Goal: Task Accomplishment & Management: Manage account settings

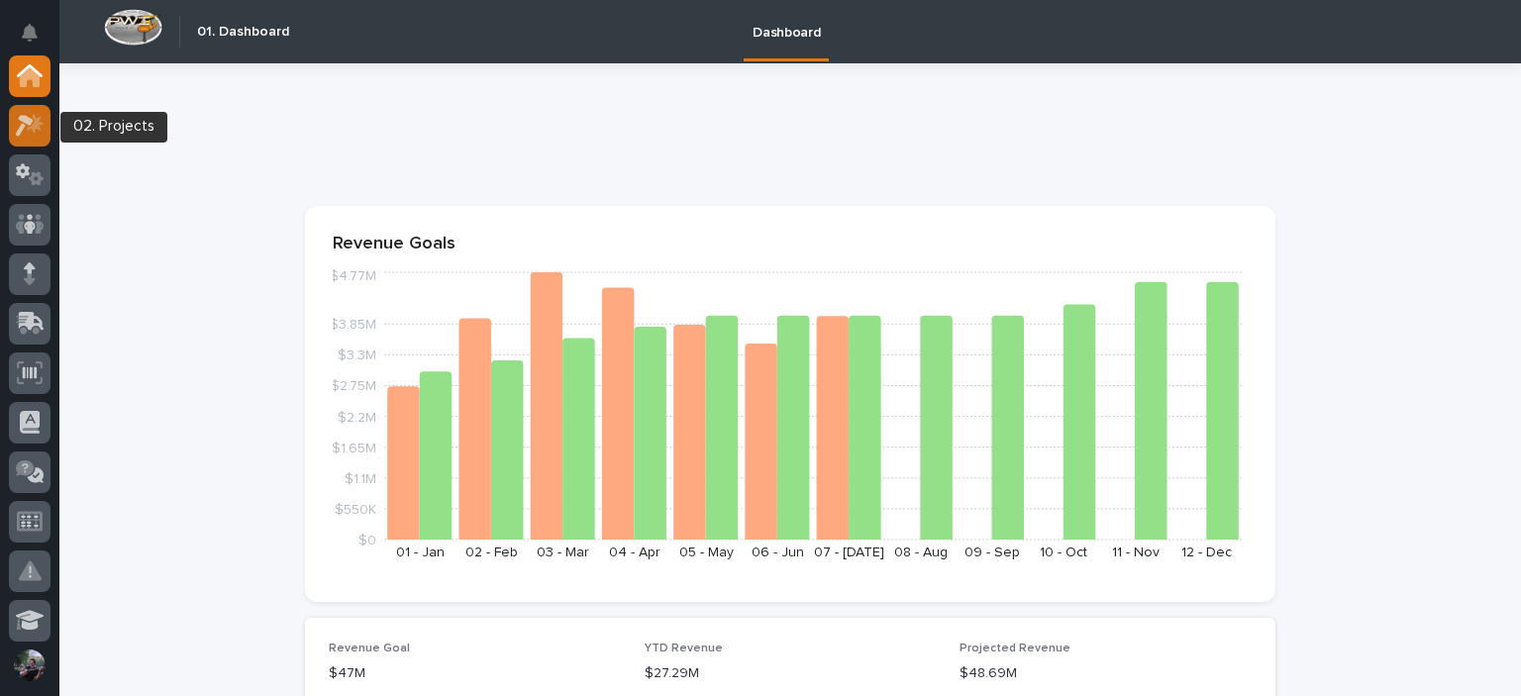
click at [50, 120] on div at bounding box center [30, 126] width 42 height 42
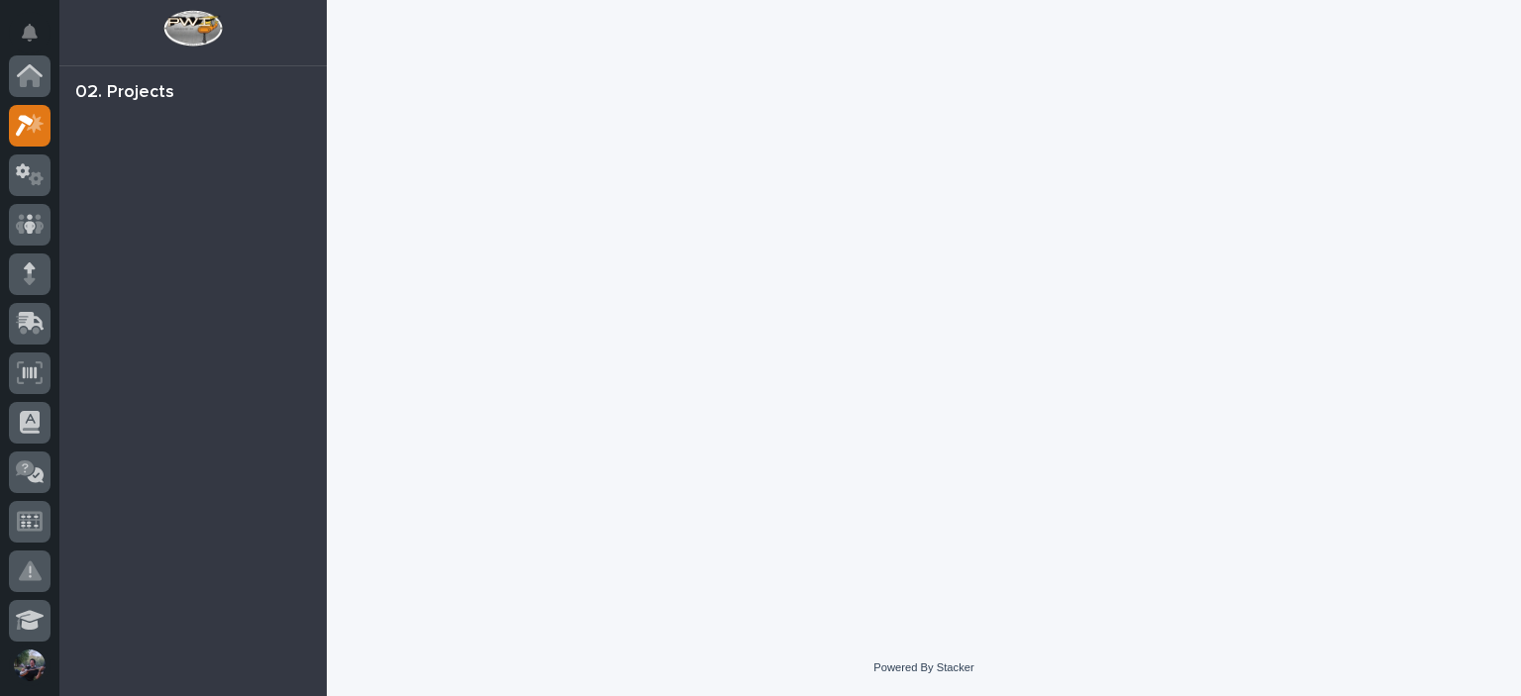
scroll to position [50, 0]
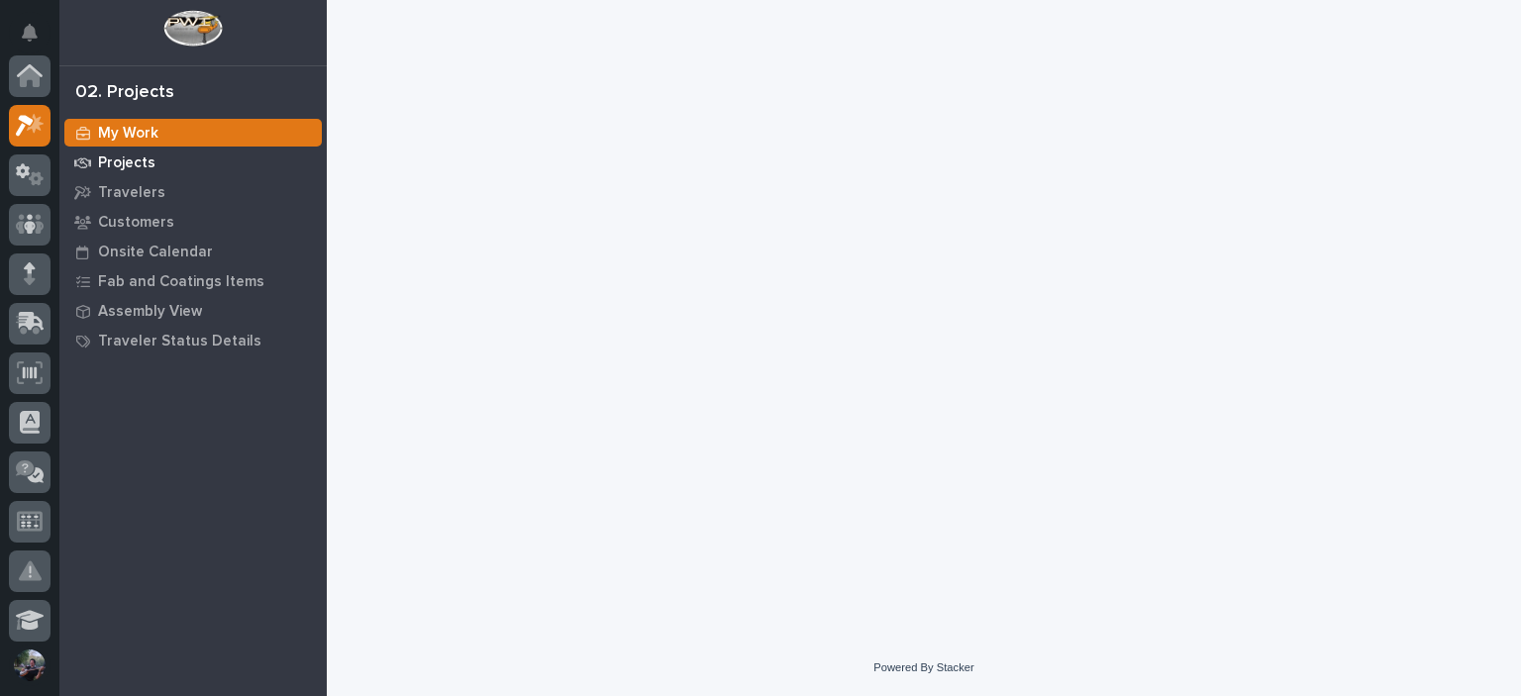
scroll to position [50, 0]
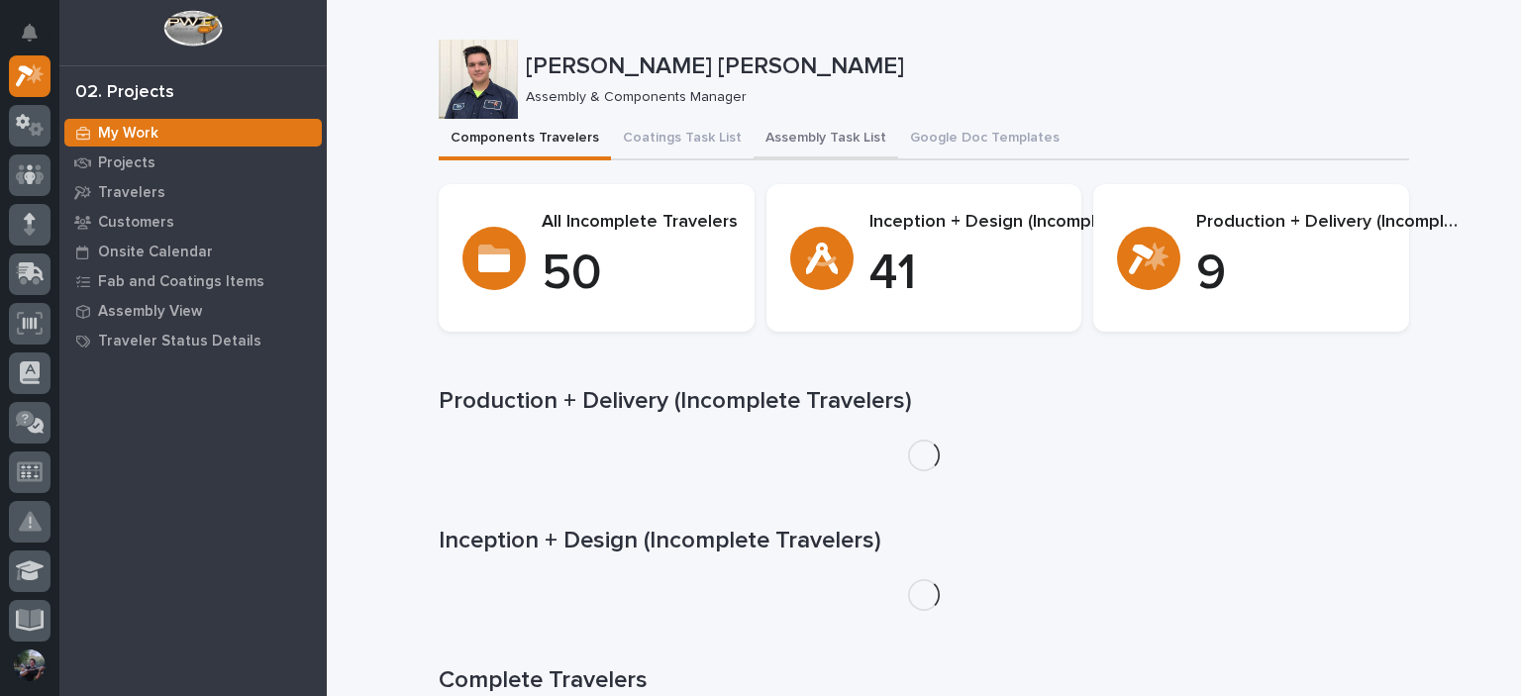
click at [792, 131] on button "Assembly Task List" at bounding box center [826, 140] width 145 height 42
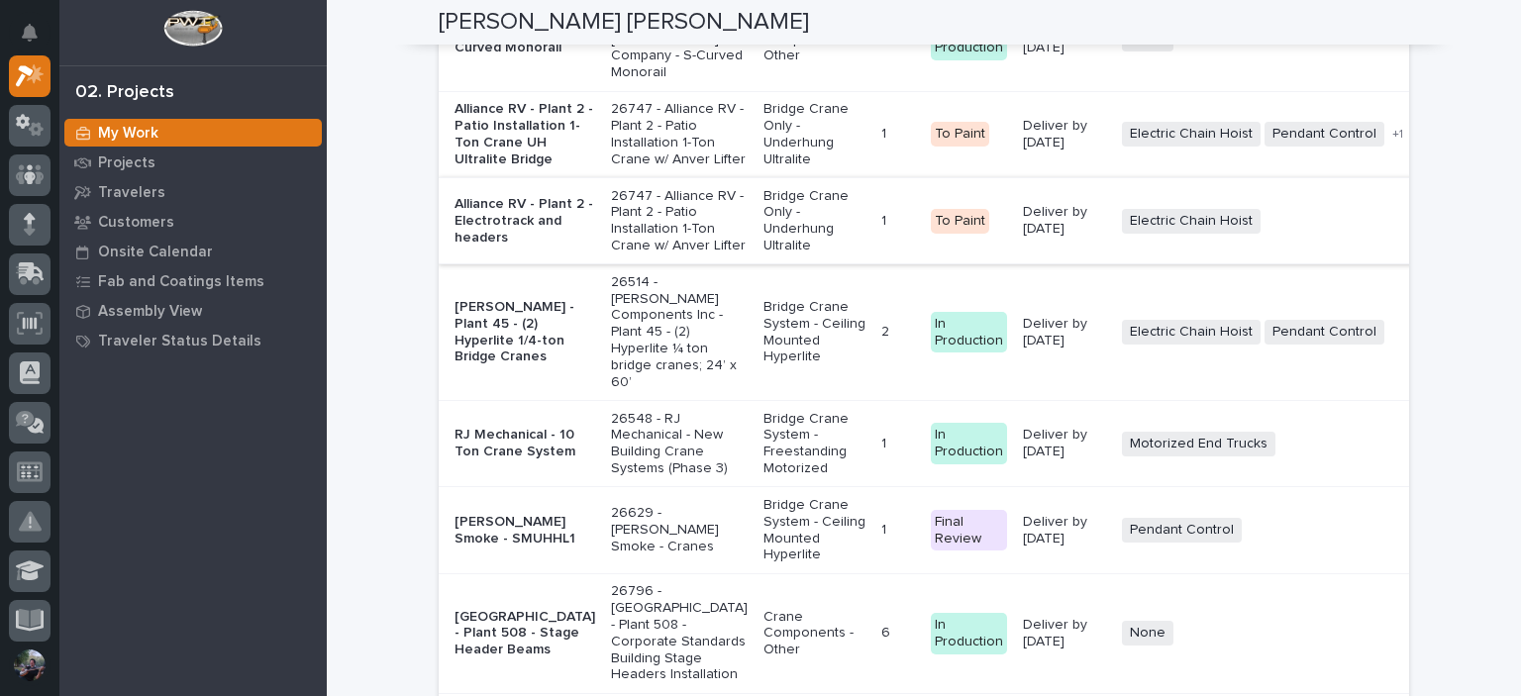
scroll to position [4490, 0]
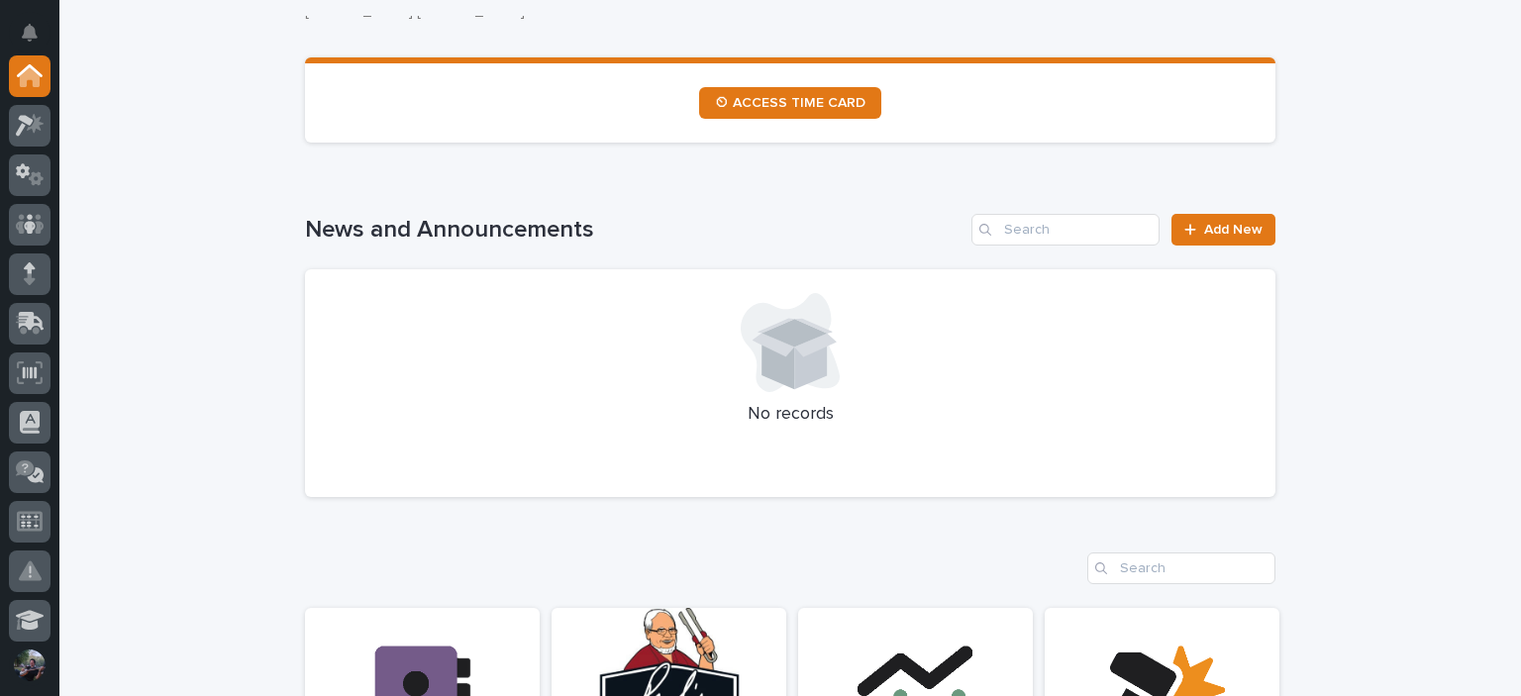
scroll to position [1189, 0]
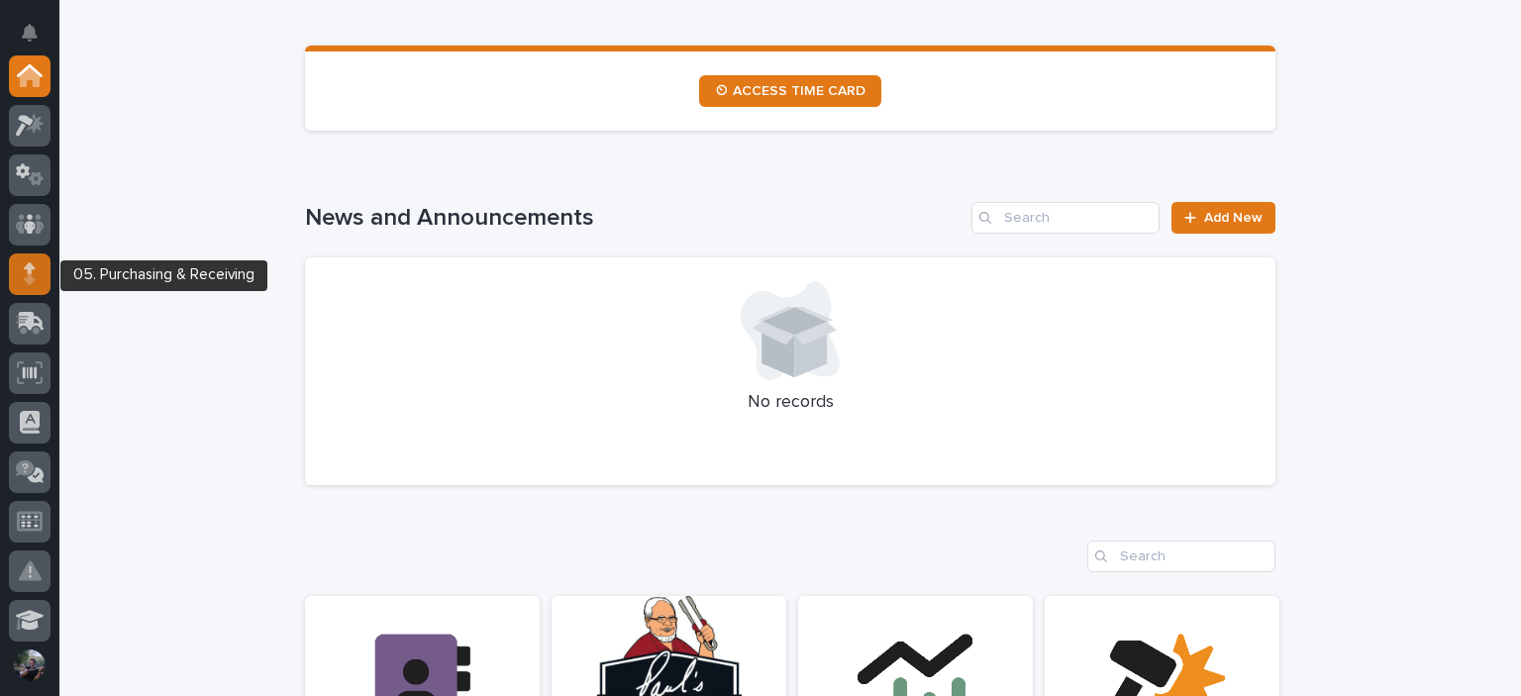
click at [42, 254] on link at bounding box center [30, 275] width 42 height 42
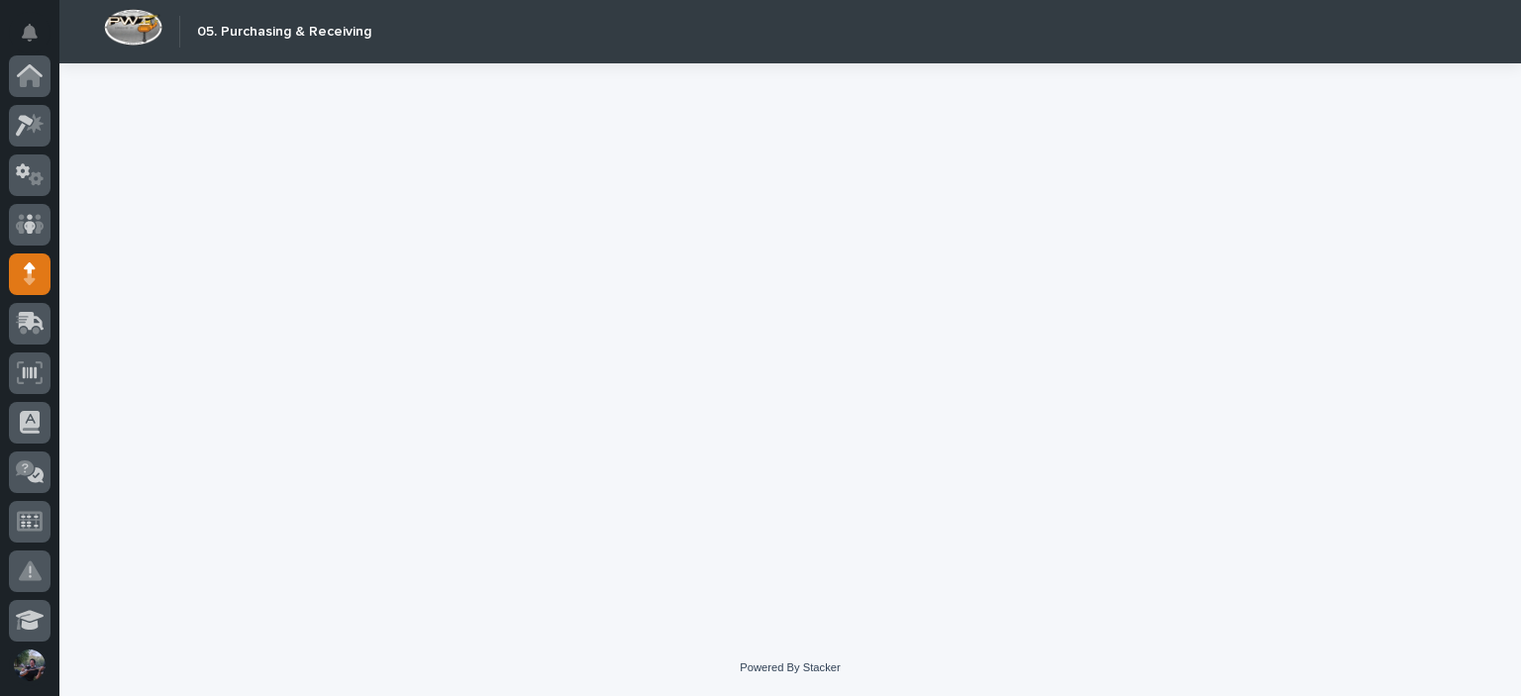
scroll to position [198, 0]
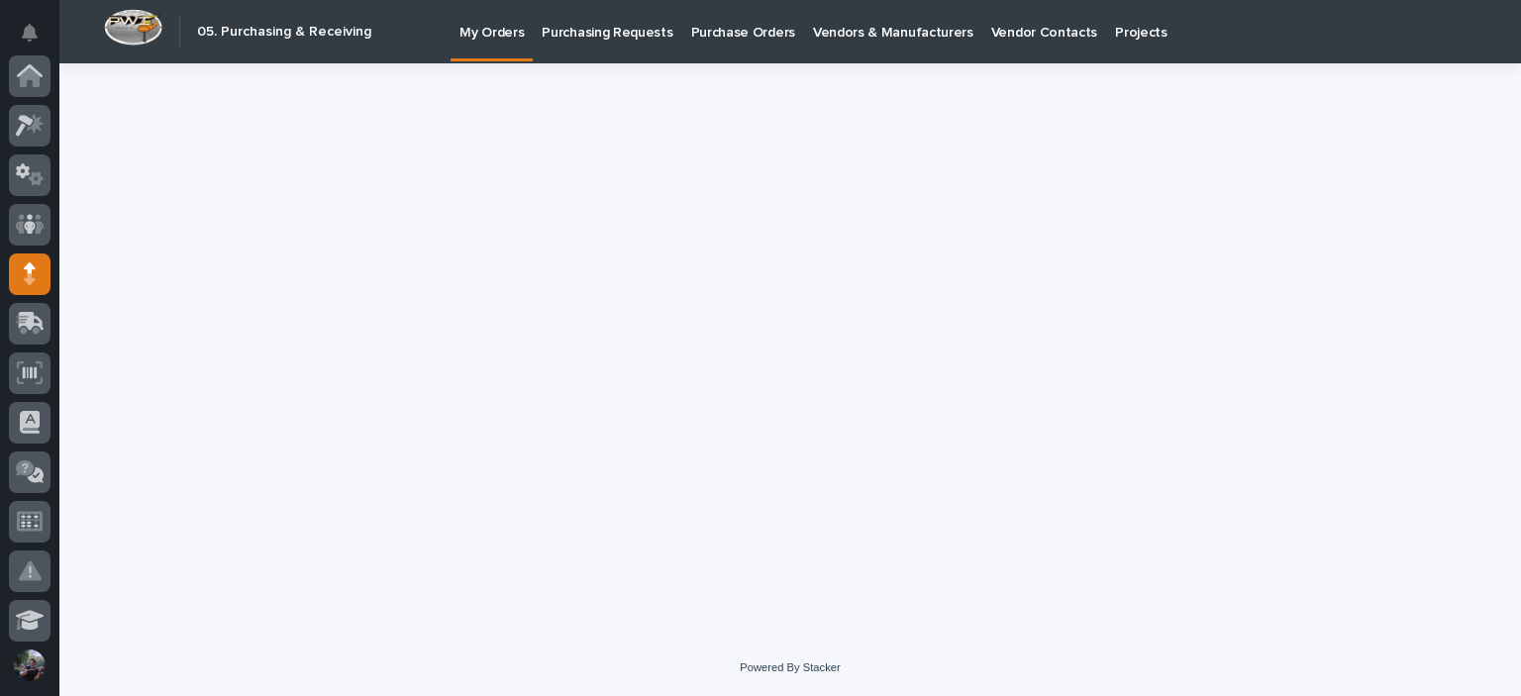
scroll to position [198, 0]
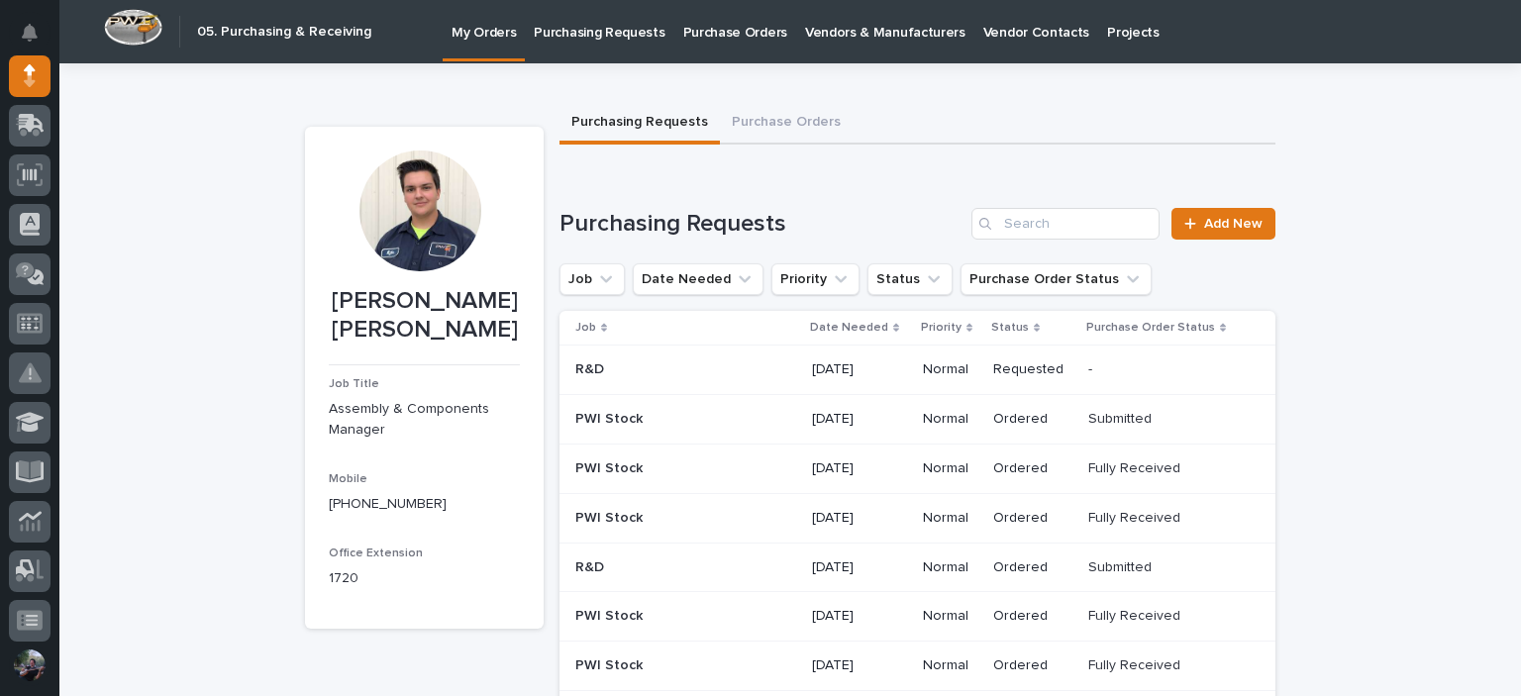
click at [678, 372] on p at bounding box center [675, 370] width 198 height 17
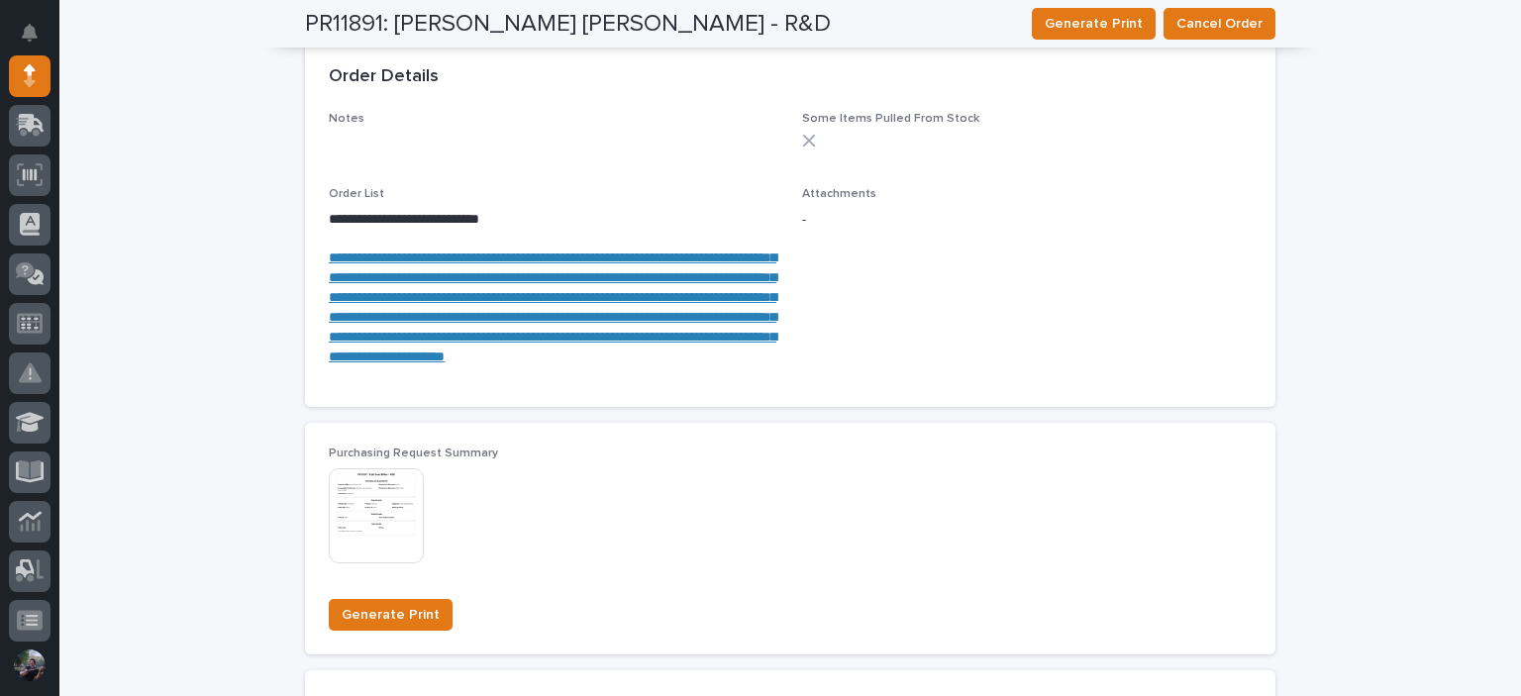
scroll to position [1452, 0]
click at [428, 341] on link "**********" at bounding box center [553, 306] width 448 height 112
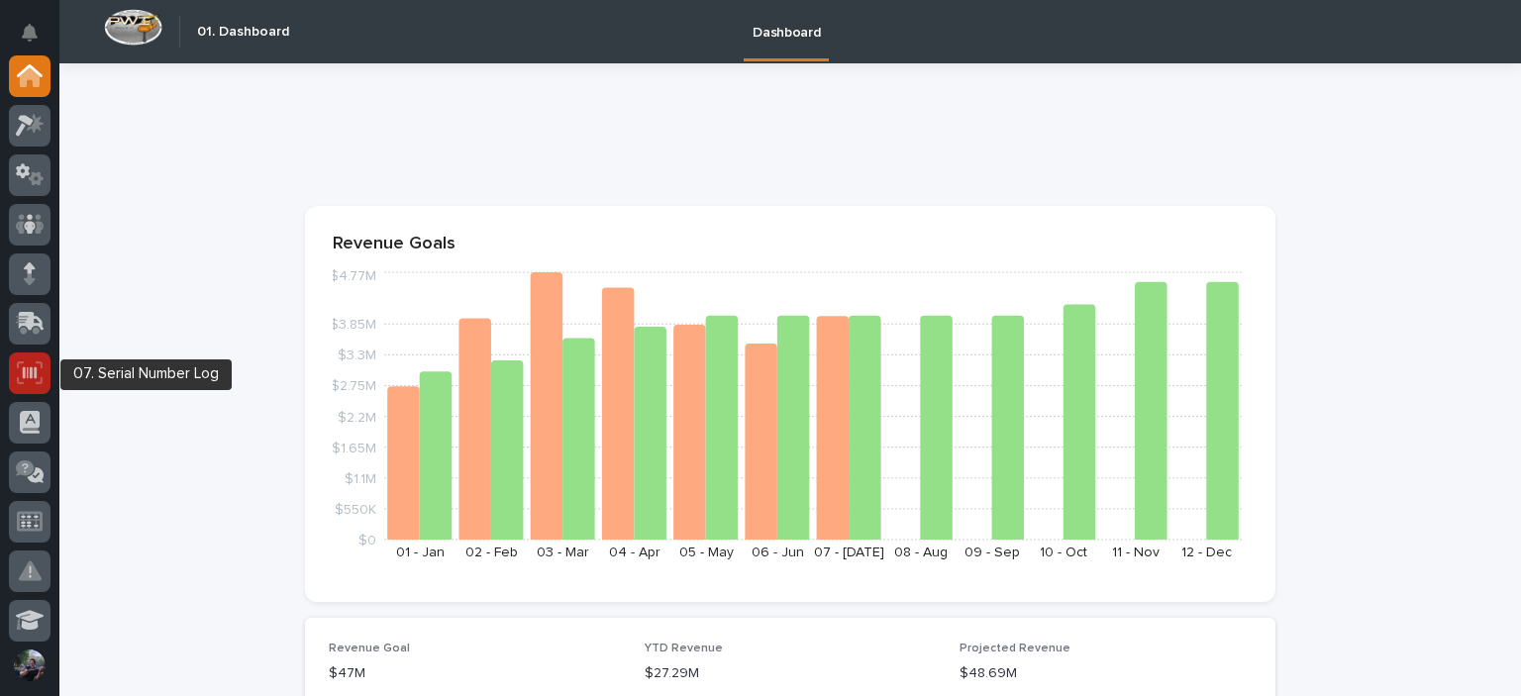
click at [37, 364] on icon at bounding box center [30, 373] width 26 height 23
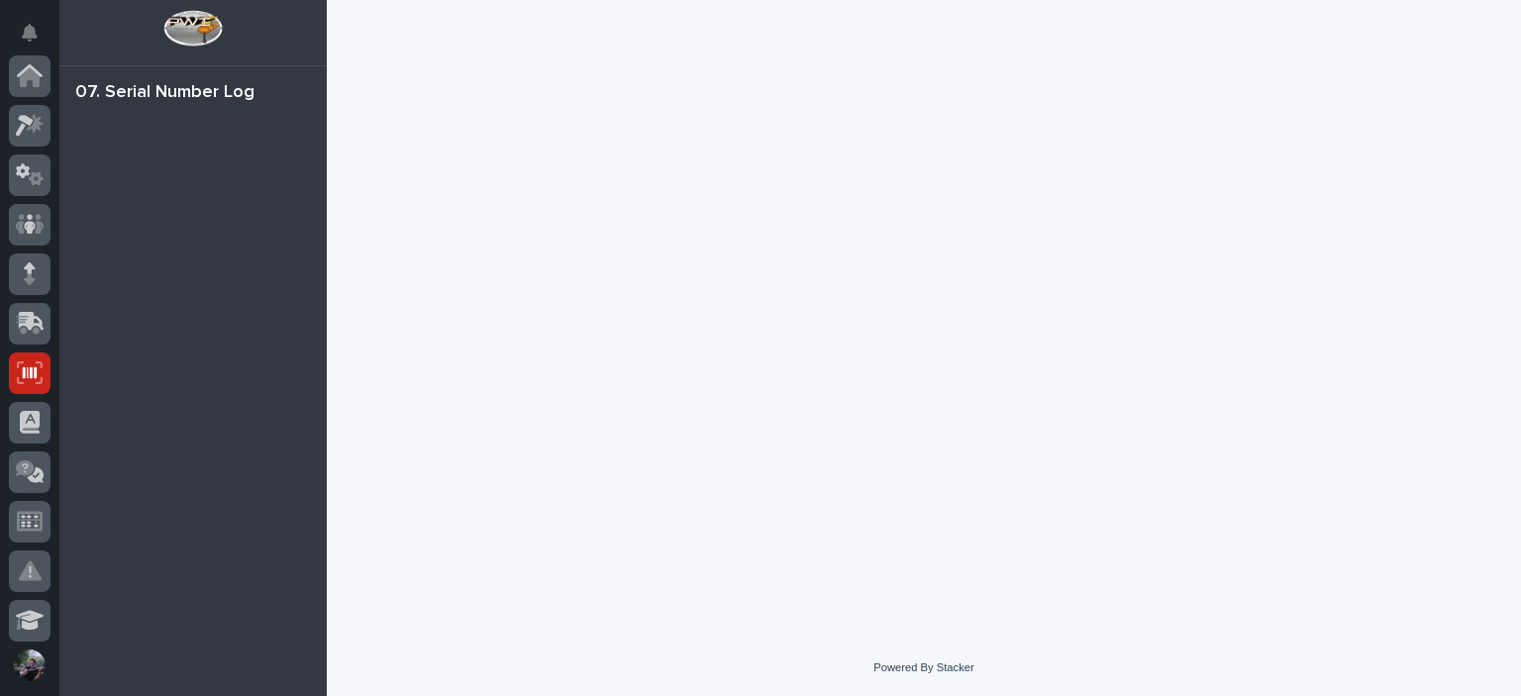
scroll to position [297, 0]
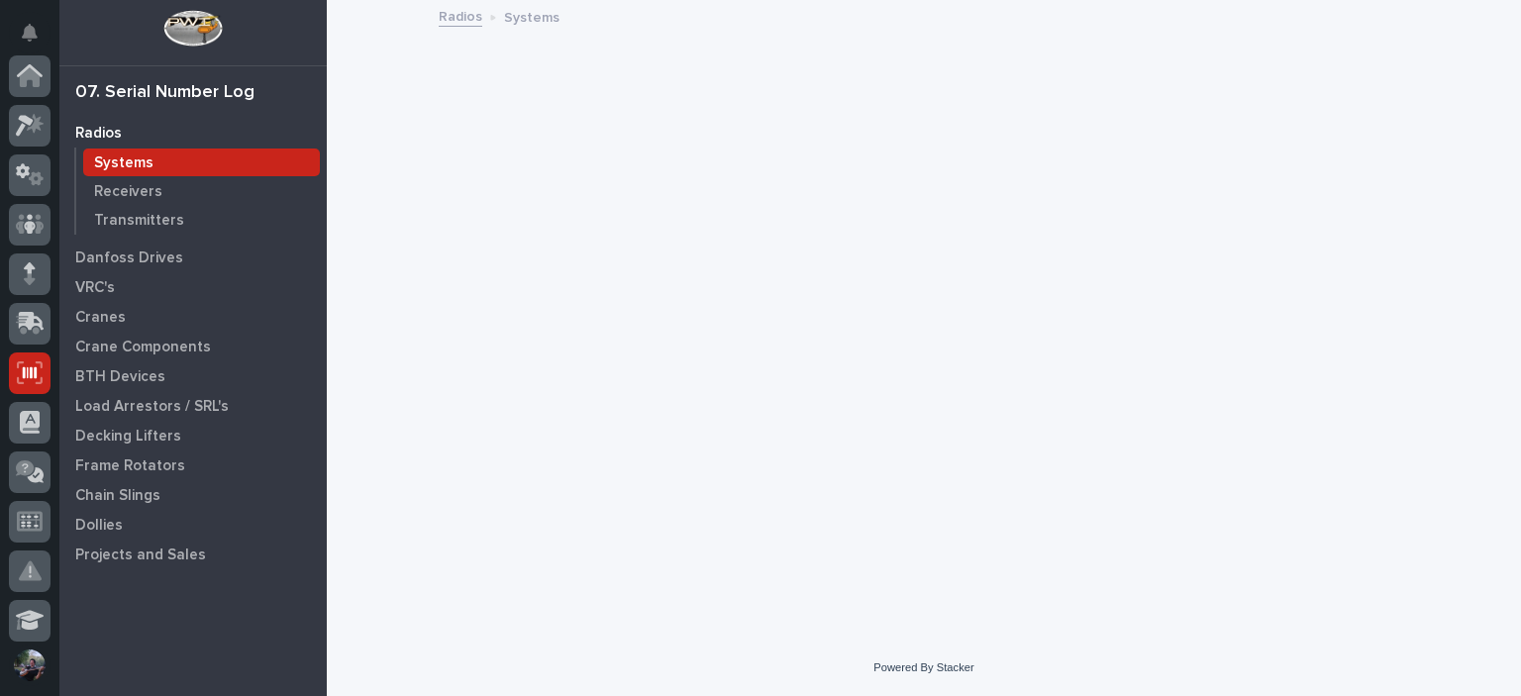
scroll to position [297, 0]
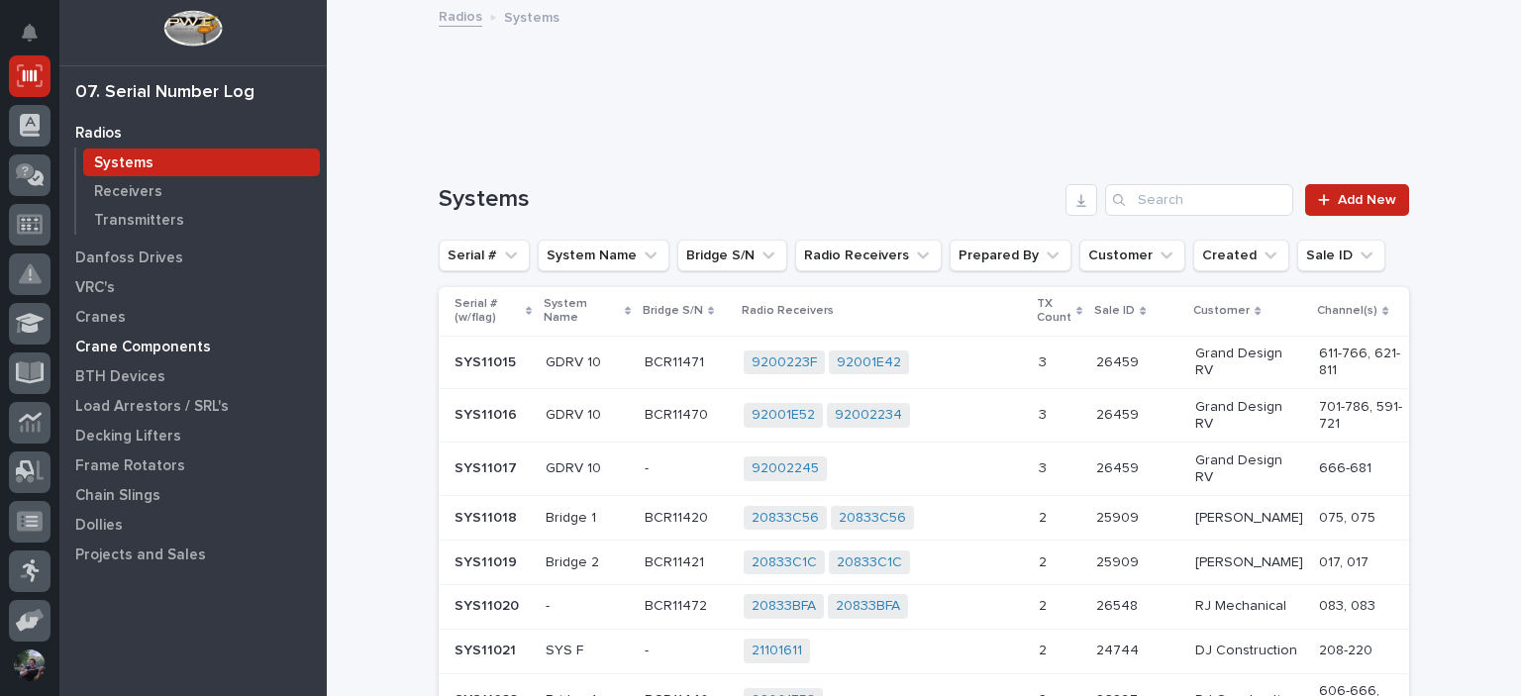
click at [112, 351] on p "Crane Components" at bounding box center [143, 348] width 136 height 18
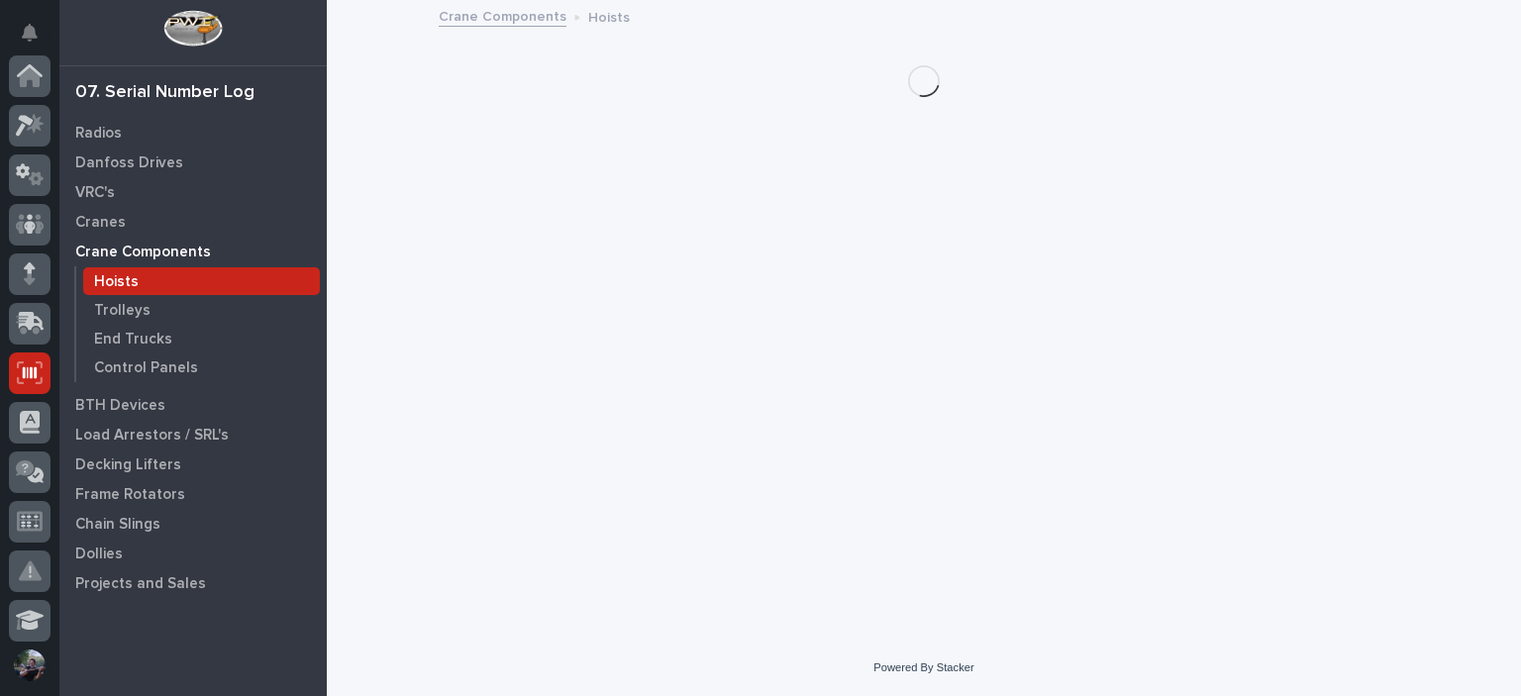
scroll to position [297, 0]
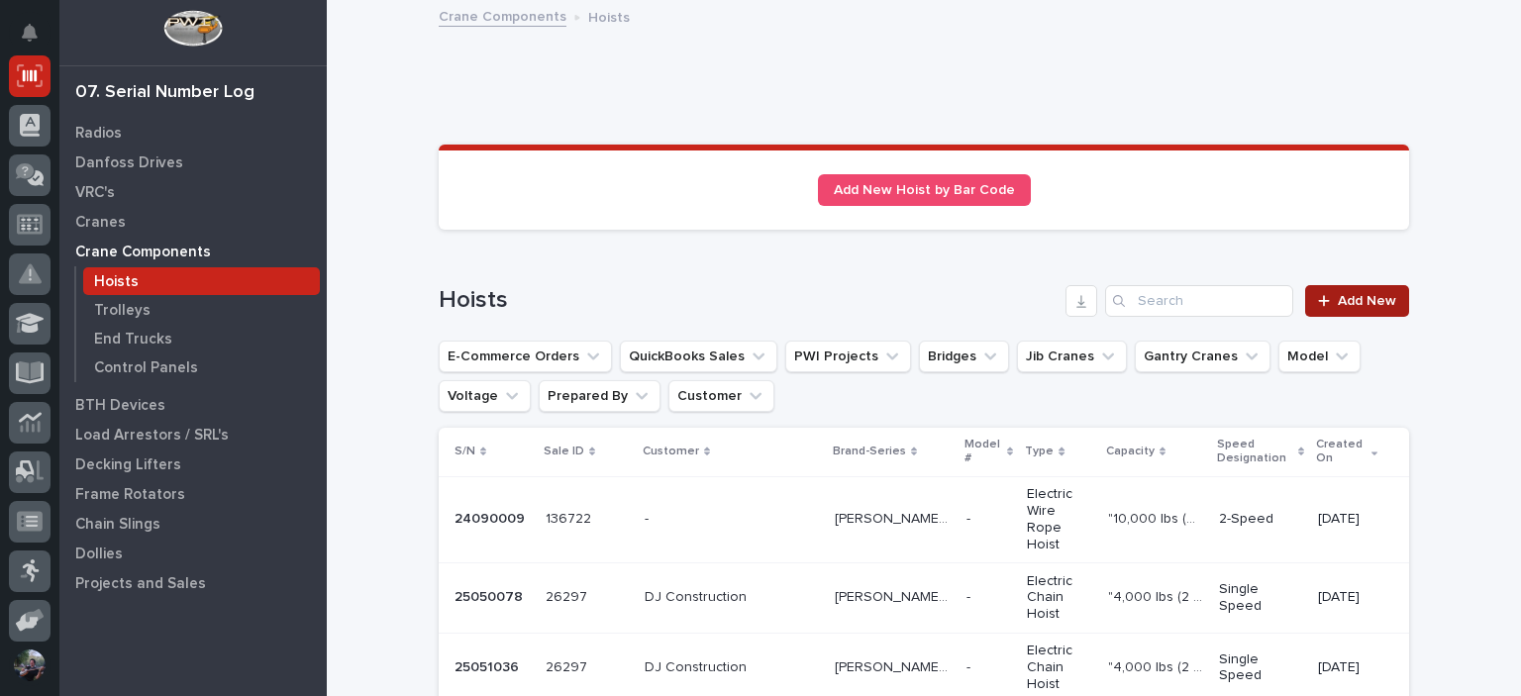
click at [1321, 299] on icon at bounding box center [1324, 301] width 12 height 14
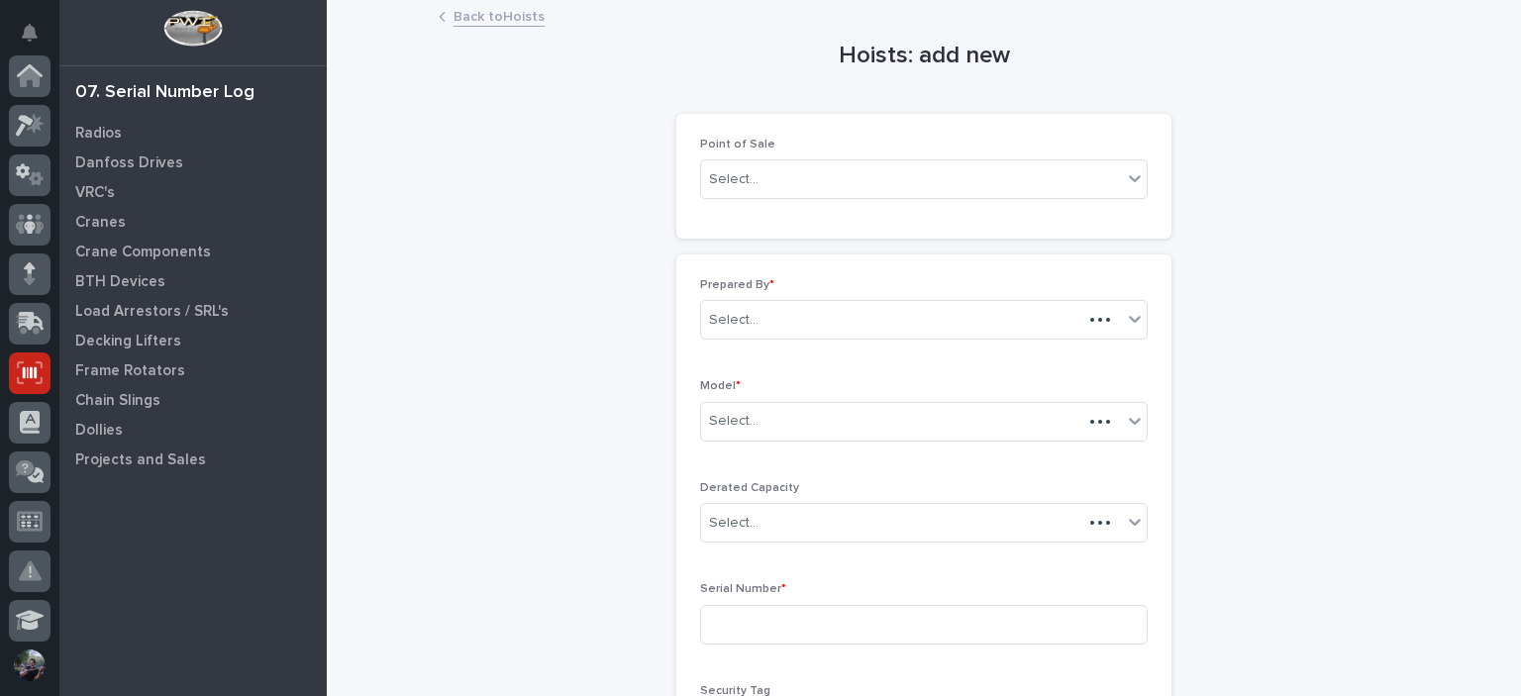
scroll to position [297, 0]
click at [809, 188] on div "Select..." at bounding box center [911, 179] width 421 height 33
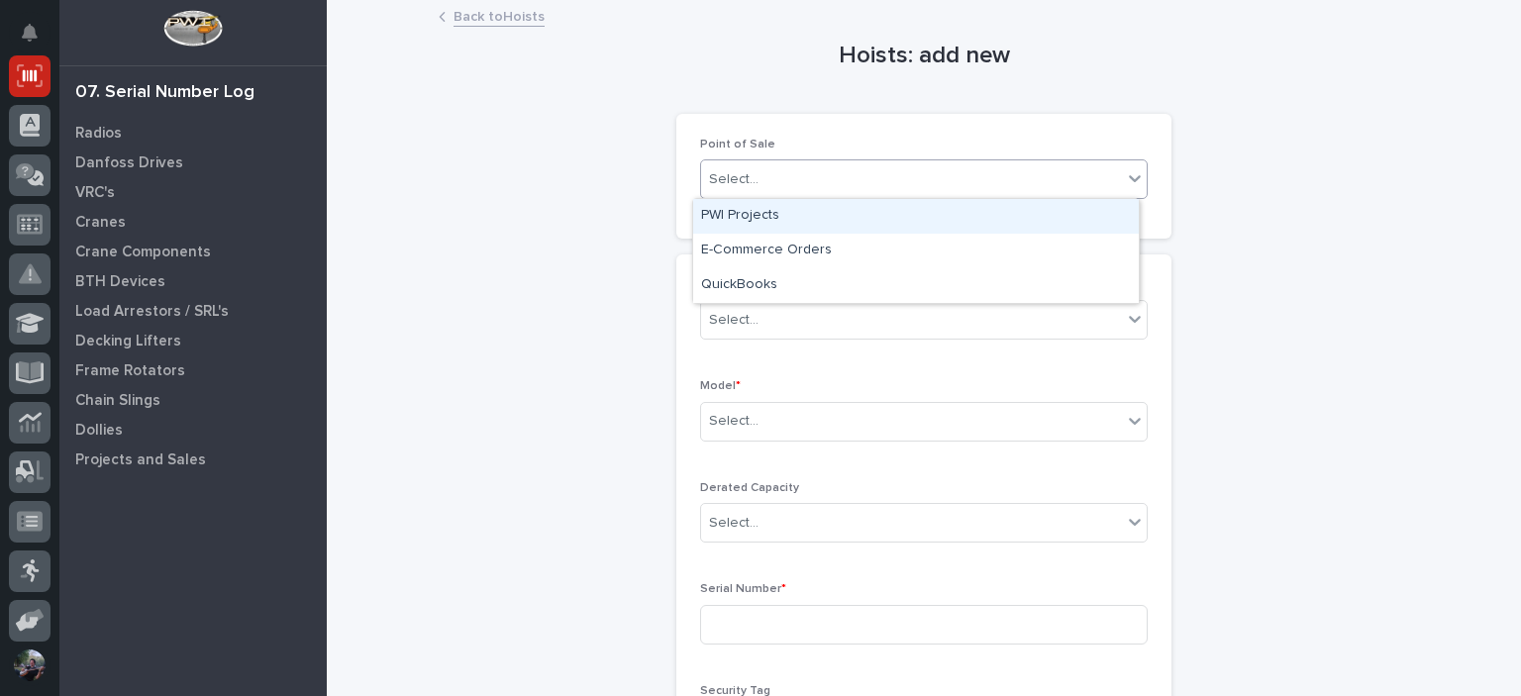
click at [775, 229] on div "PWI Projects" at bounding box center [916, 216] width 446 height 35
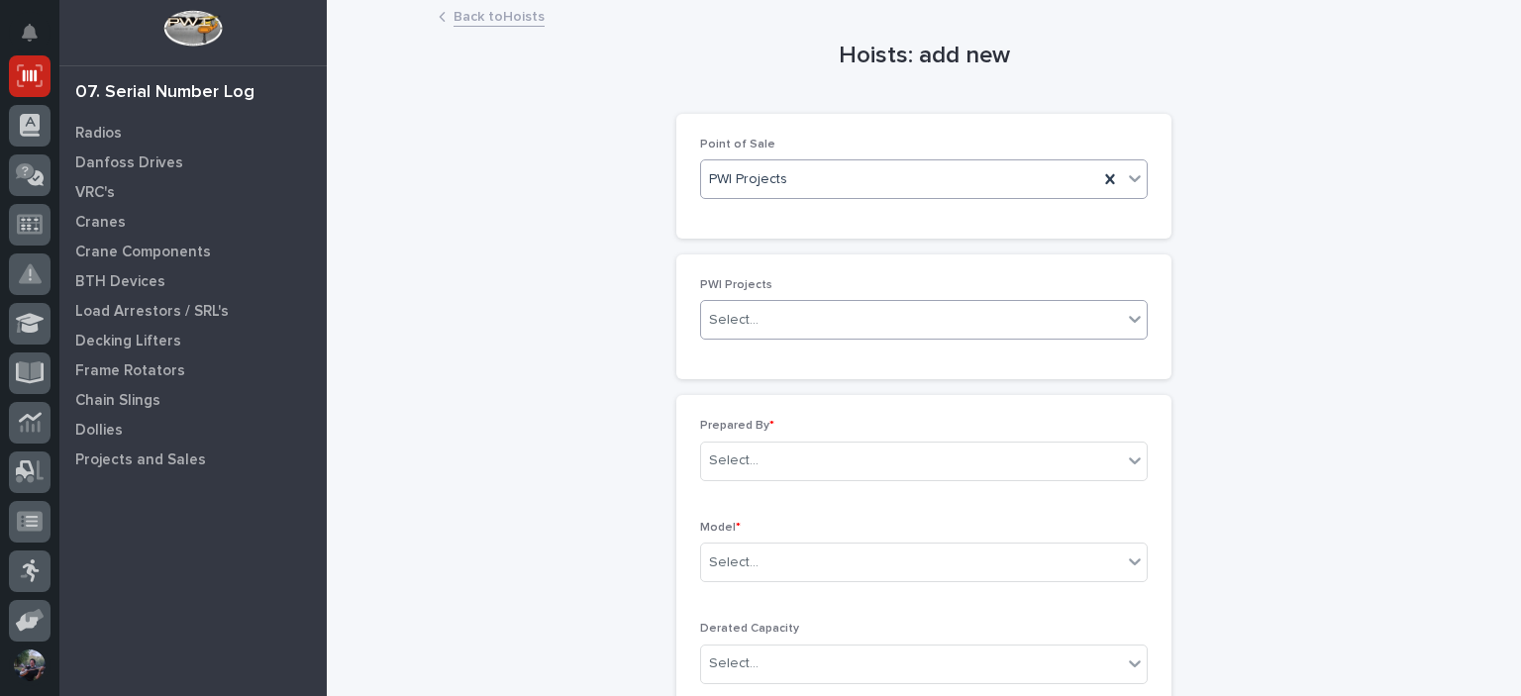
click at [794, 332] on div "Select..." at bounding box center [911, 320] width 421 height 33
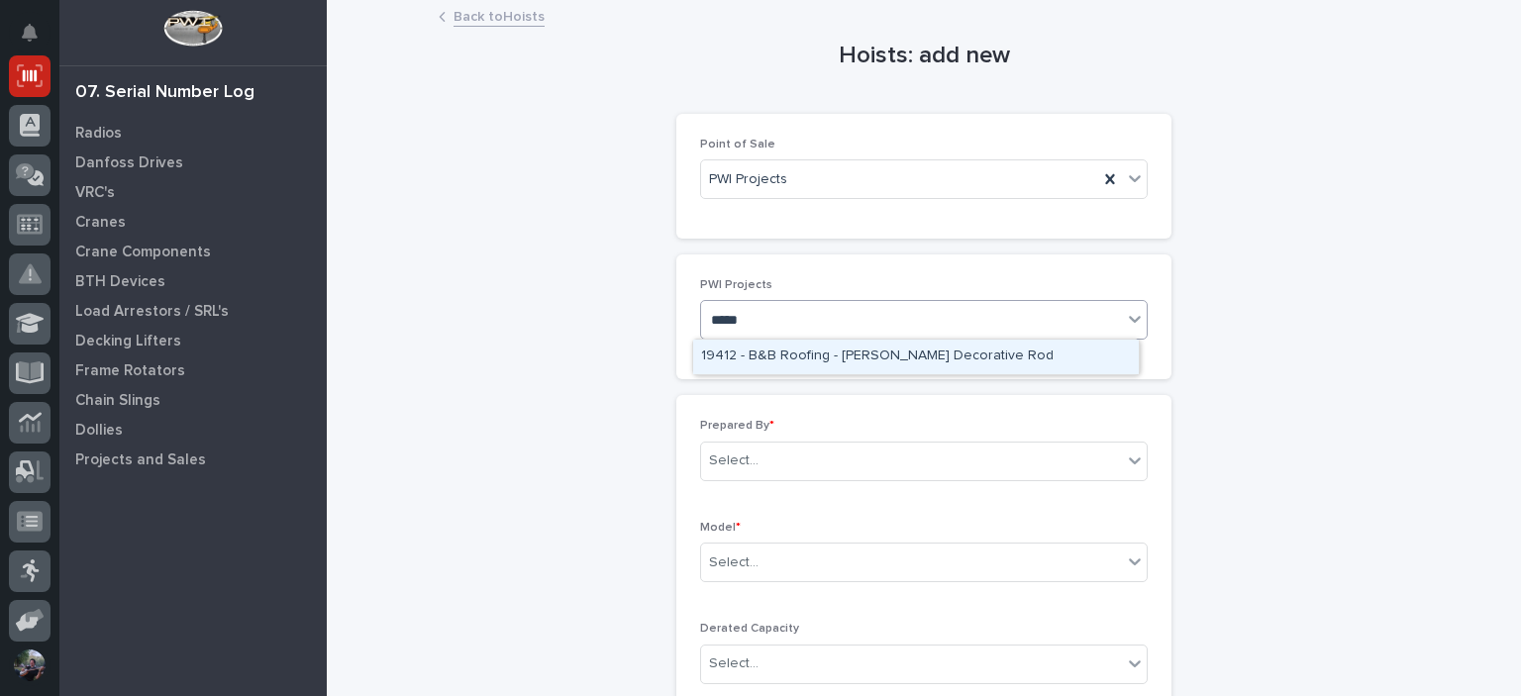
type input "******"
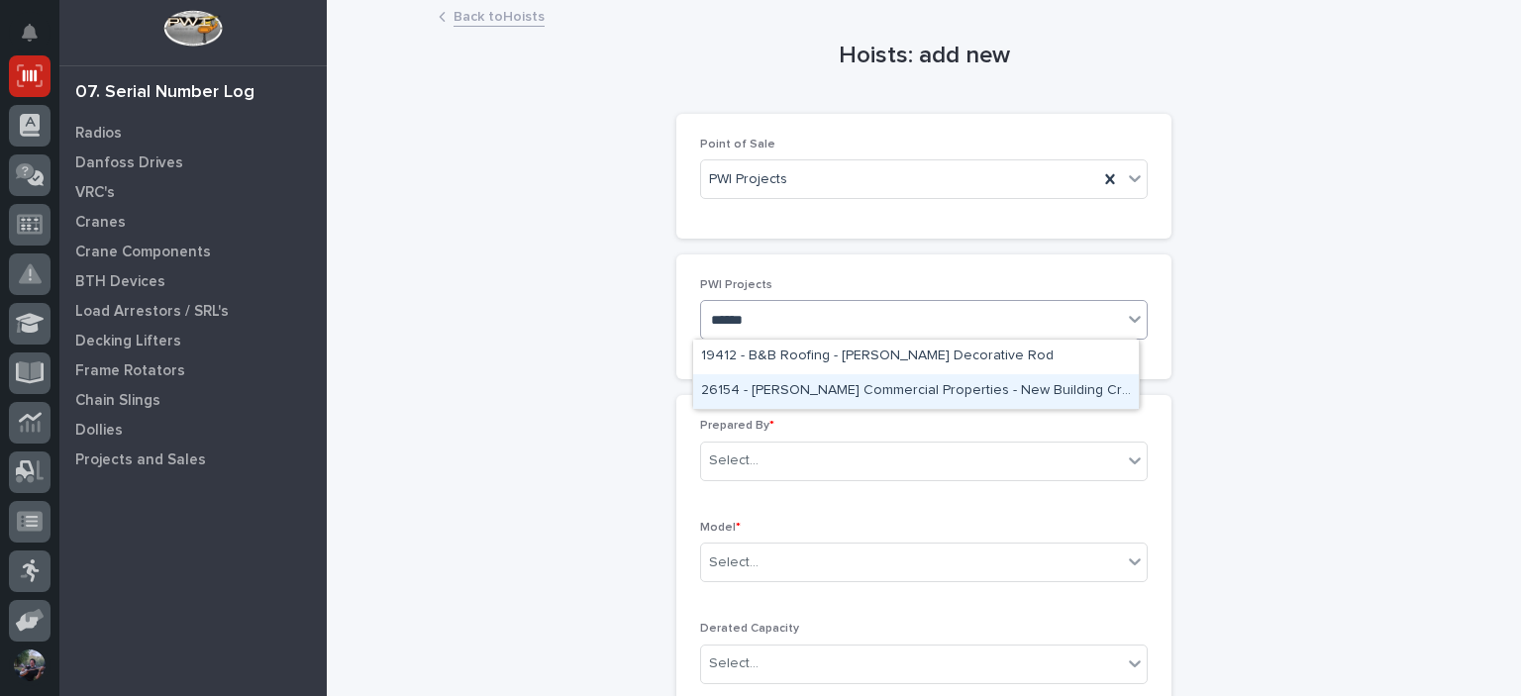
click at [900, 400] on div "26154 - Graber Commercial Properties - New Building Crane in Plymouth" at bounding box center [916, 391] width 446 height 35
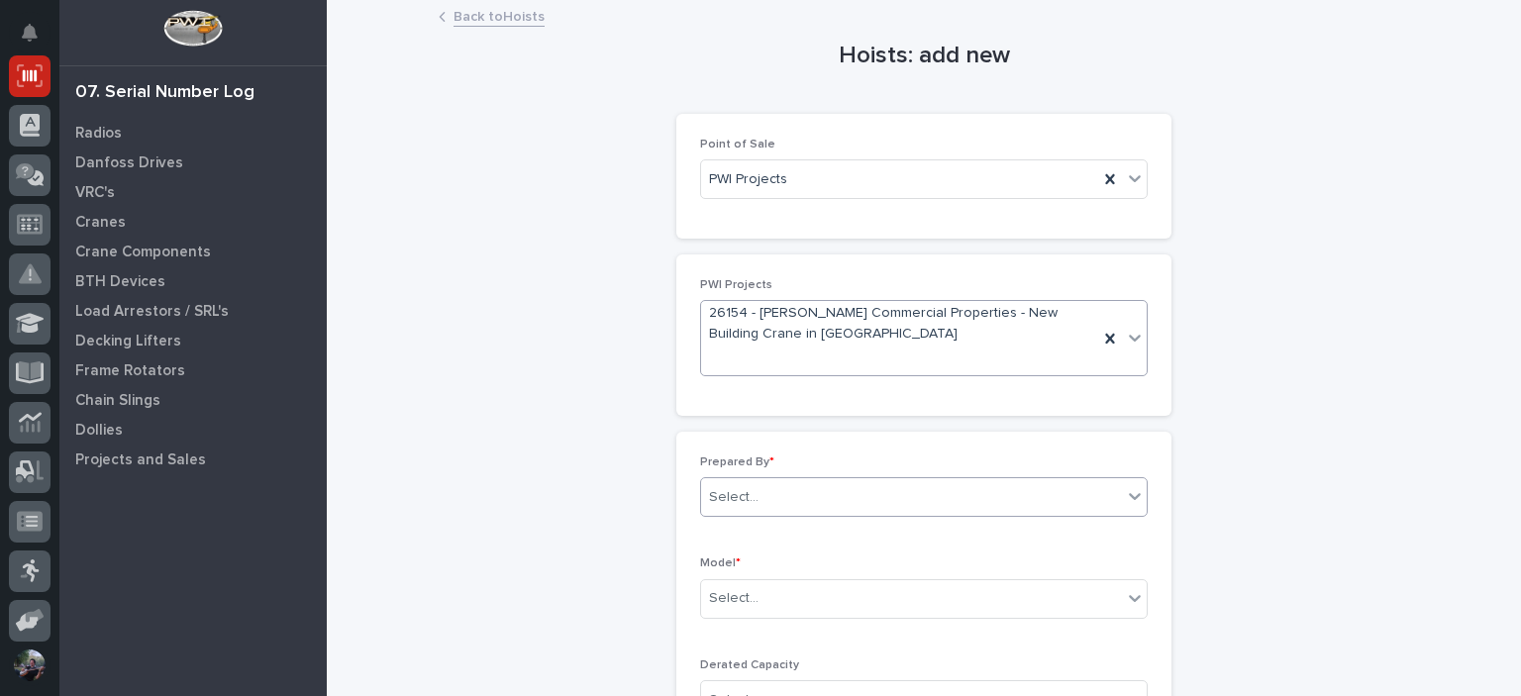
click at [797, 481] on div "Select..." at bounding box center [911, 497] width 421 height 33
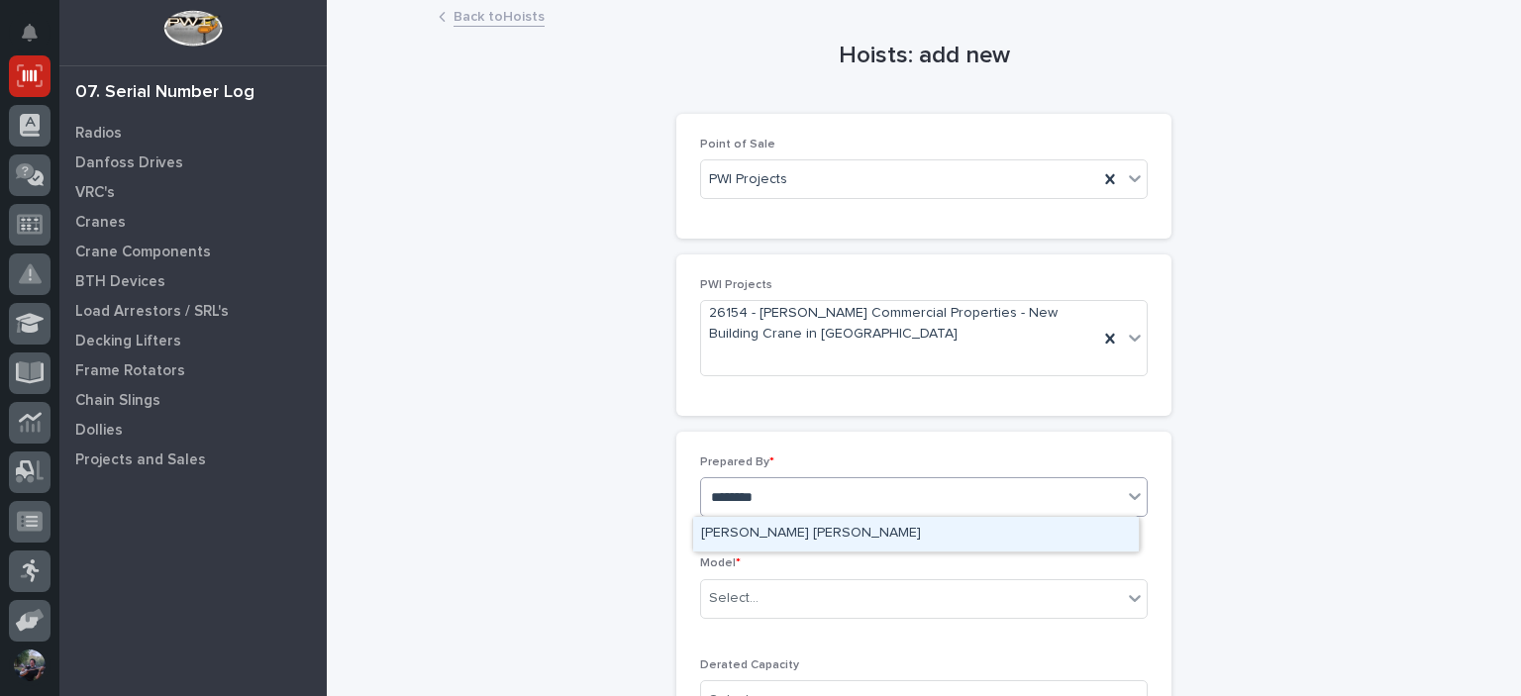
type input "*********"
click at [828, 543] on div "[PERSON_NAME] [PERSON_NAME]" at bounding box center [916, 534] width 446 height 35
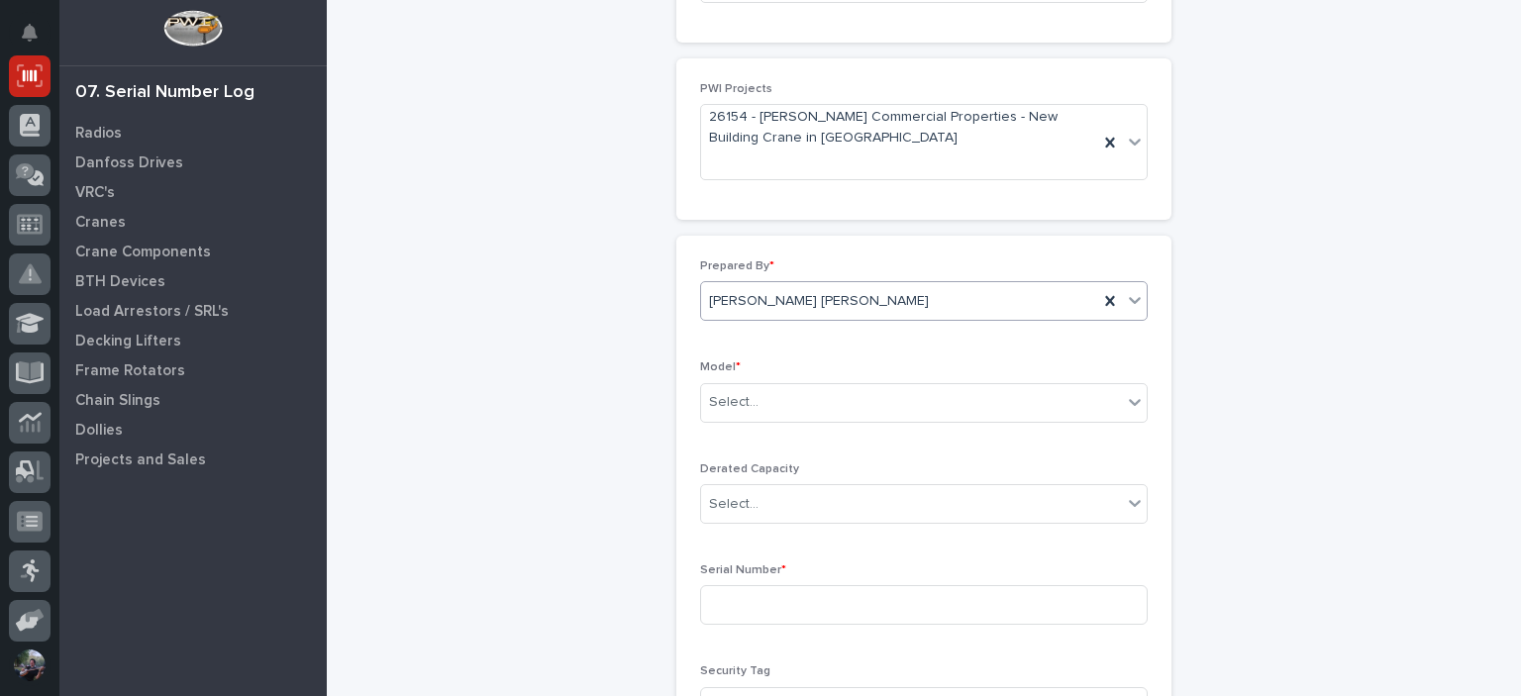
scroll to position [198, 0]
click at [765, 401] on div "Select..." at bounding box center [911, 400] width 421 height 33
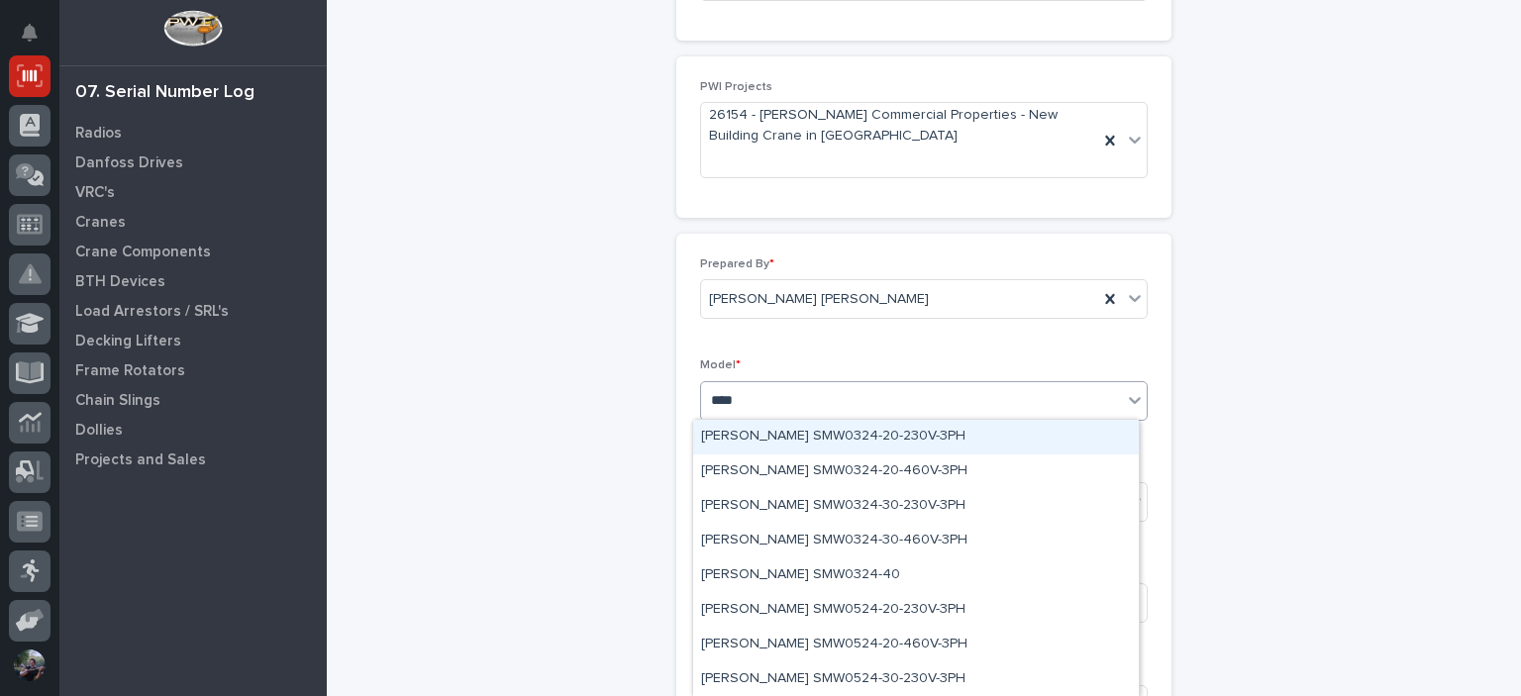
type input "*****"
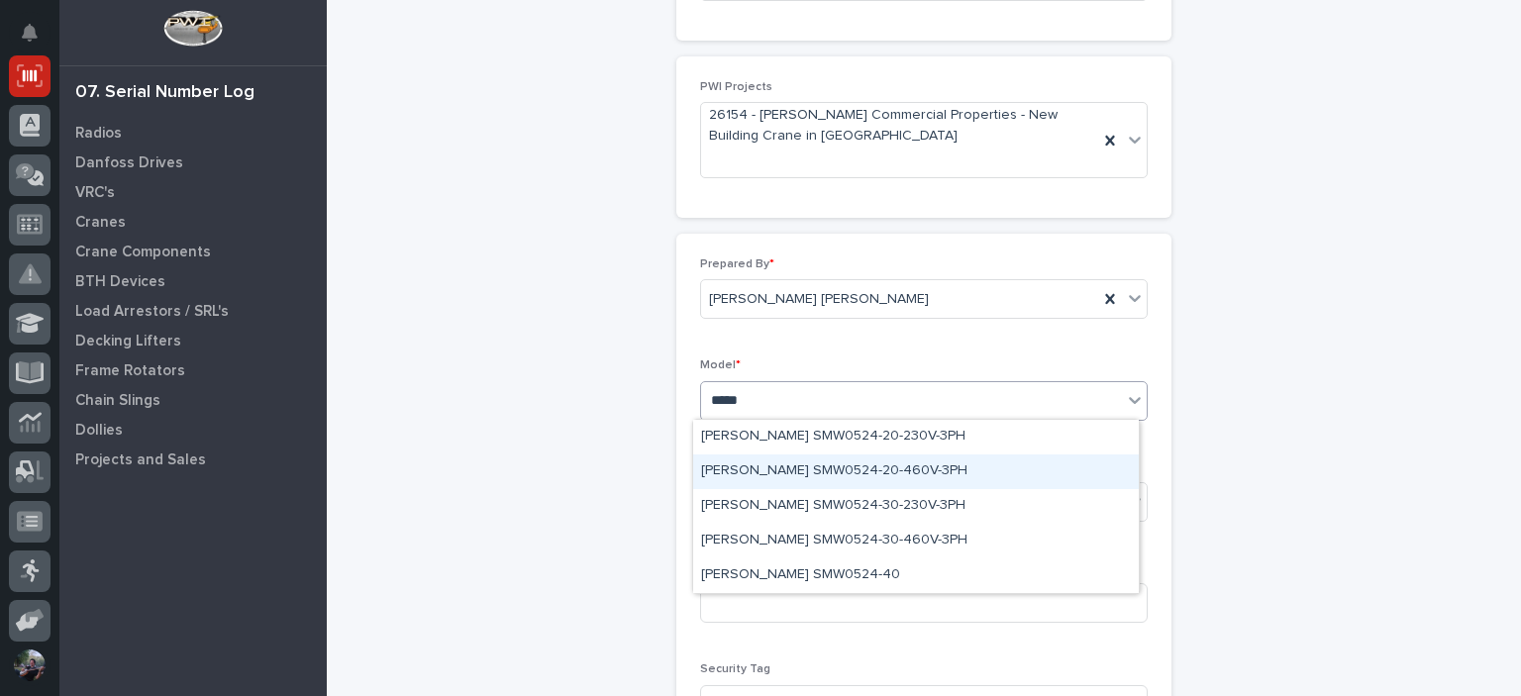
click at [942, 484] on div "Starke SMW0524-20-460V-3PH" at bounding box center [916, 472] width 446 height 35
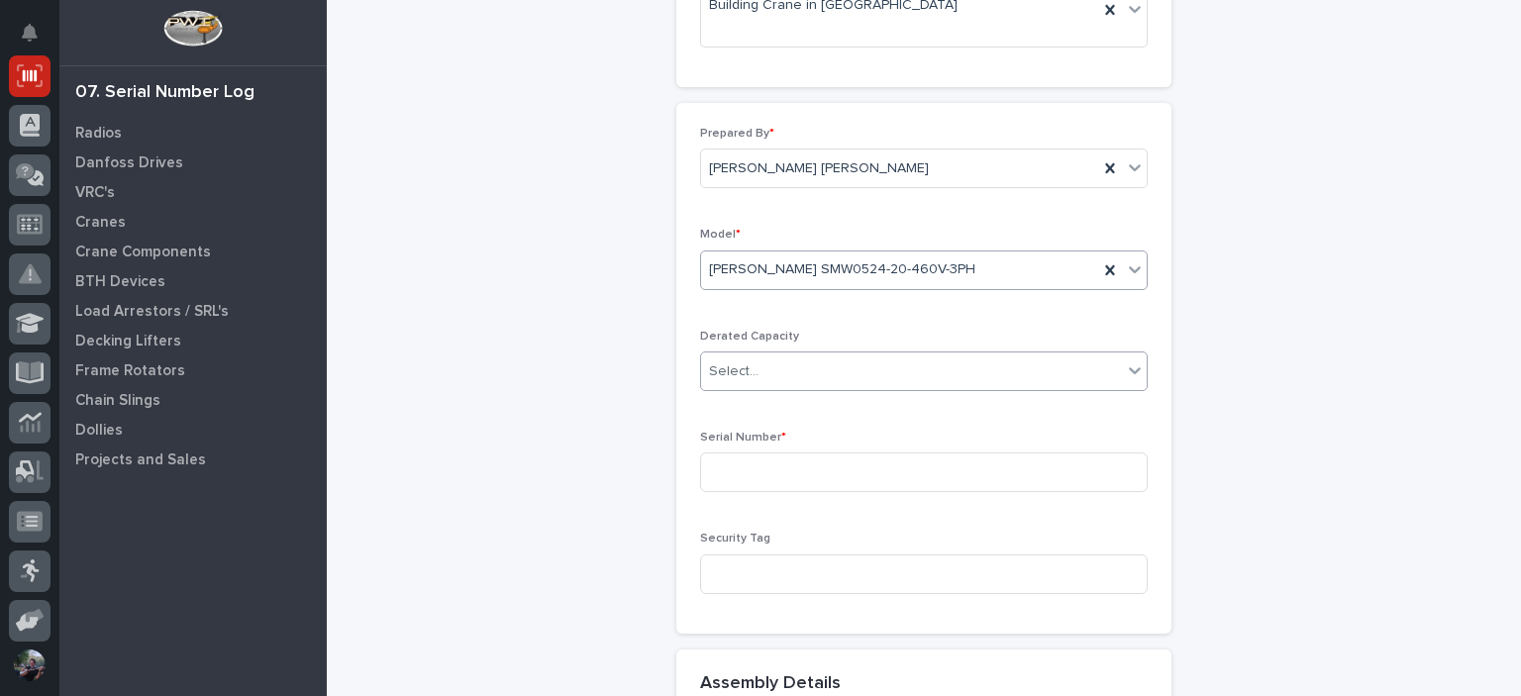
scroll to position [330, 0]
click at [757, 462] on input at bounding box center [924, 472] width 448 height 40
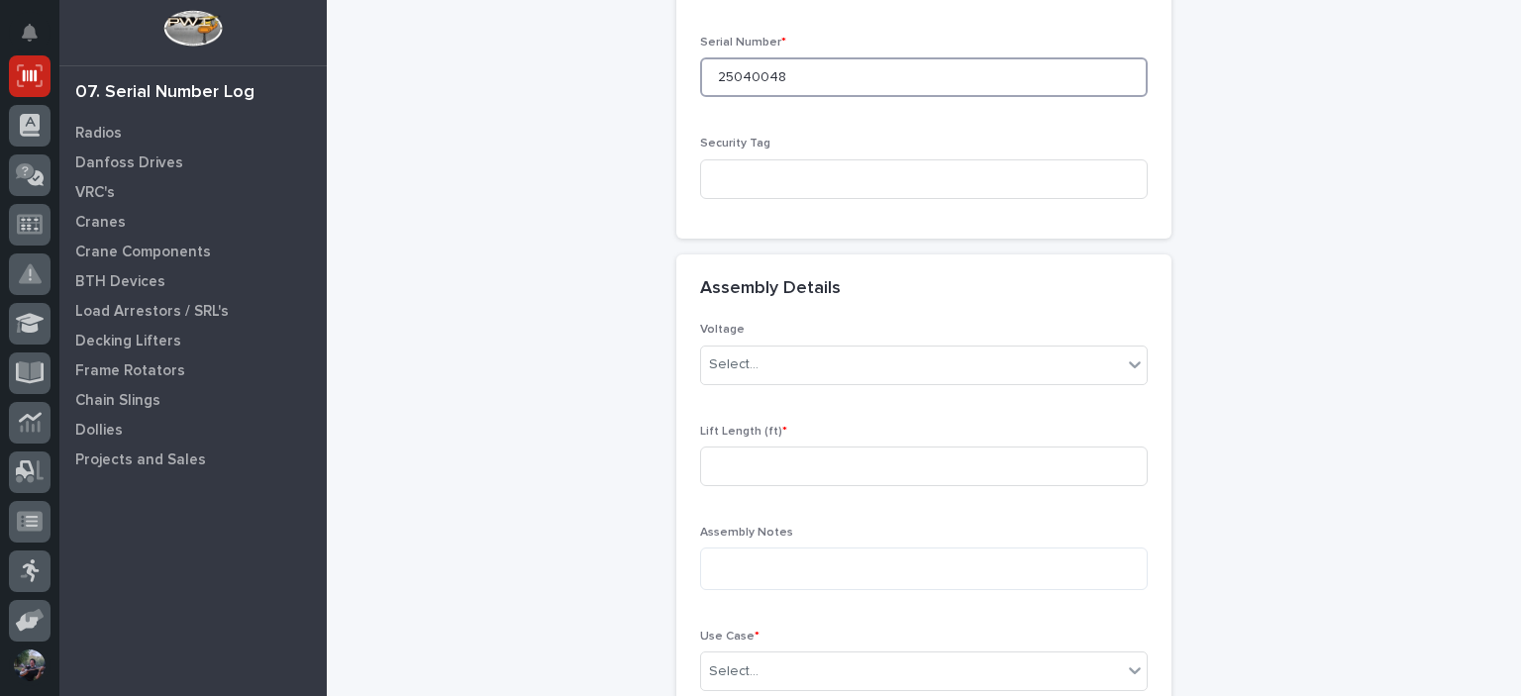
scroll to position [726, 0]
type input "25040048"
click at [772, 459] on input at bounding box center [924, 465] width 448 height 40
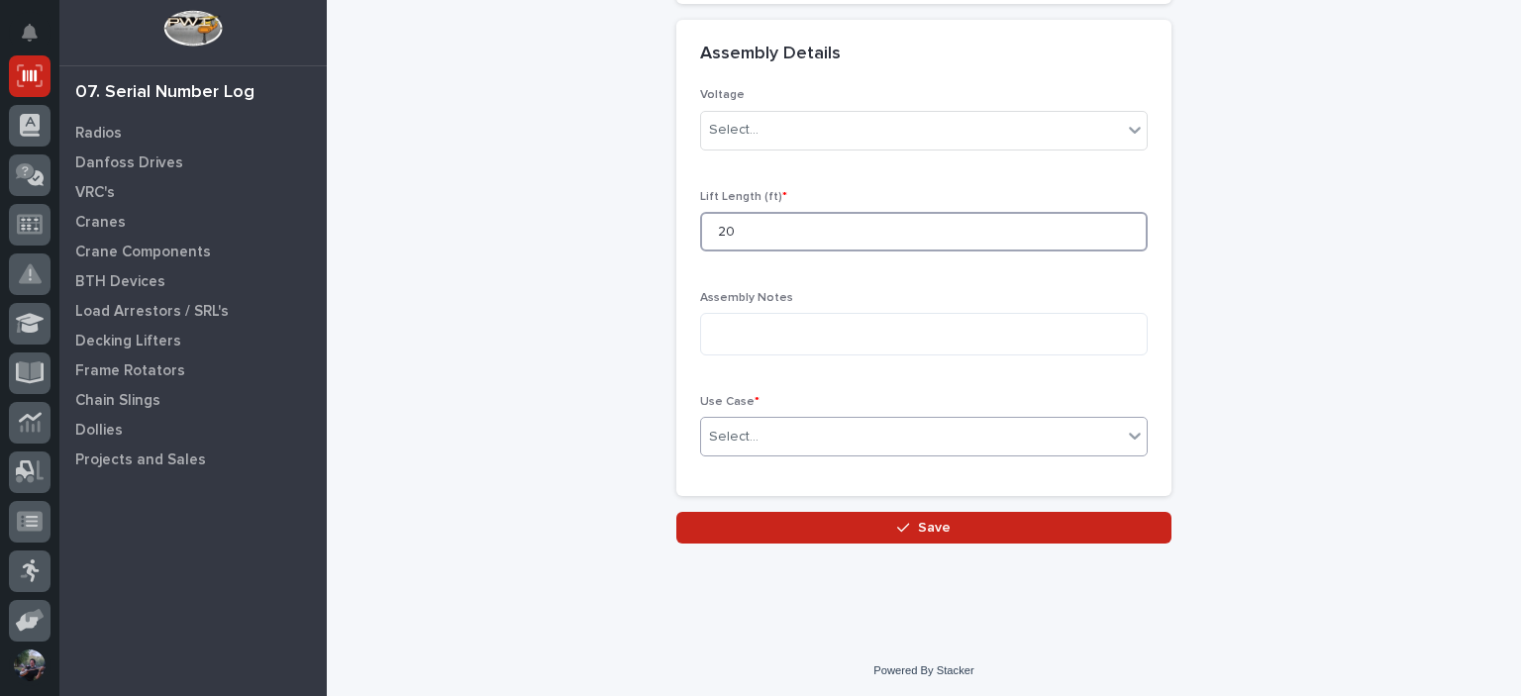
type input "20"
click at [767, 431] on div "Select..." at bounding box center [911, 437] width 421 height 33
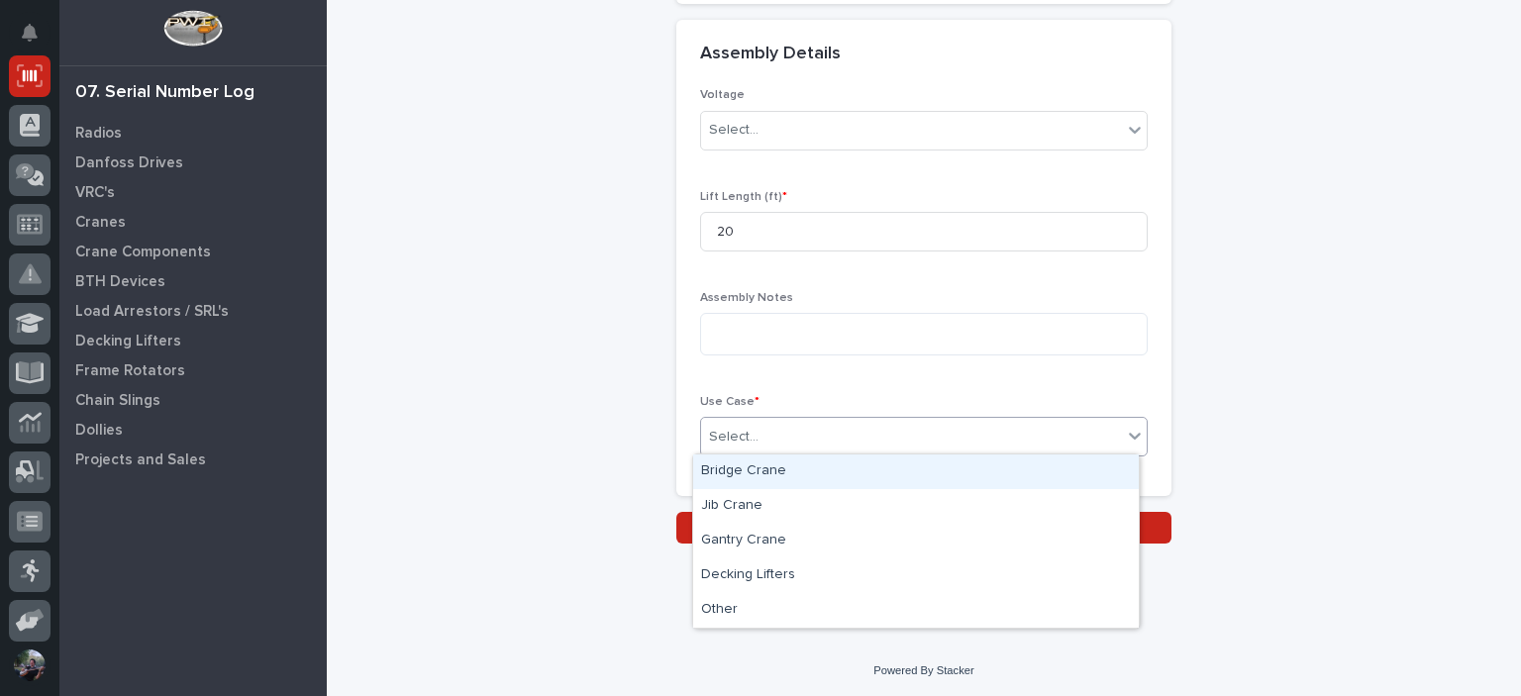
click at [773, 474] on div "Bridge Crane" at bounding box center [916, 472] width 446 height 35
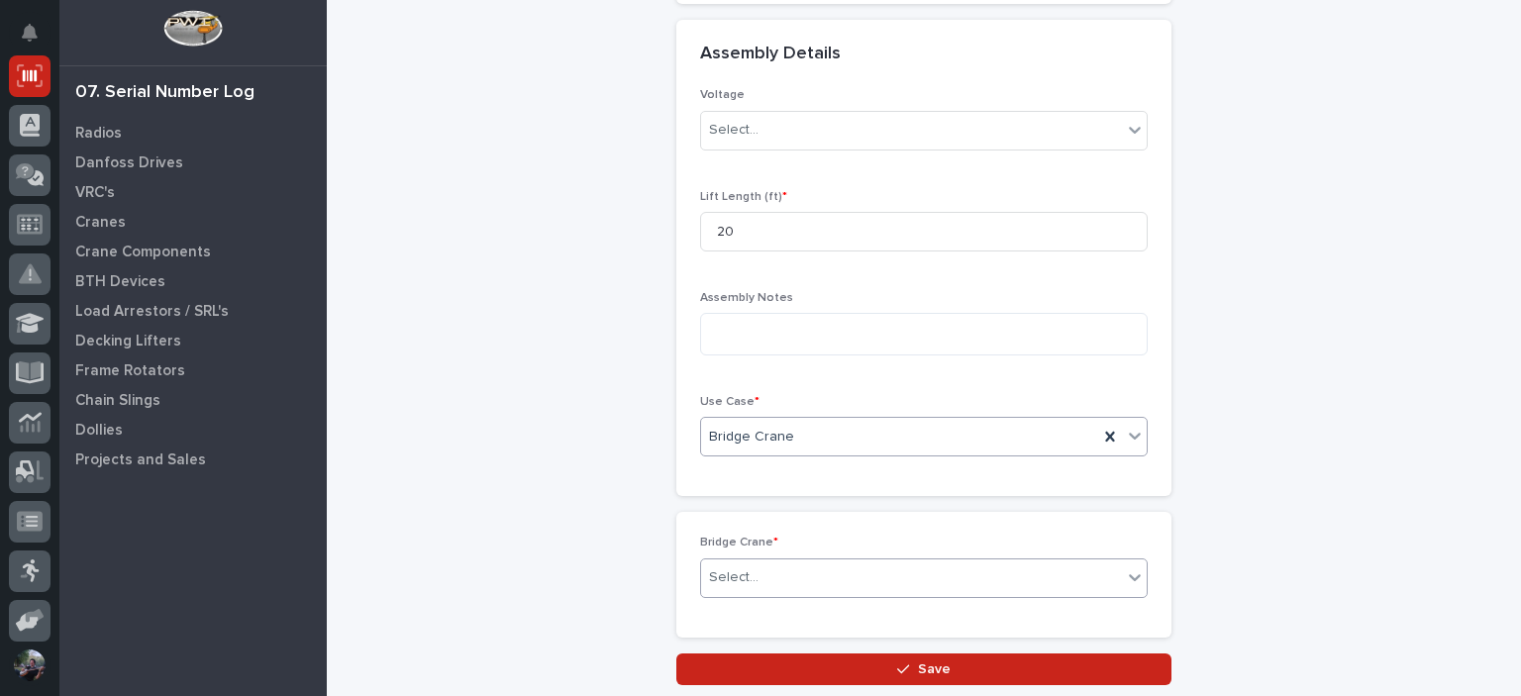
click at [781, 582] on div "Select..." at bounding box center [911, 578] width 421 height 33
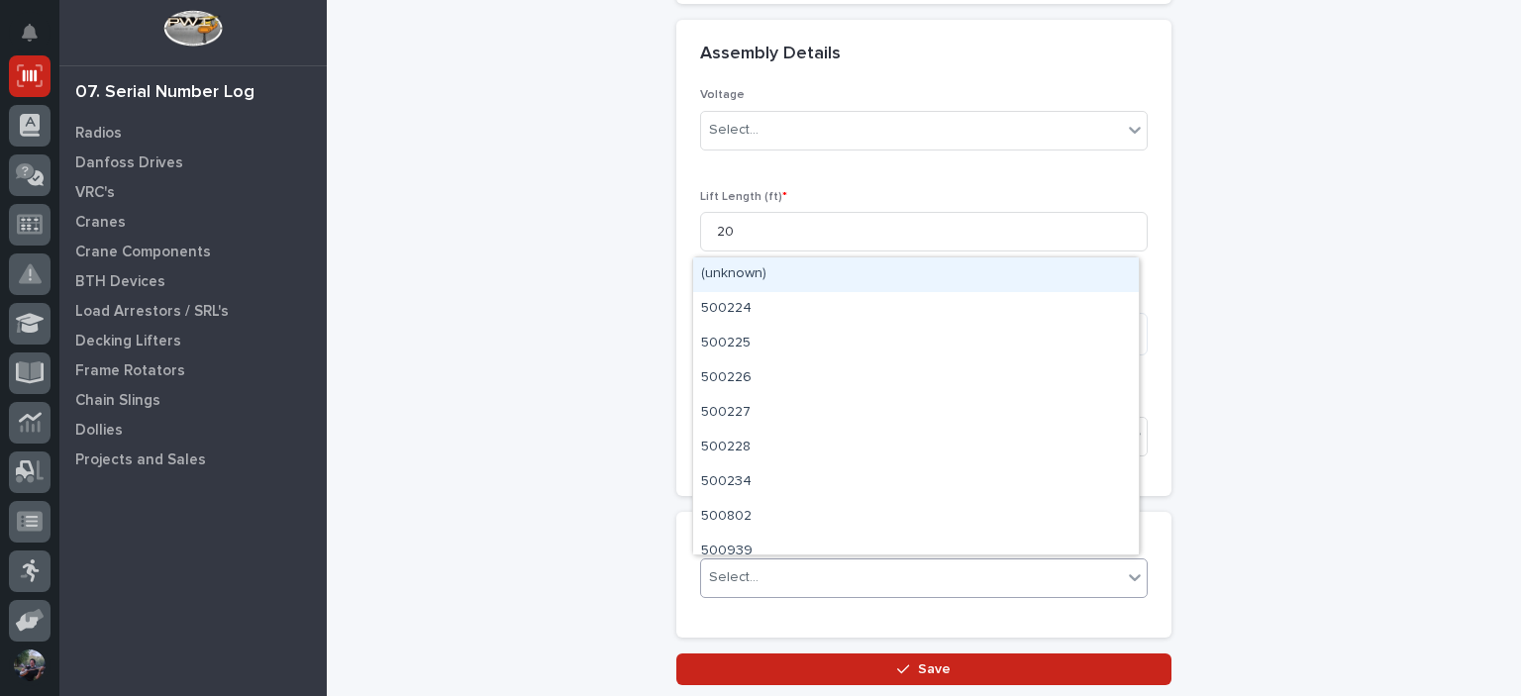
click at [781, 582] on div "Select..." at bounding box center [911, 578] width 421 height 33
type input "*****"
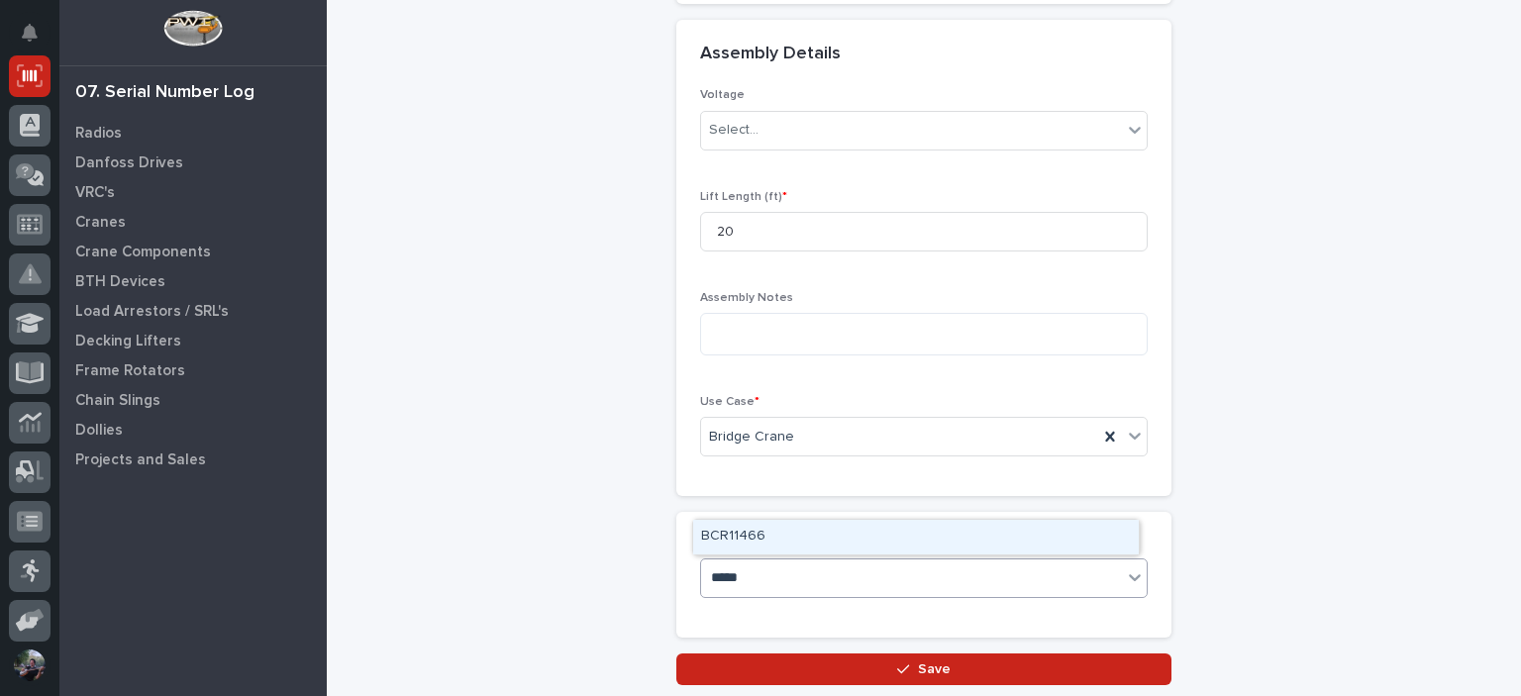
click at [817, 532] on div "BCR11466" at bounding box center [916, 537] width 446 height 35
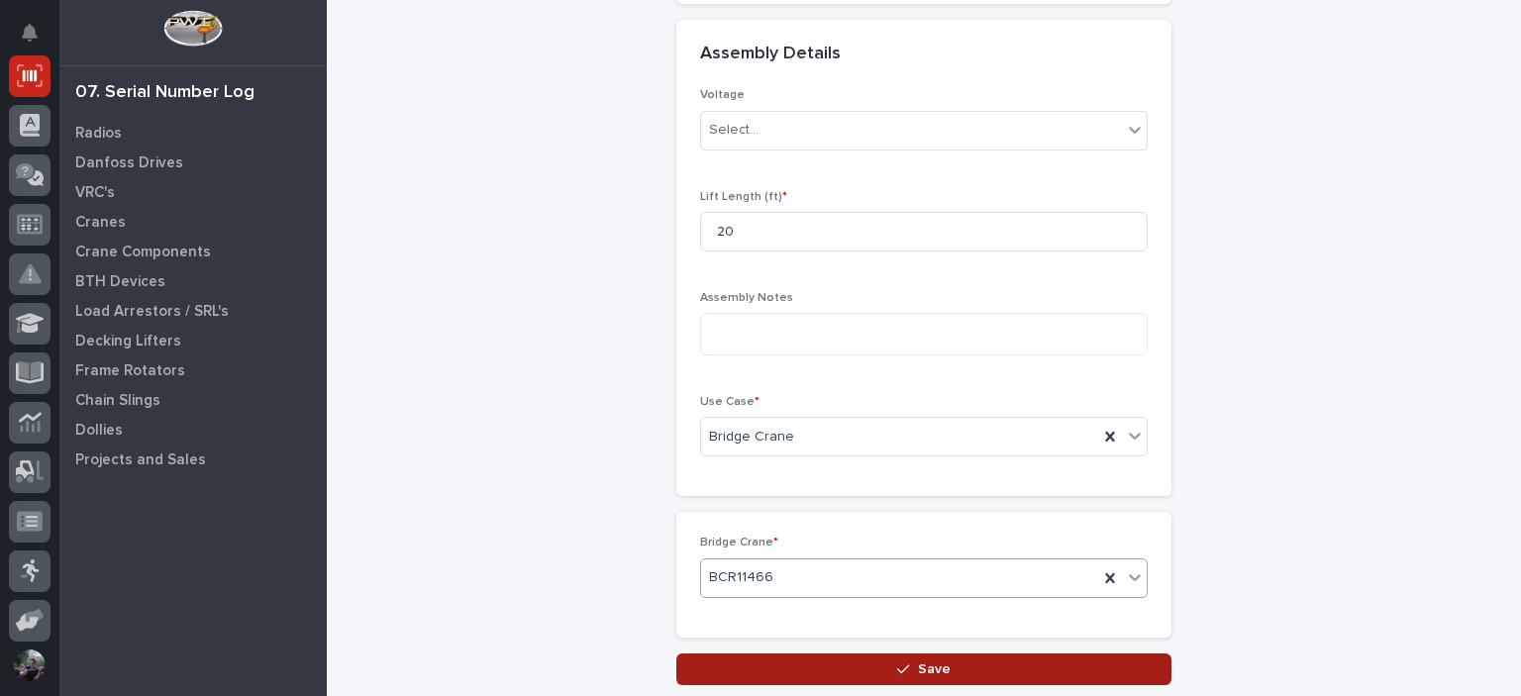
click at [828, 663] on button "Save" at bounding box center [924, 670] width 495 height 32
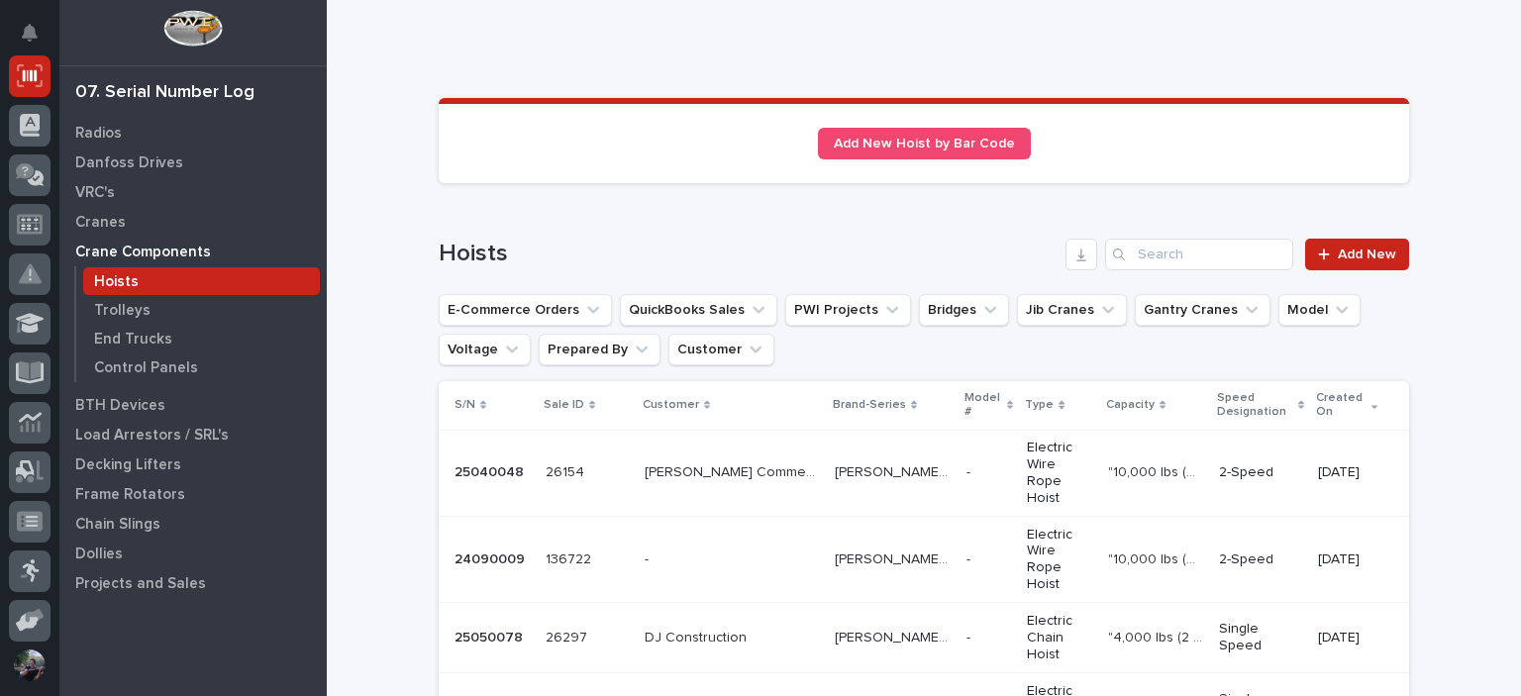
scroll to position [65, 0]
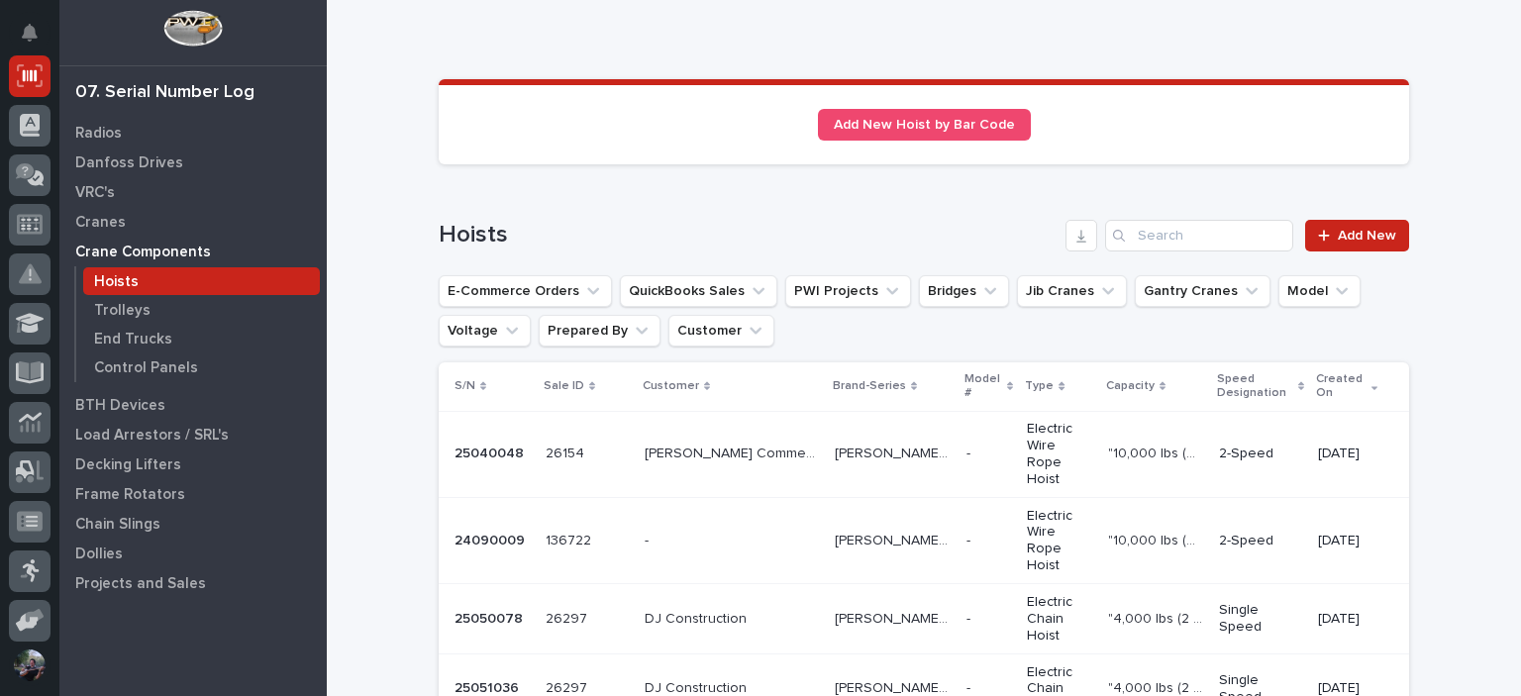
click at [689, 442] on p "[PERSON_NAME] Commercial Properties" at bounding box center [734, 452] width 178 height 21
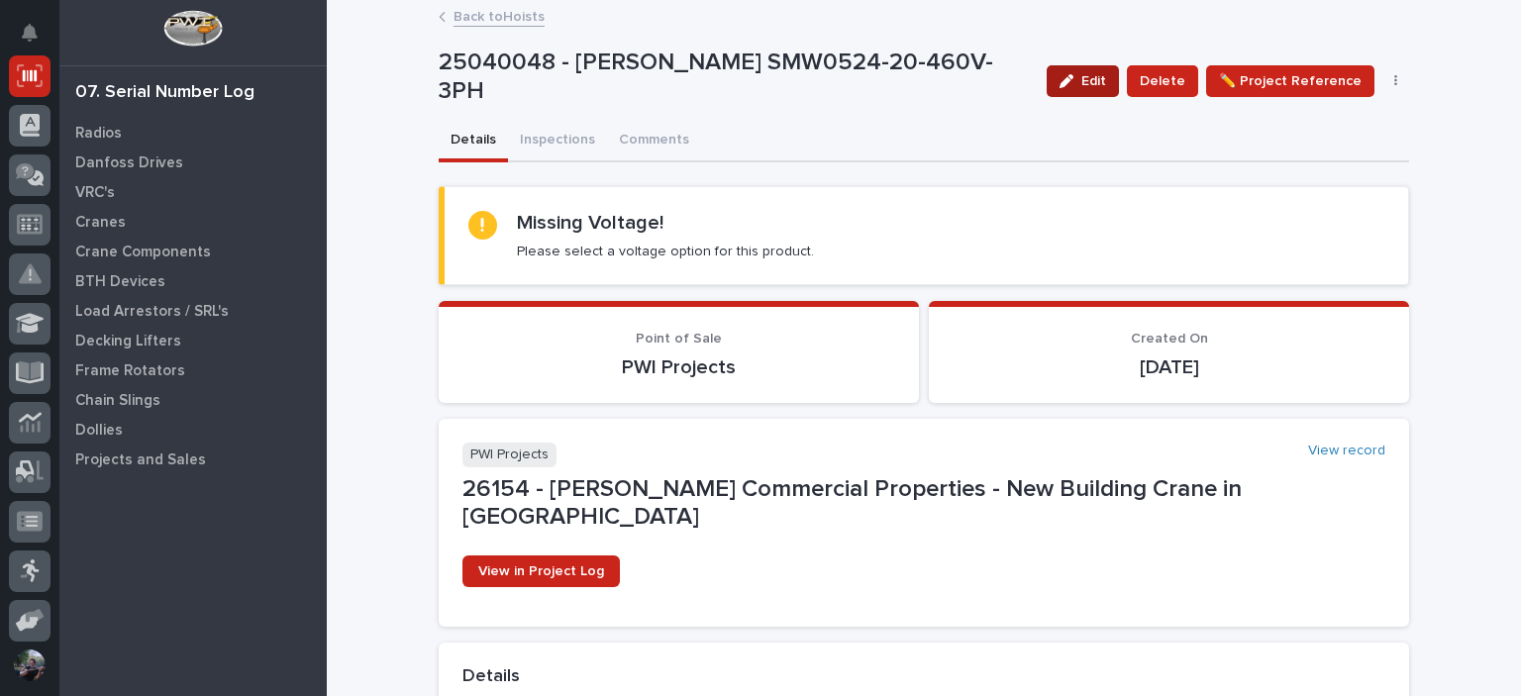
click at [1073, 79] on icon "button" at bounding box center [1067, 81] width 14 height 14
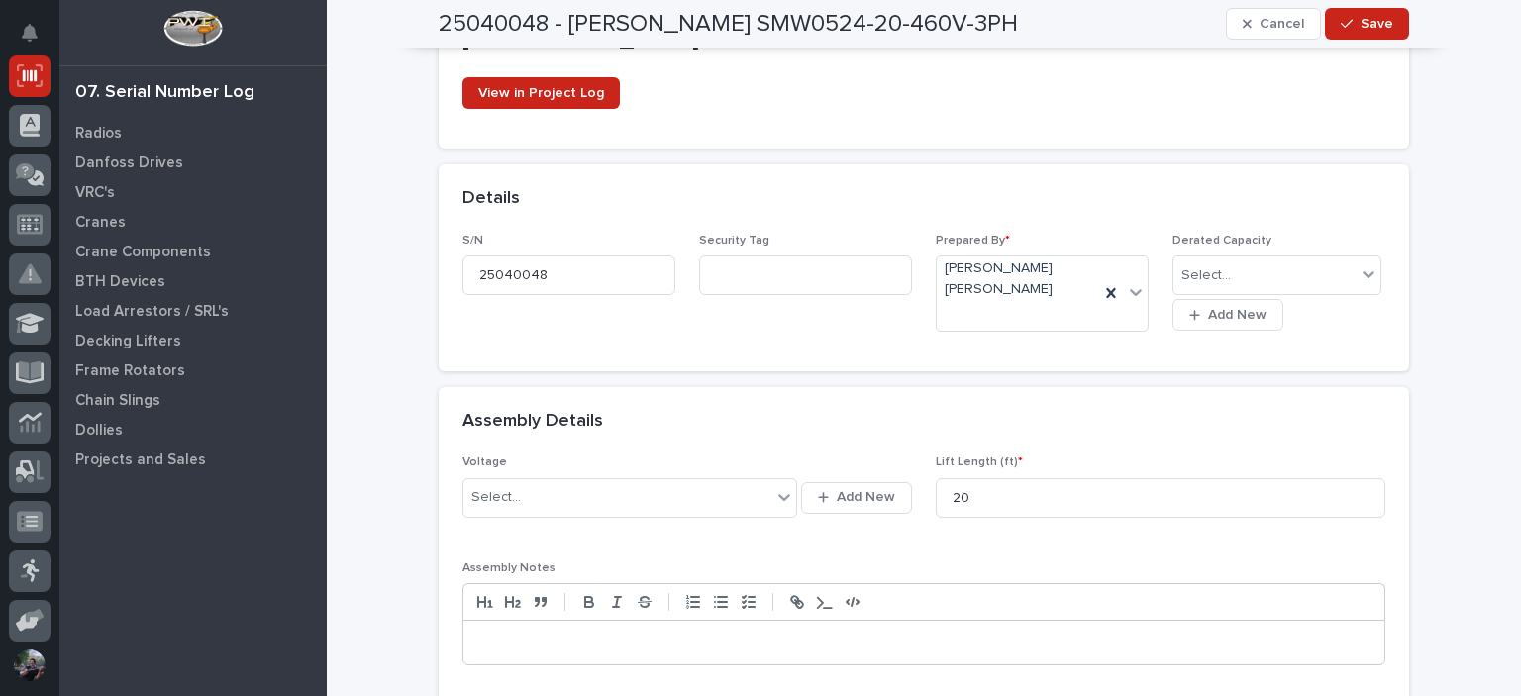
scroll to position [528, 0]
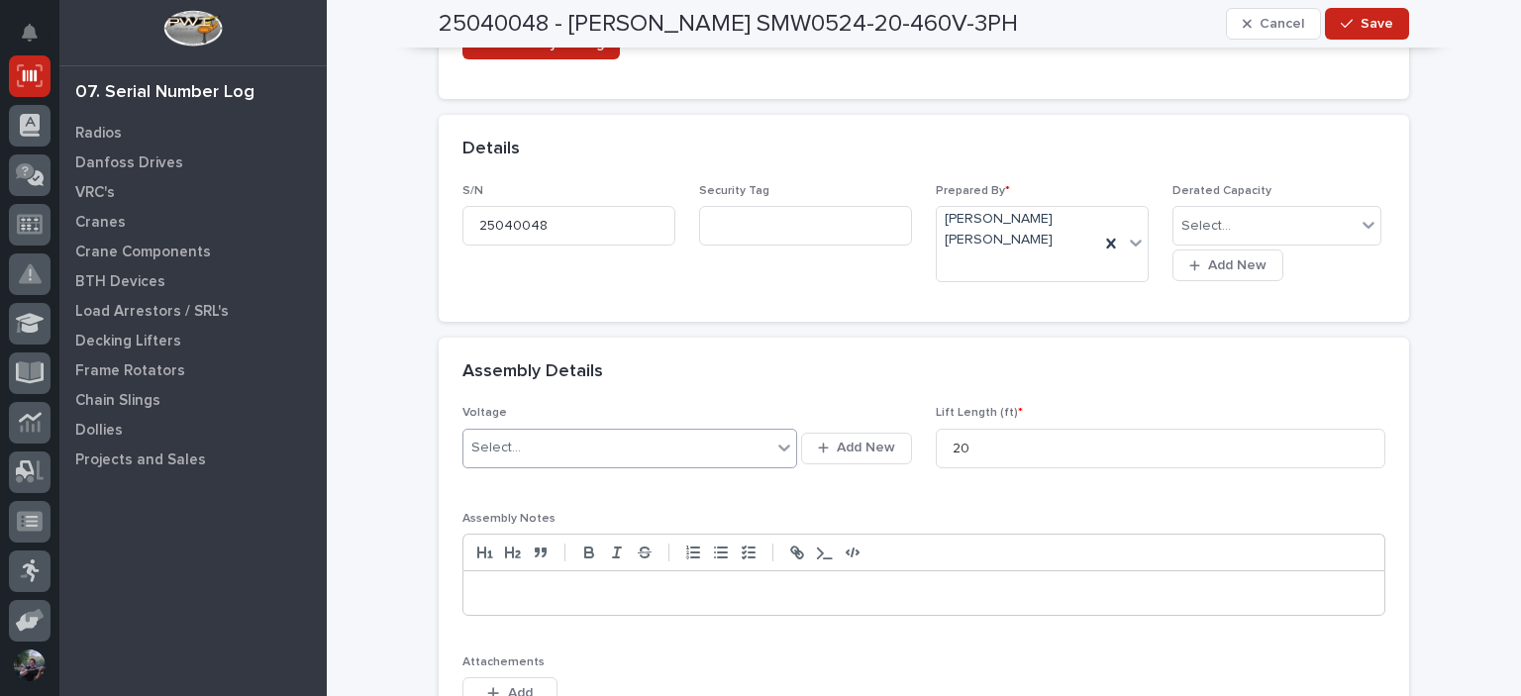
click at [622, 432] on div "Select..." at bounding box center [618, 448] width 308 height 33
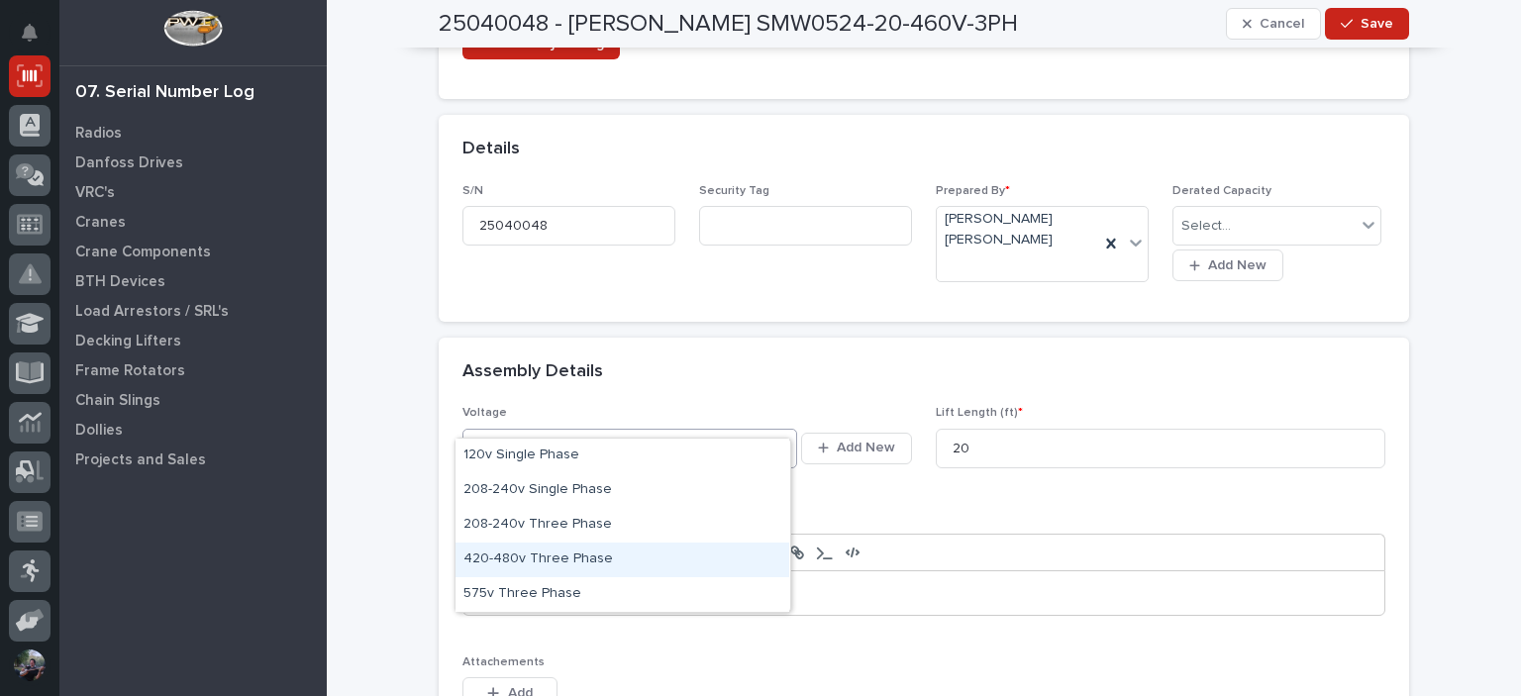
click at [532, 543] on div "420-480v Three Phase" at bounding box center [623, 560] width 334 height 35
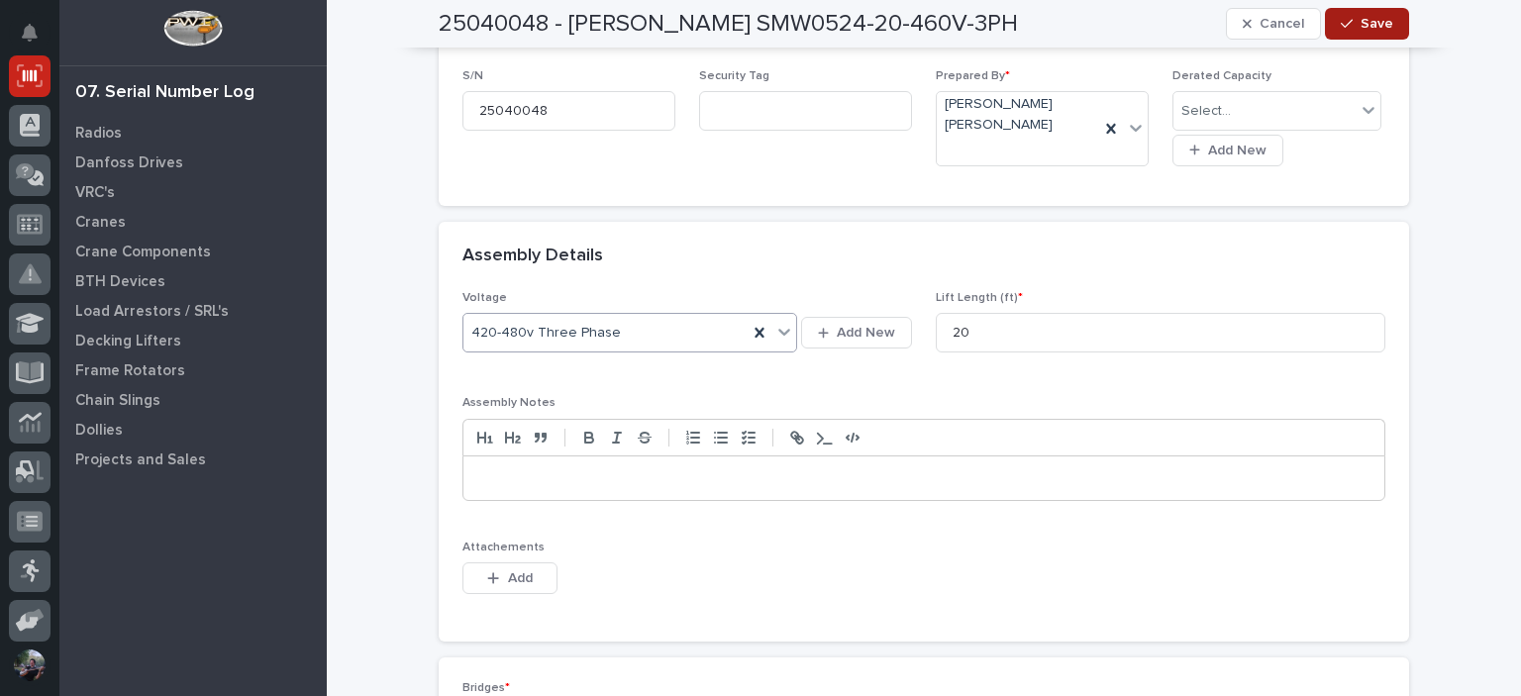
scroll to position [471, 0]
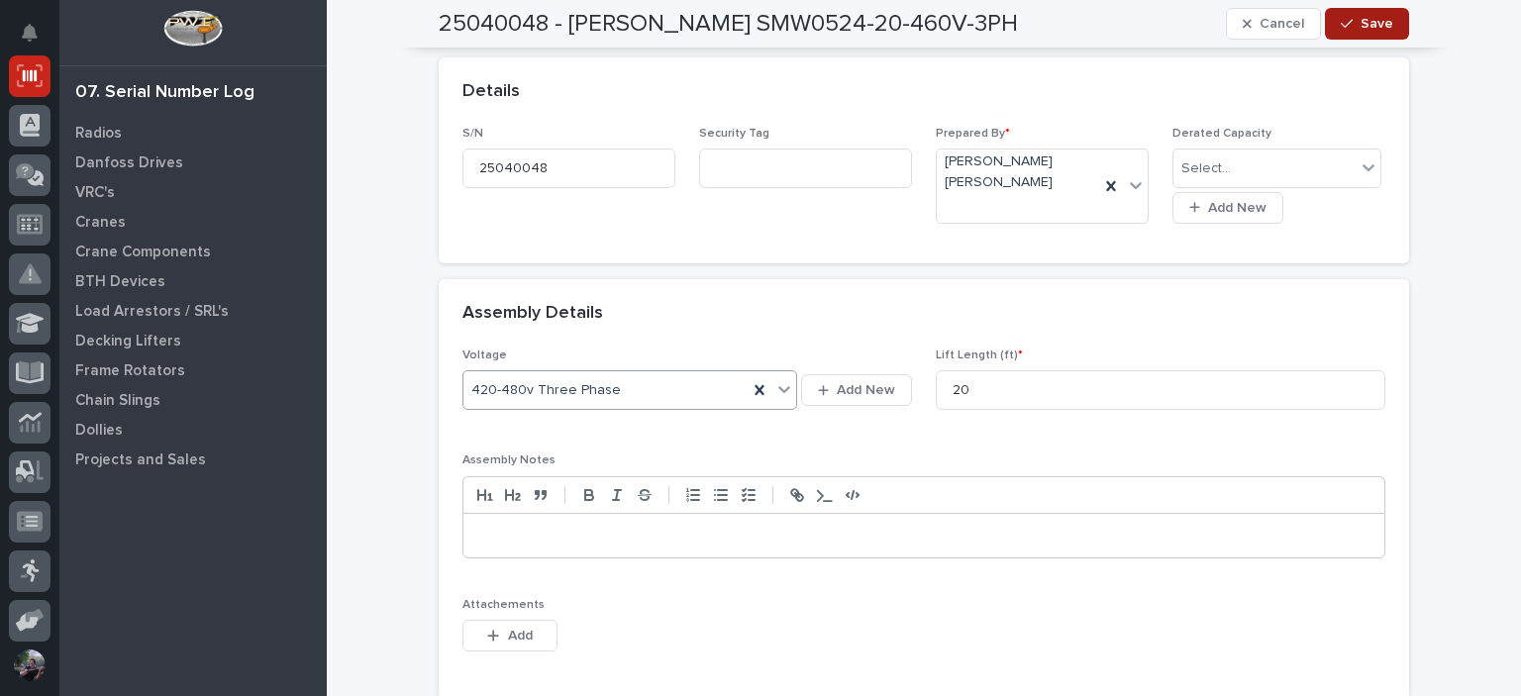
click at [1361, 29] on span "Save" at bounding box center [1377, 24] width 33 height 18
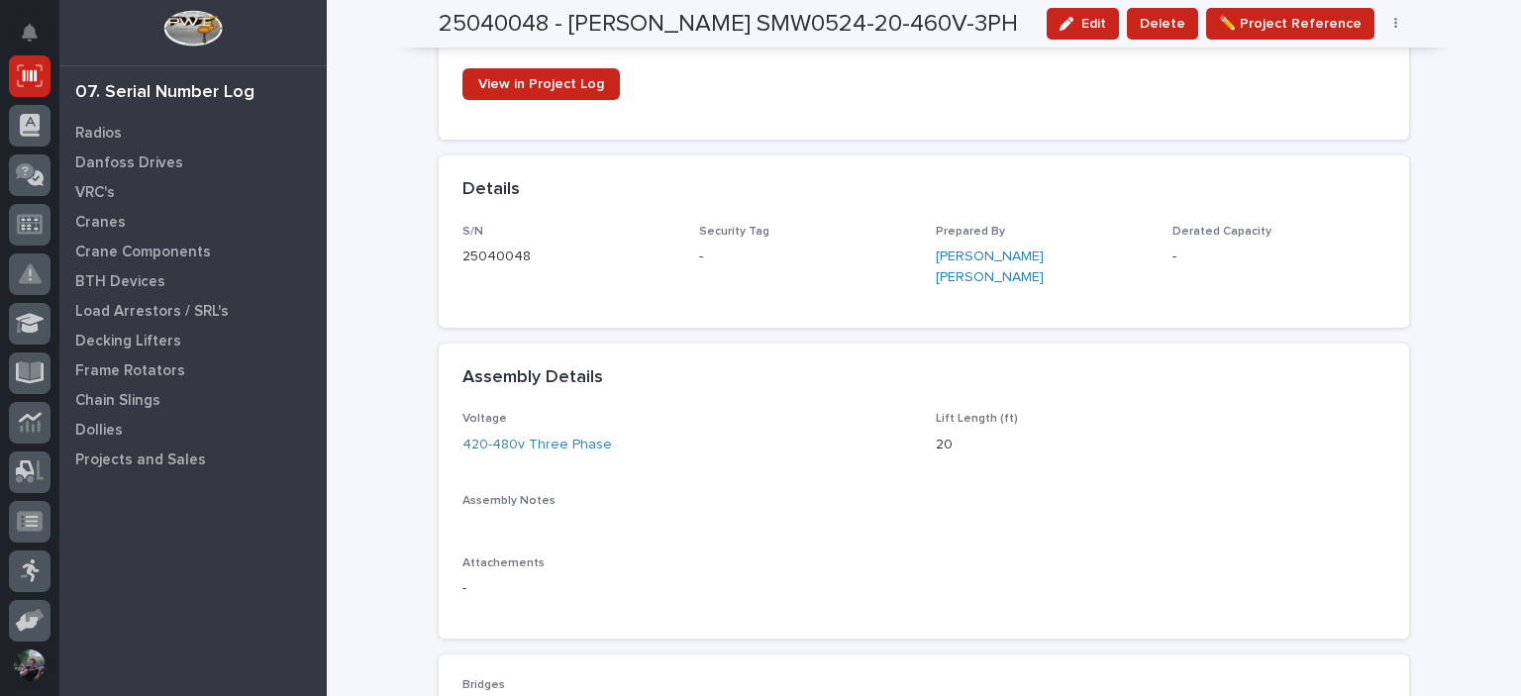
scroll to position [0, 0]
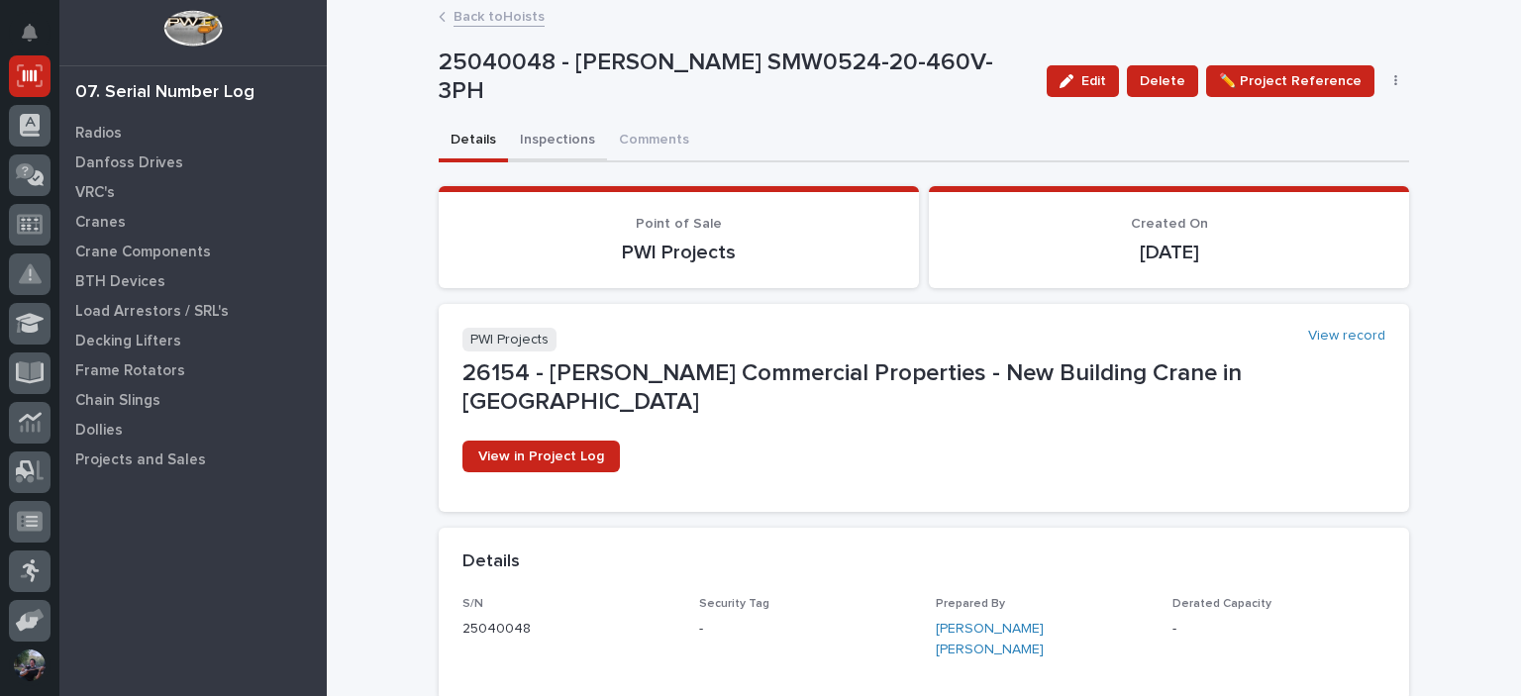
click at [565, 147] on button "Inspections" at bounding box center [557, 142] width 99 height 42
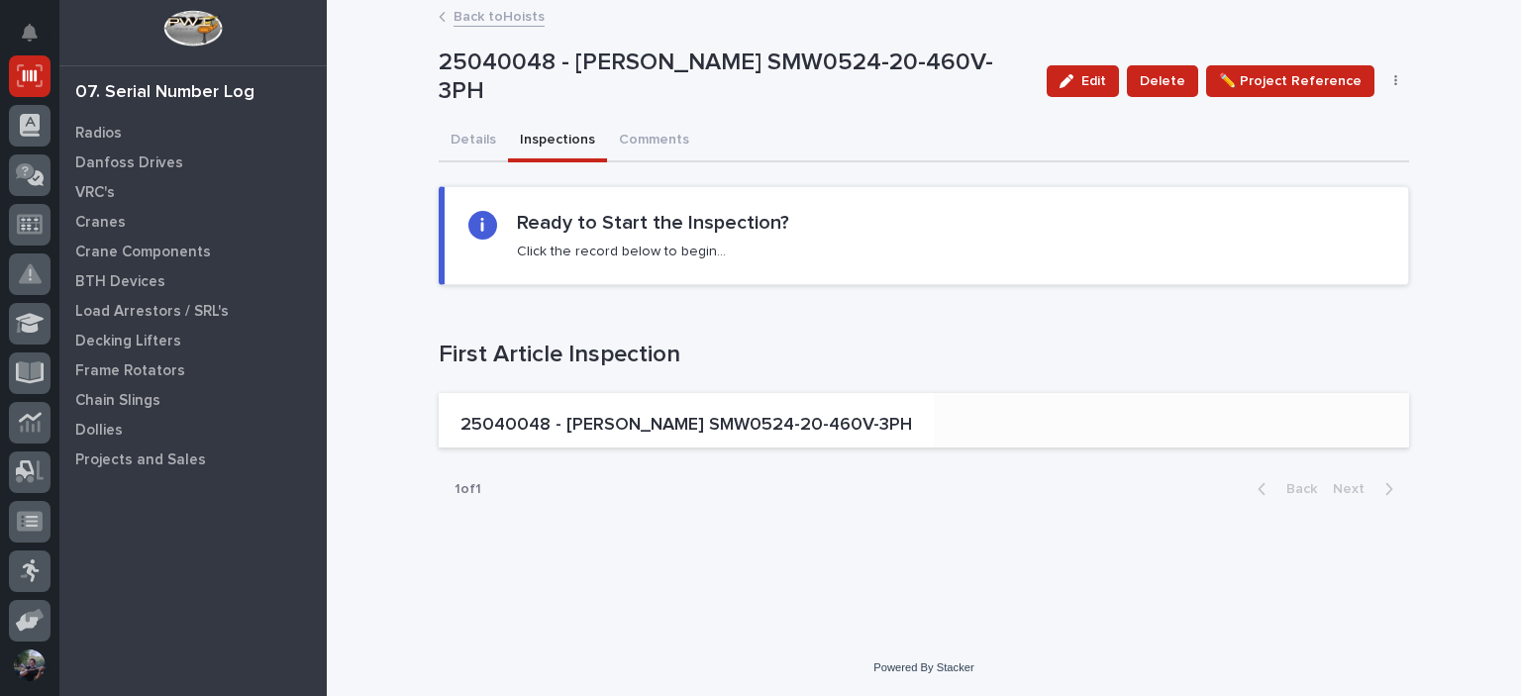
click at [554, 432] on p "25040048 - Starke SMW0524-20-460V-3PH" at bounding box center [687, 426] width 452 height 22
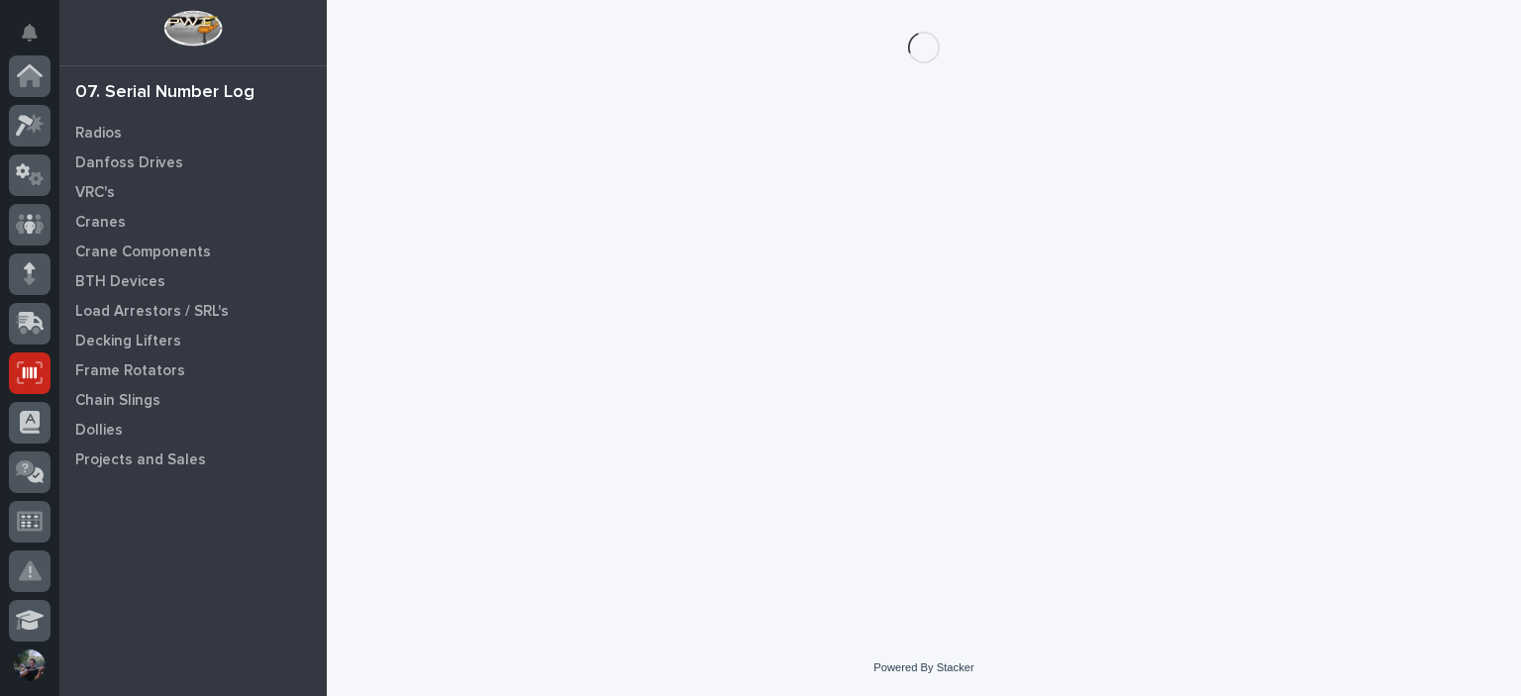
scroll to position [297, 0]
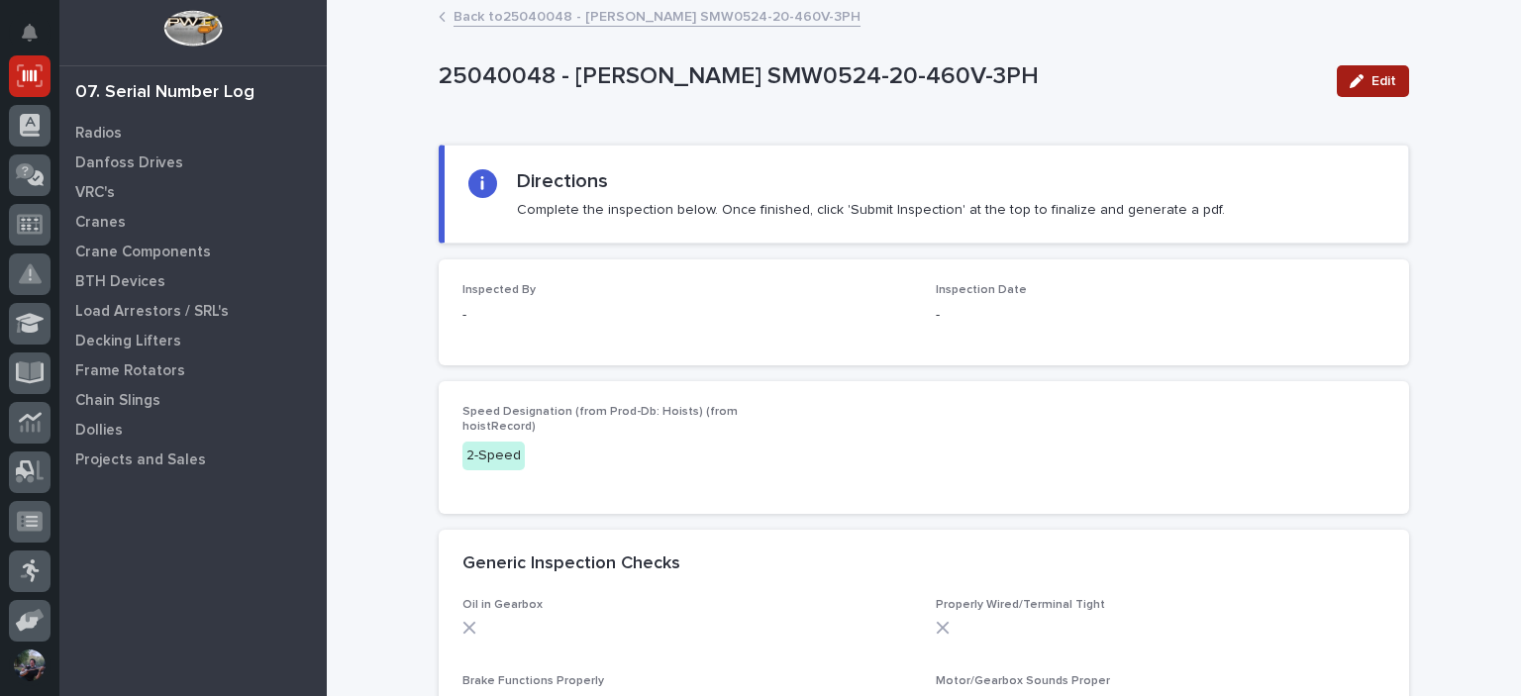
click at [1350, 79] on icon "button" at bounding box center [1357, 81] width 14 height 14
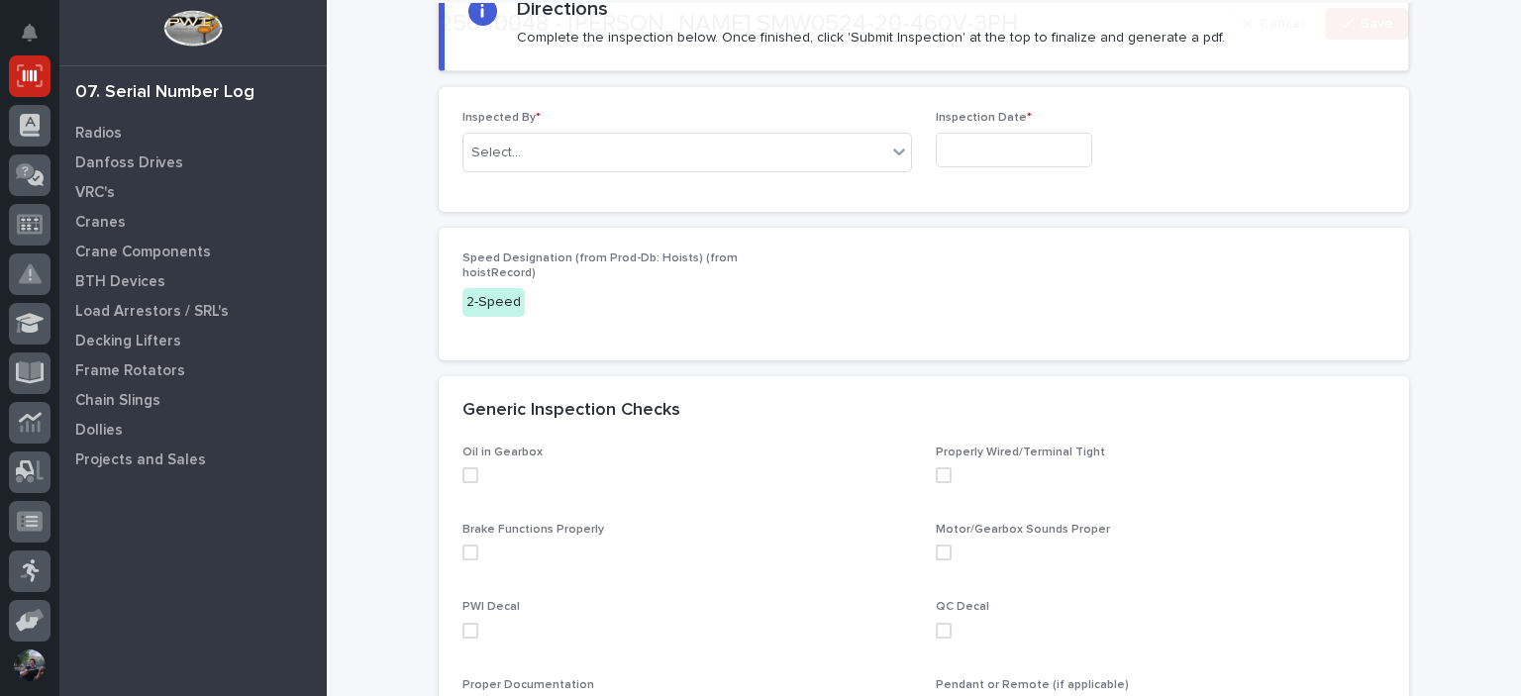
scroll to position [396, 0]
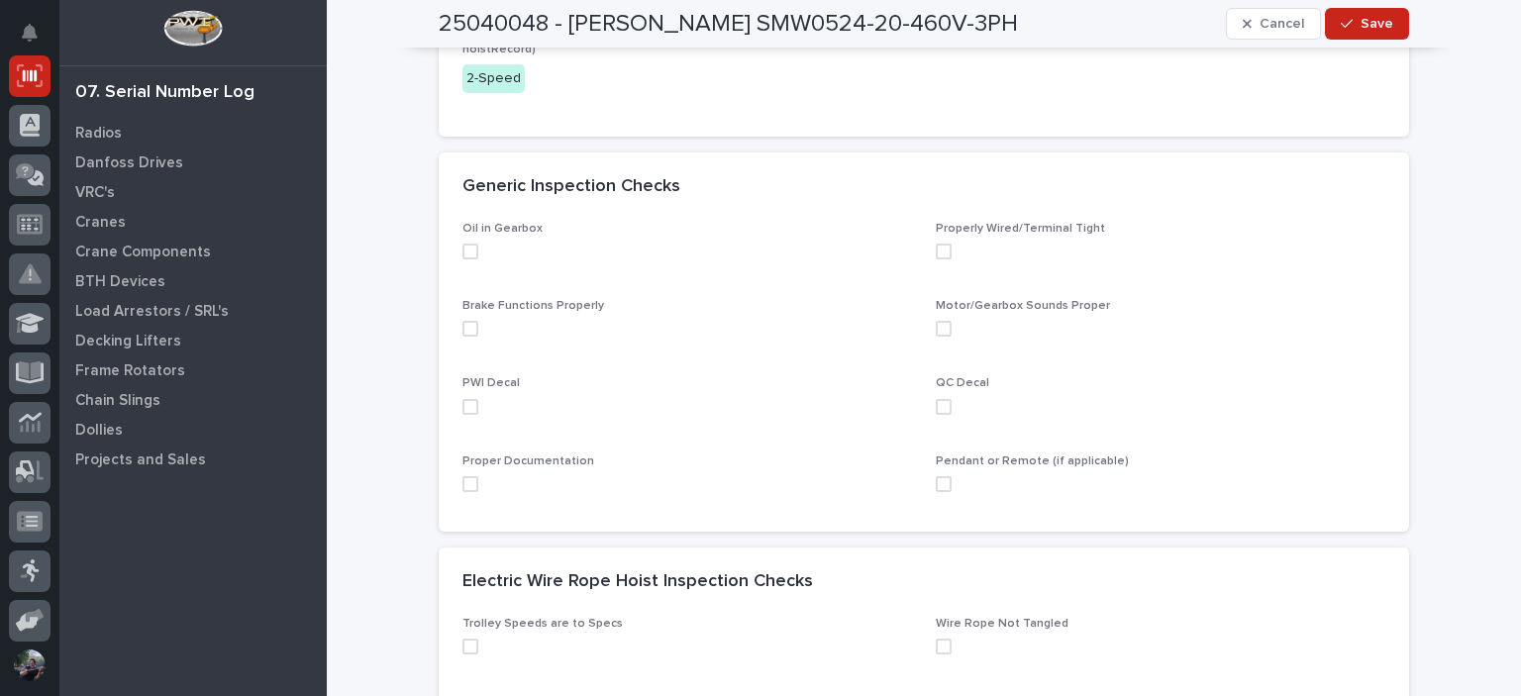
click at [463, 244] on span at bounding box center [471, 252] width 16 height 16
click at [463, 326] on span at bounding box center [471, 329] width 16 height 16
click at [463, 484] on span at bounding box center [471, 484] width 16 height 16
click at [936, 483] on span at bounding box center [944, 484] width 16 height 16
click at [938, 409] on span at bounding box center [944, 407] width 16 height 16
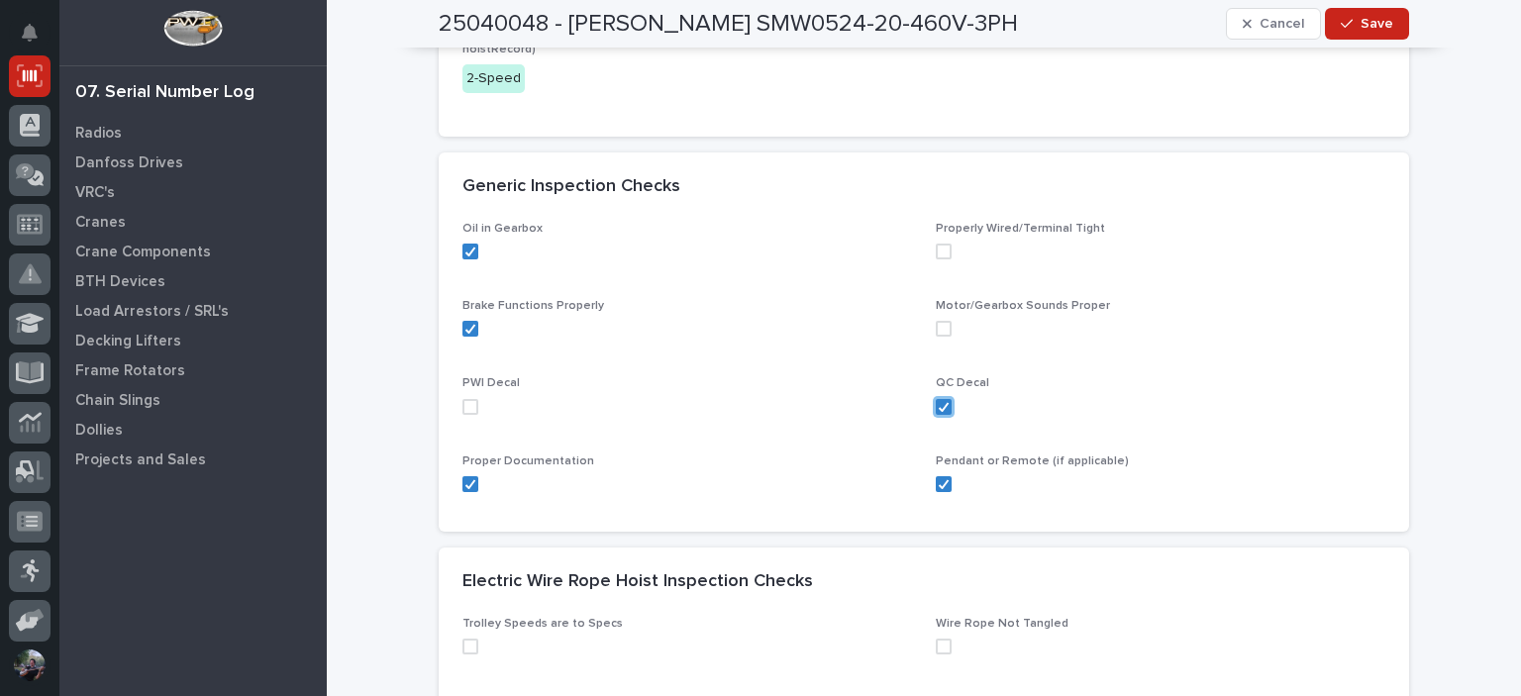
click at [936, 332] on span at bounding box center [944, 329] width 16 height 16
click at [937, 253] on span at bounding box center [944, 252] width 16 height 16
click at [469, 411] on span at bounding box center [471, 407] width 16 height 16
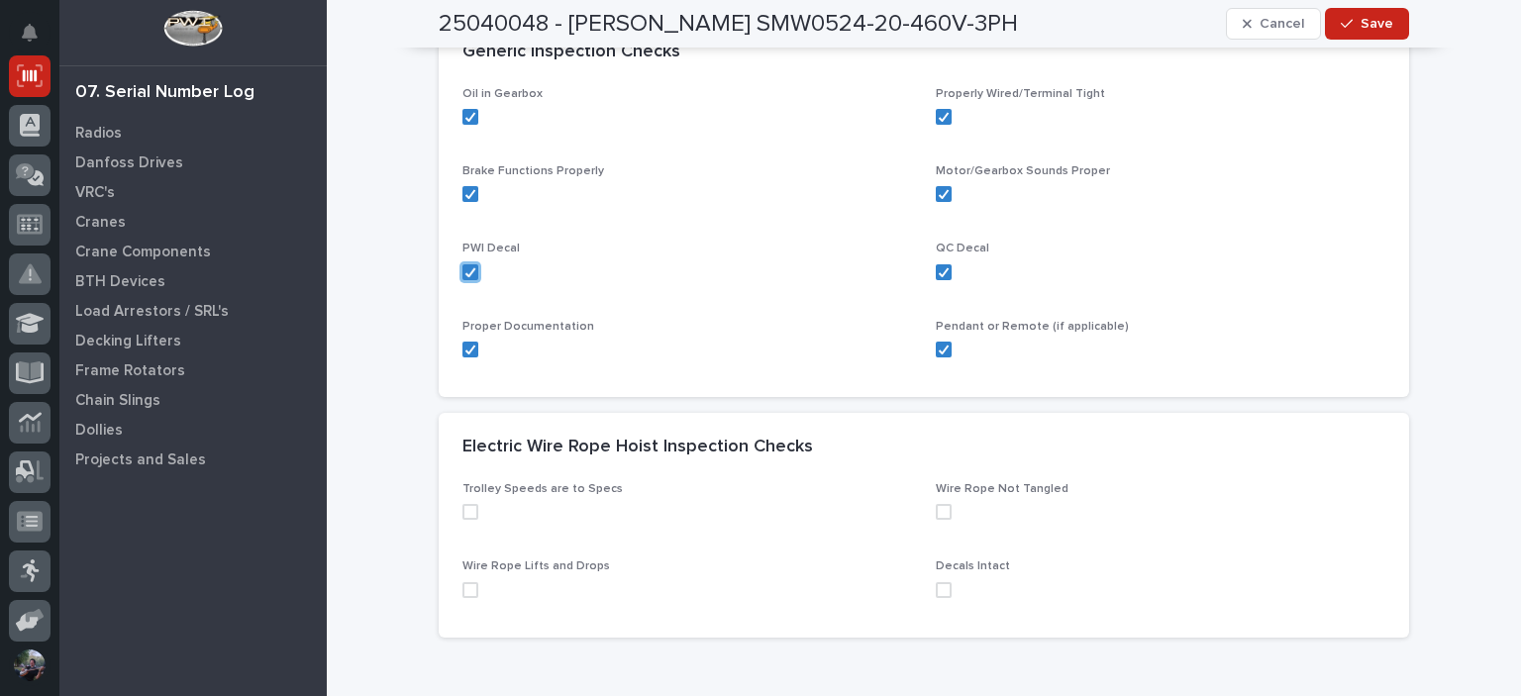
scroll to position [642, 0]
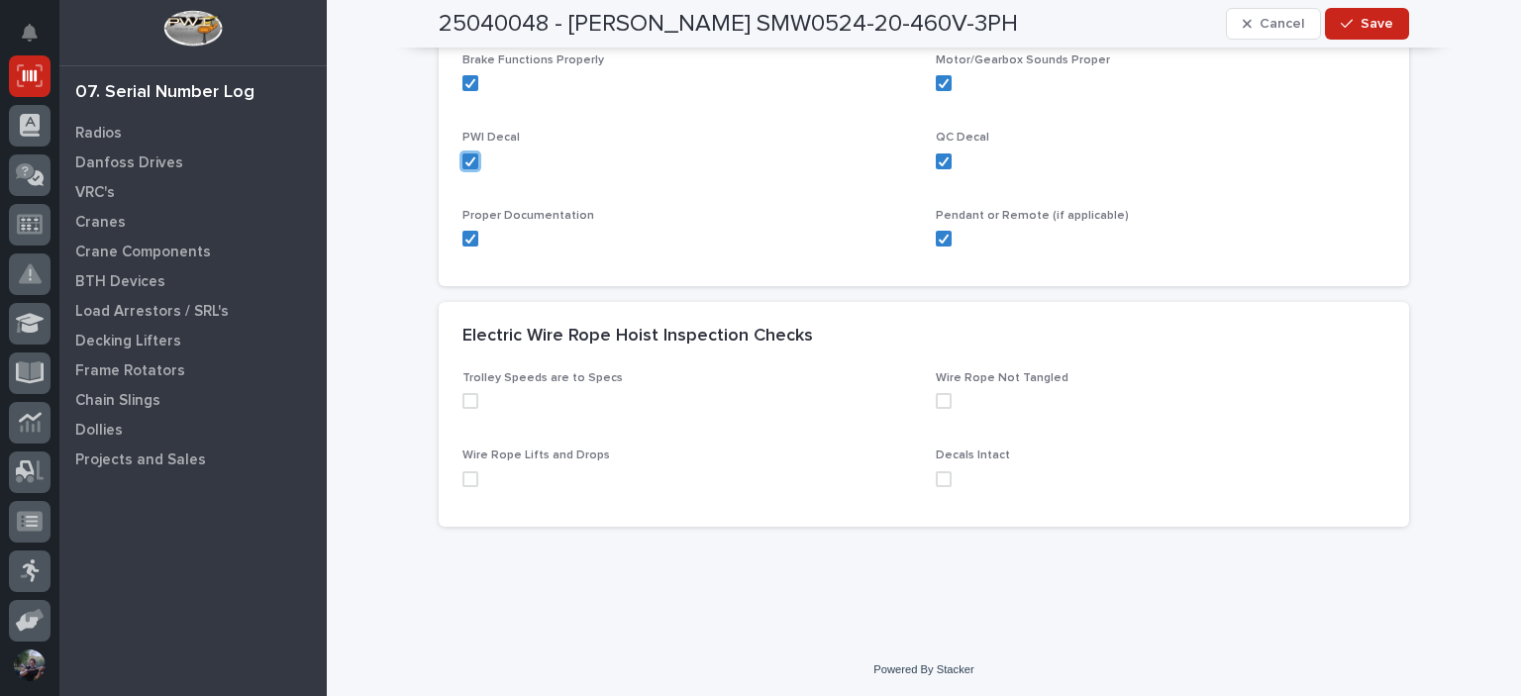
click at [467, 399] on span at bounding box center [471, 401] width 16 height 16
click at [463, 475] on span at bounding box center [471, 479] width 16 height 16
click at [936, 476] on span at bounding box center [944, 479] width 16 height 16
click at [936, 391] on div "Wire Rope Not Tangled" at bounding box center [1161, 397] width 450 height 53
click at [936, 393] on span at bounding box center [944, 401] width 16 height 16
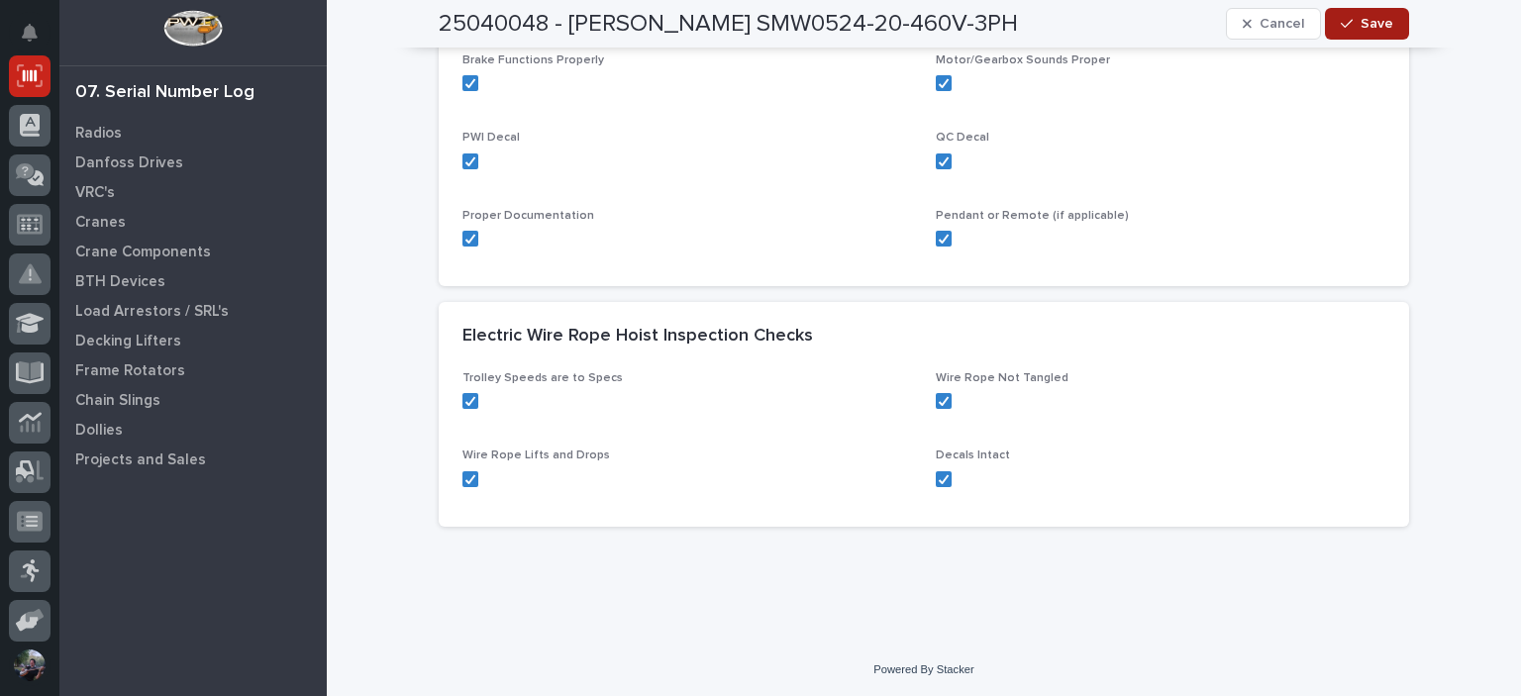
click at [1354, 23] on div "button" at bounding box center [1351, 24] width 20 height 14
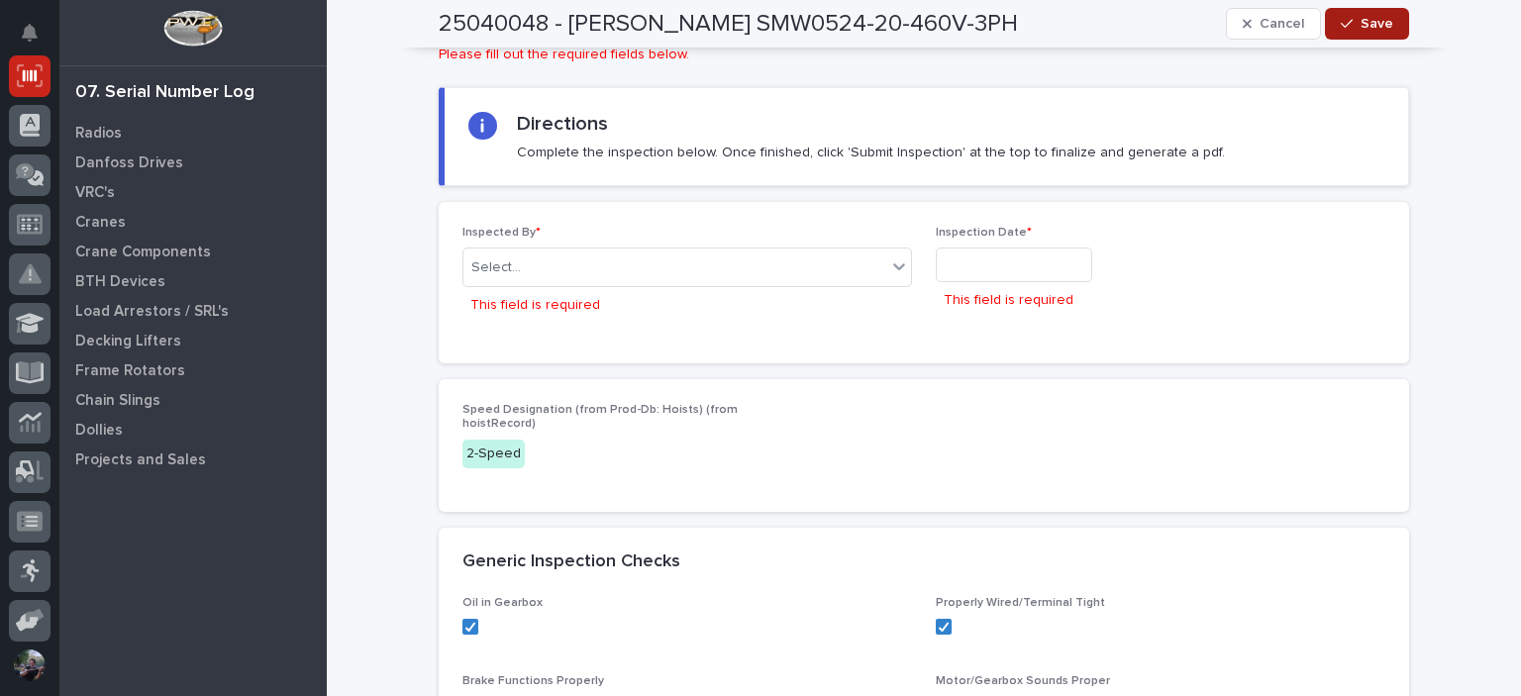
scroll to position [0, 0]
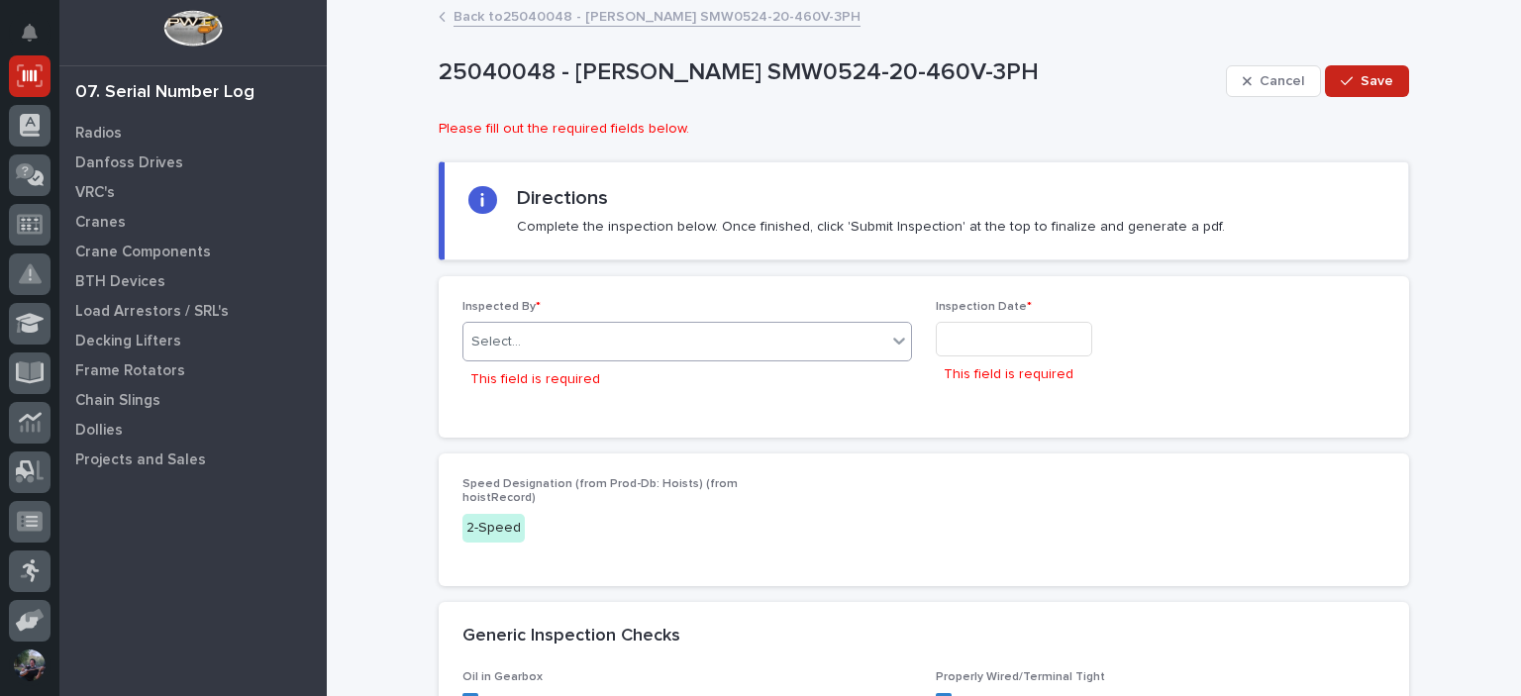
click at [716, 340] on div "Select..." at bounding box center [675, 342] width 423 height 33
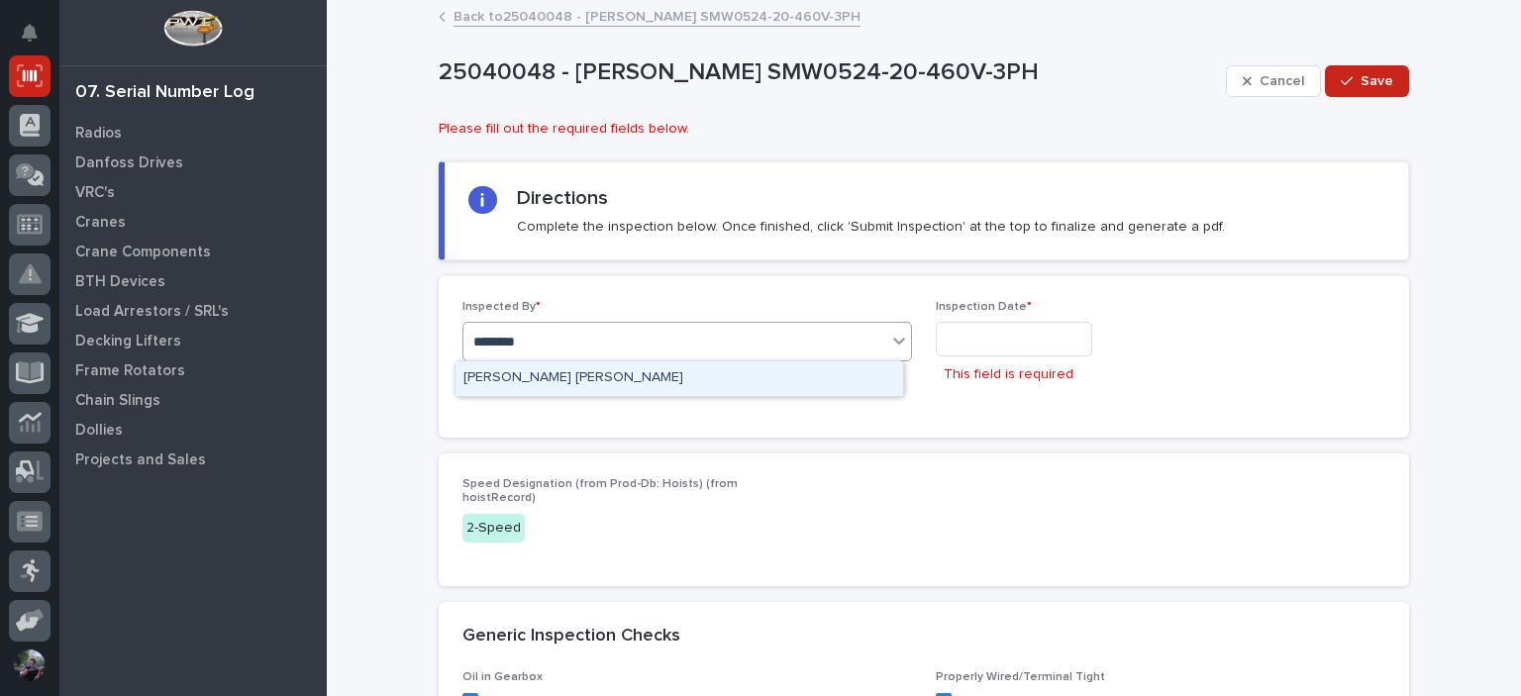
type input "*********"
click at [596, 395] on div "[PERSON_NAME] [PERSON_NAME]" at bounding box center [680, 379] width 448 height 35
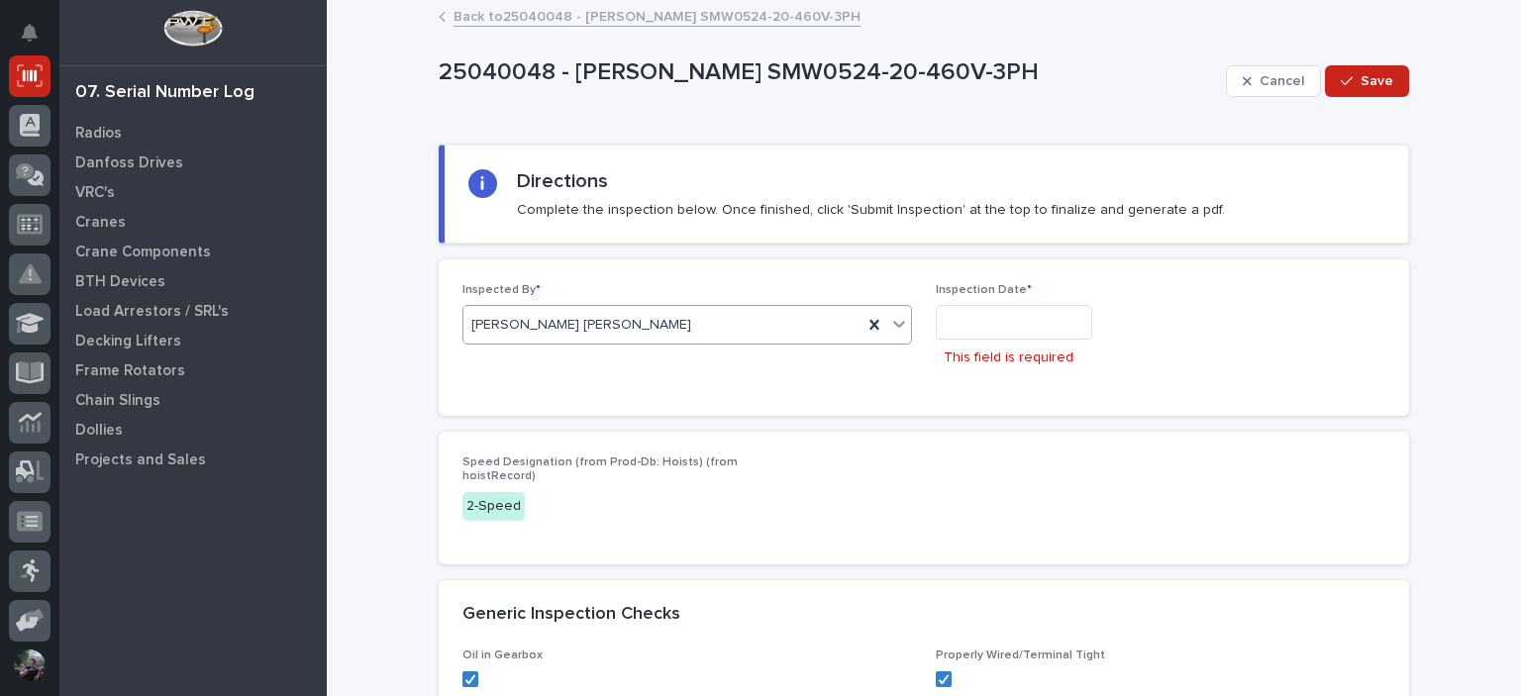
click at [1041, 319] on input "text" at bounding box center [1014, 322] width 157 height 35
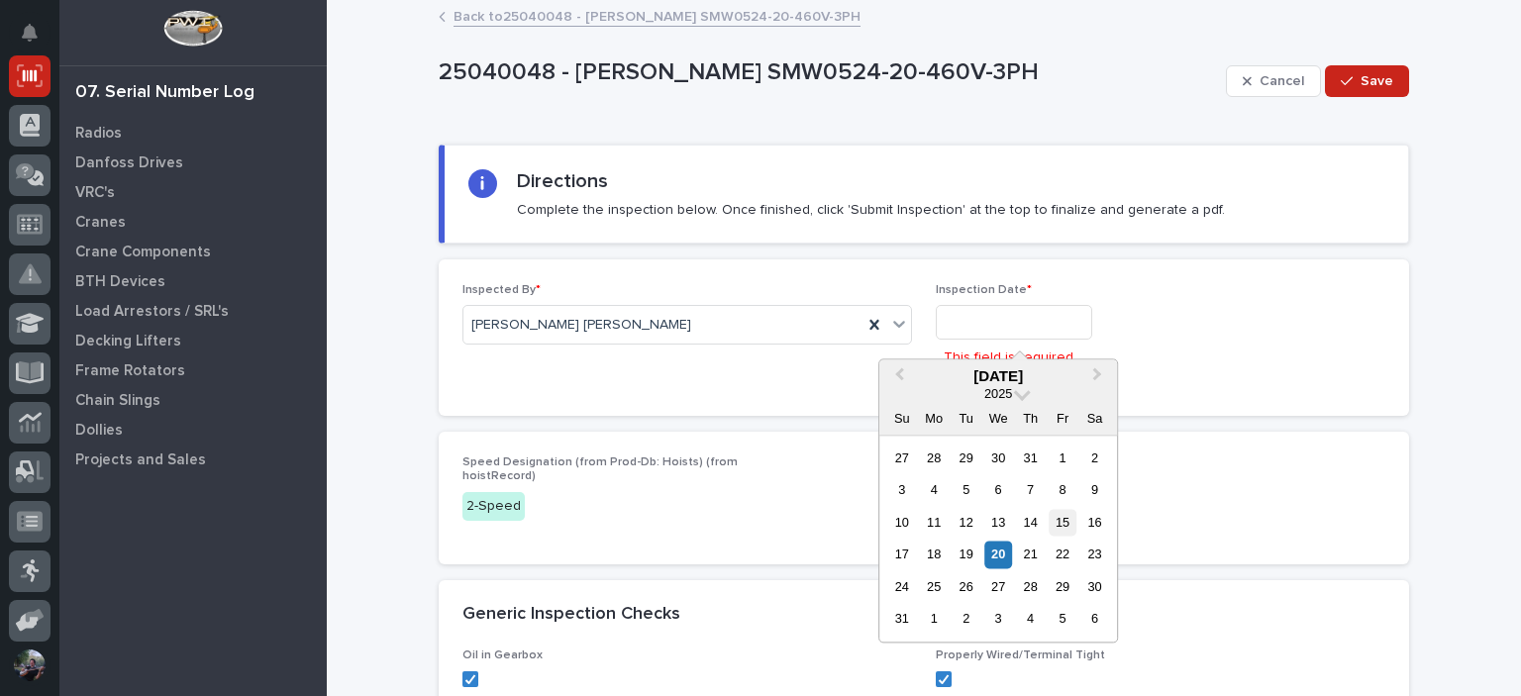
click at [1053, 523] on div "15" at bounding box center [1063, 522] width 27 height 27
type input "**********"
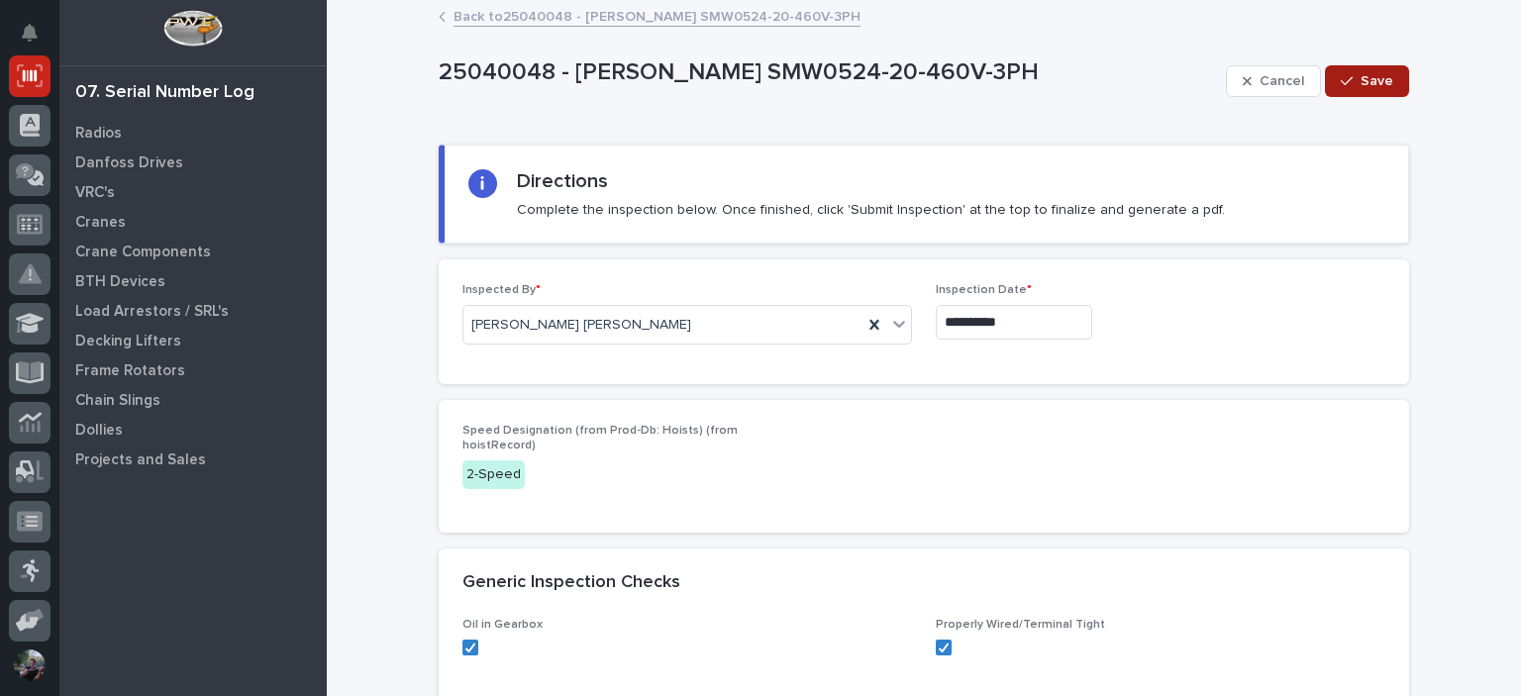
click at [1352, 80] on div "button" at bounding box center [1351, 81] width 20 height 14
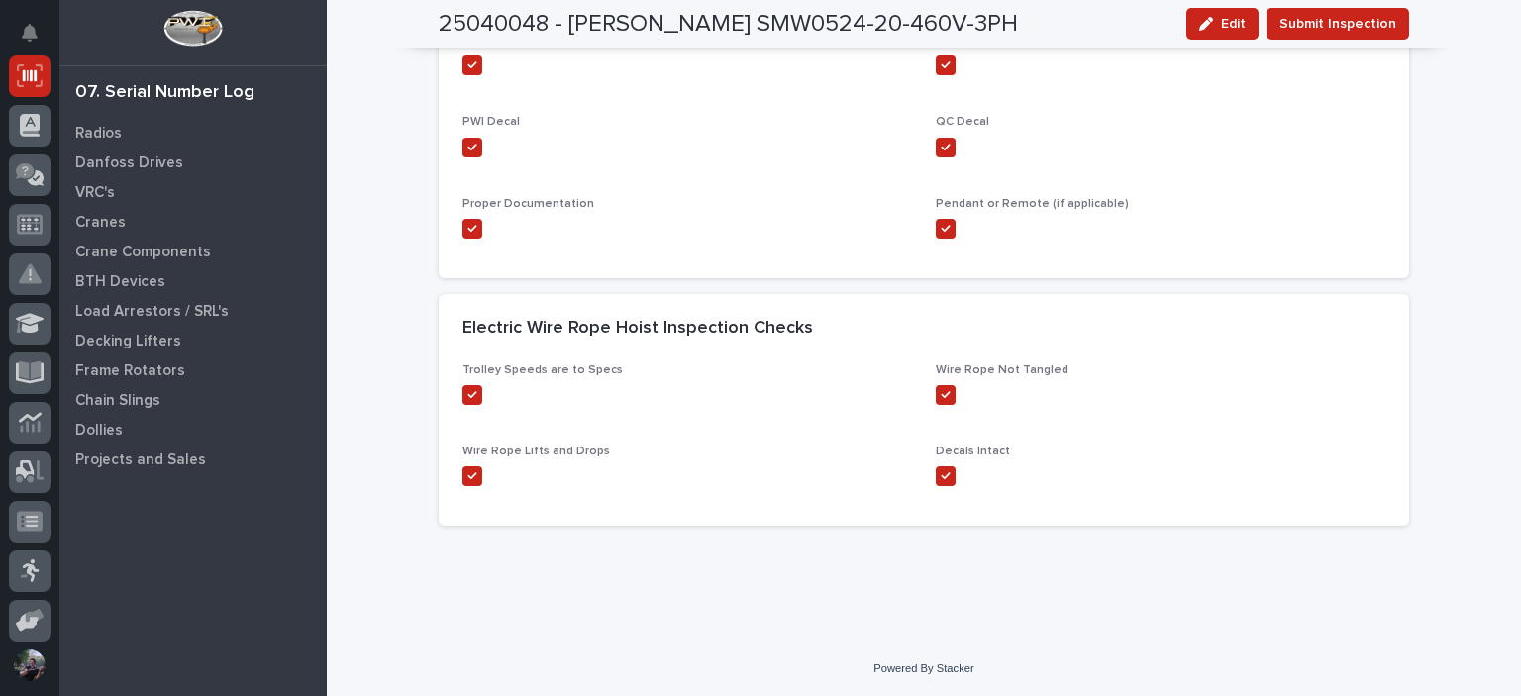
scroll to position [52, 0]
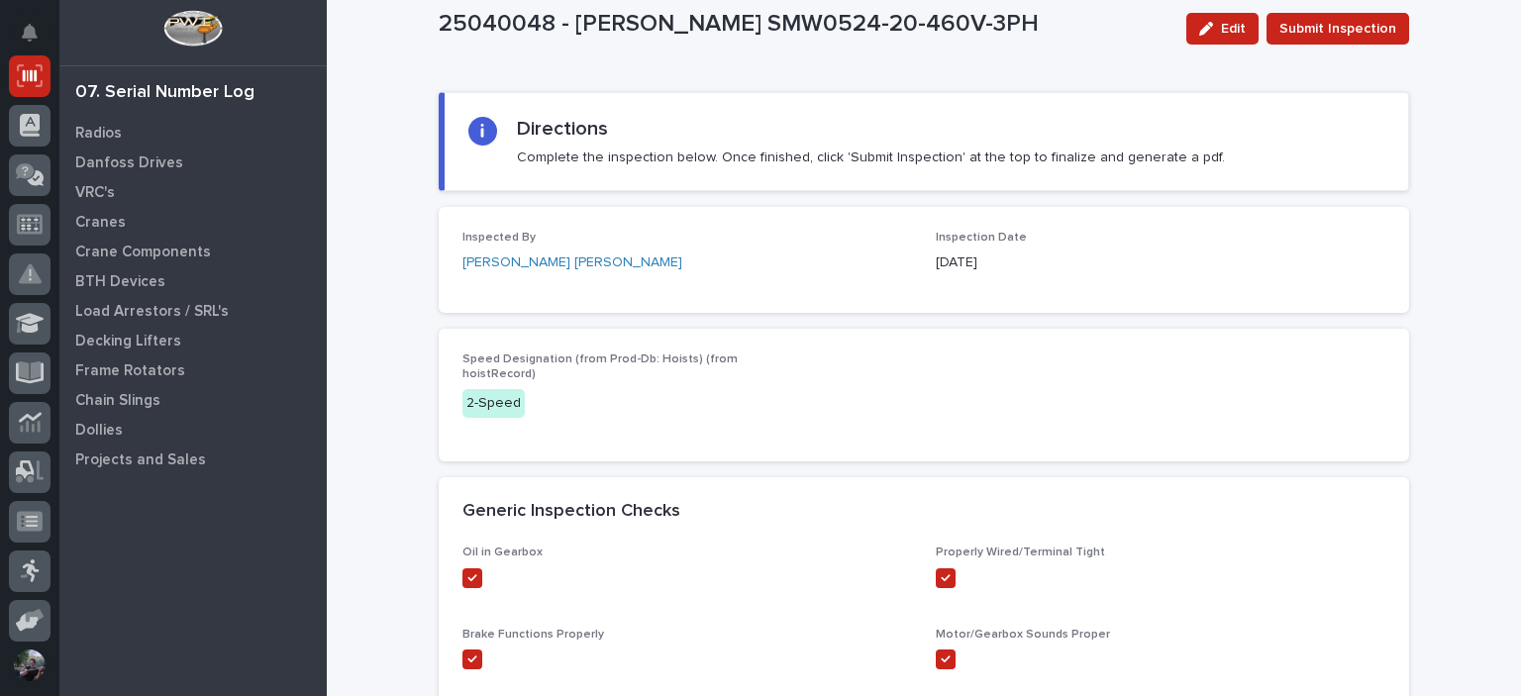
click at [628, 210] on div "Inspected By Kyle Dean Miller Inspection Date 08/15/2025" at bounding box center [924, 260] width 971 height 106
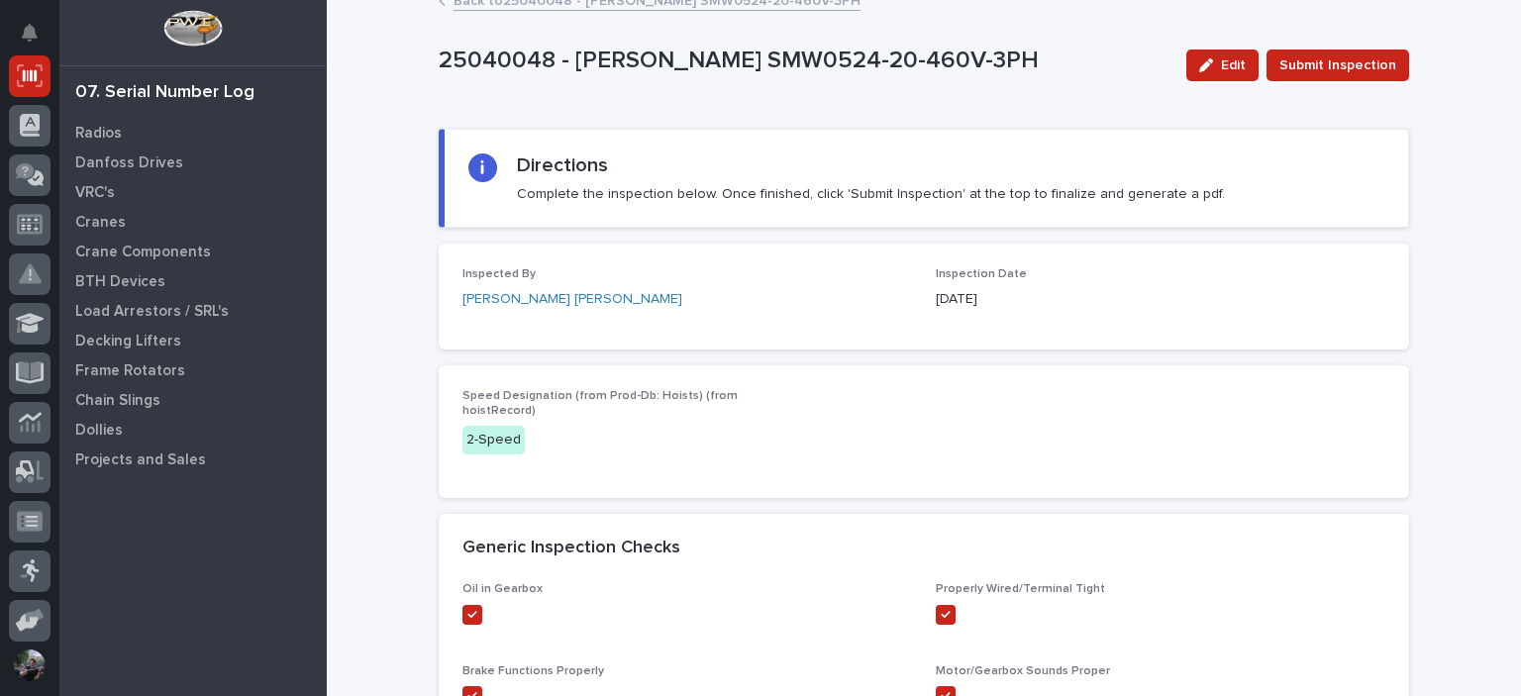
scroll to position [0, 0]
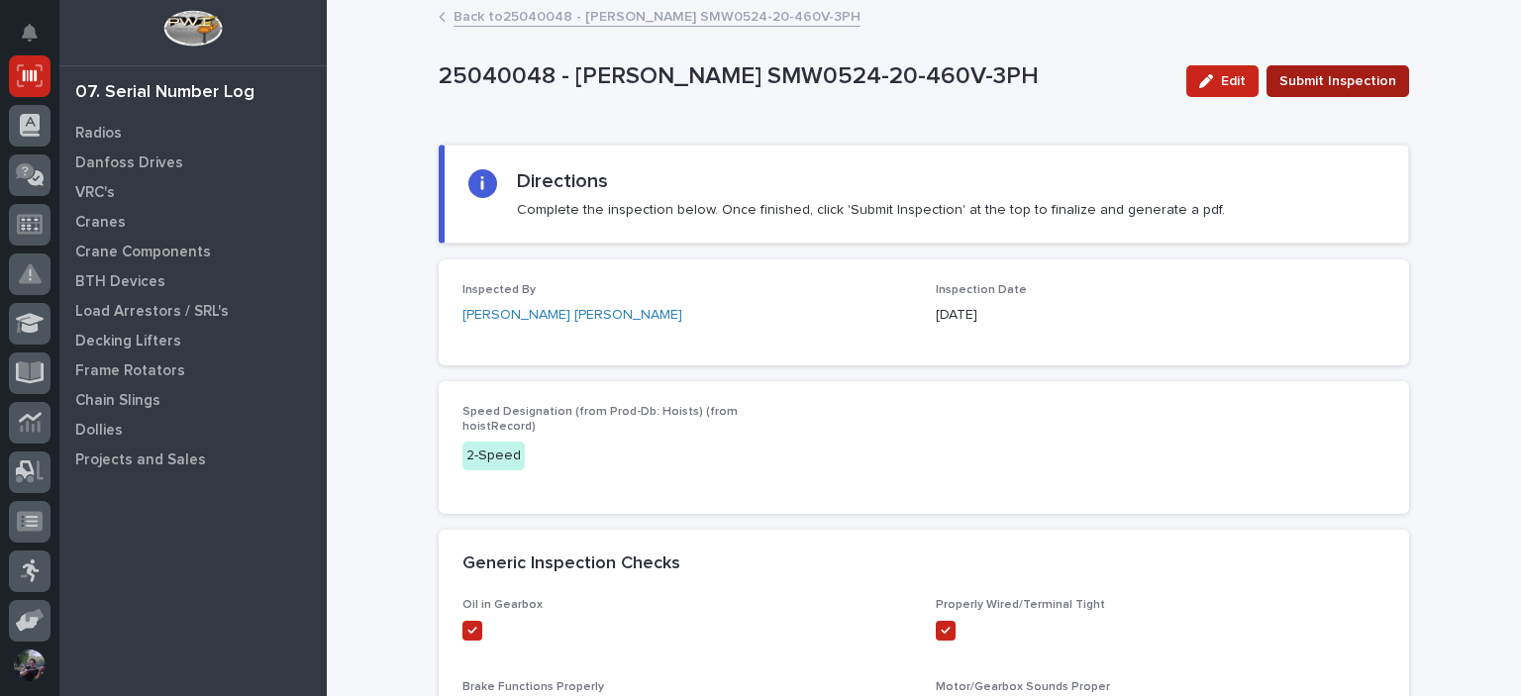
click at [1317, 90] on span "Submit Inspection" at bounding box center [1338, 81] width 117 height 24
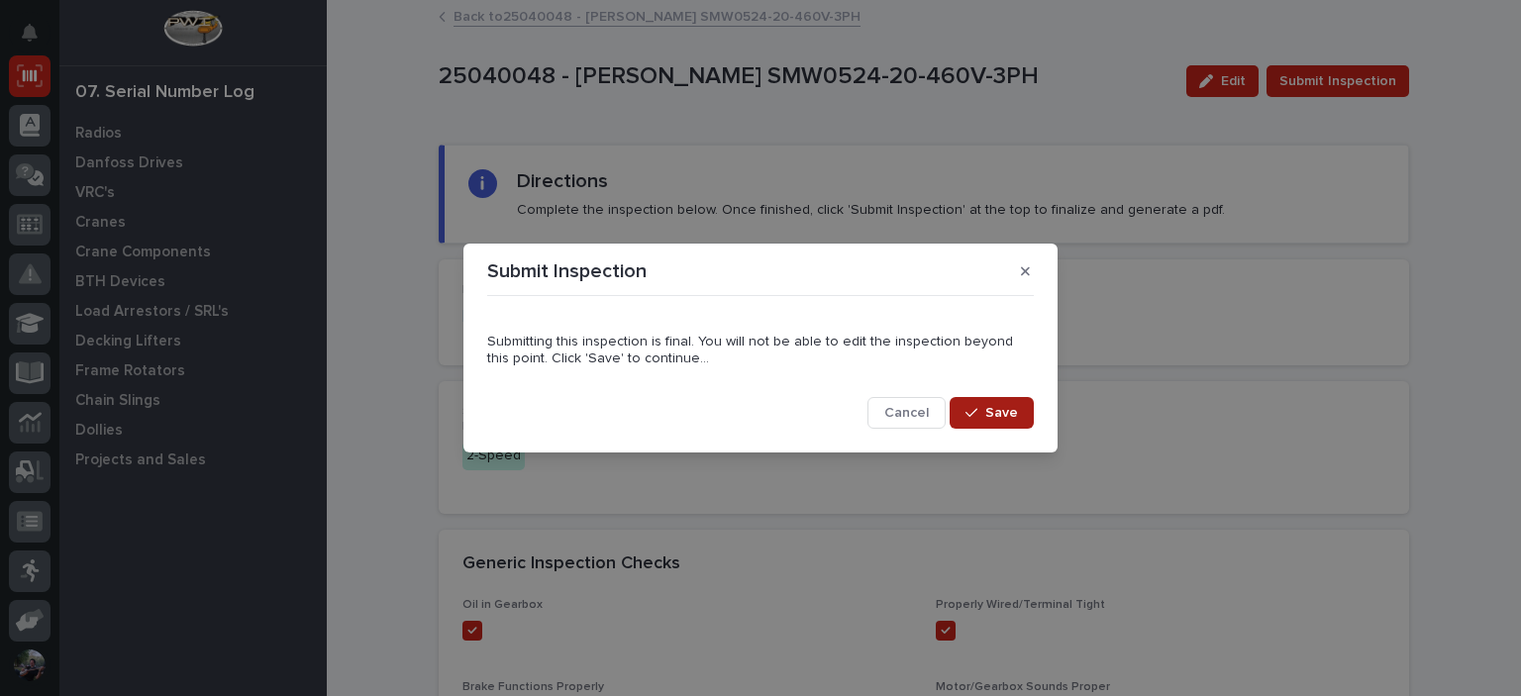
click at [983, 413] on div "button" at bounding box center [976, 413] width 20 height 14
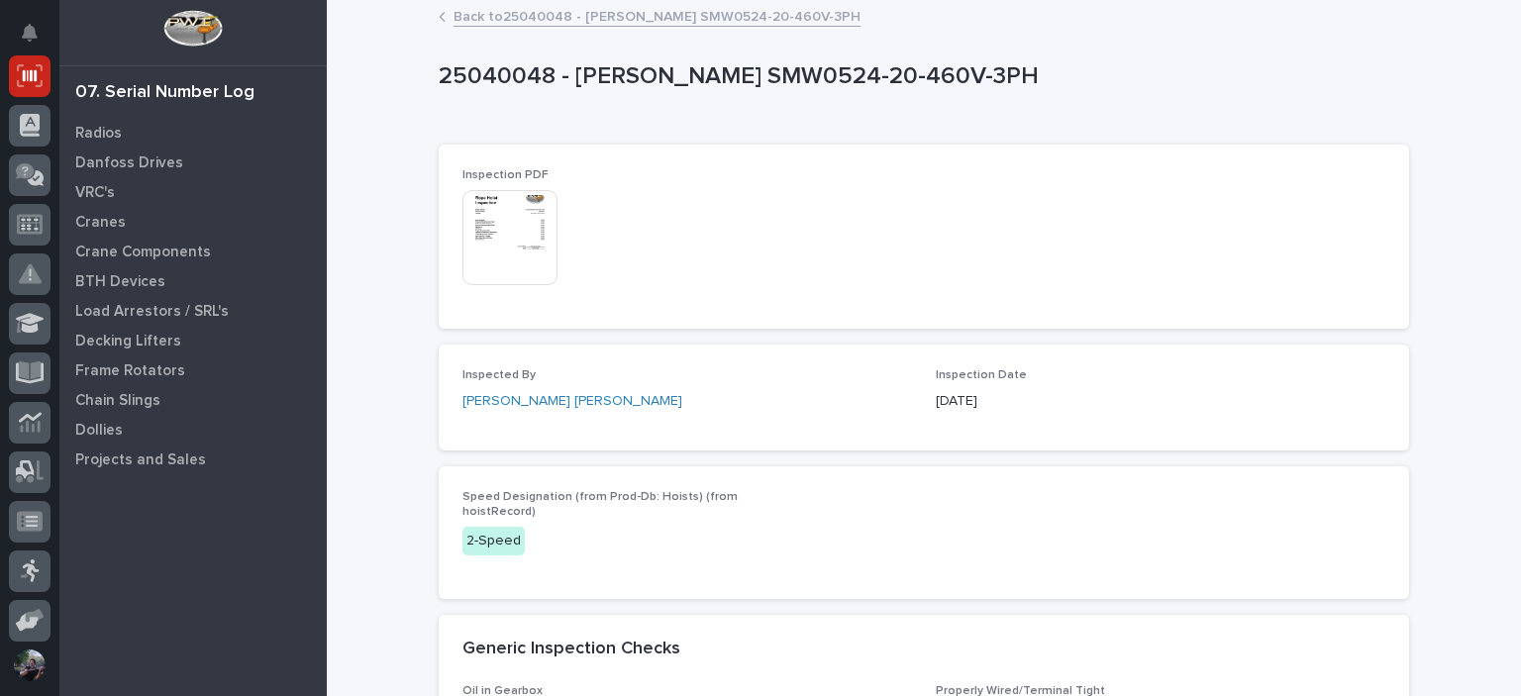
click at [507, 229] on img at bounding box center [510, 237] width 95 height 95
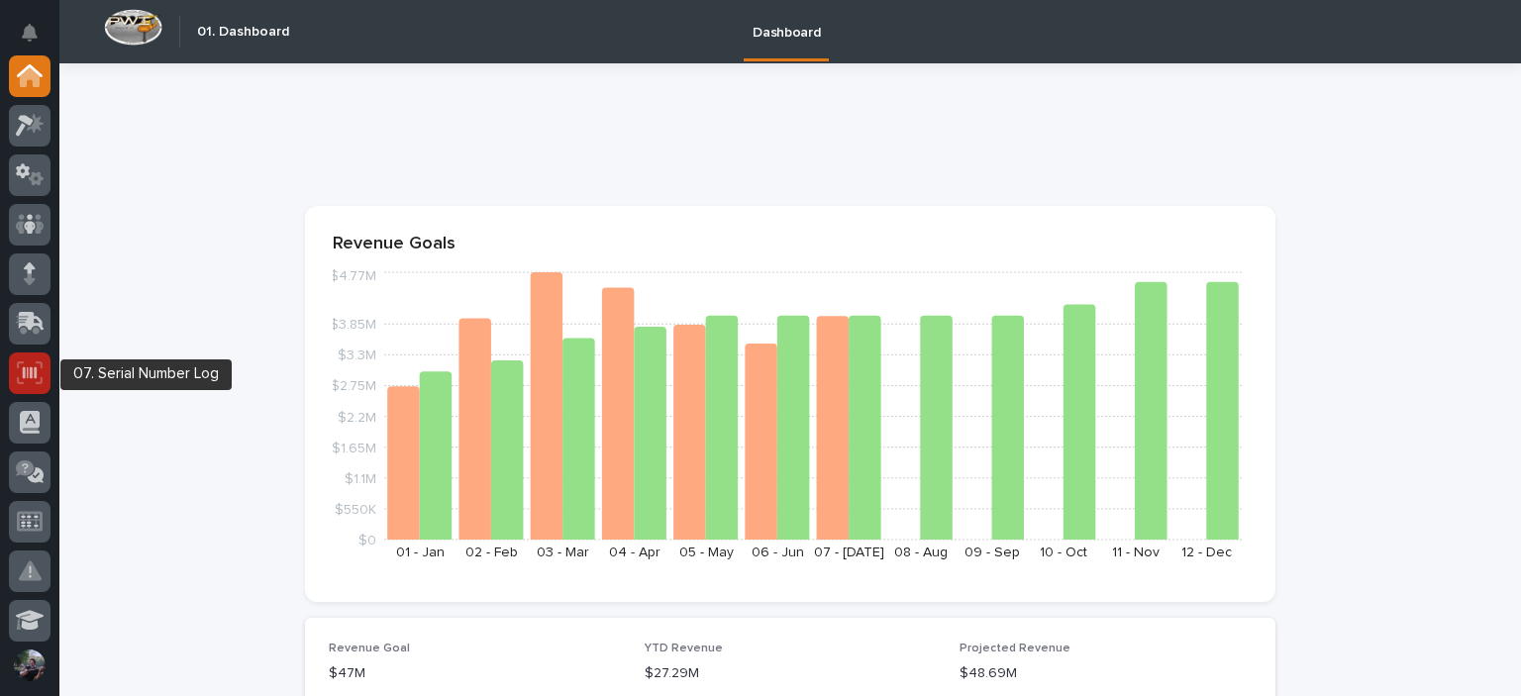
click at [33, 377] on icon at bounding box center [30, 373] width 26 height 23
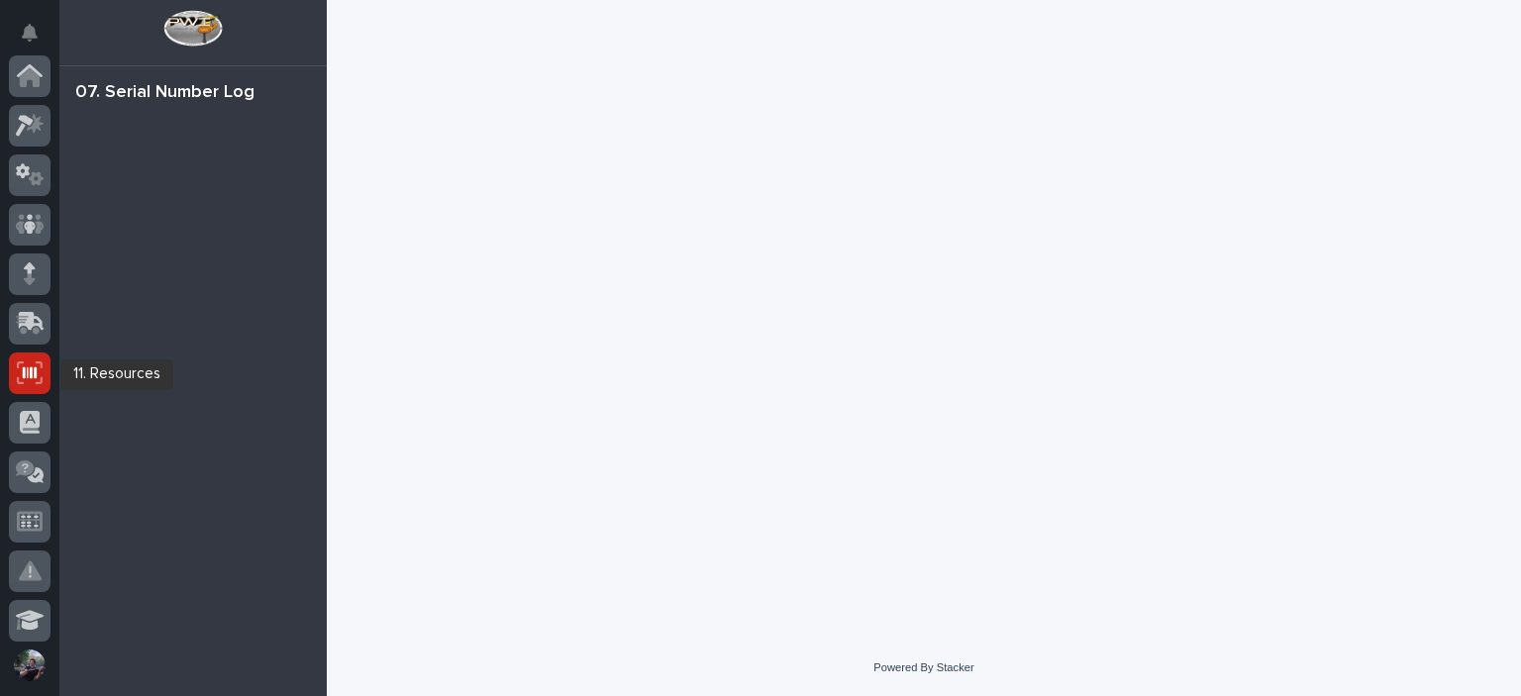
scroll to position [297, 0]
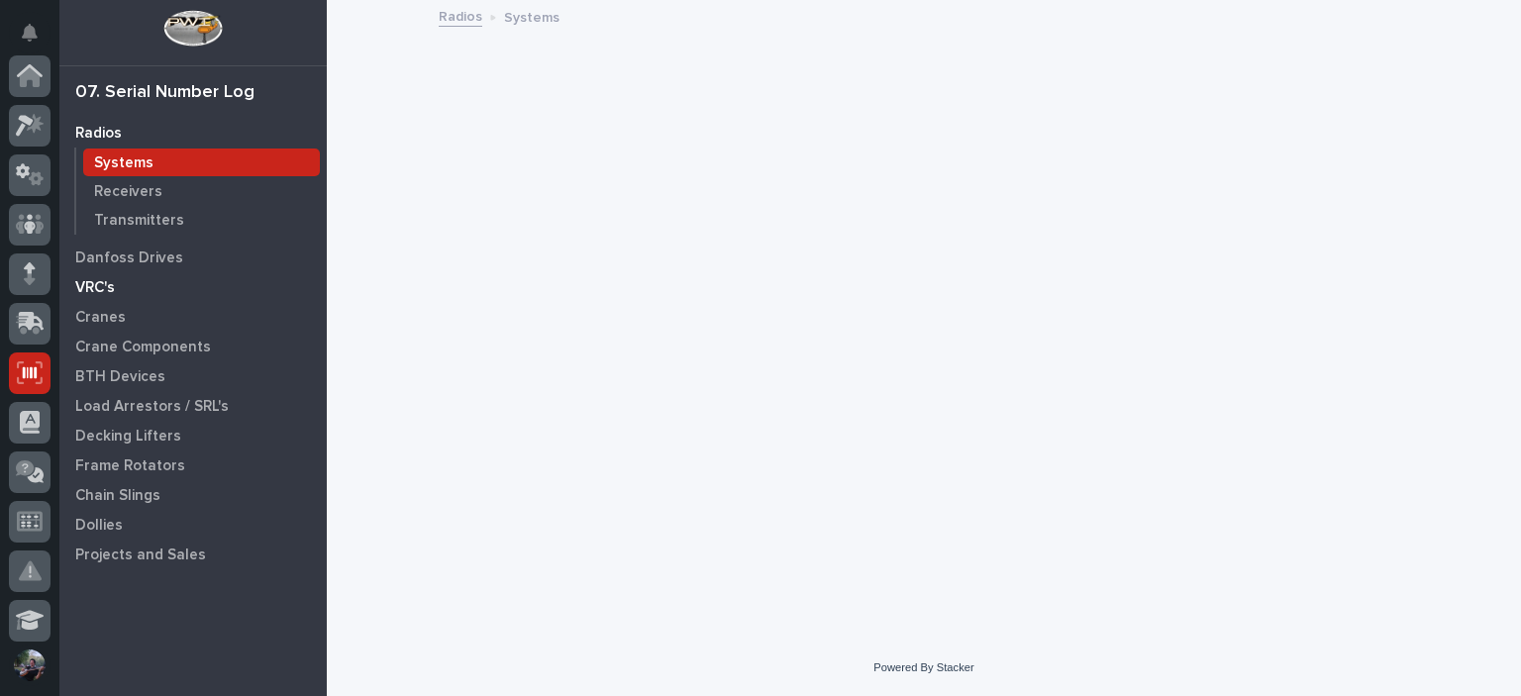
scroll to position [297, 0]
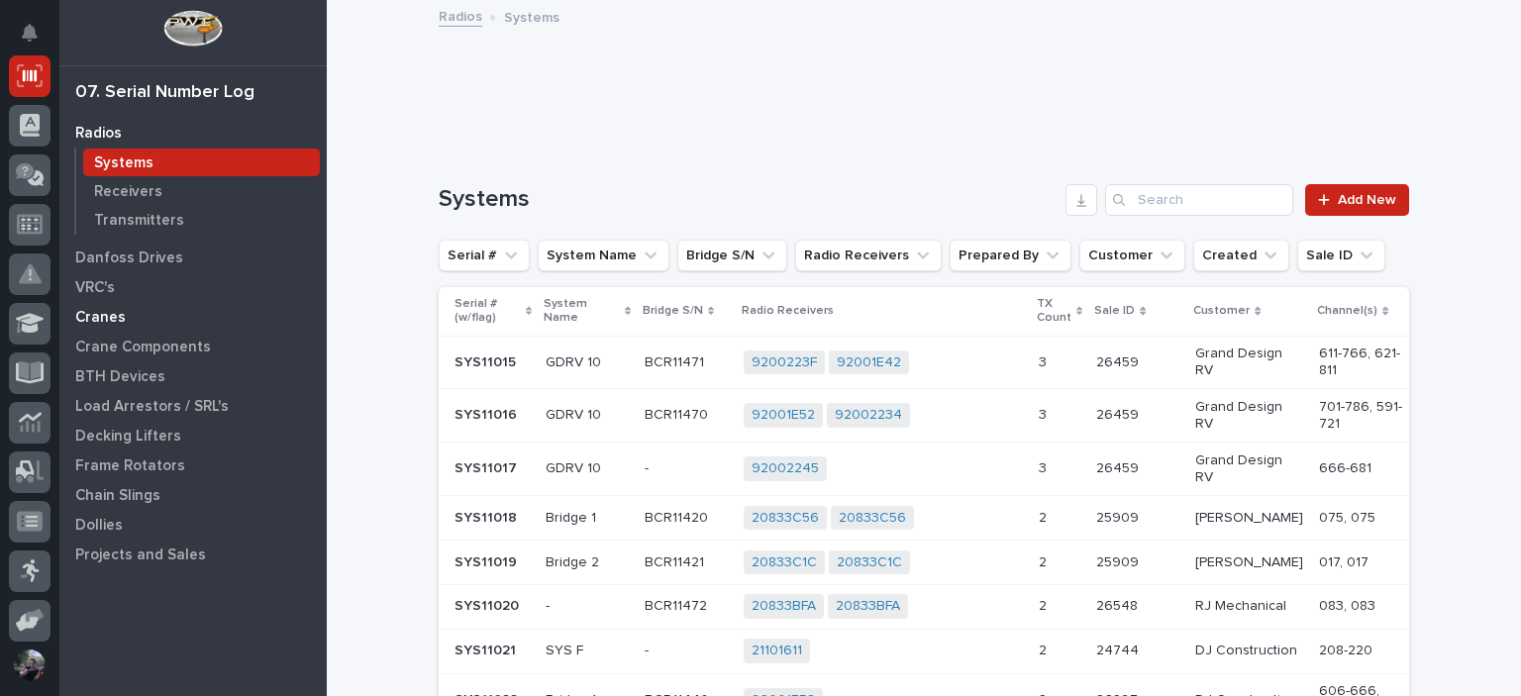
click at [103, 310] on p "Cranes" at bounding box center [100, 318] width 51 height 18
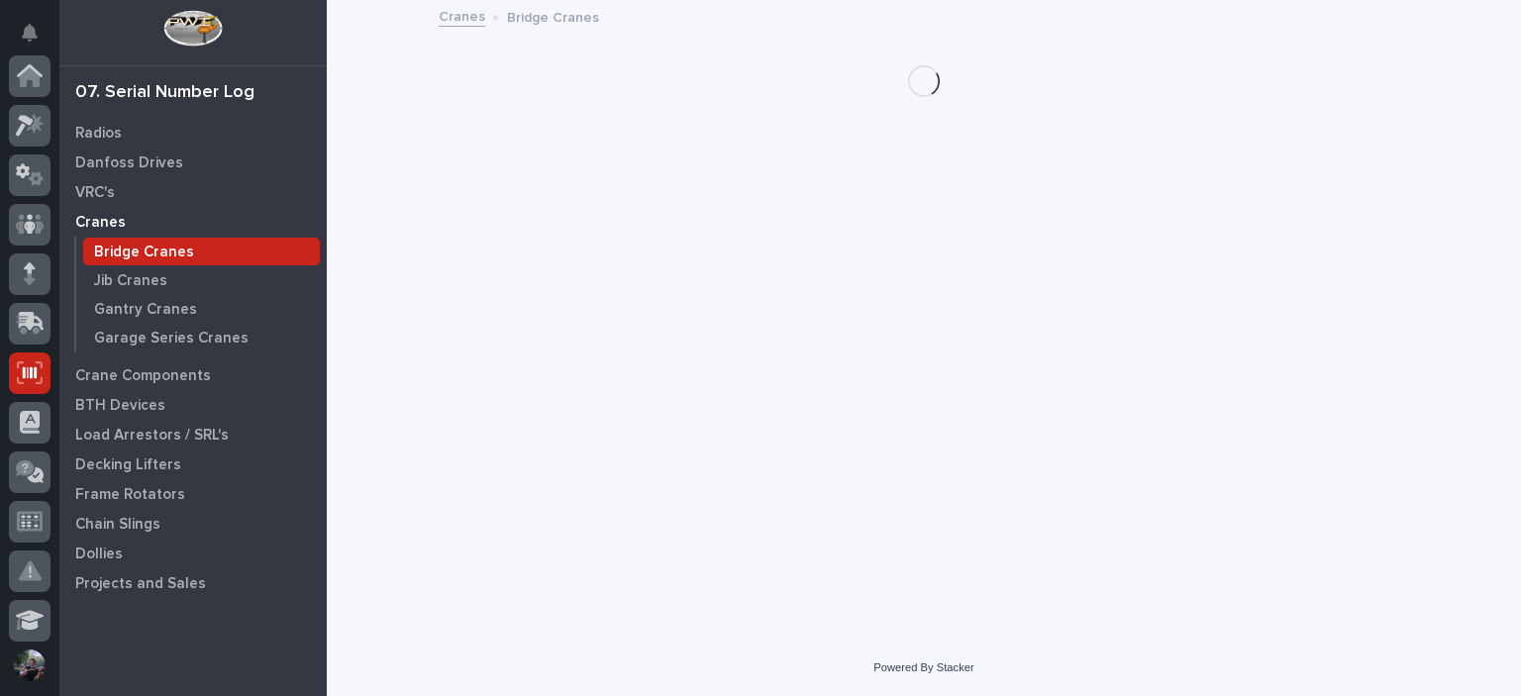
scroll to position [297, 0]
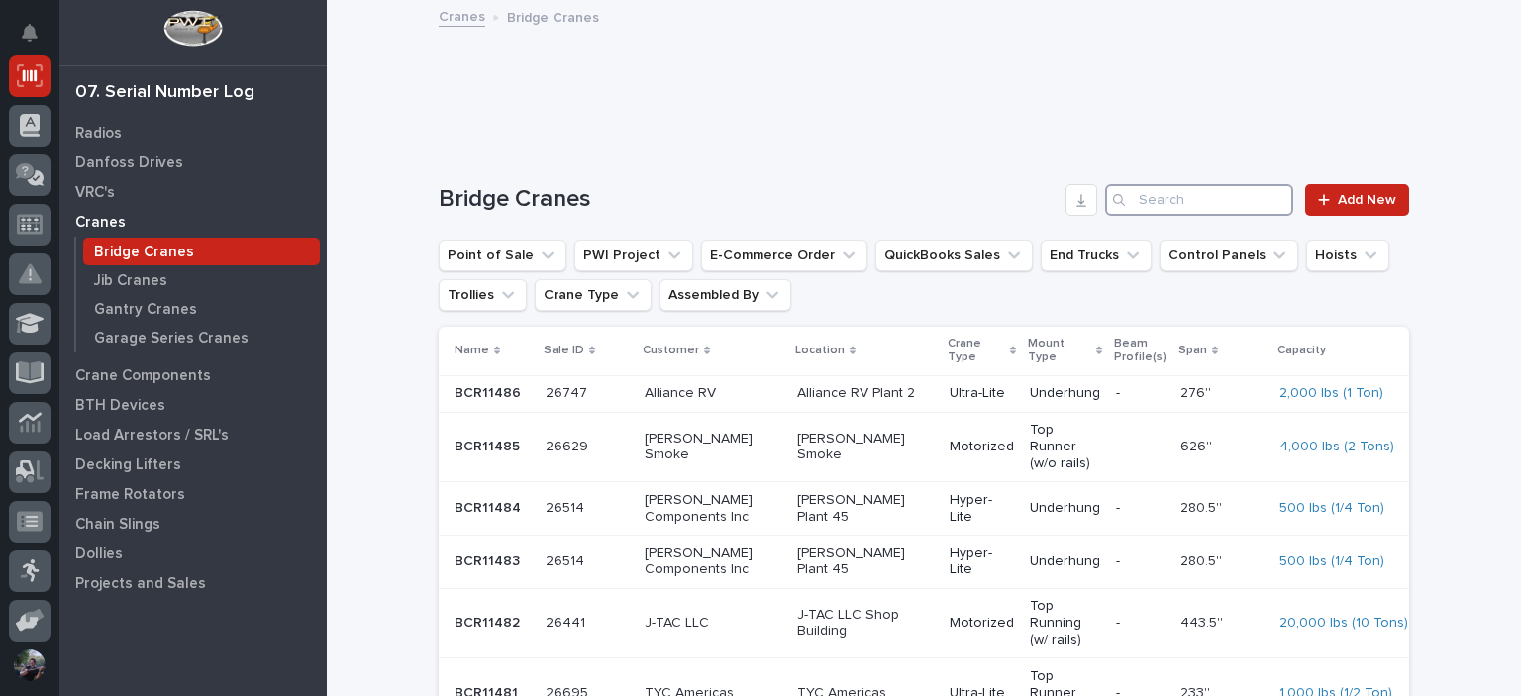
click at [1165, 195] on input "Search" at bounding box center [1199, 200] width 188 height 32
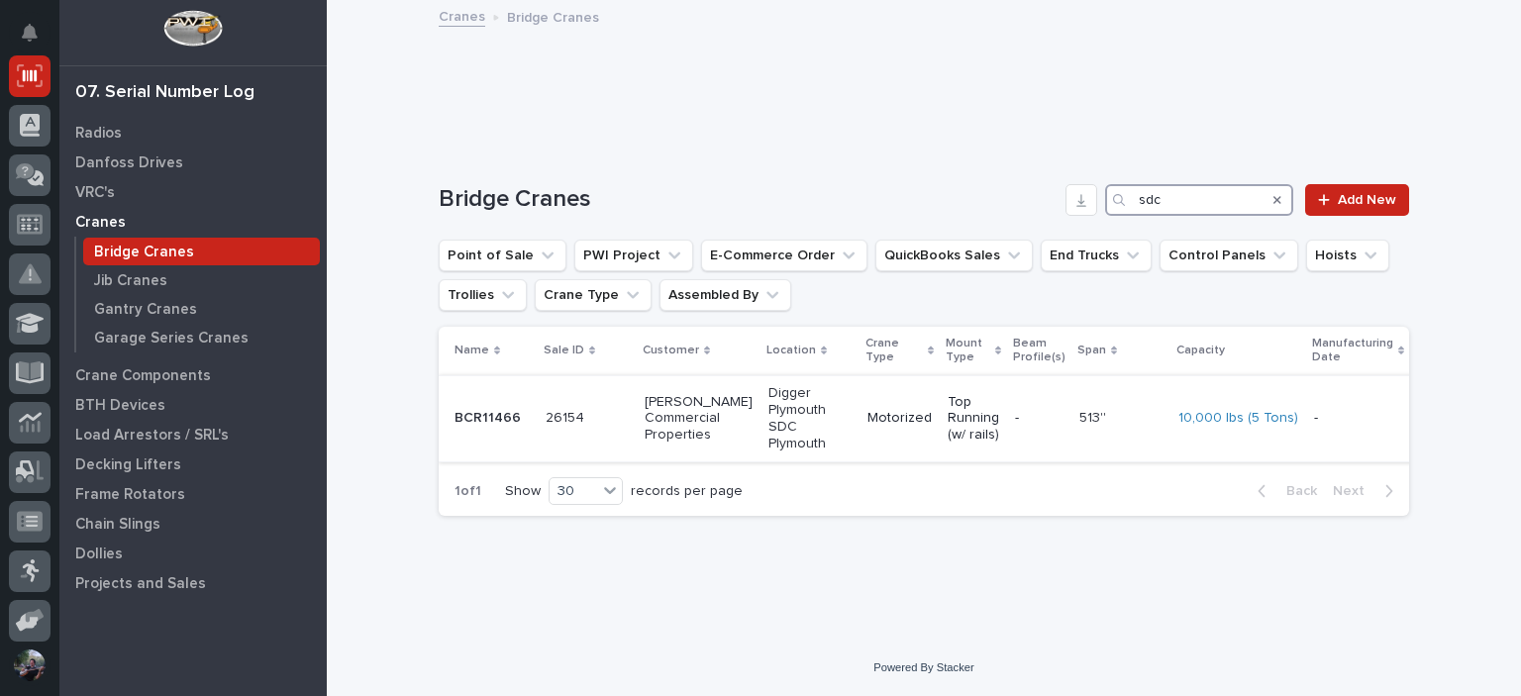
type input "sdc"
click at [683, 421] on p "[PERSON_NAME] Commercial Properties" at bounding box center [699, 419] width 108 height 50
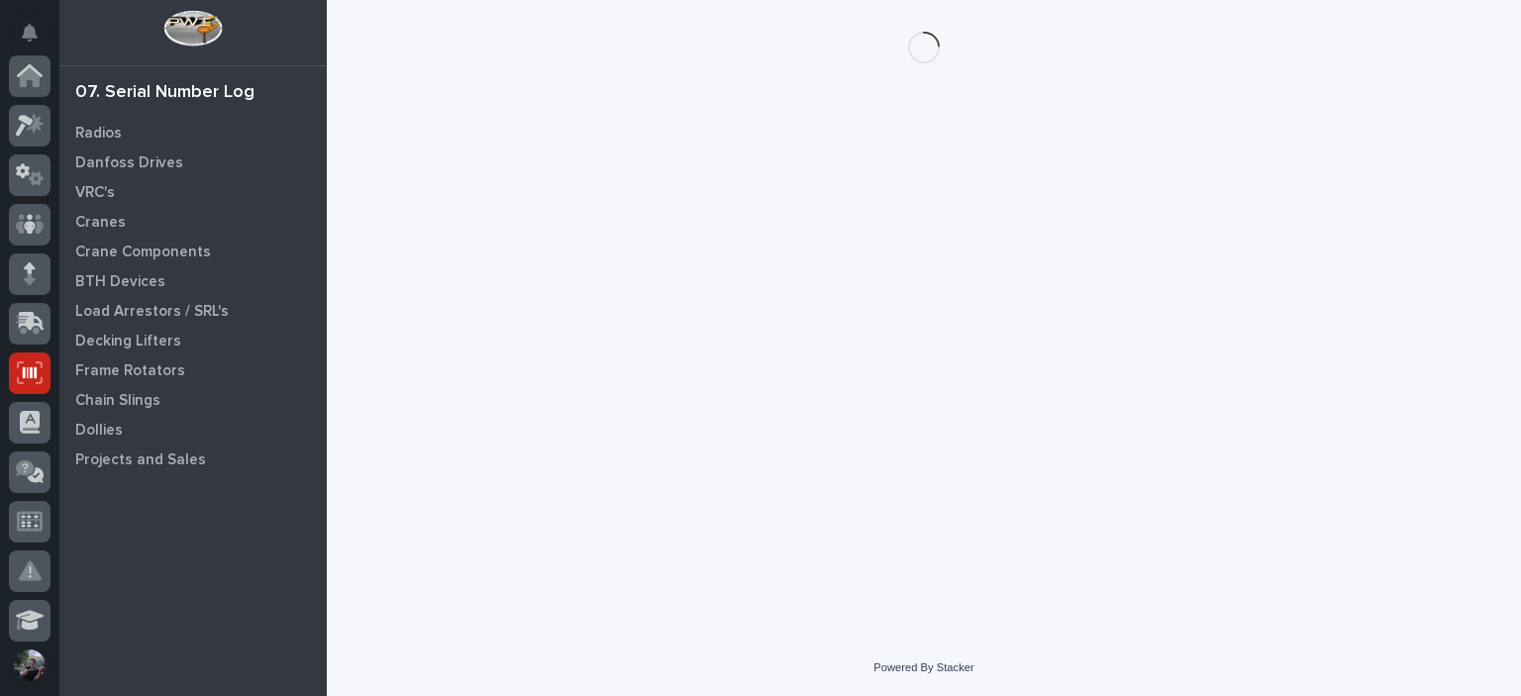
scroll to position [297, 0]
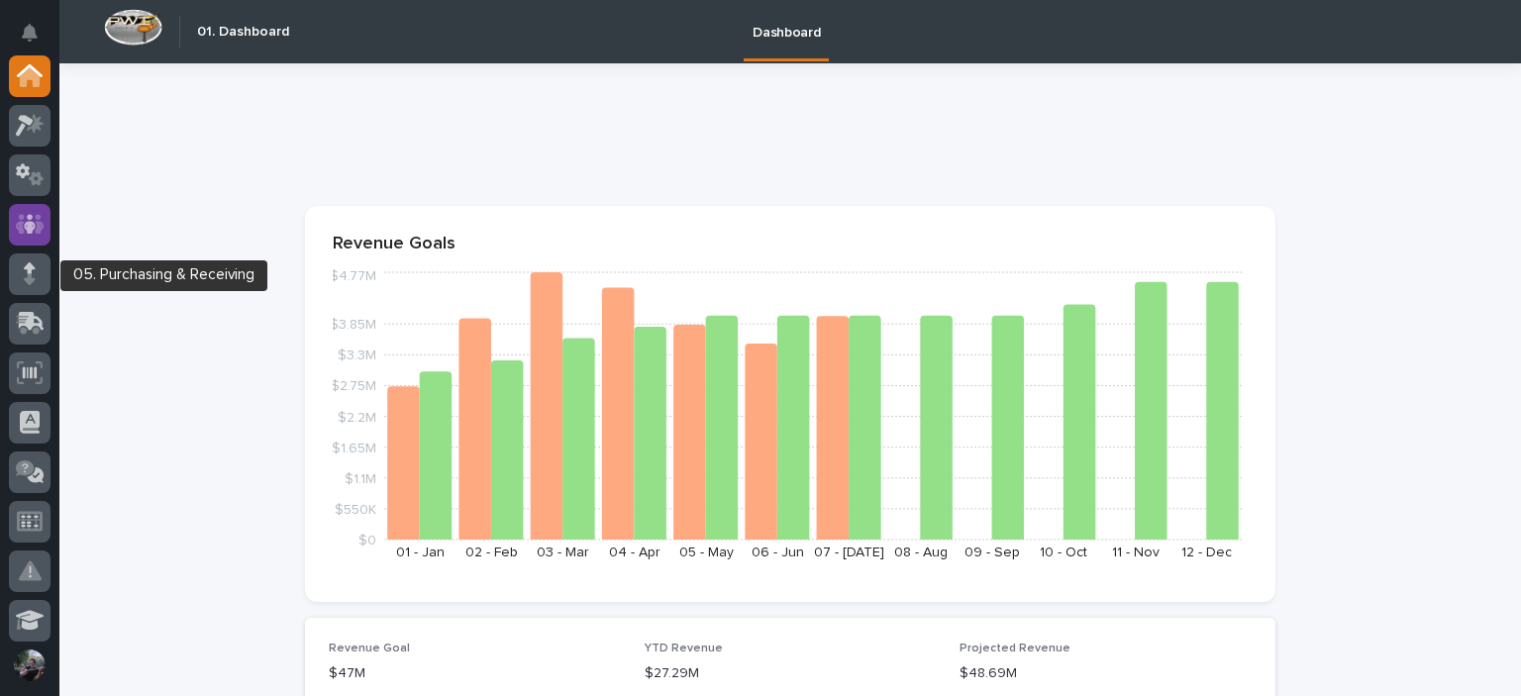
click at [35, 237] on div at bounding box center [30, 225] width 42 height 42
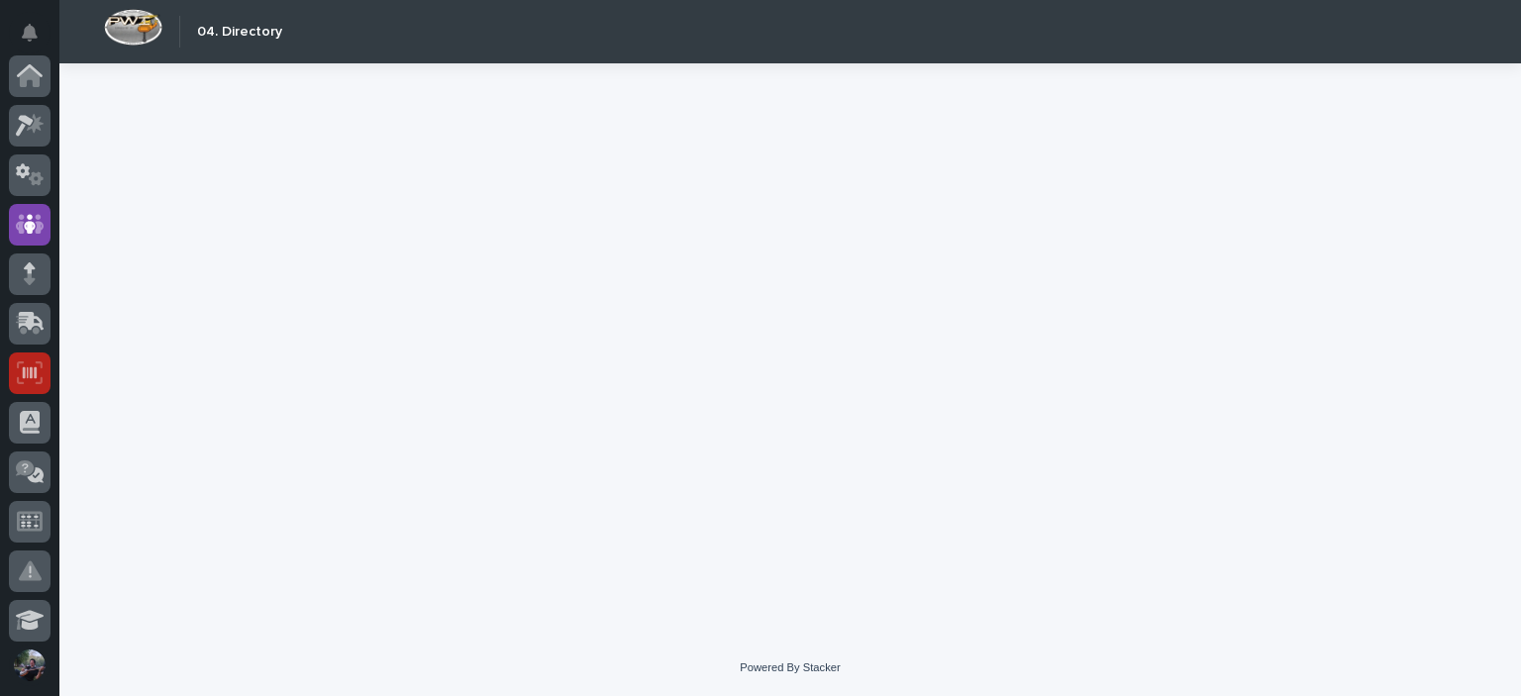
scroll to position [149, 0]
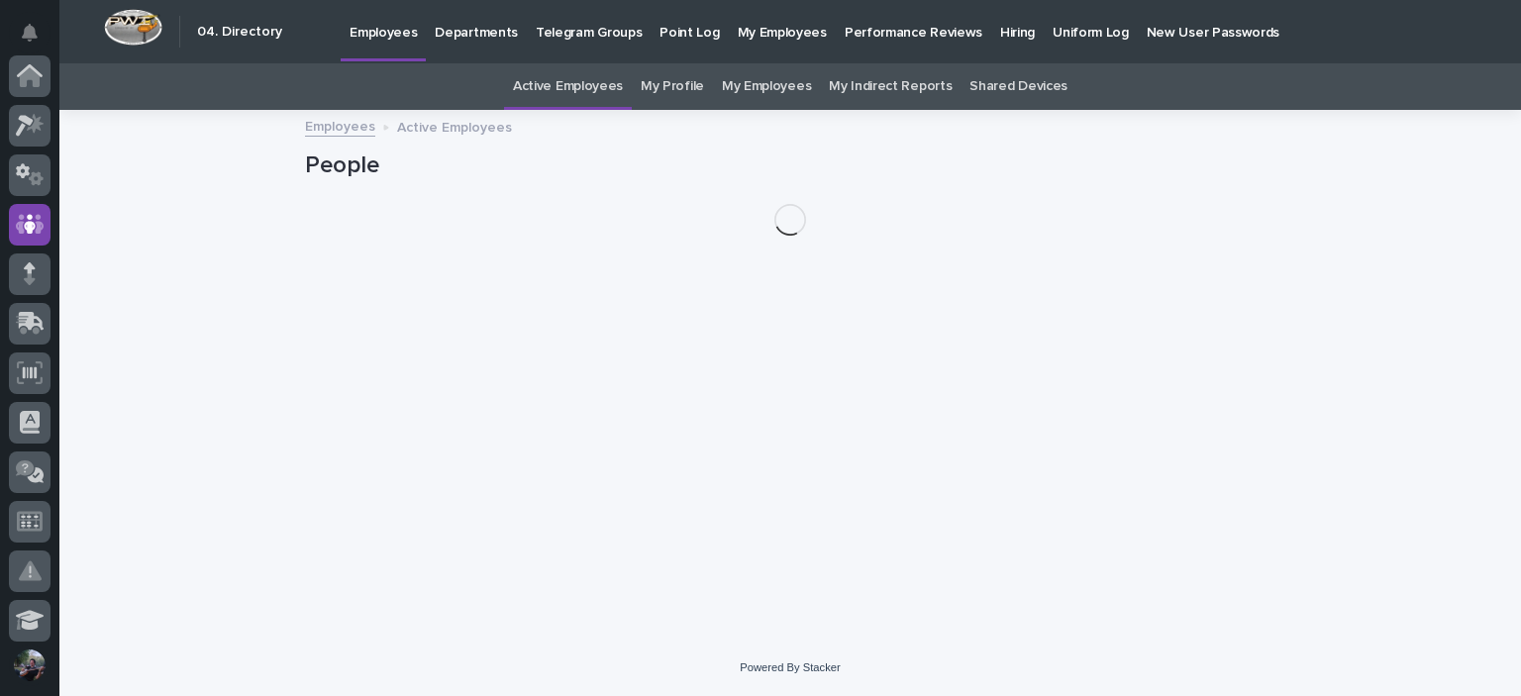
scroll to position [149, 0]
click at [992, 43] on link "Hiring" at bounding box center [1018, 30] width 52 height 61
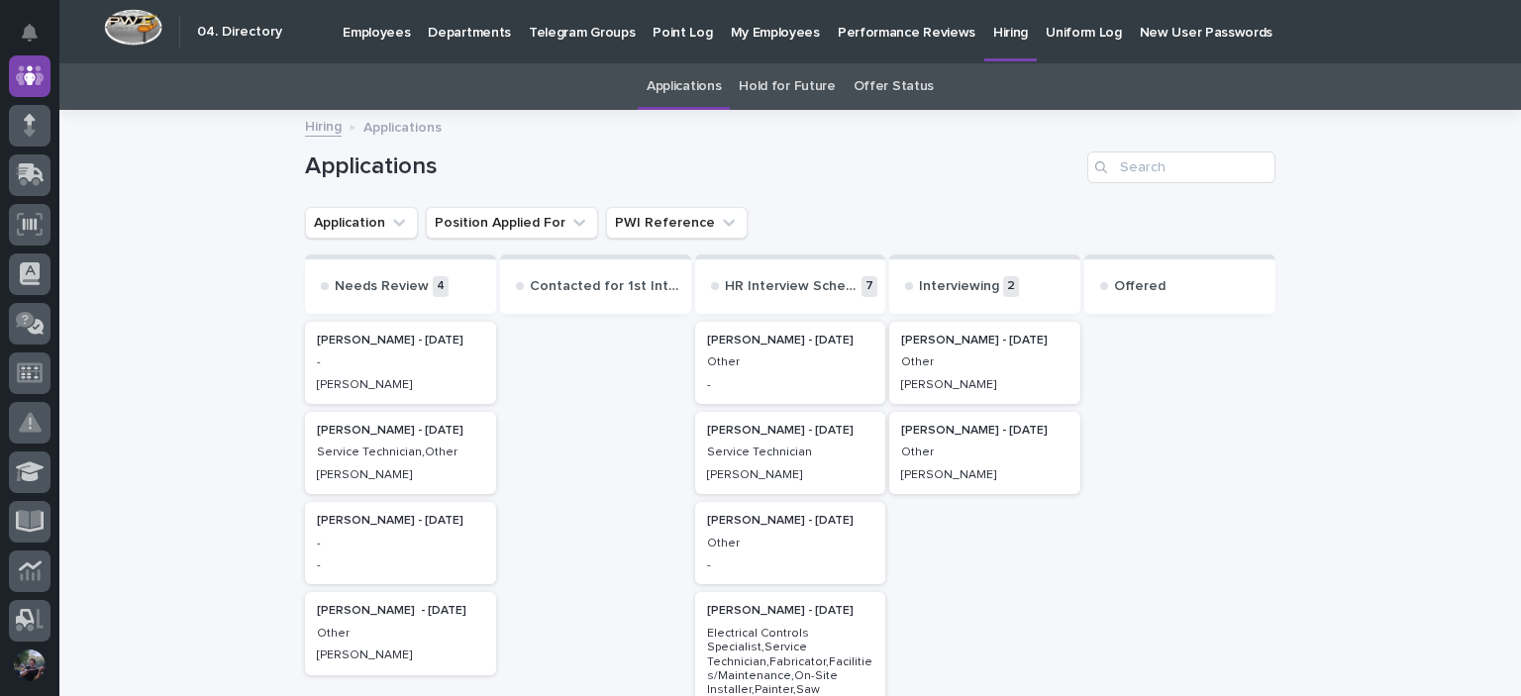
click at [911, 87] on link "Offer Status" at bounding box center [894, 86] width 80 height 47
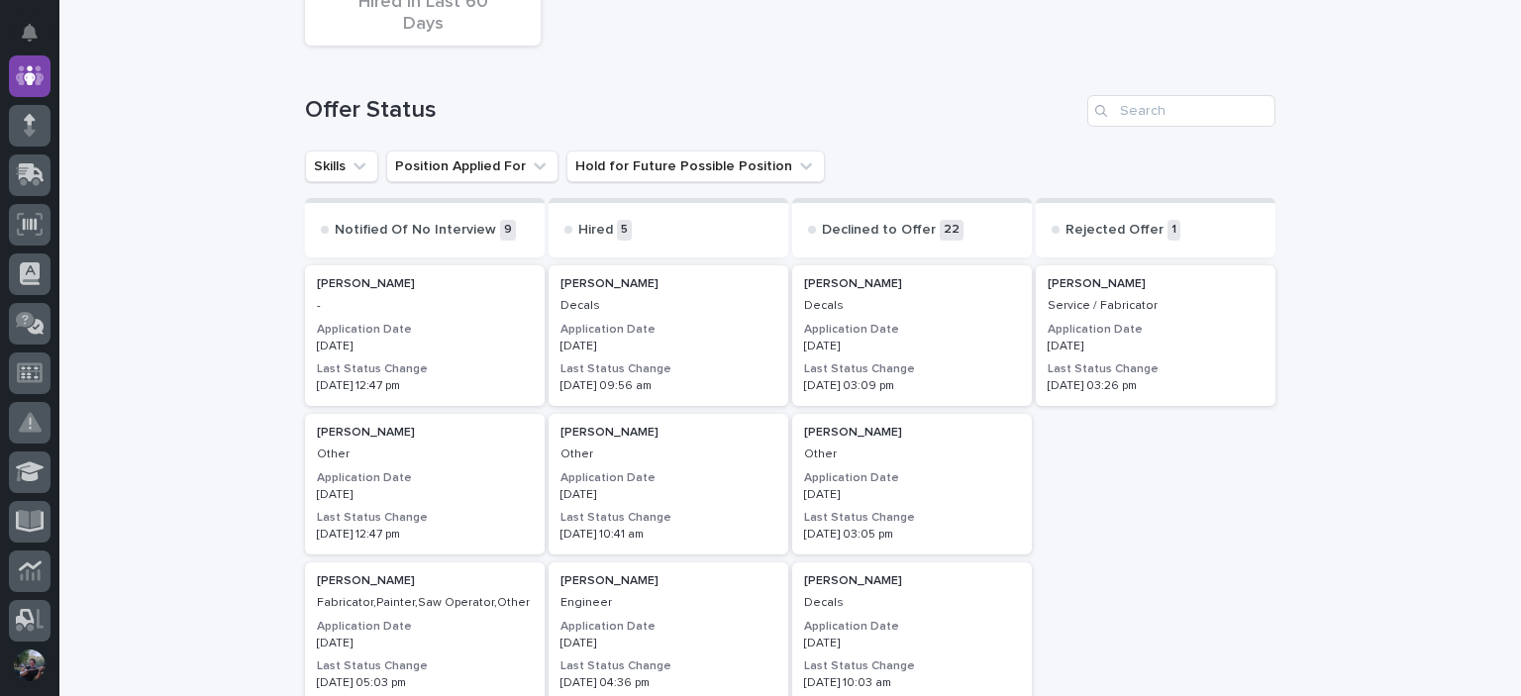
scroll to position [263, 0]
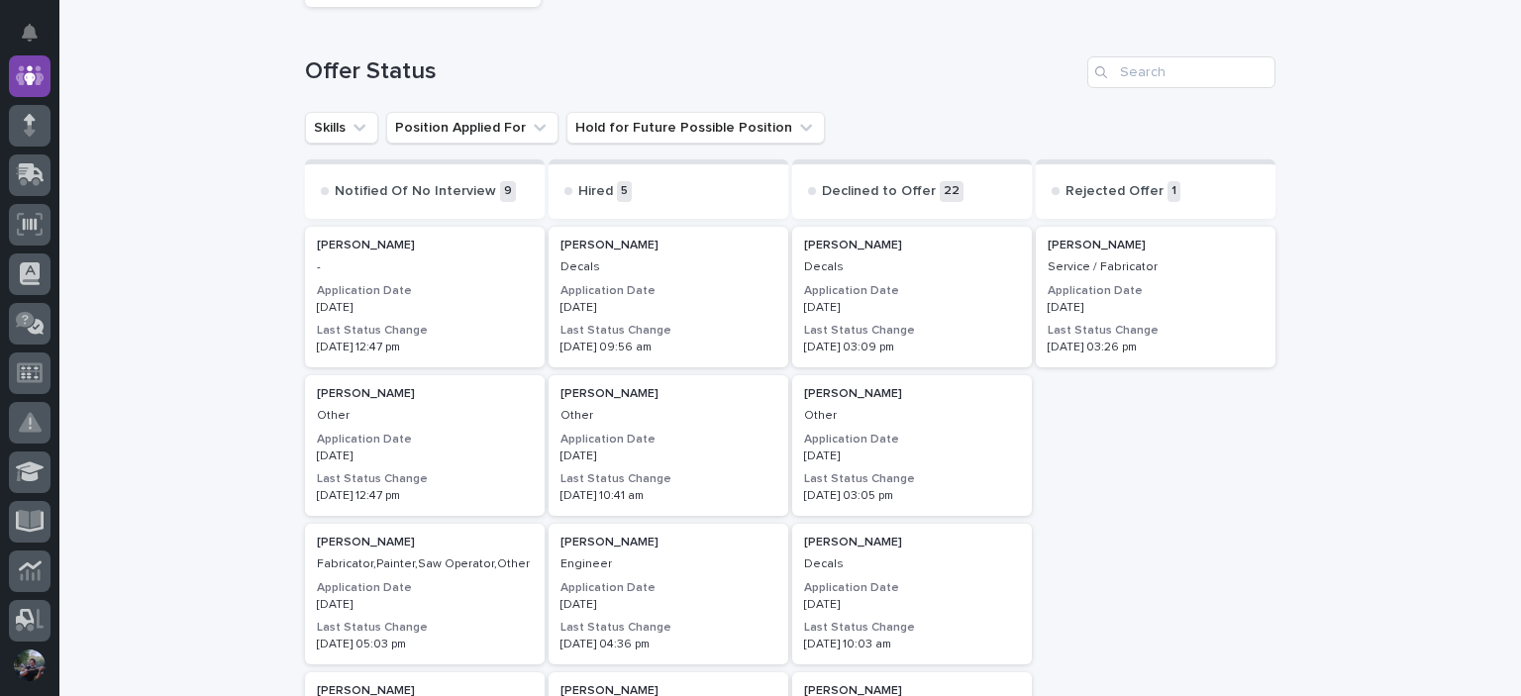
click at [669, 321] on div "[PERSON_NAME] Decals Application Date [DATE] Last Status Change [DATE] 09:56 am" at bounding box center [669, 297] width 240 height 141
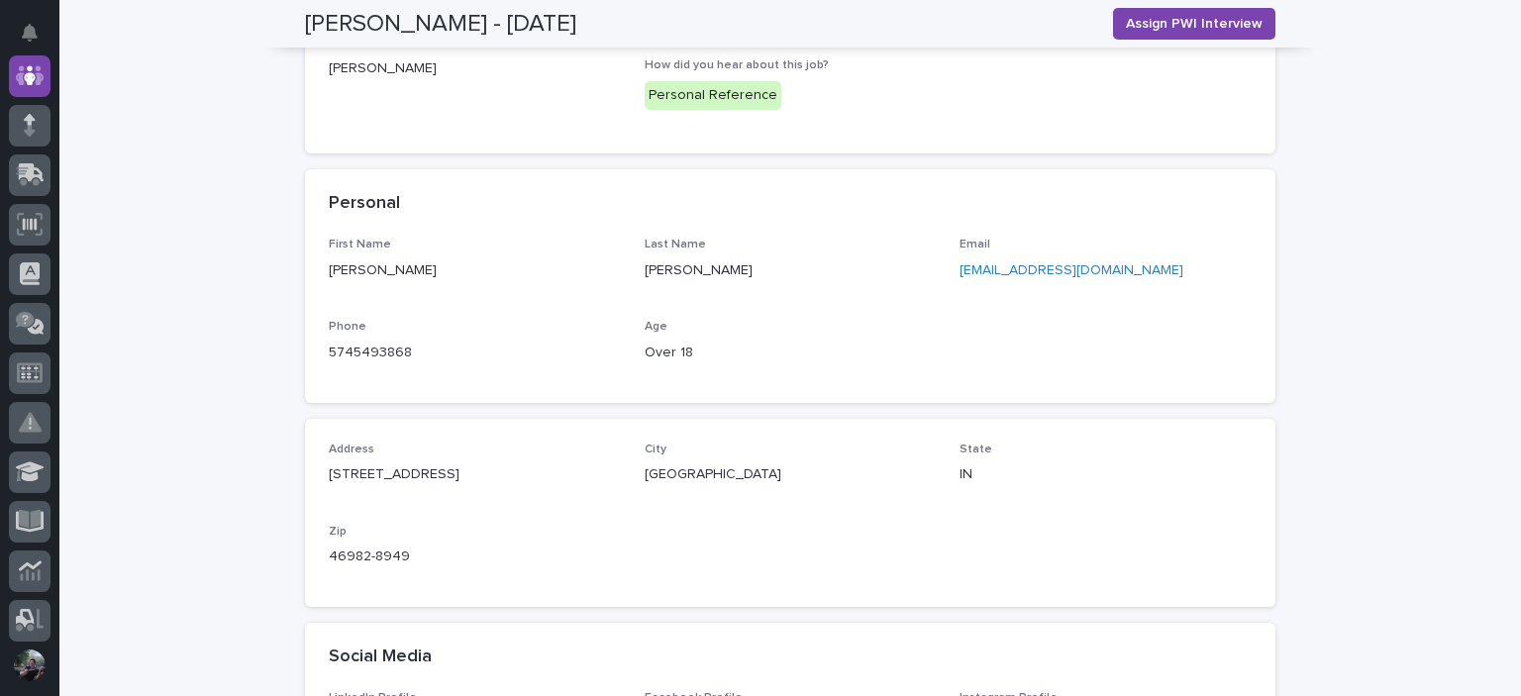
scroll to position [924, 0]
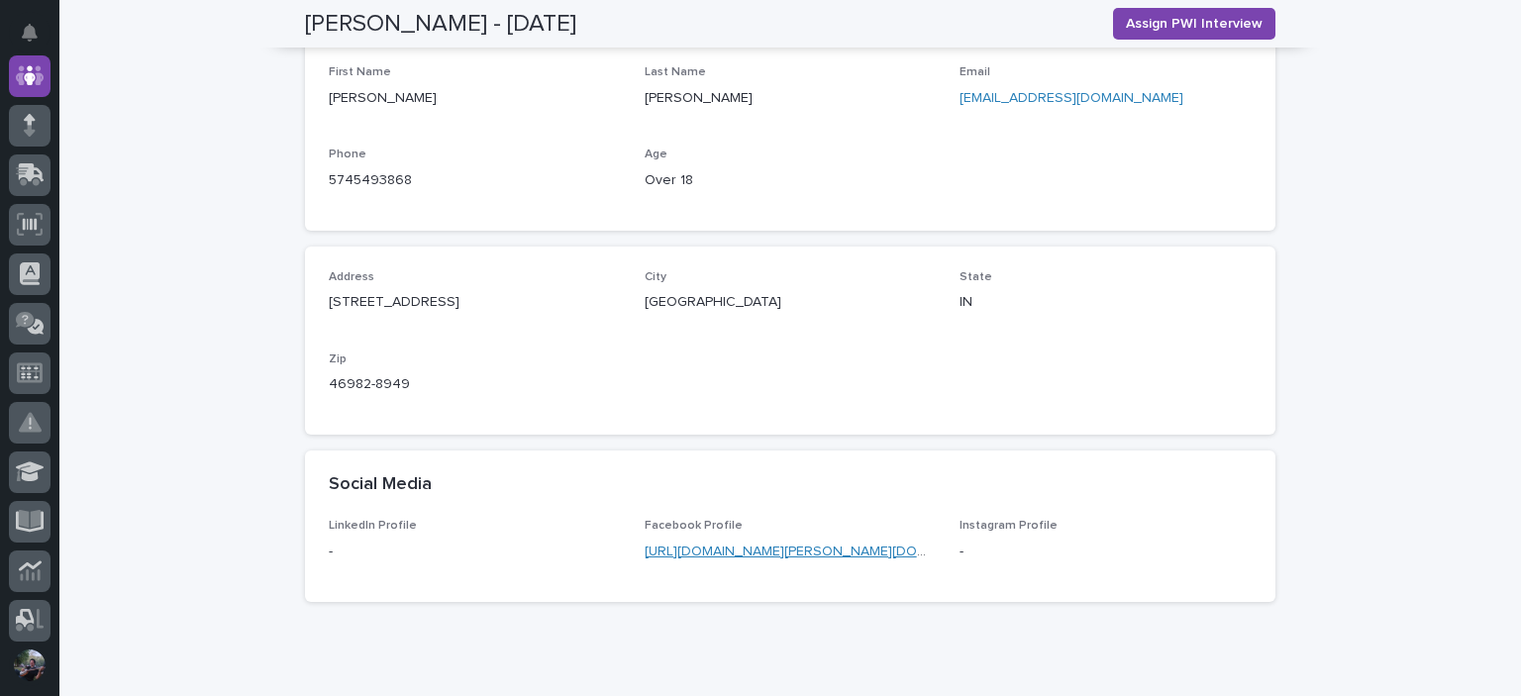
click at [688, 546] on link "[URL][DOMAIN_NAME][PERSON_NAME][DOMAIN_NAME]" at bounding box center [822, 552] width 355 height 14
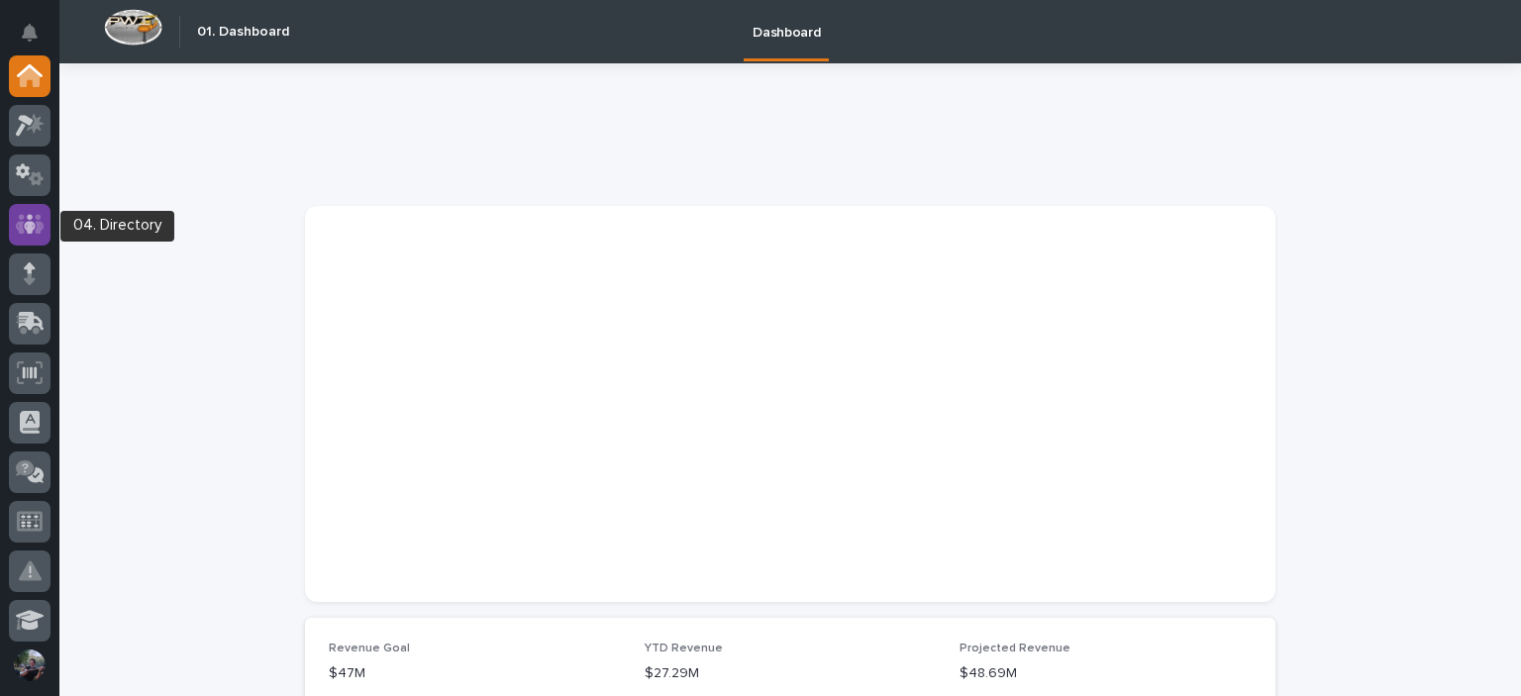
click at [38, 232] on icon at bounding box center [30, 224] width 29 height 20
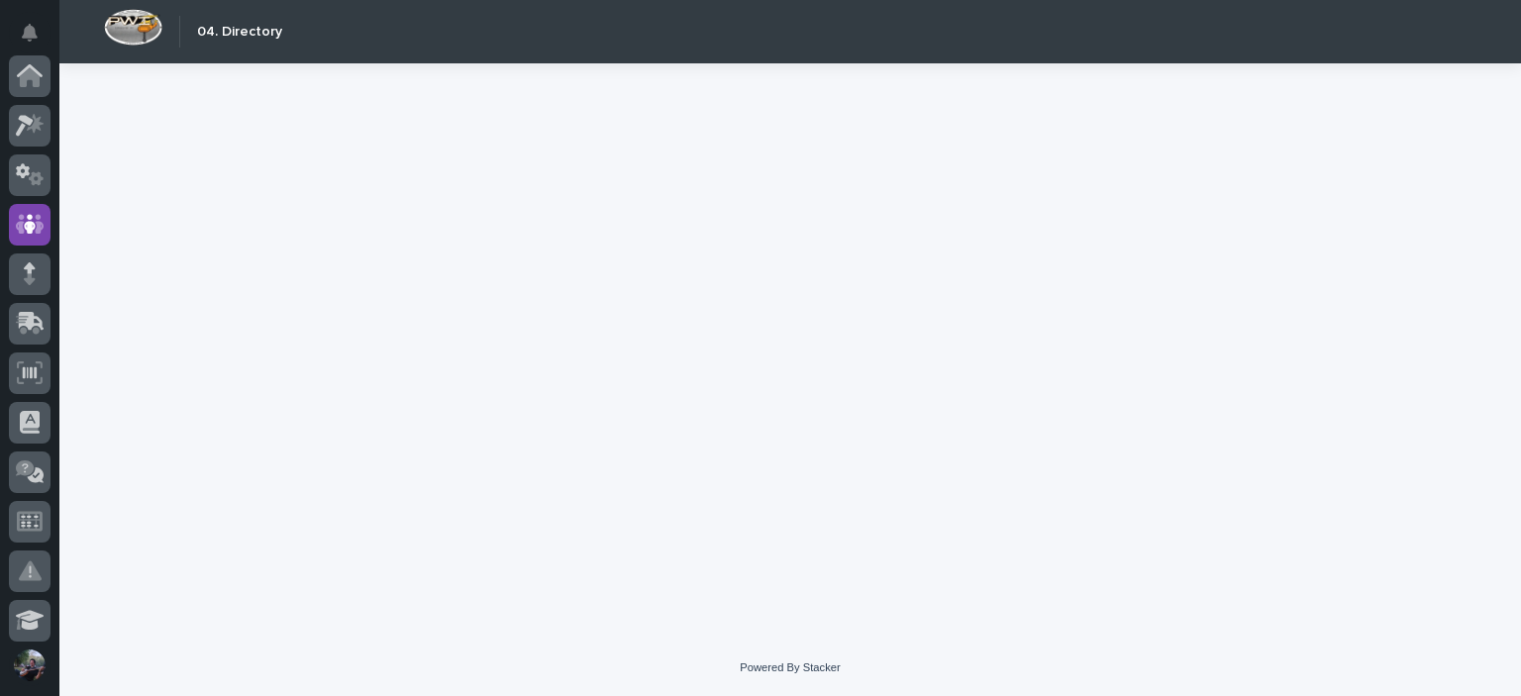
scroll to position [149, 0]
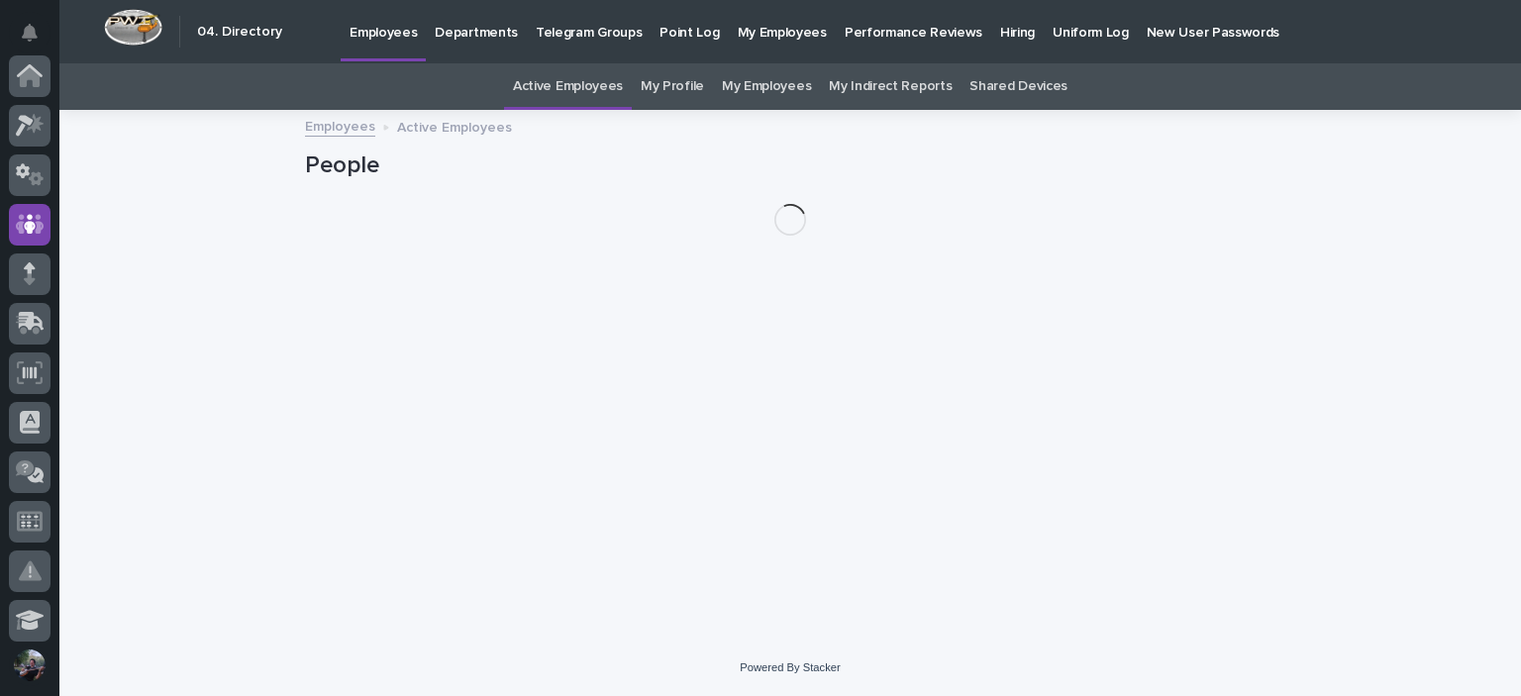
scroll to position [149, 0]
click at [1000, 40] on p "Hiring" at bounding box center [1017, 21] width 35 height 42
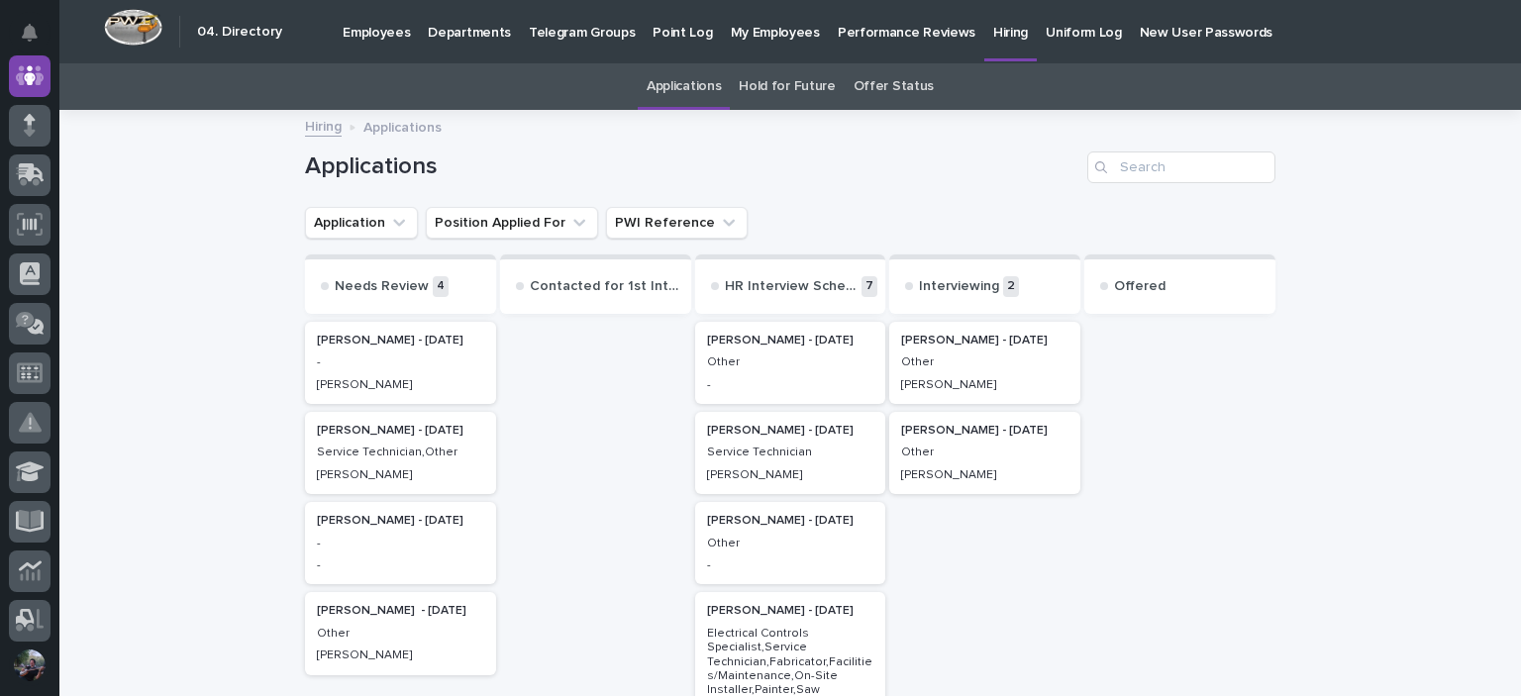
click at [883, 81] on link "Offer Status" at bounding box center [894, 86] width 80 height 47
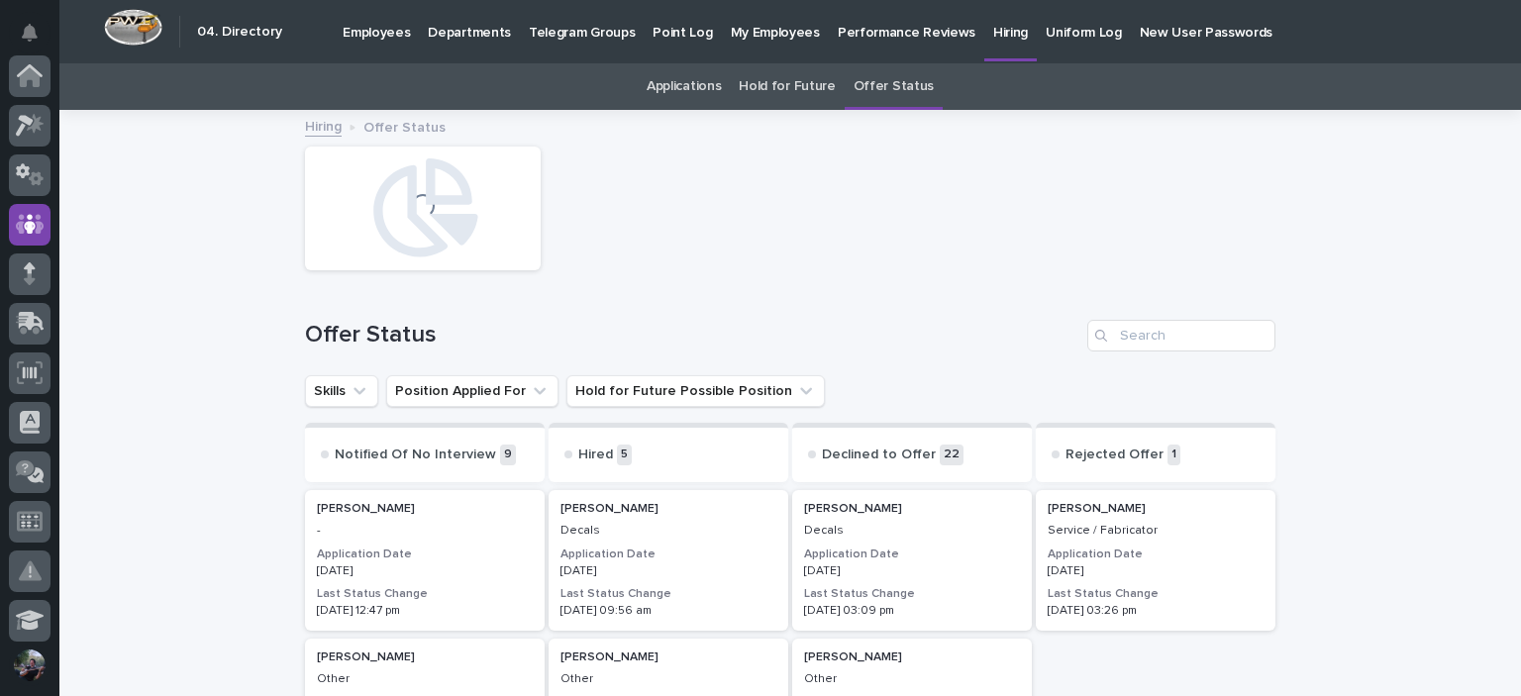
scroll to position [149, 0]
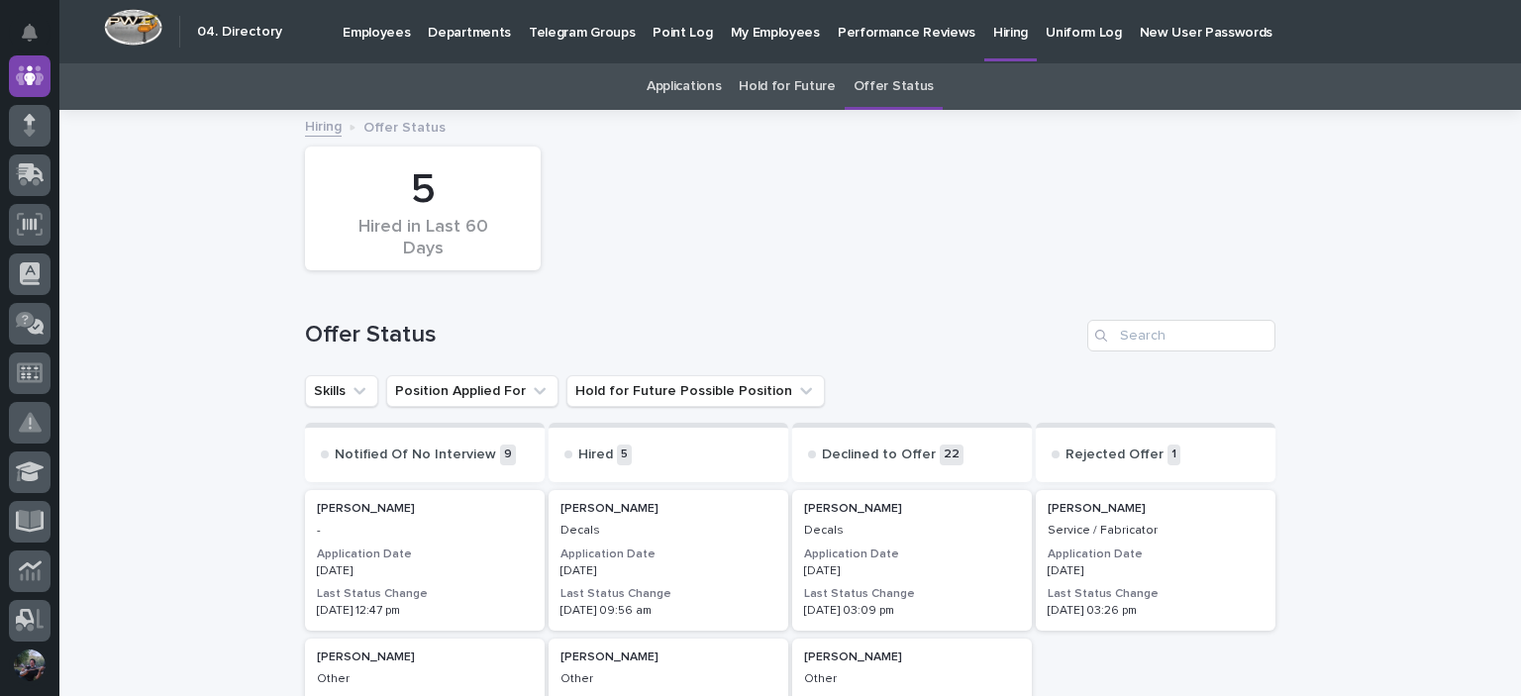
click at [651, 544] on div "[PERSON_NAME] Decals Application Date [DATE] Last Status Change [DATE] 09:56 am" at bounding box center [669, 560] width 240 height 141
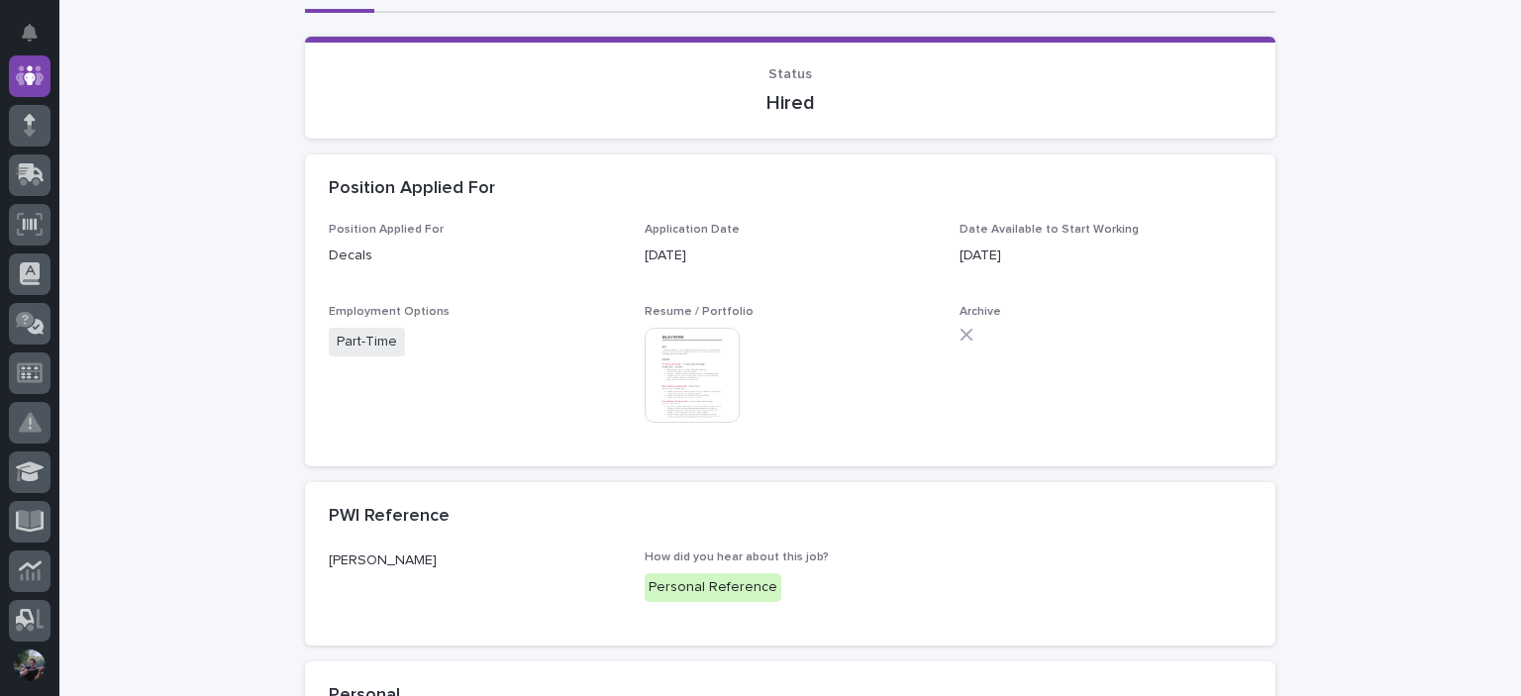
scroll to position [263, 0]
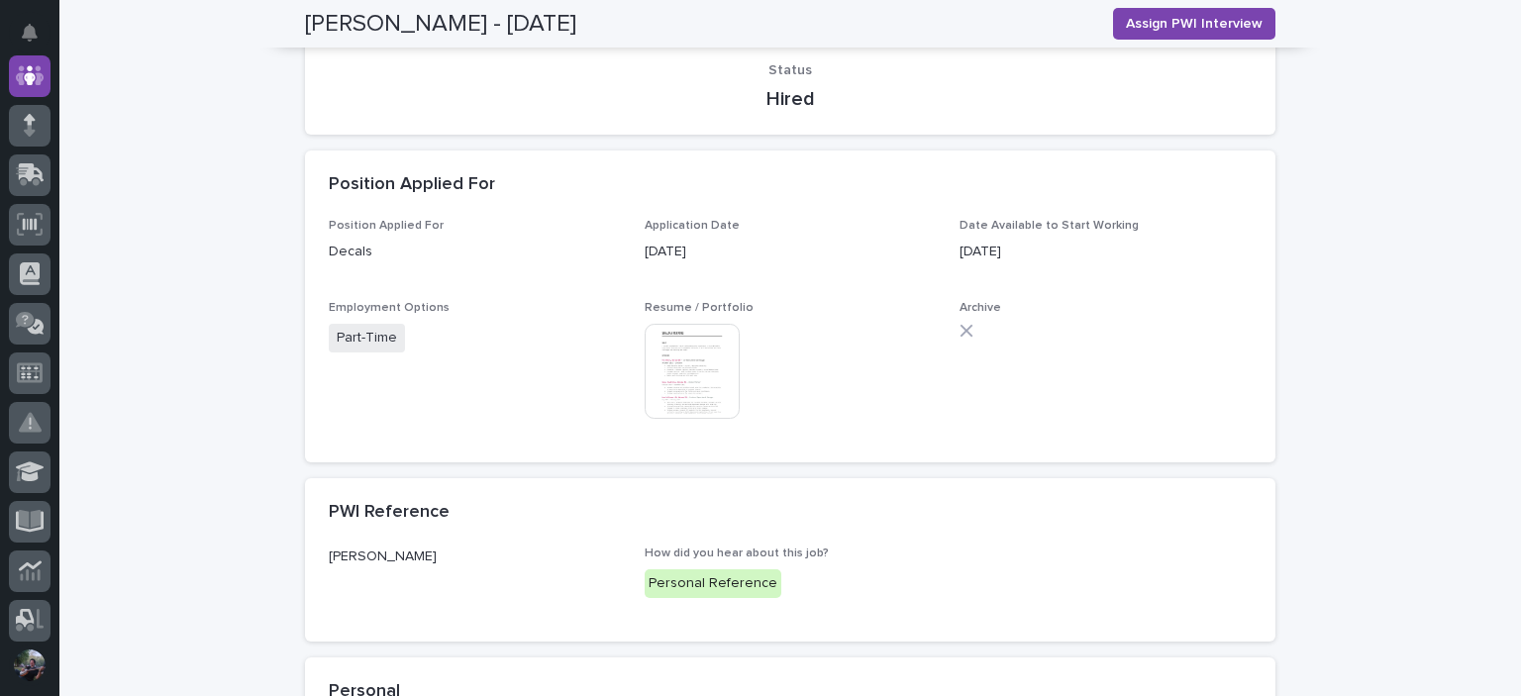
click at [979, 255] on p "[DATE]" at bounding box center [1106, 252] width 292 height 21
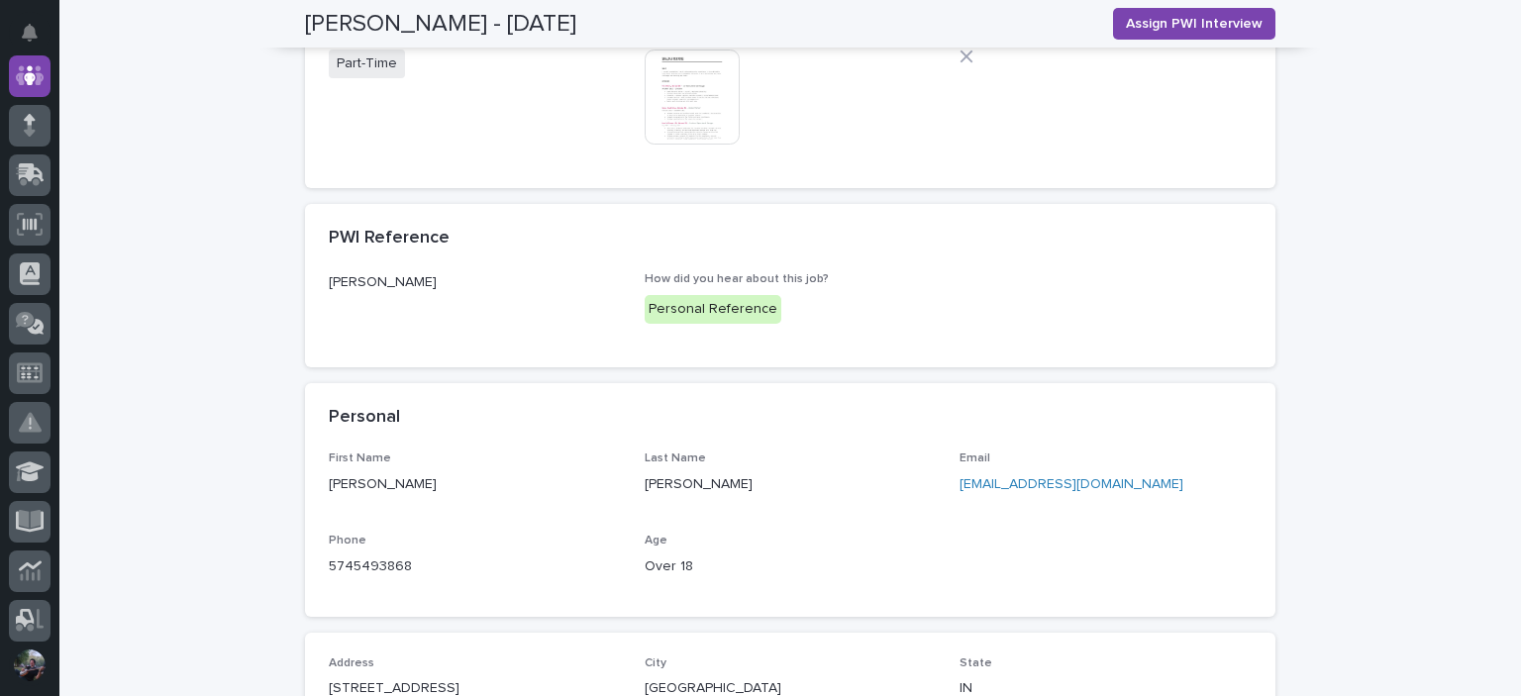
scroll to position [208, 0]
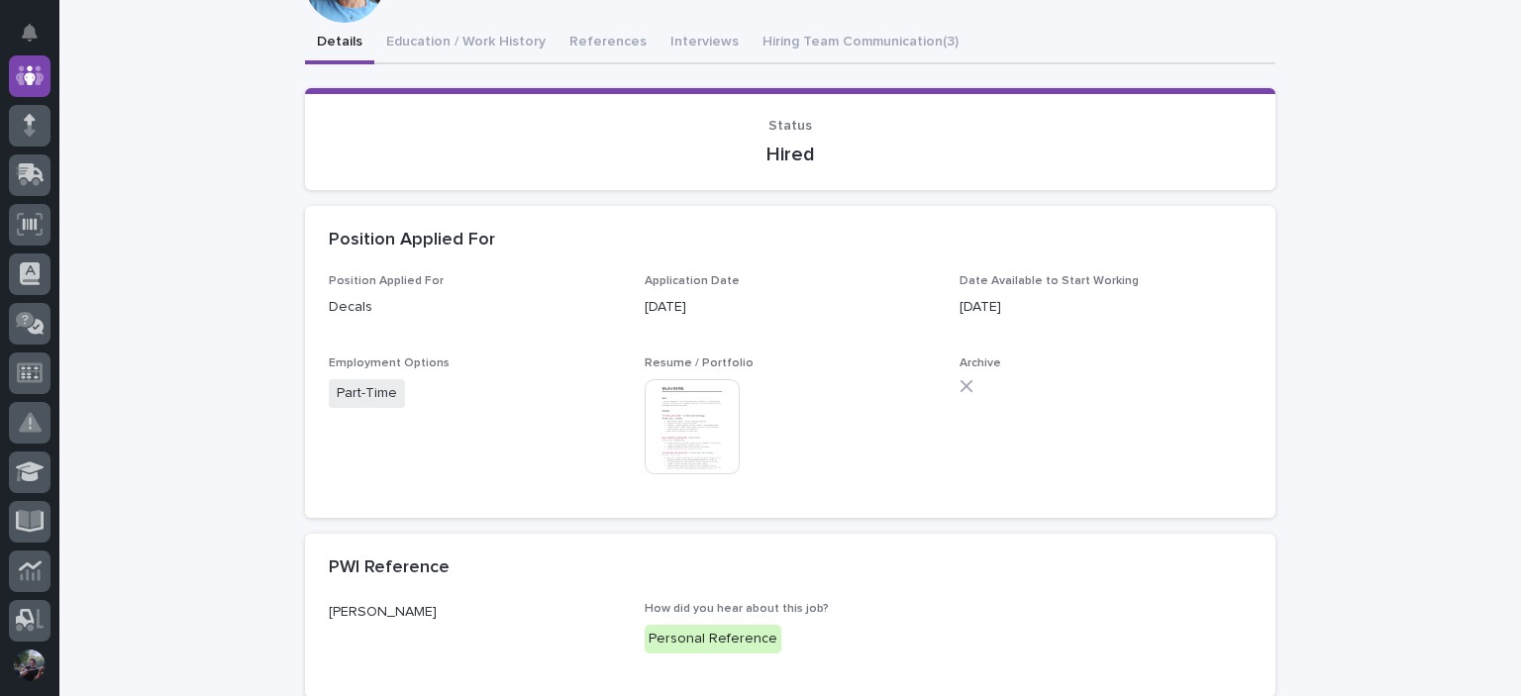
click at [654, 418] on img at bounding box center [692, 426] width 95 height 95
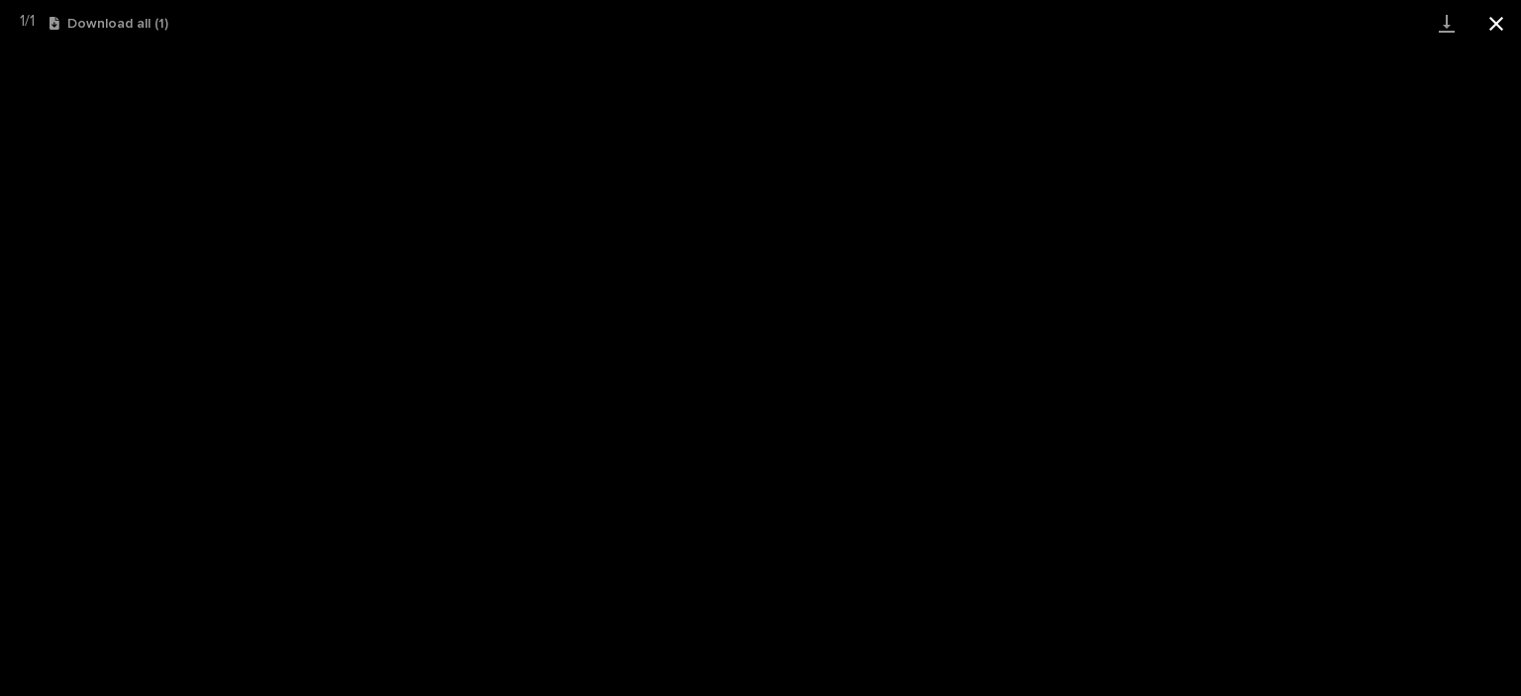
click at [1520, 15] on button "Close gallery" at bounding box center [1497, 23] width 50 height 47
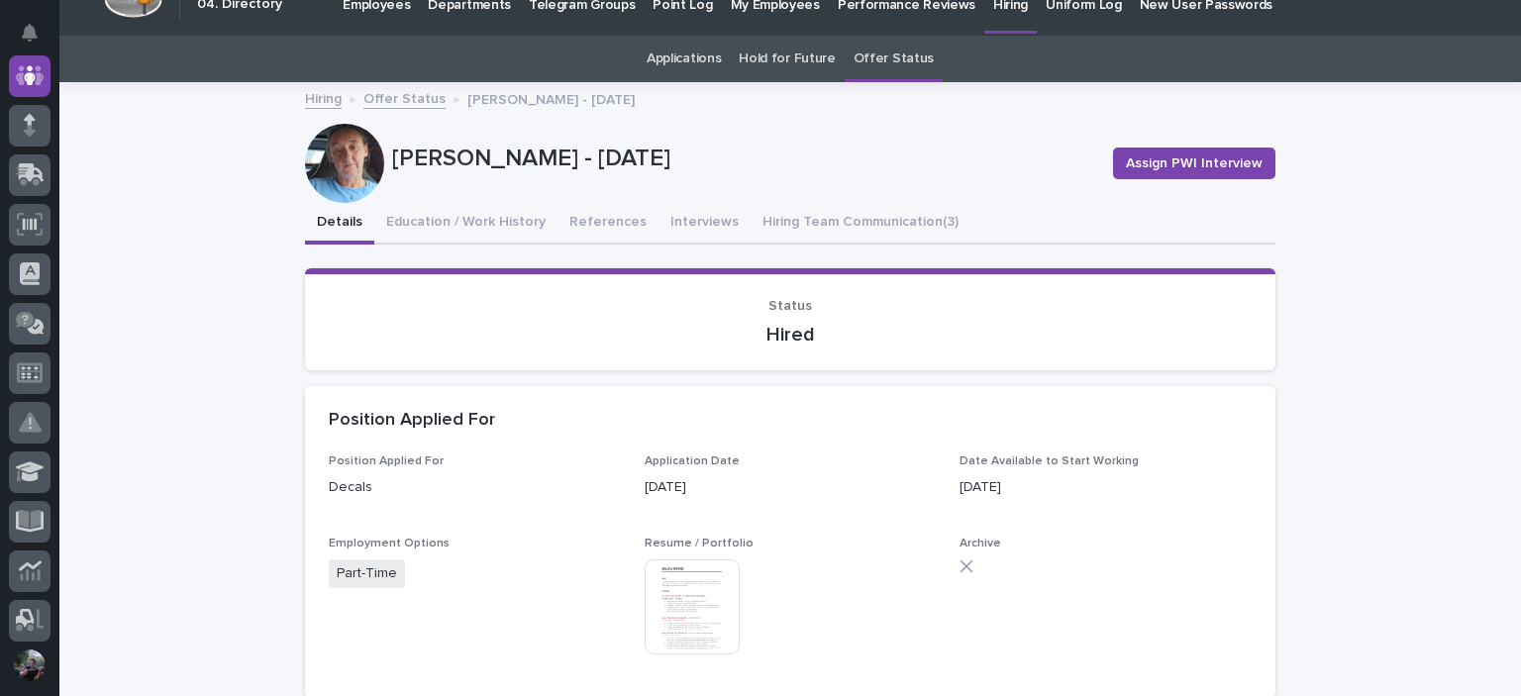
scroll to position [0, 0]
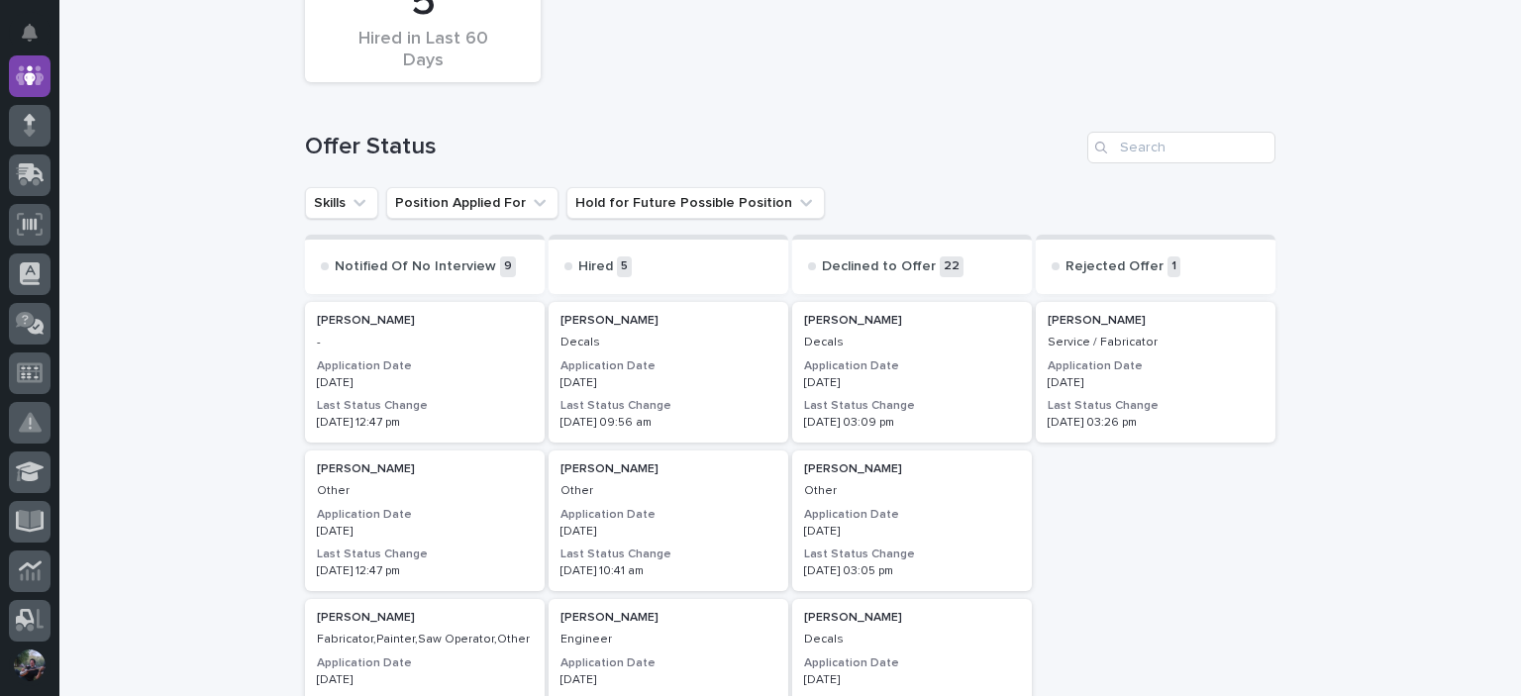
scroll to position [198, 0]
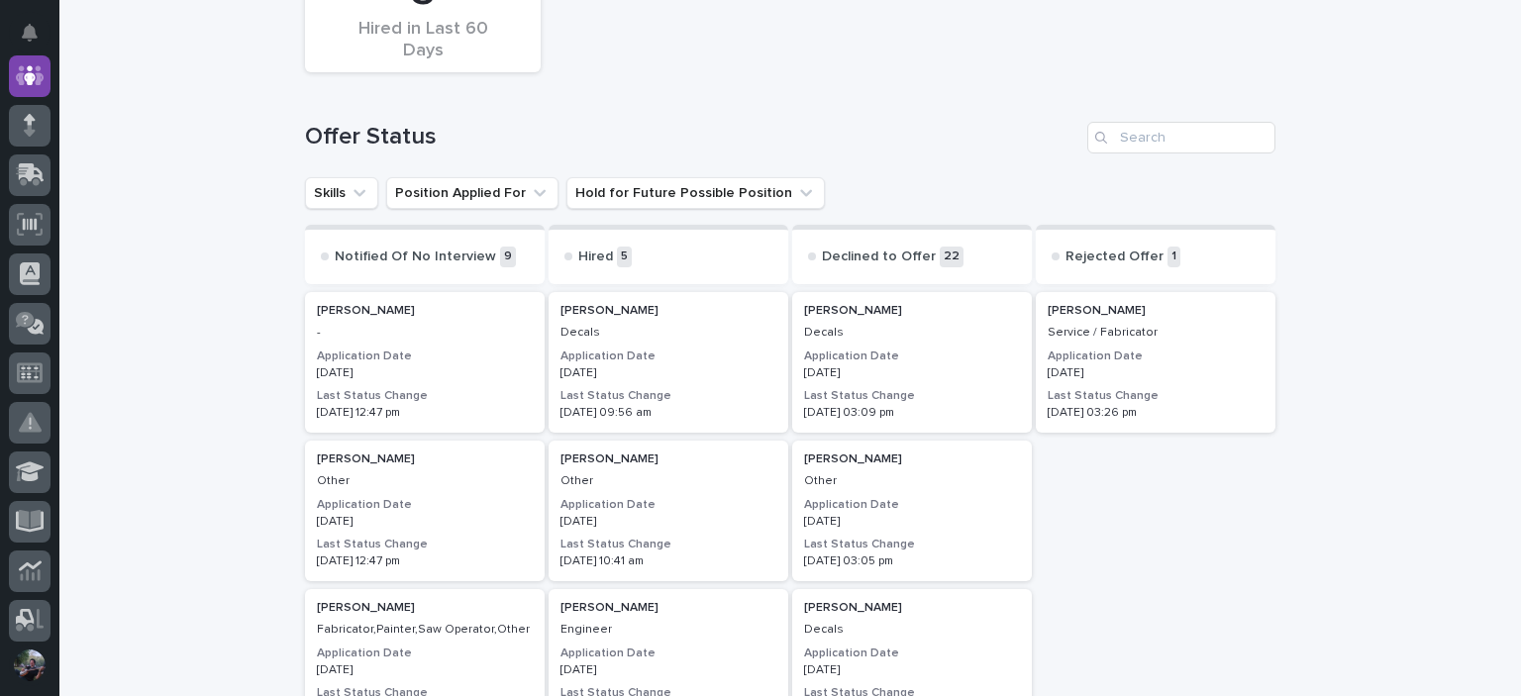
click at [895, 332] on p "Decals" at bounding box center [912, 333] width 216 height 14
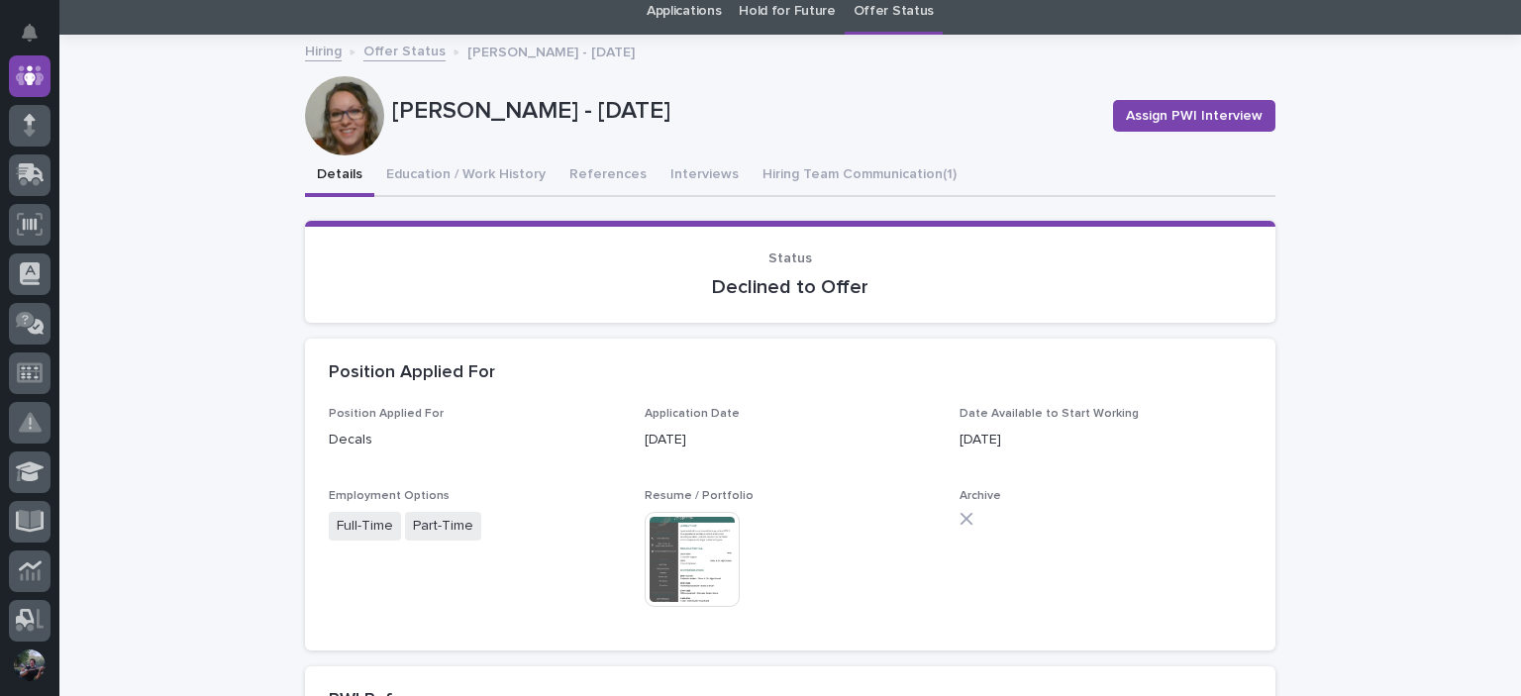
scroll to position [263, 0]
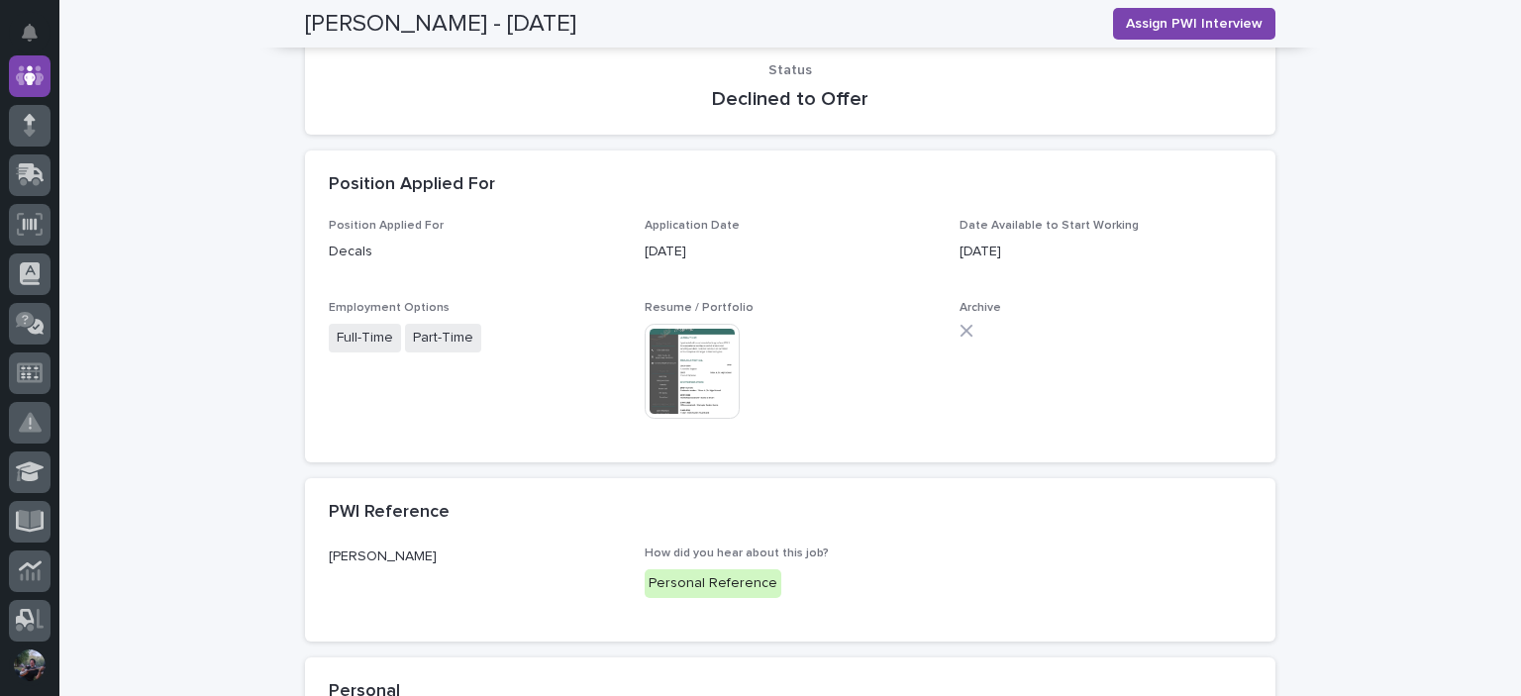
click at [683, 320] on div "Resume / Portfolio This file cannot be opened Download File" at bounding box center [791, 369] width 292 height 137
click at [687, 346] on img at bounding box center [692, 371] width 95 height 95
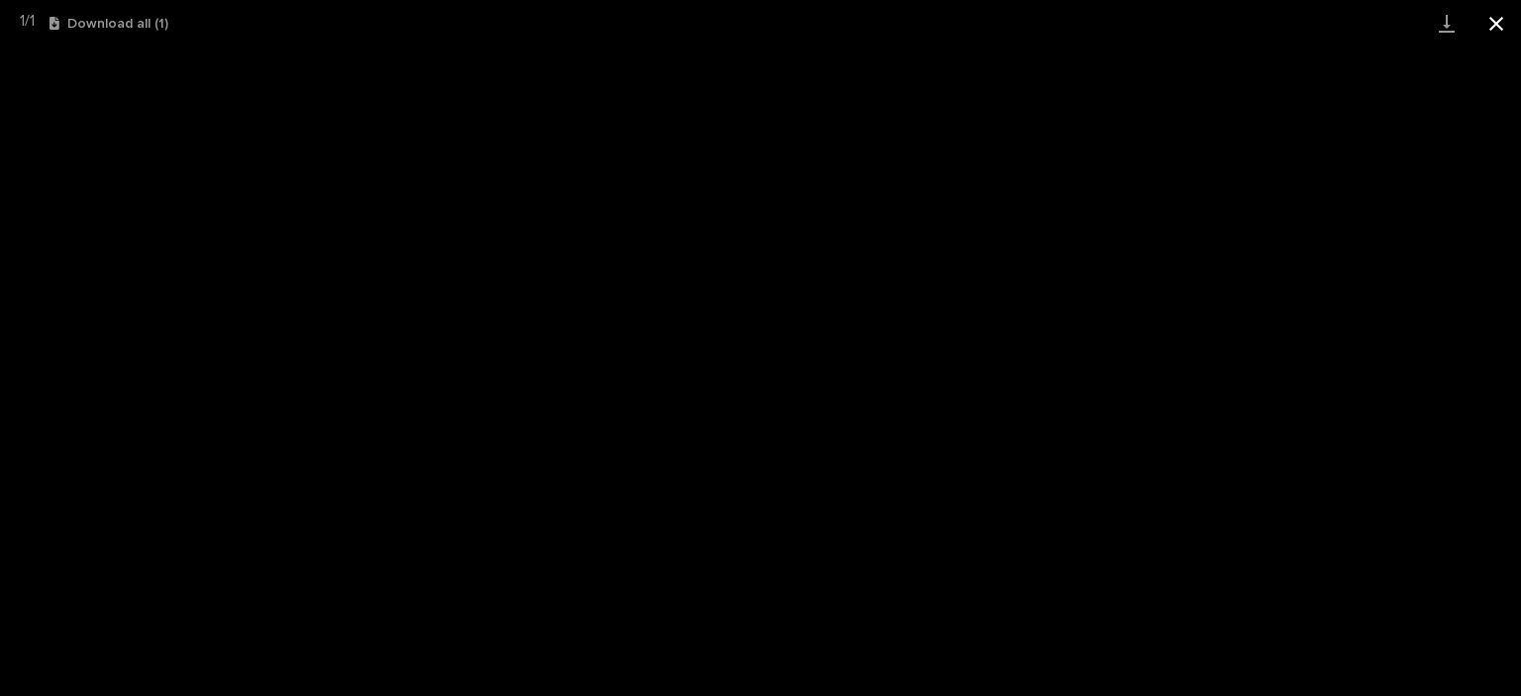
click at [1509, 33] on button "Close gallery" at bounding box center [1497, 23] width 50 height 47
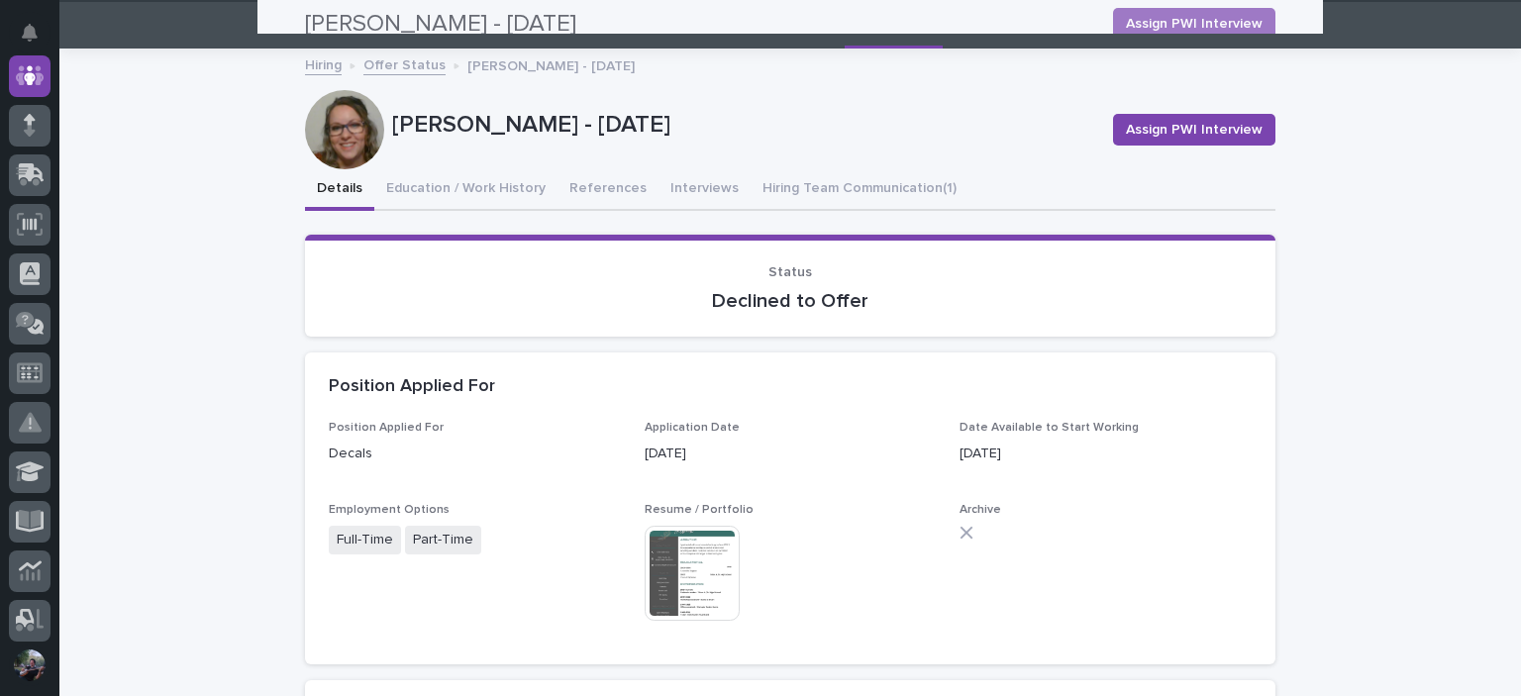
scroll to position [0, 0]
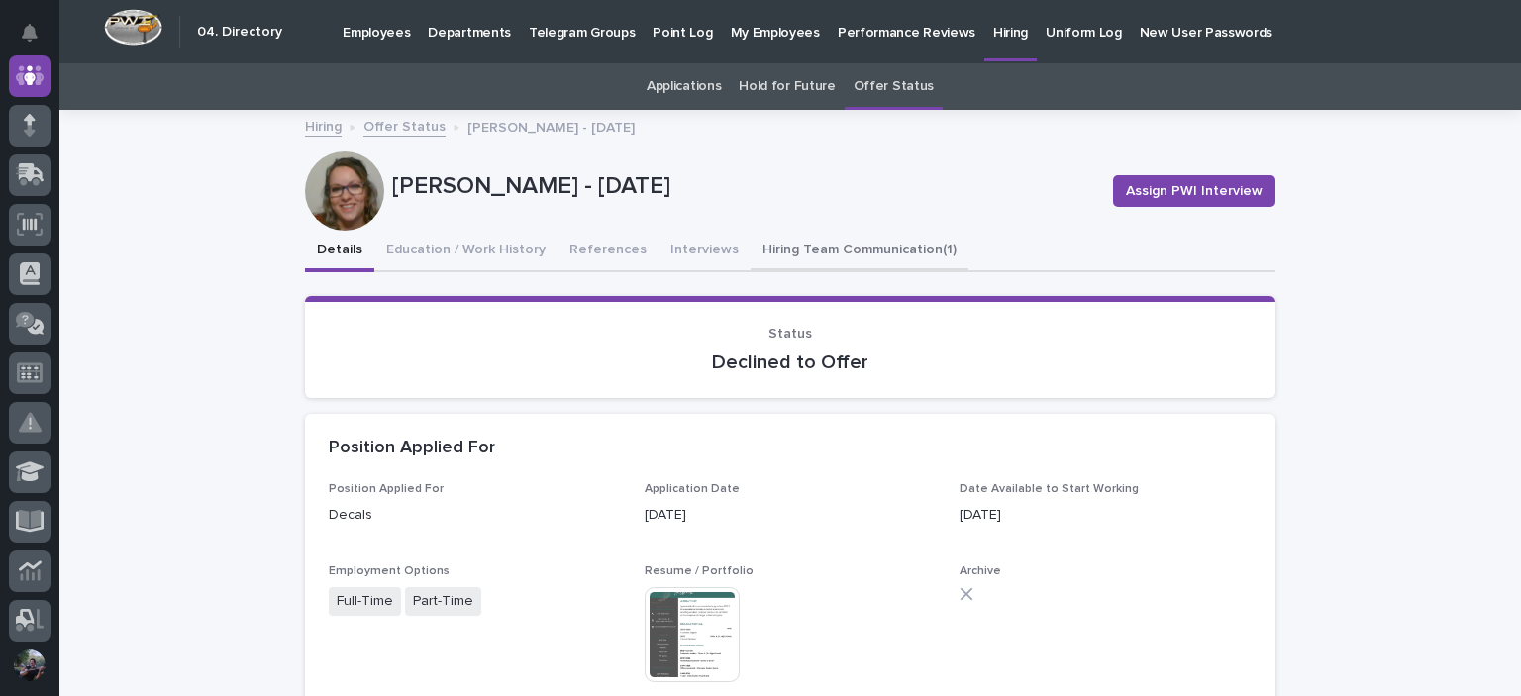
click at [773, 260] on button "Hiring Team Communication (1)" at bounding box center [860, 252] width 218 height 42
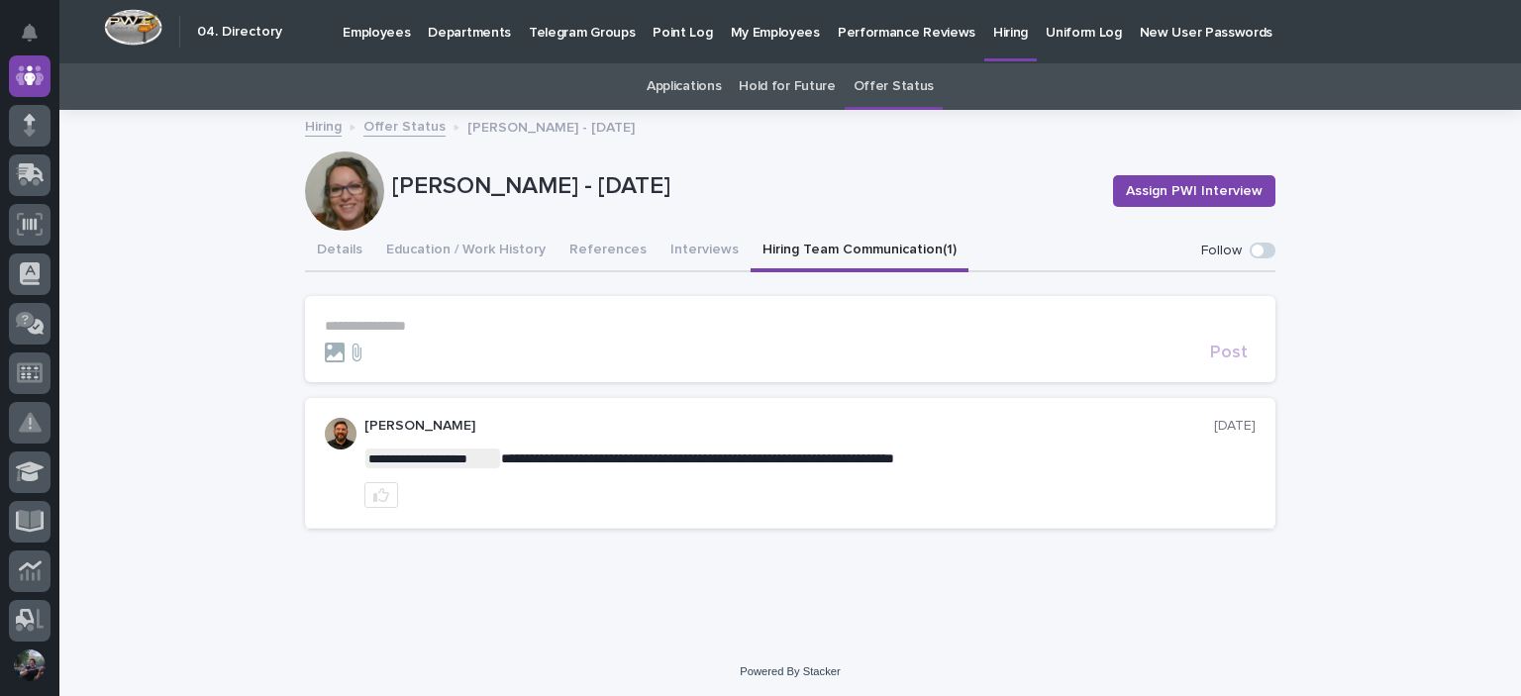
click at [507, 459] on span "**********" at bounding box center [697, 459] width 393 height 14
click at [690, 449] on p "**********" at bounding box center [810, 459] width 891 height 20
click at [674, 235] on button "Interviews" at bounding box center [705, 252] width 92 height 42
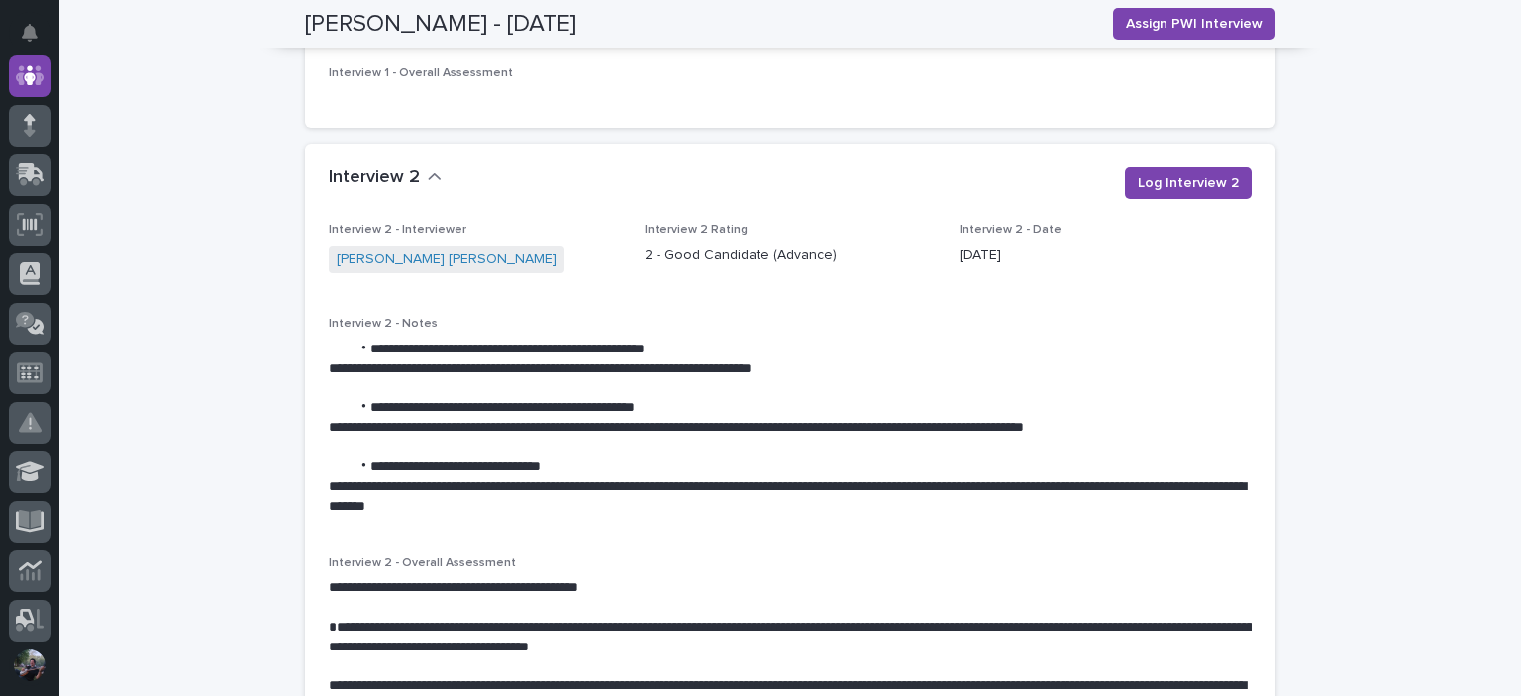
scroll to position [2179, 0]
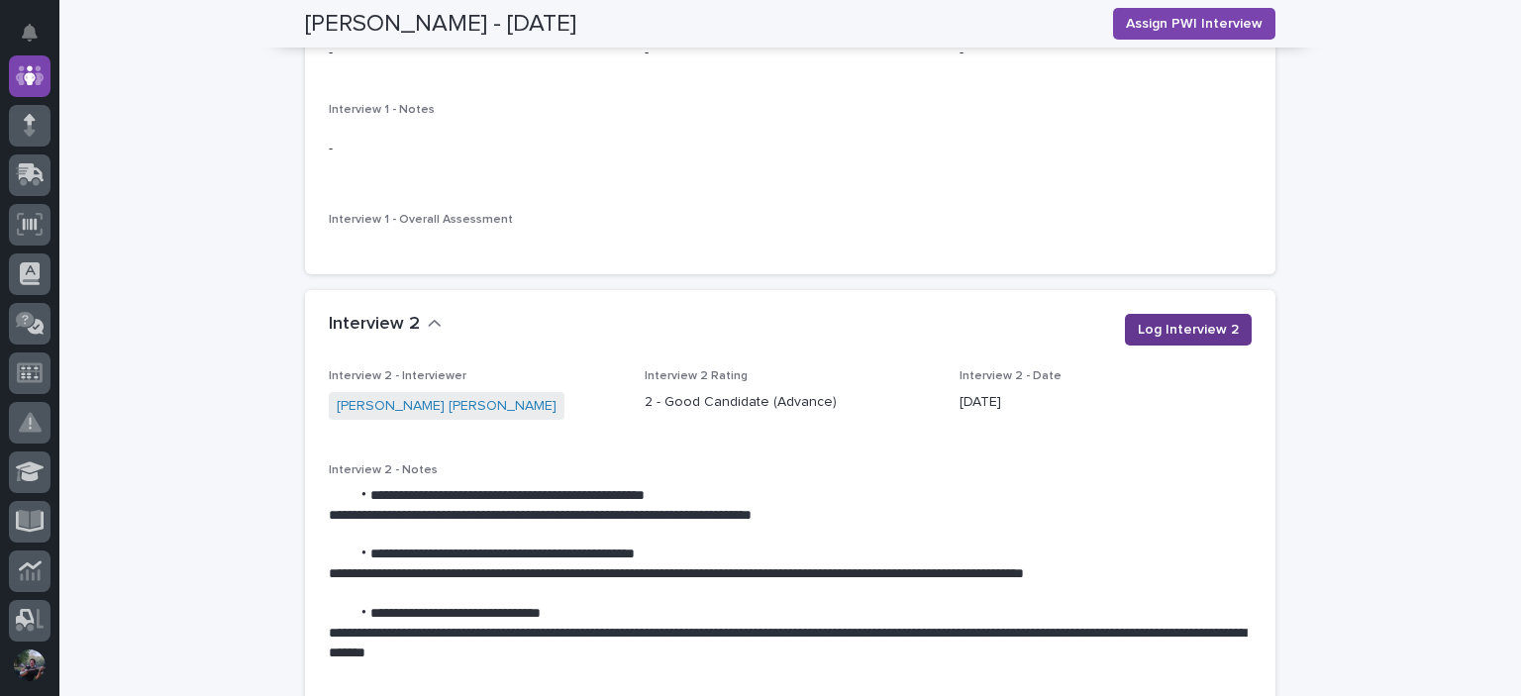
click at [1211, 320] on span "Log Interview 2" at bounding box center [1188, 330] width 101 height 20
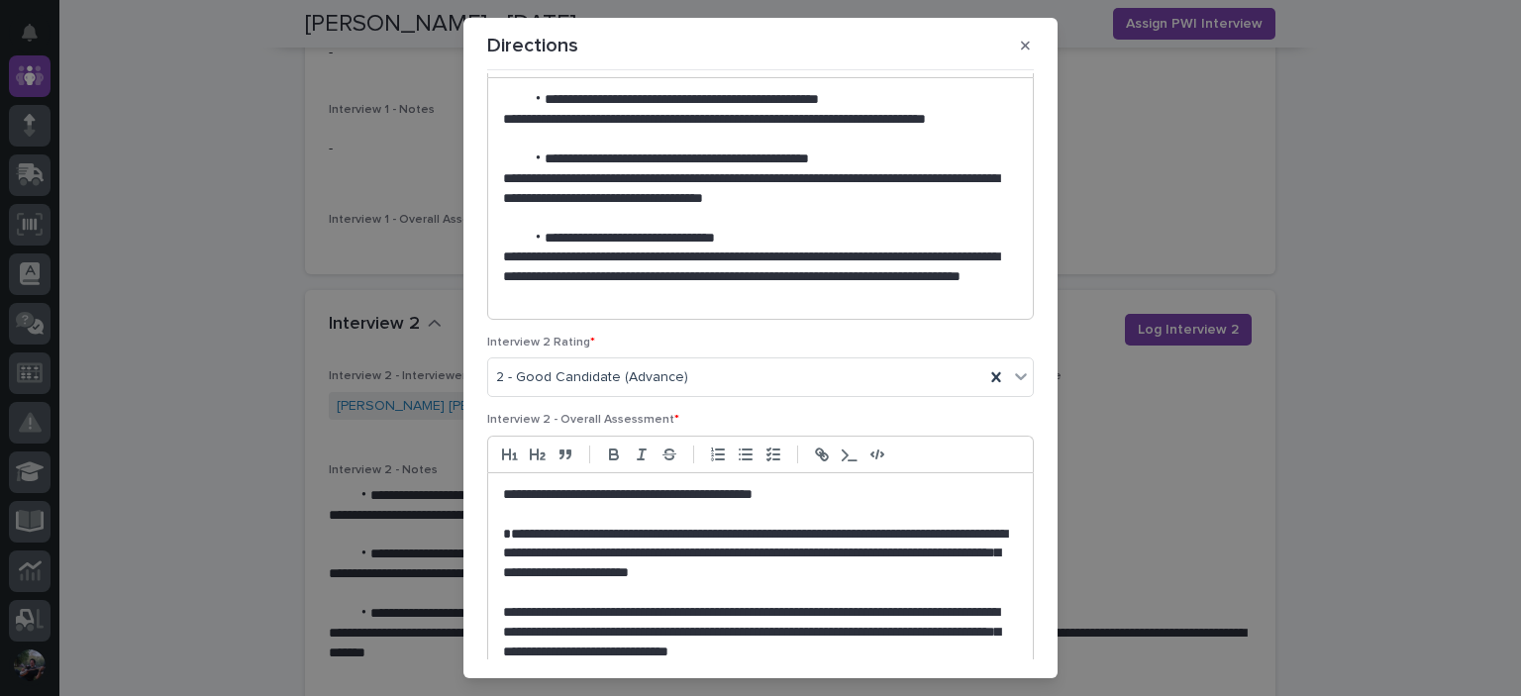
scroll to position [223, 0]
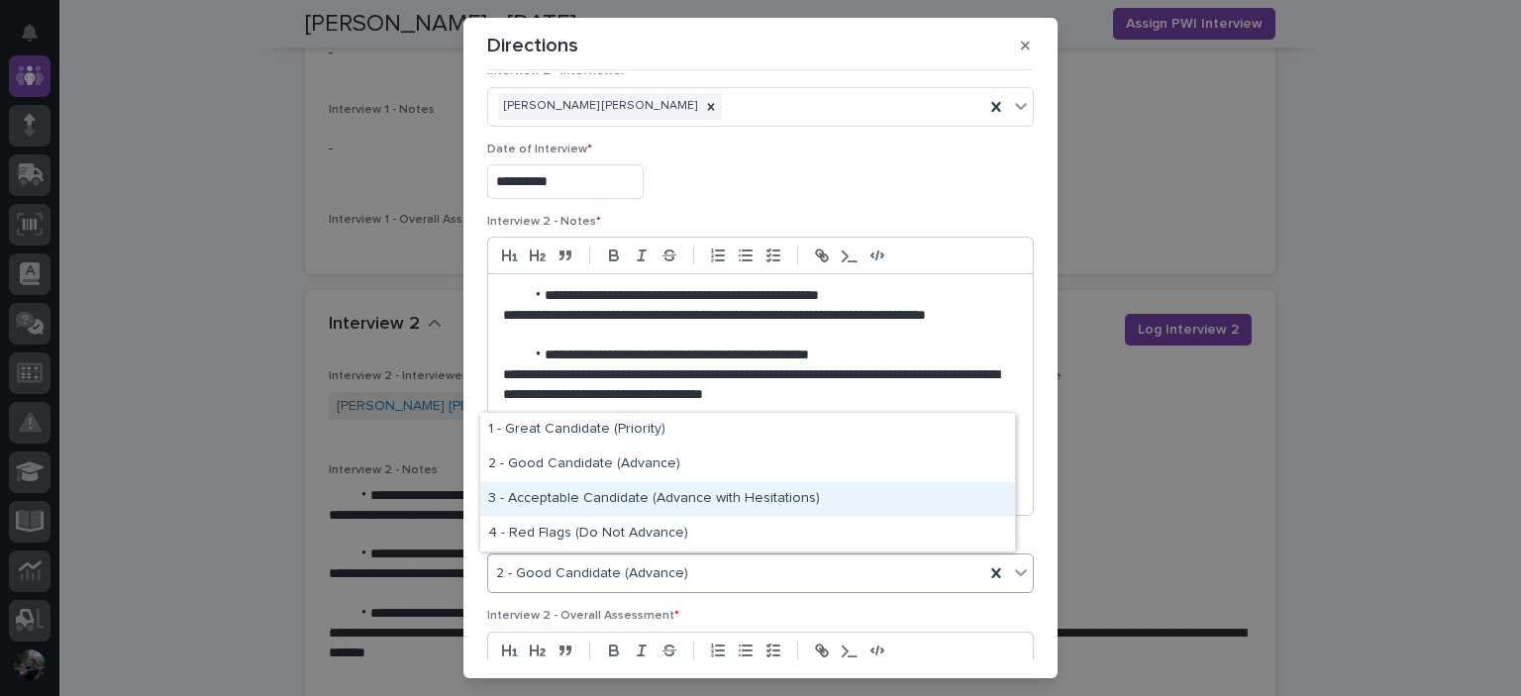
click at [639, 504] on div "3 - Acceptable Candidate (Advance with Hesitations)" at bounding box center [747, 499] width 535 height 35
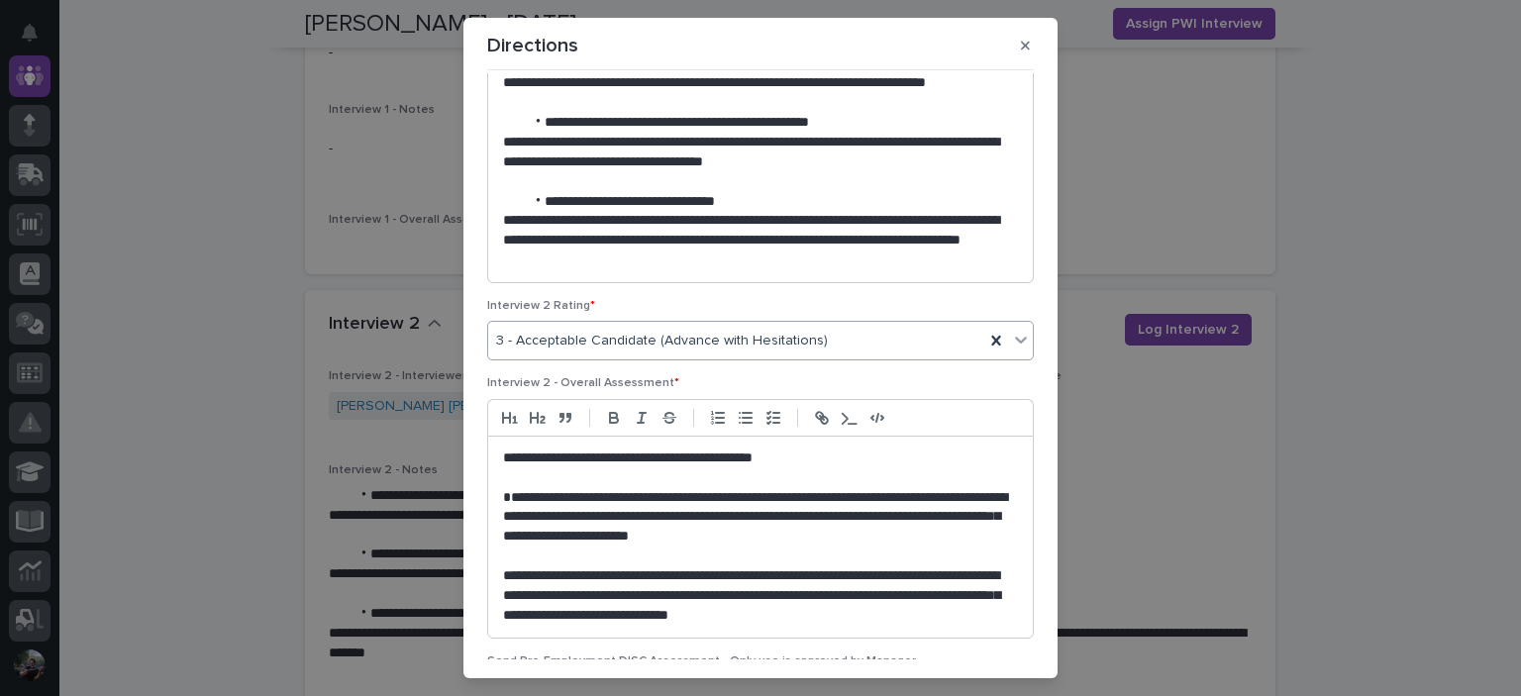
scroll to position [619, 0]
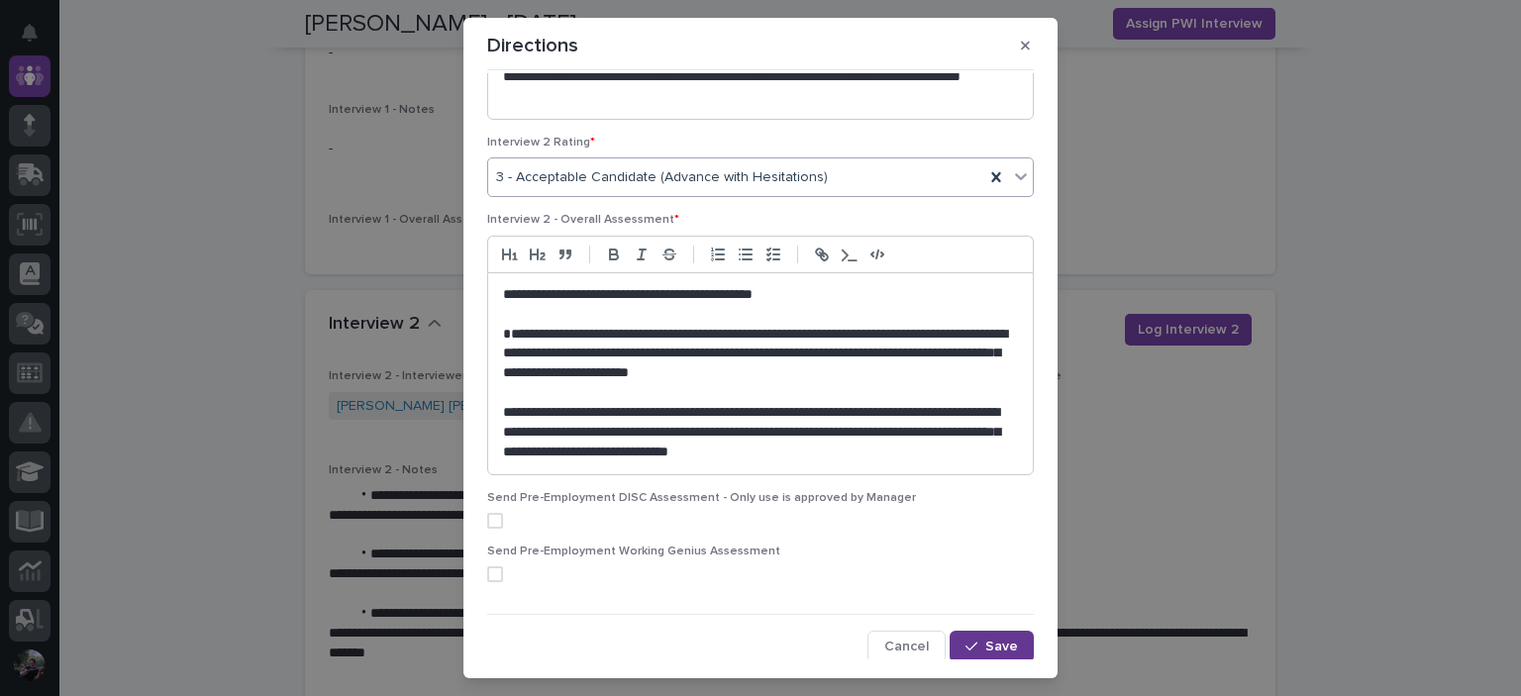
click at [950, 633] on button "Save" at bounding box center [992, 647] width 84 height 32
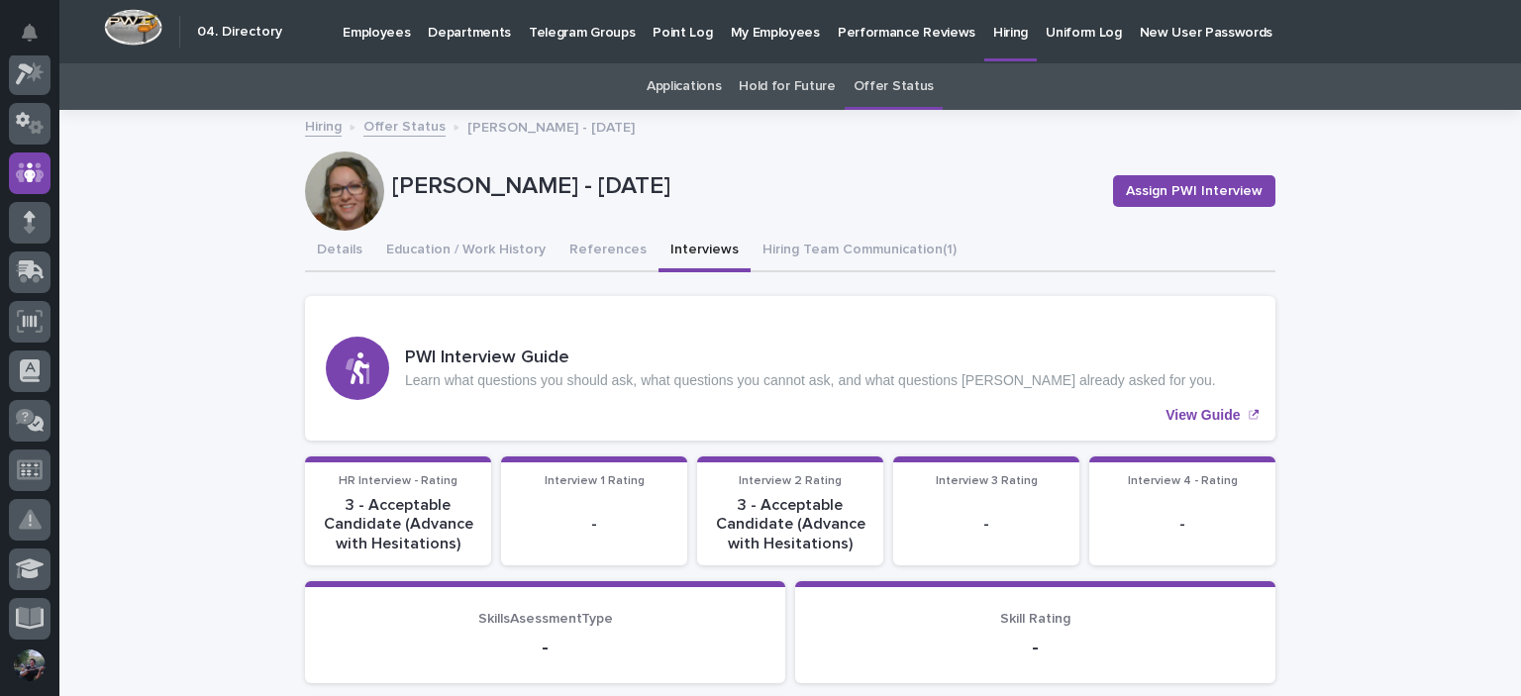
scroll to position [0, 0]
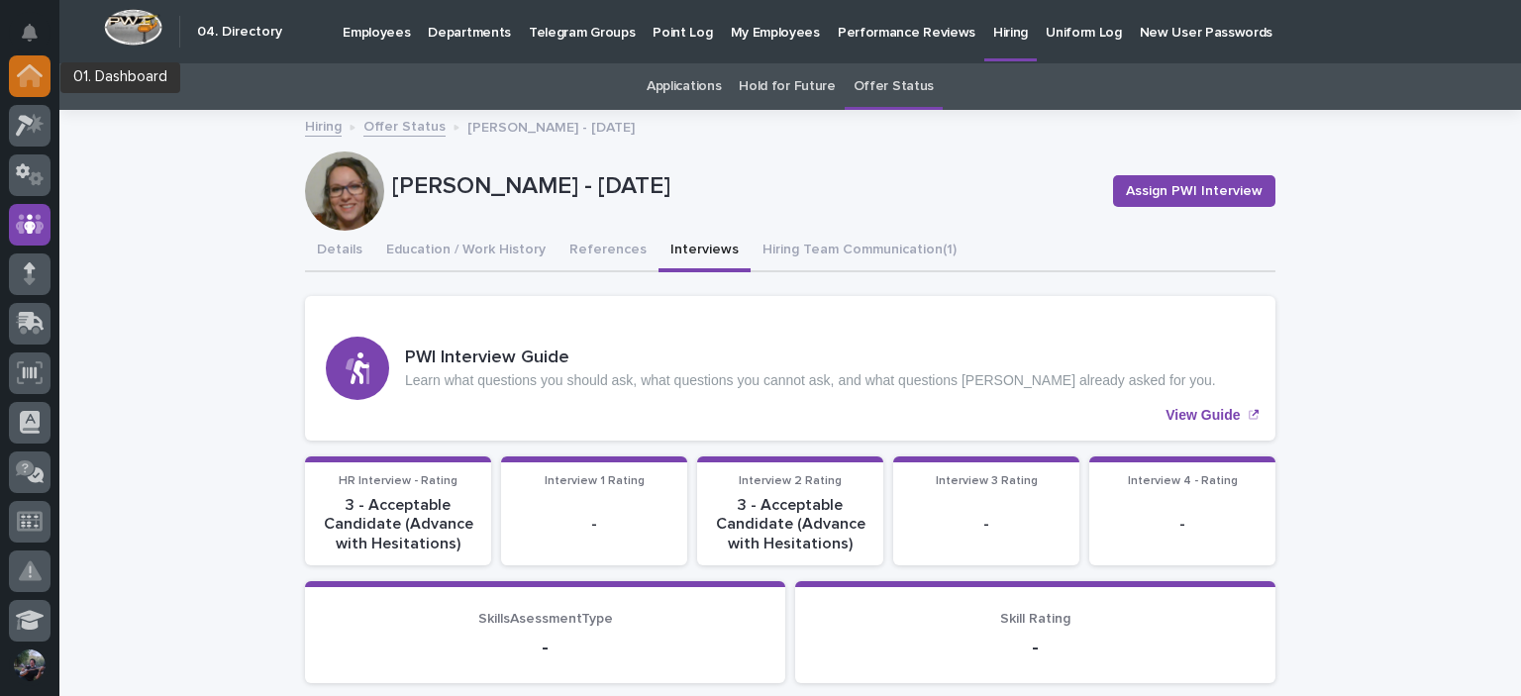
click at [21, 90] on div at bounding box center [30, 76] width 42 height 42
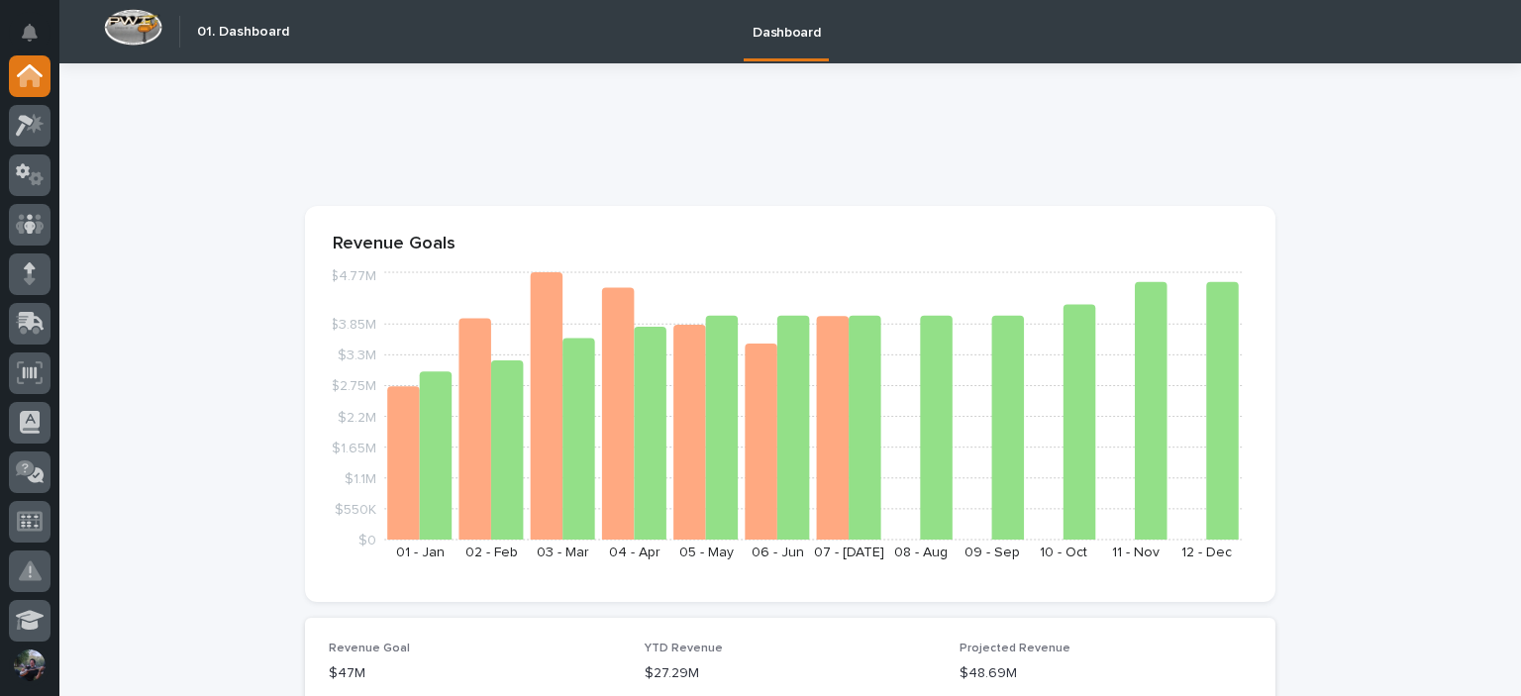
click at [6, 206] on div at bounding box center [29, 349] width 59 height 589
click at [22, 215] on icon at bounding box center [30, 224] width 29 height 20
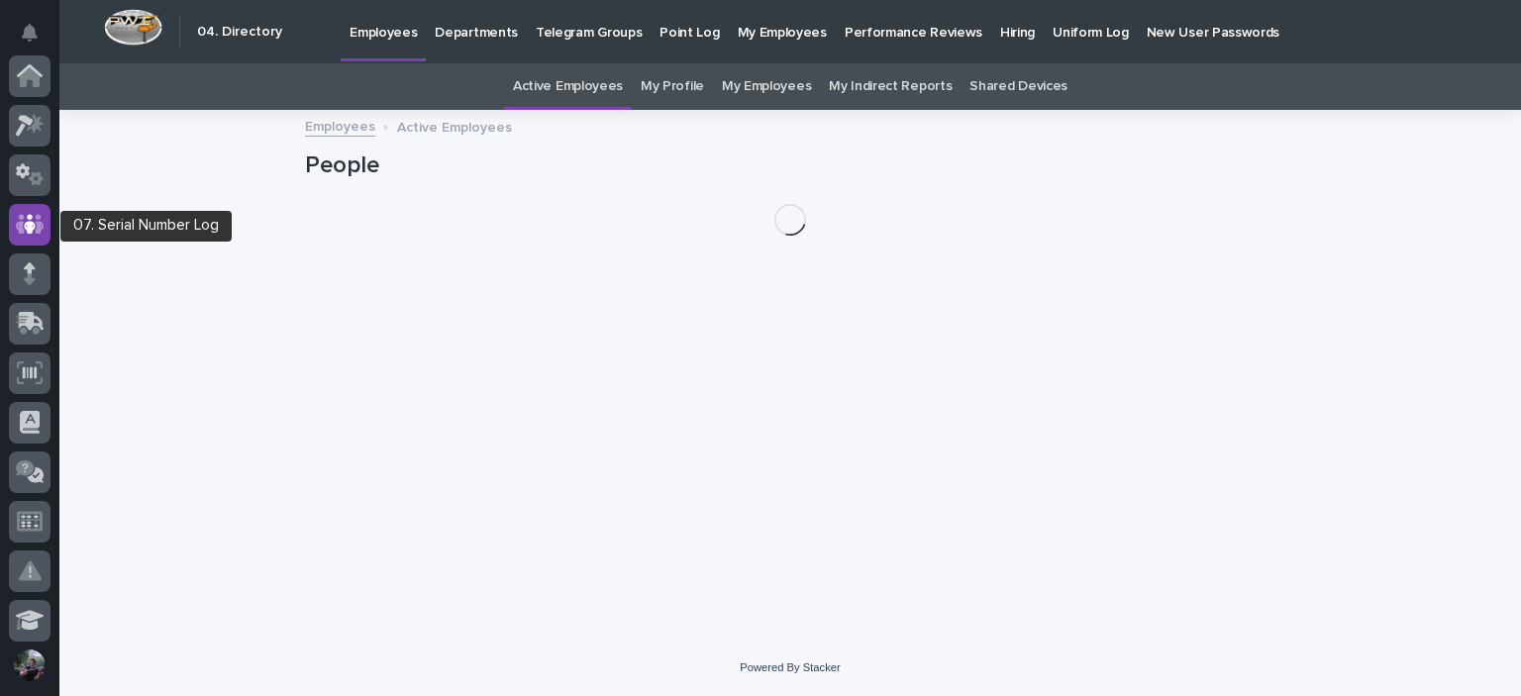
scroll to position [149, 0]
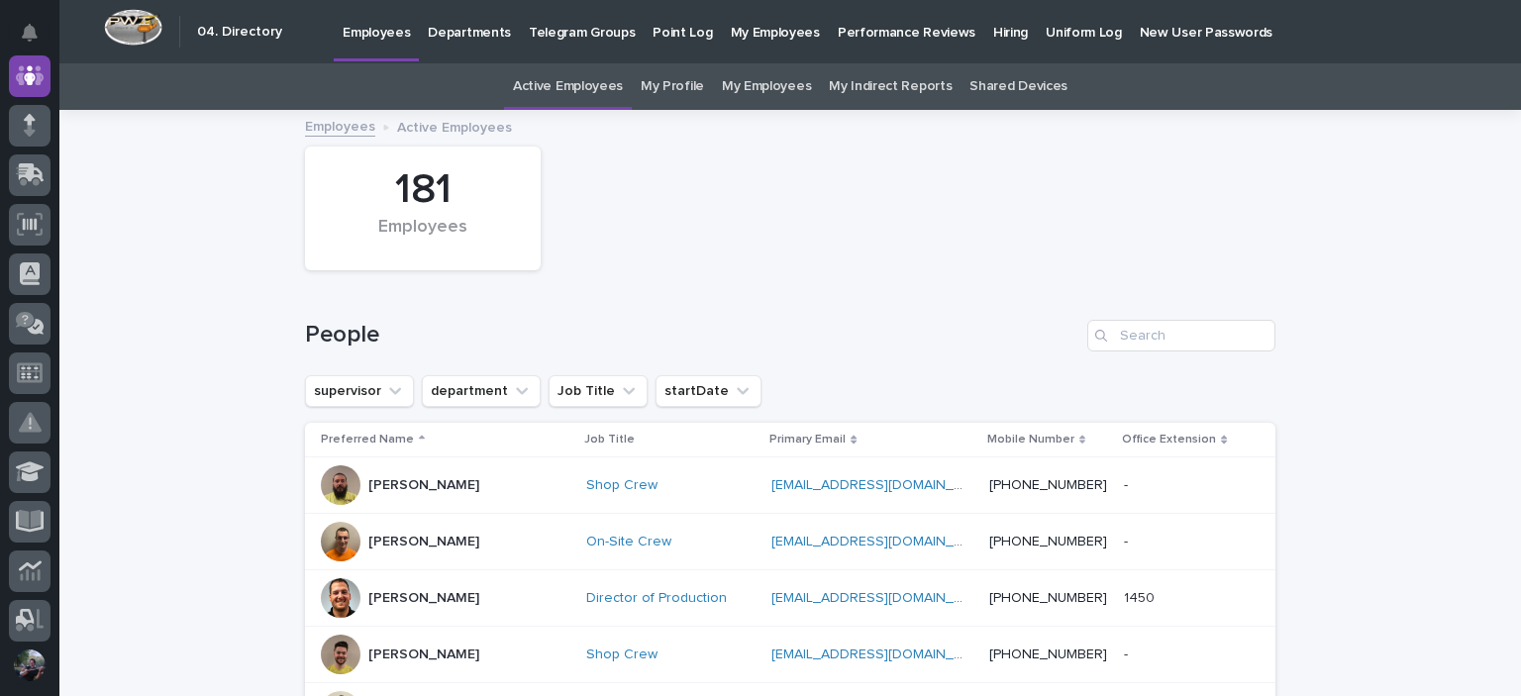
click at [994, 36] on p "Hiring" at bounding box center [1011, 21] width 35 height 42
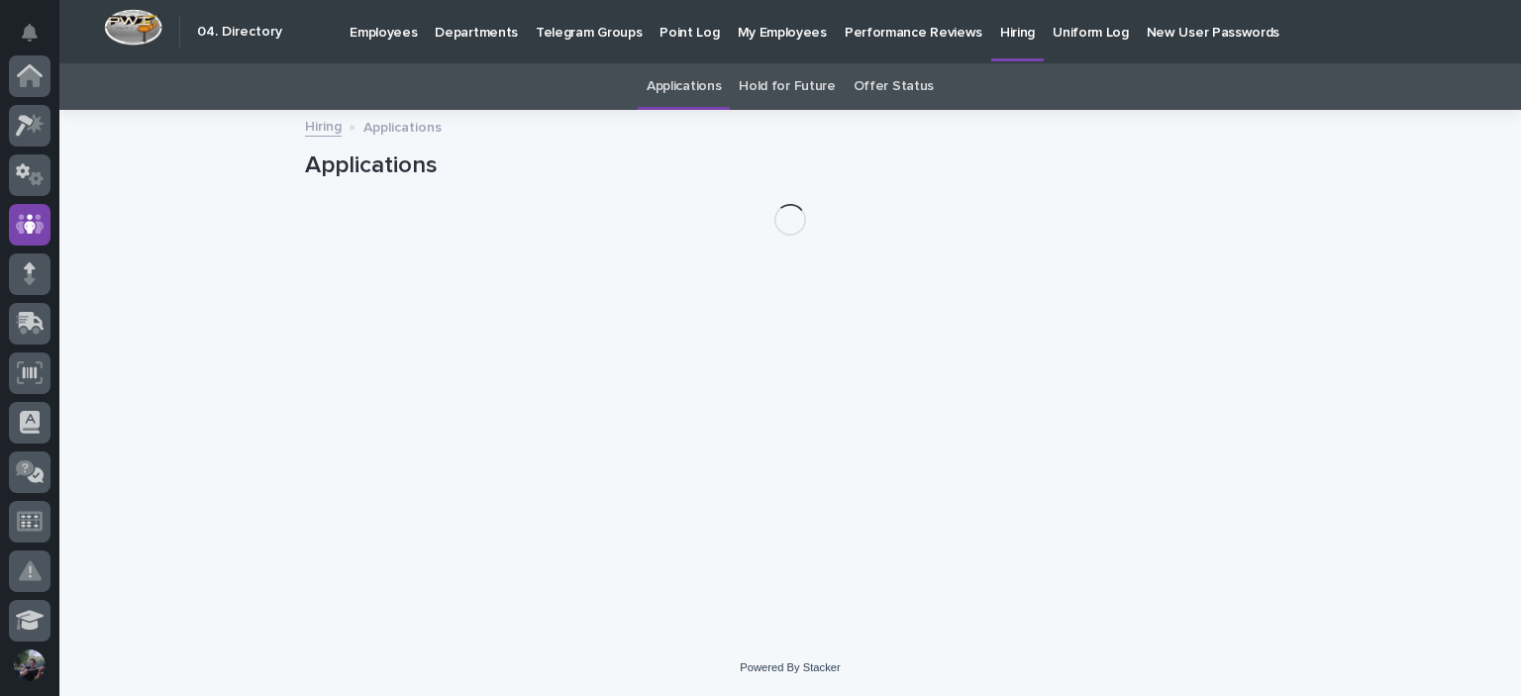
scroll to position [149, 0]
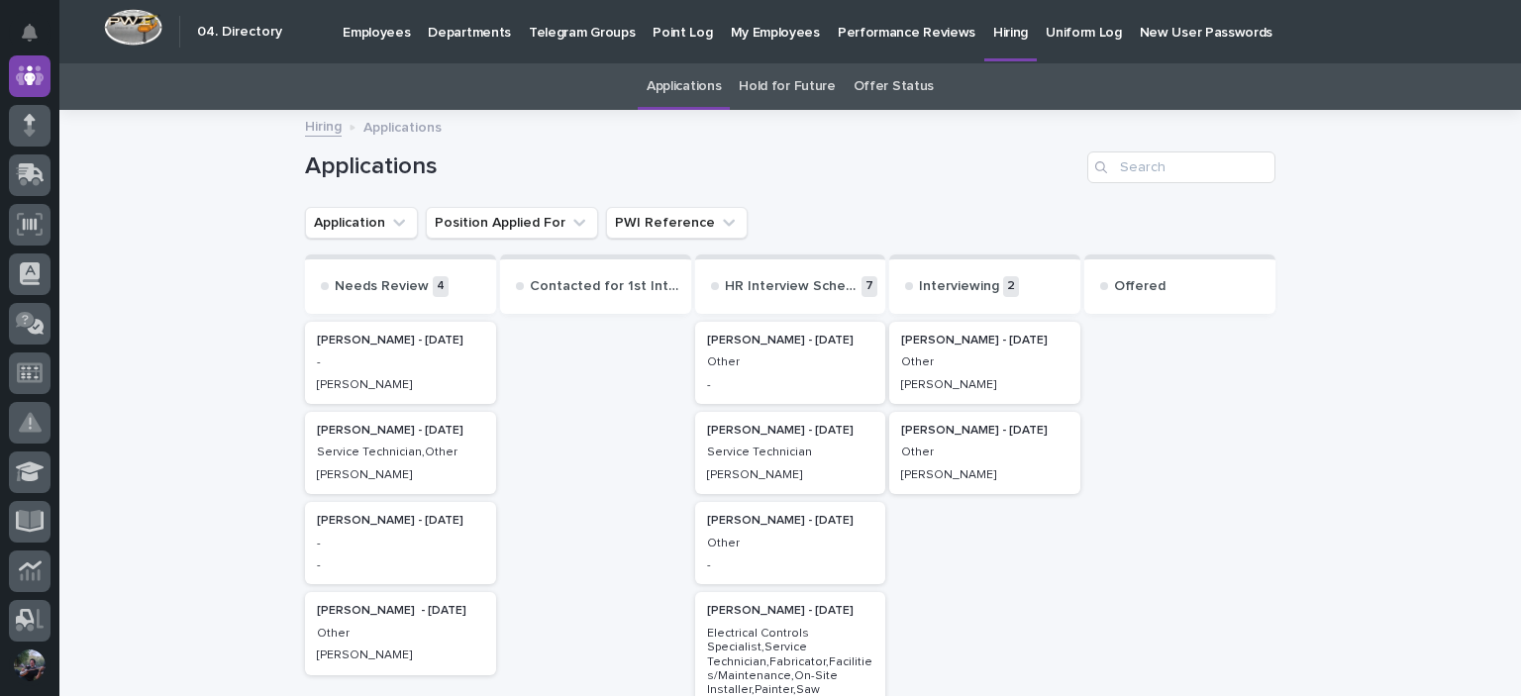
click at [876, 85] on link "Offer Status" at bounding box center [894, 86] width 80 height 47
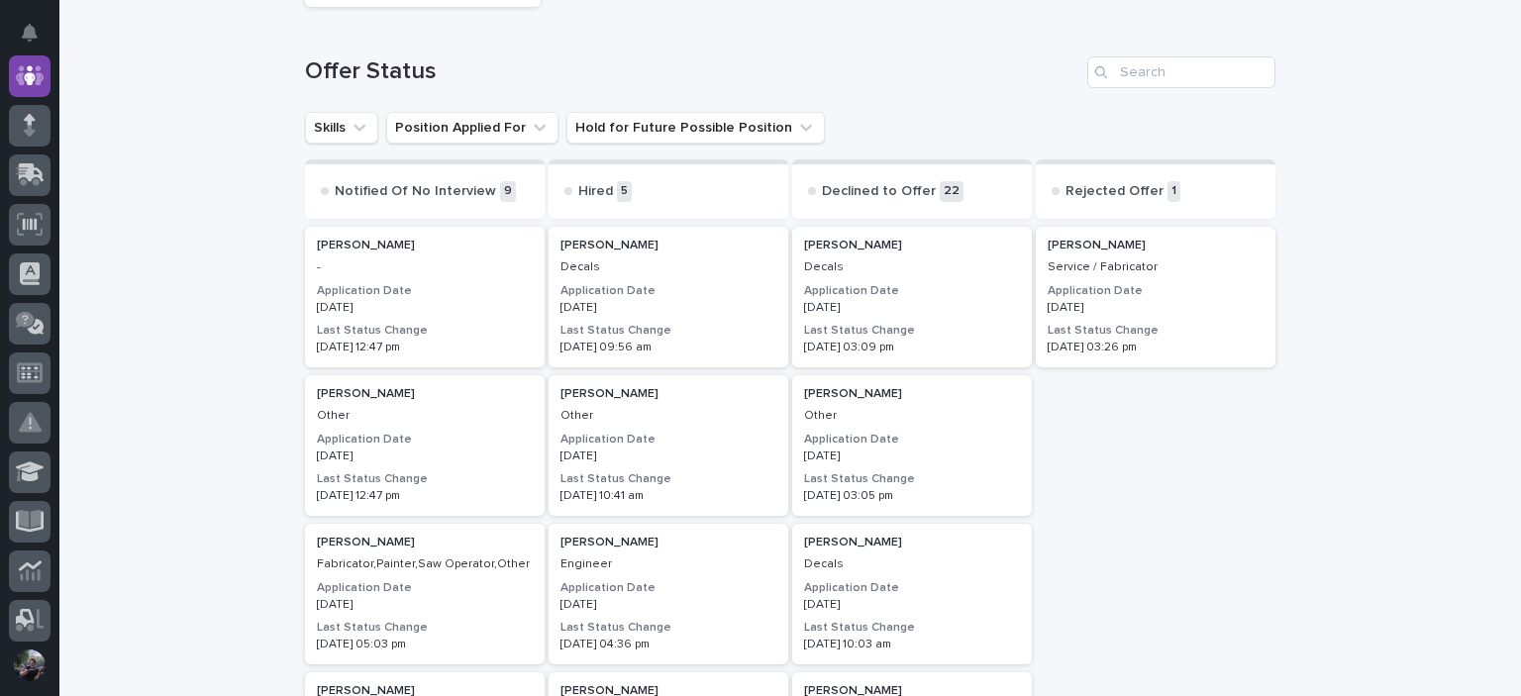
scroll to position [396, 0]
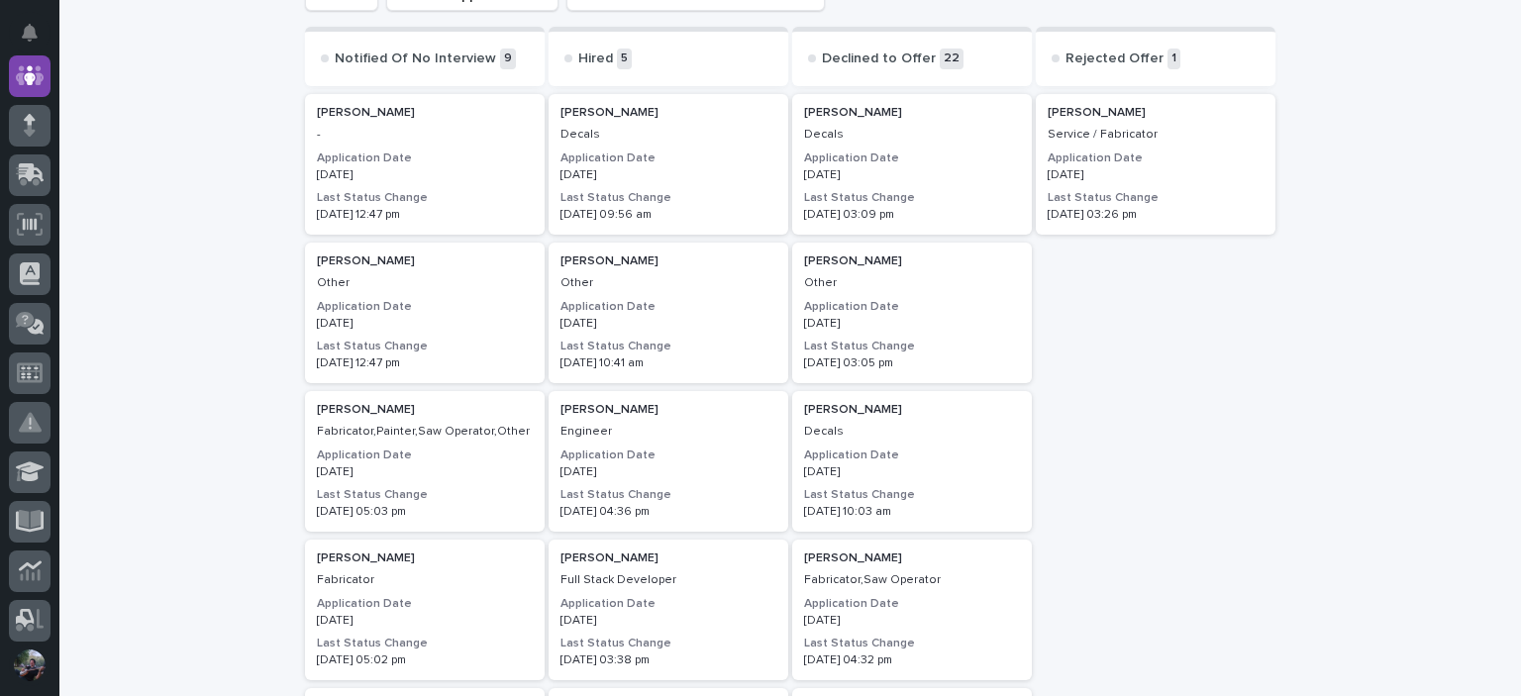
click at [669, 328] on p "07/07/2025" at bounding box center [669, 324] width 216 height 14
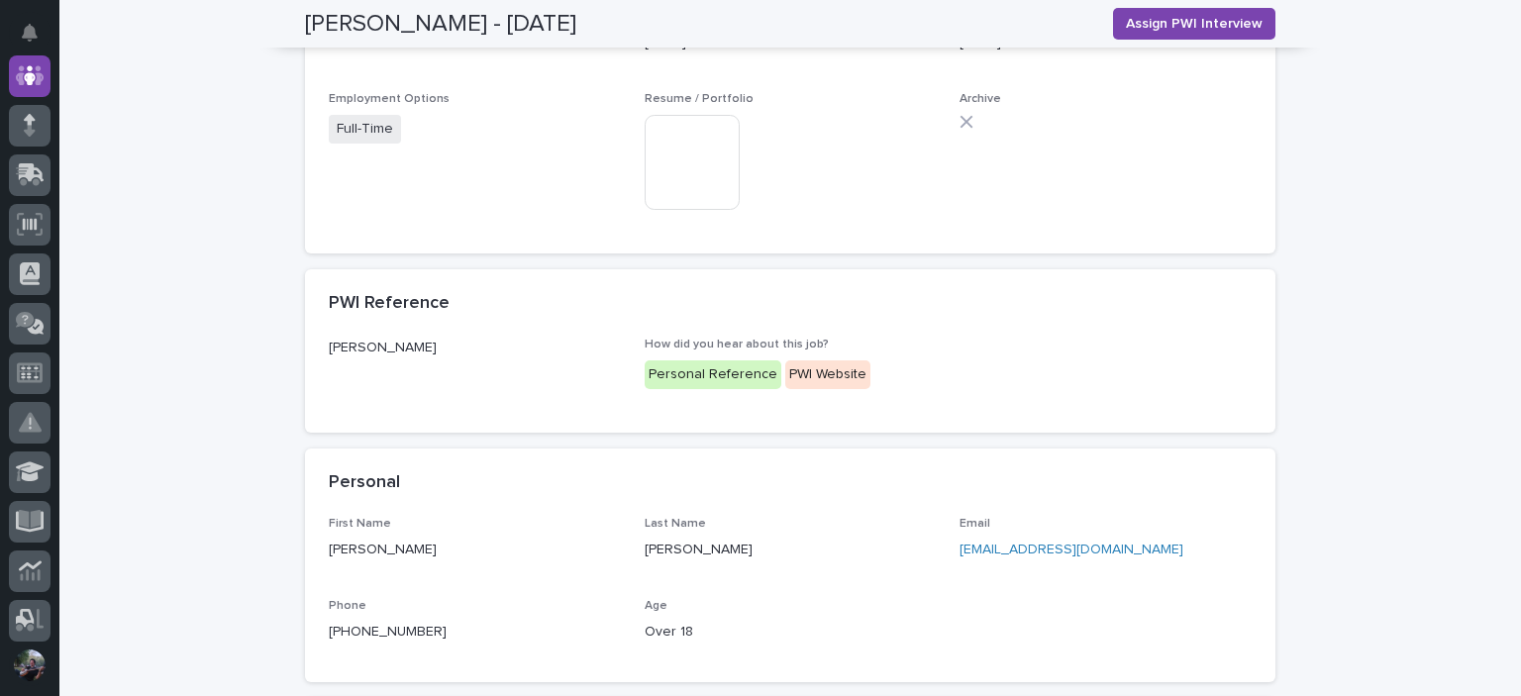
scroll to position [76, 0]
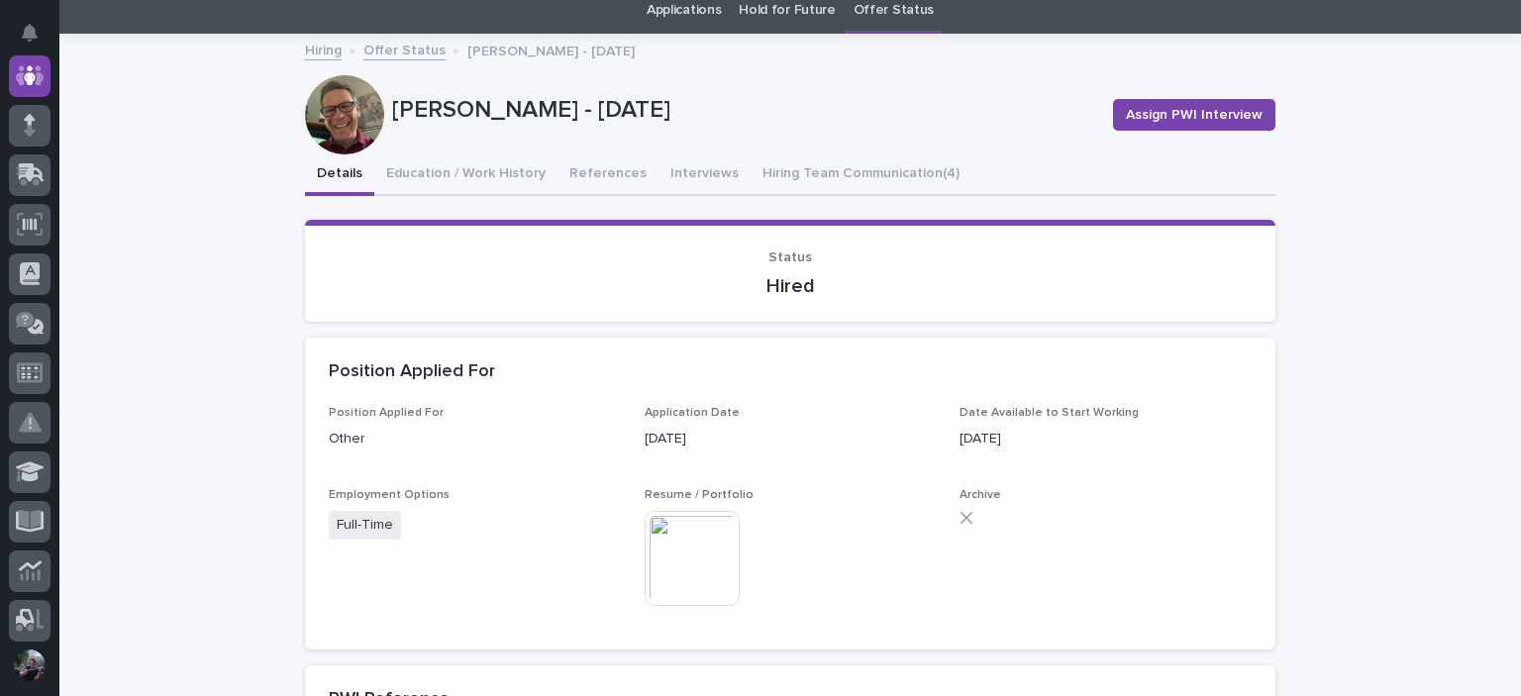
click at [662, 552] on img at bounding box center [692, 558] width 95 height 95
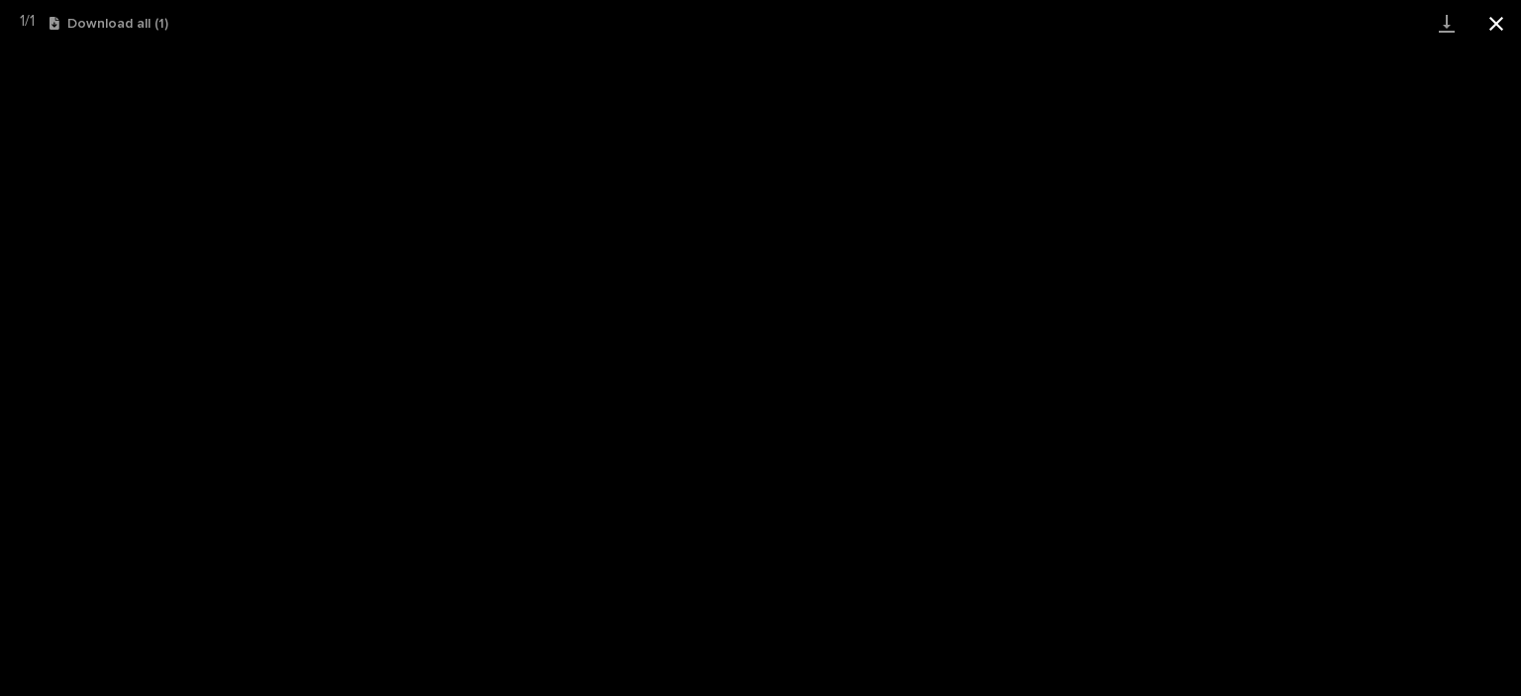
click at [1518, 16] on button "Close gallery" at bounding box center [1497, 23] width 50 height 47
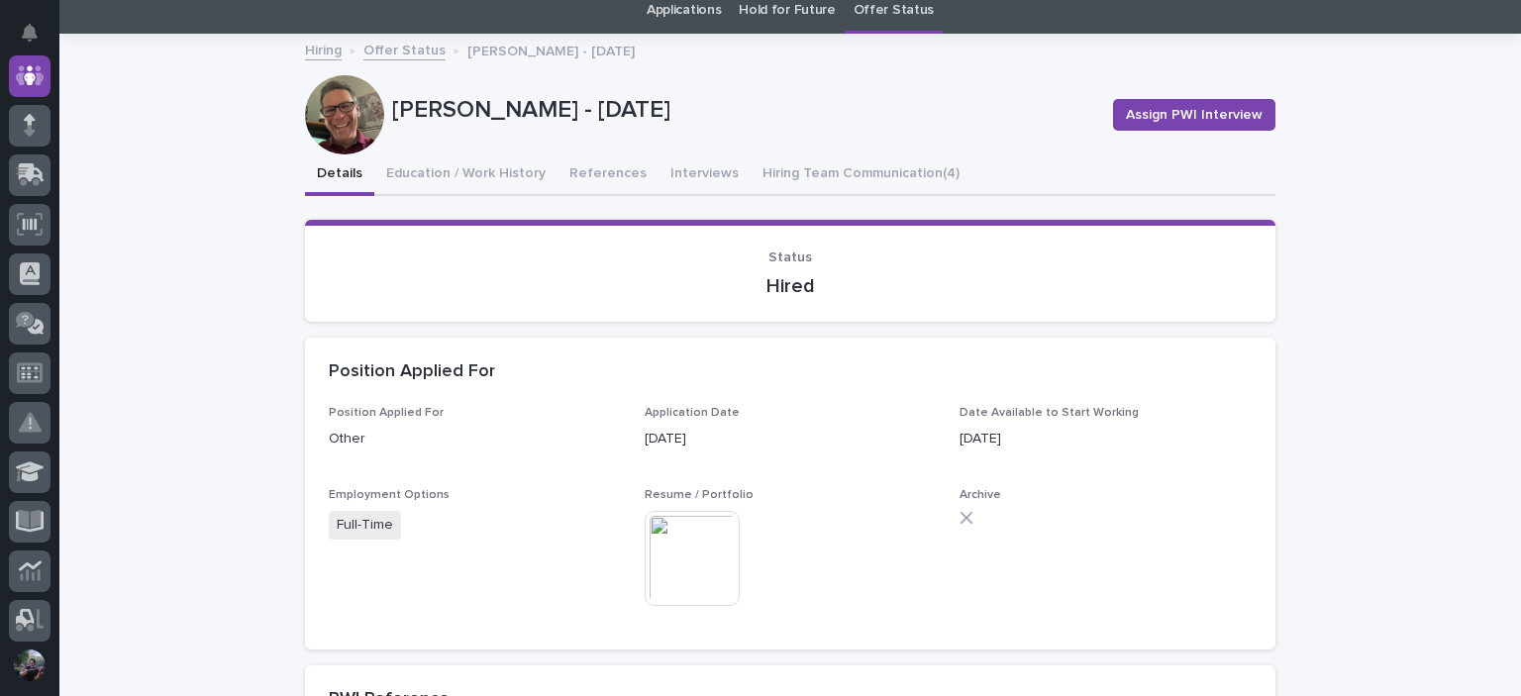
scroll to position [0, 0]
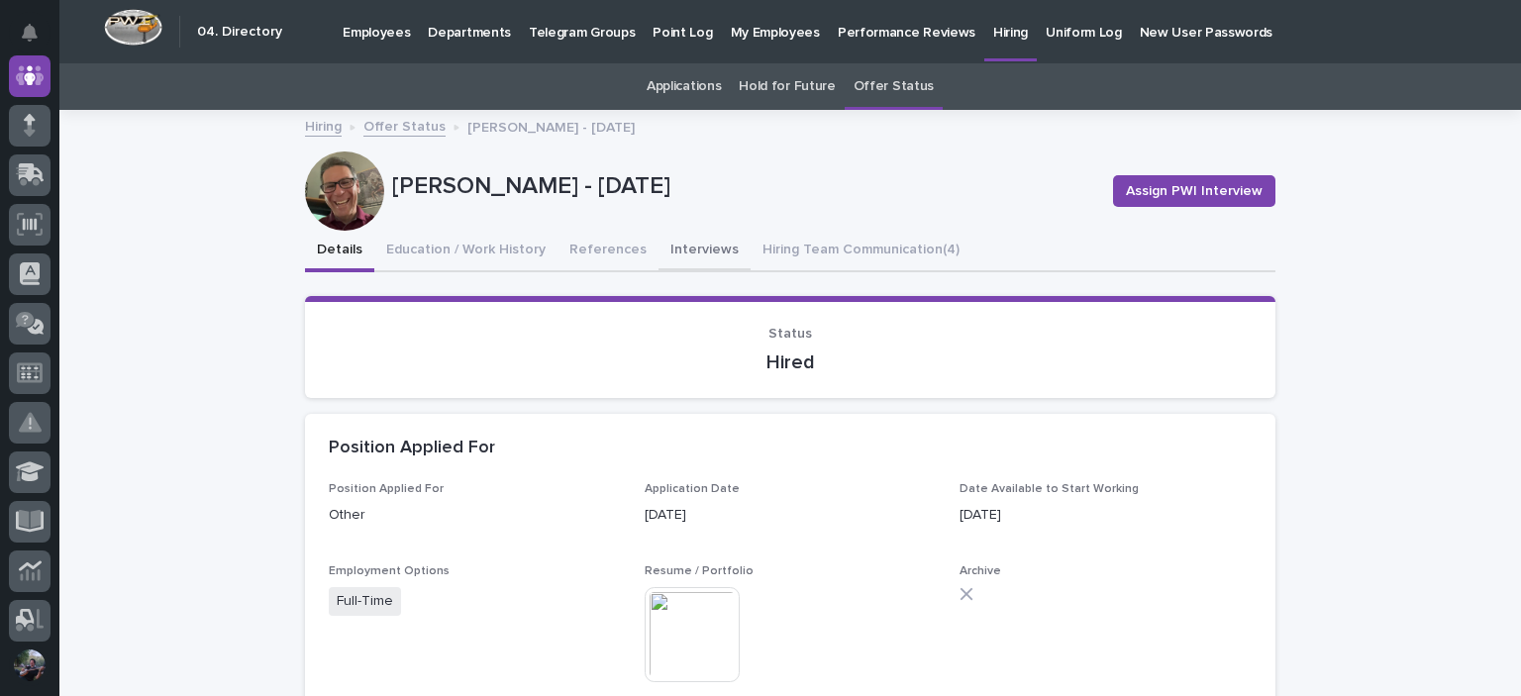
click at [659, 243] on button "Interviews" at bounding box center [705, 252] width 92 height 42
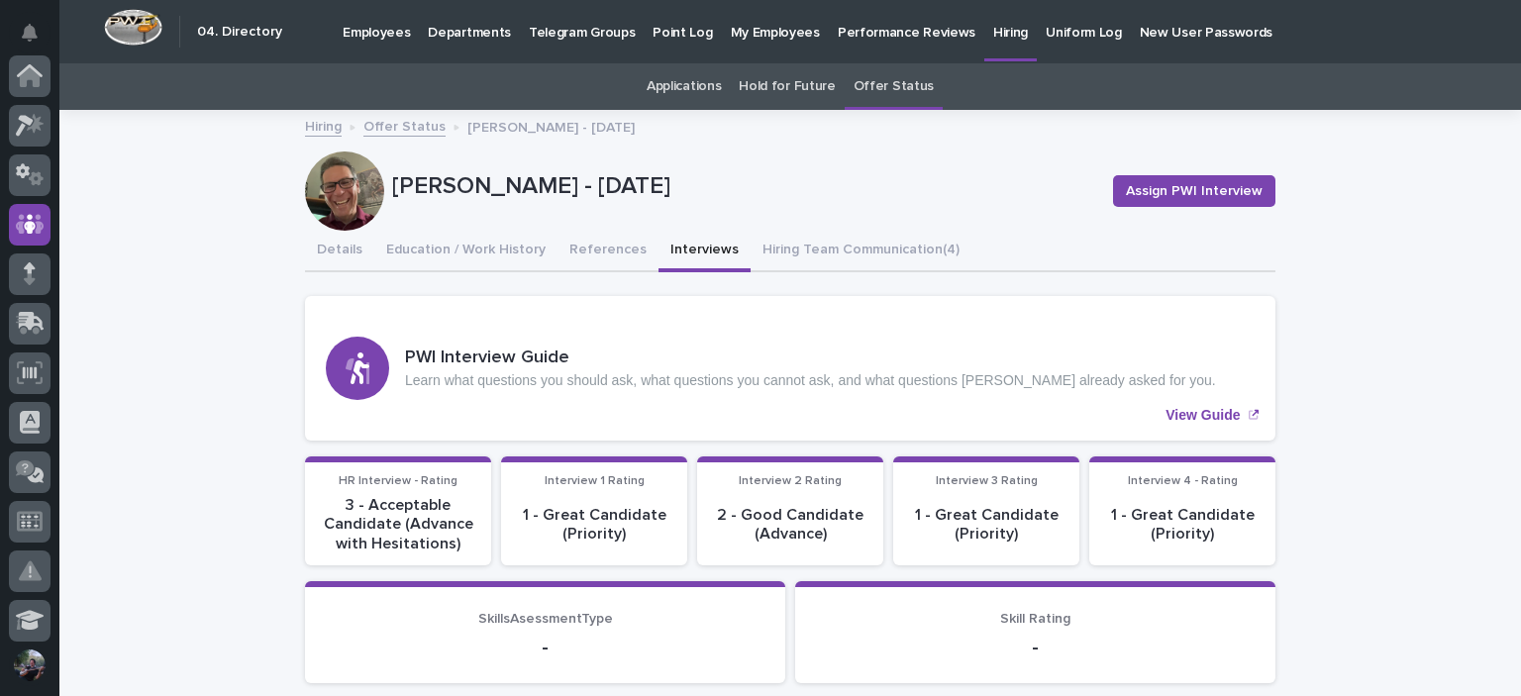
click at [904, 79] on link "Offer Status" at bounding box center [894, 86] width 80 height 47
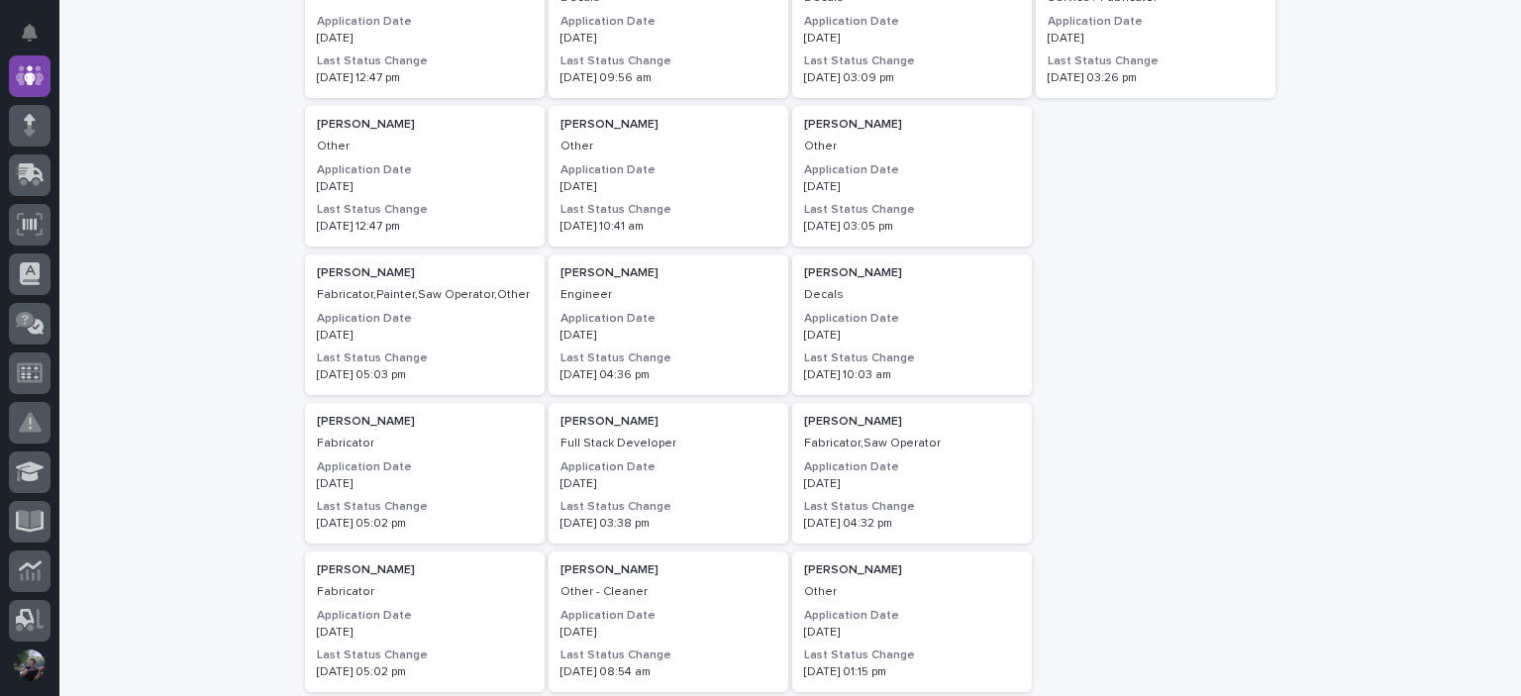
scroll to position [594, 0]
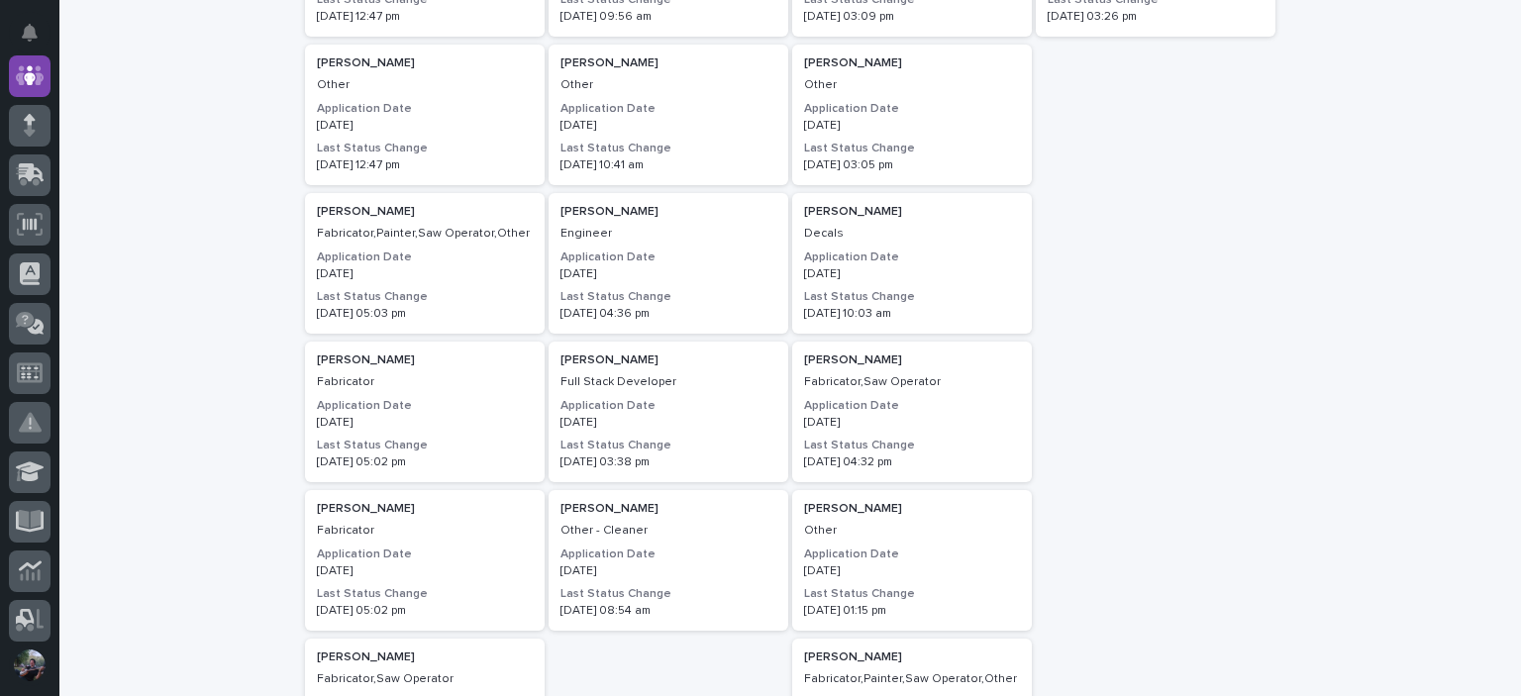
click at [650, 274] on p "06/02/2025" at bounding box center [669, 274] width 216 height 14
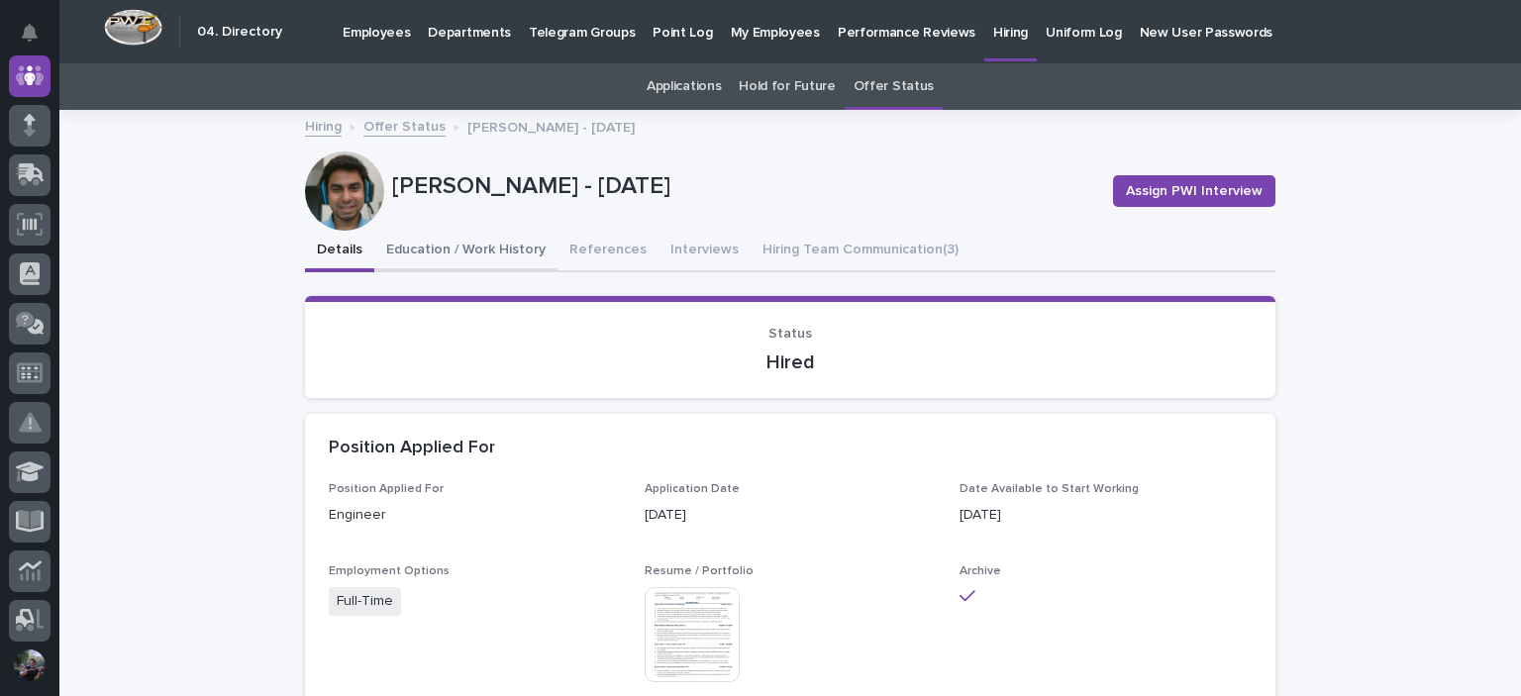
click at [521, 259] on button "Education / Work History" at bounding box center [465, 252] width 183 height 42
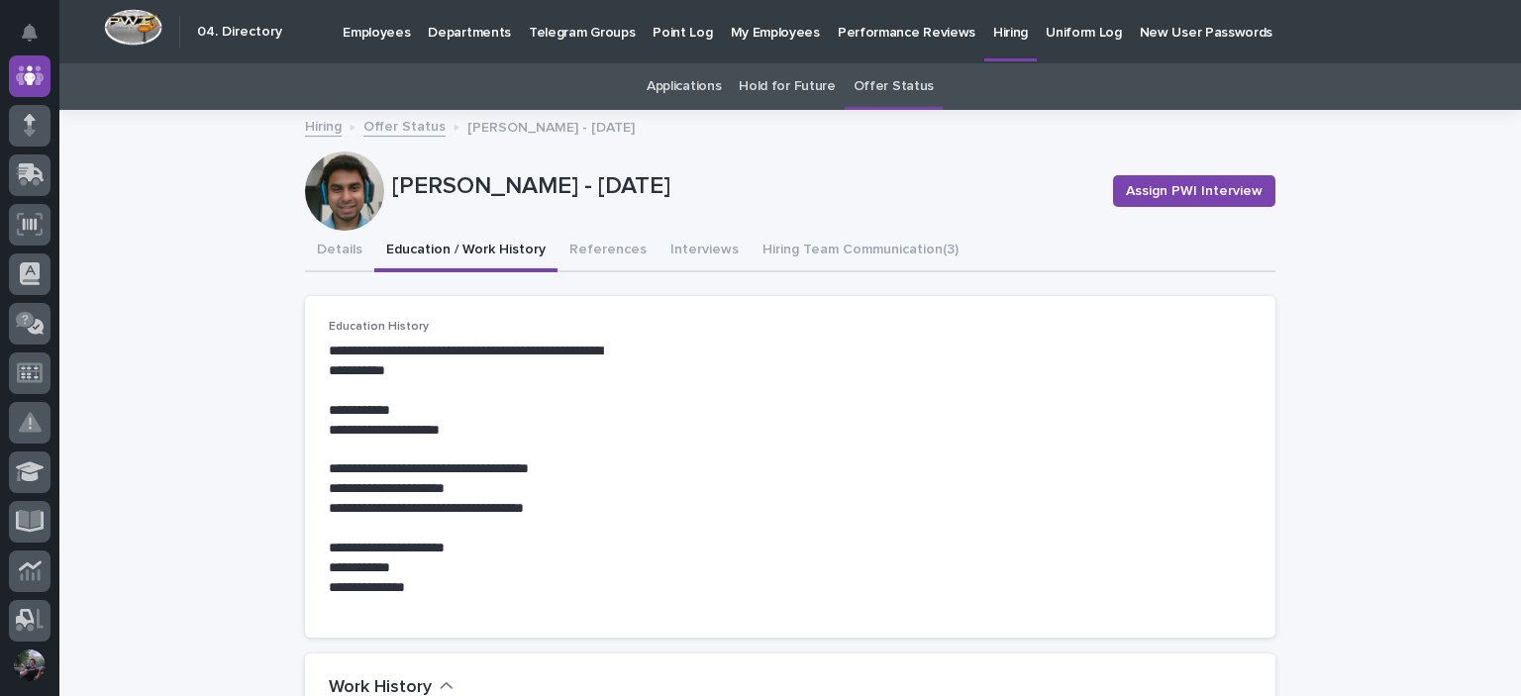
click at [409, 126] on link "Offer Status" at bounding box center [405, 125] width 82 height 23
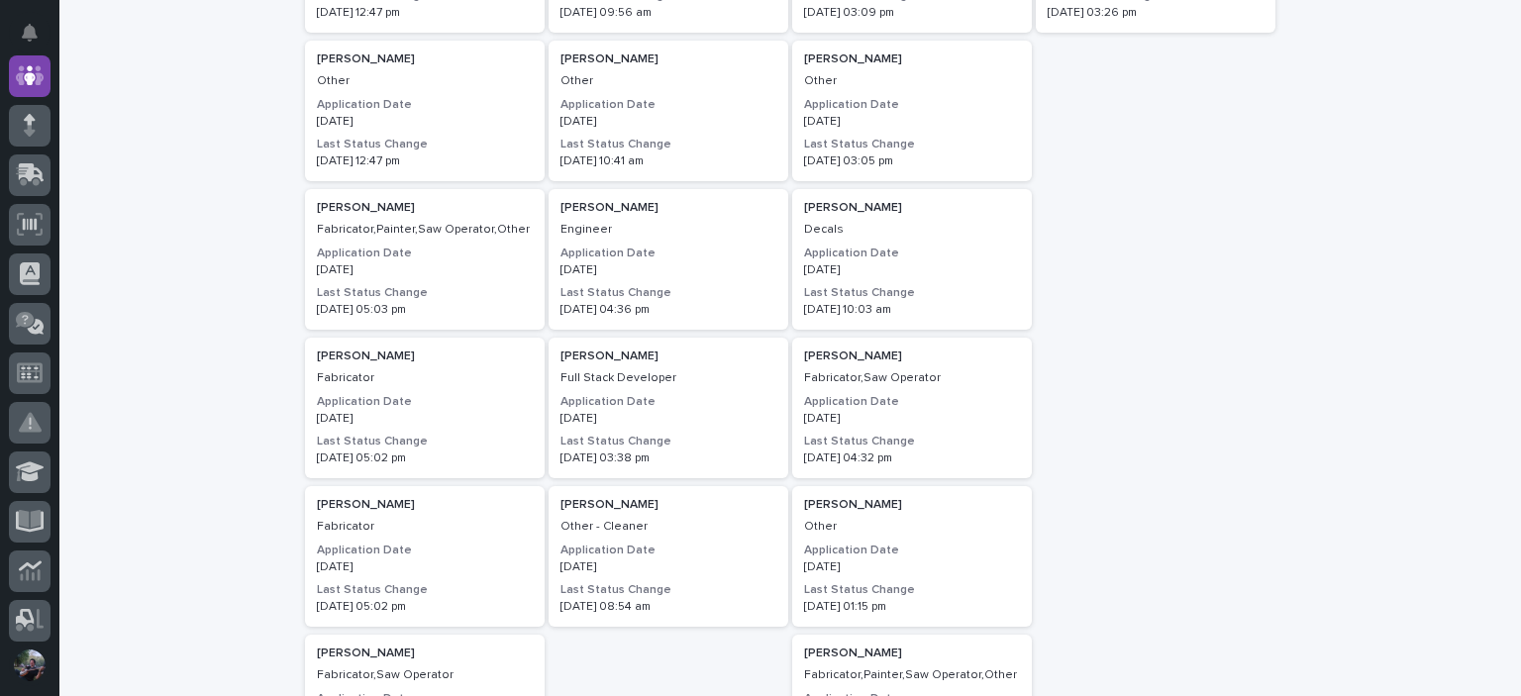
scroll to position [658, 0]
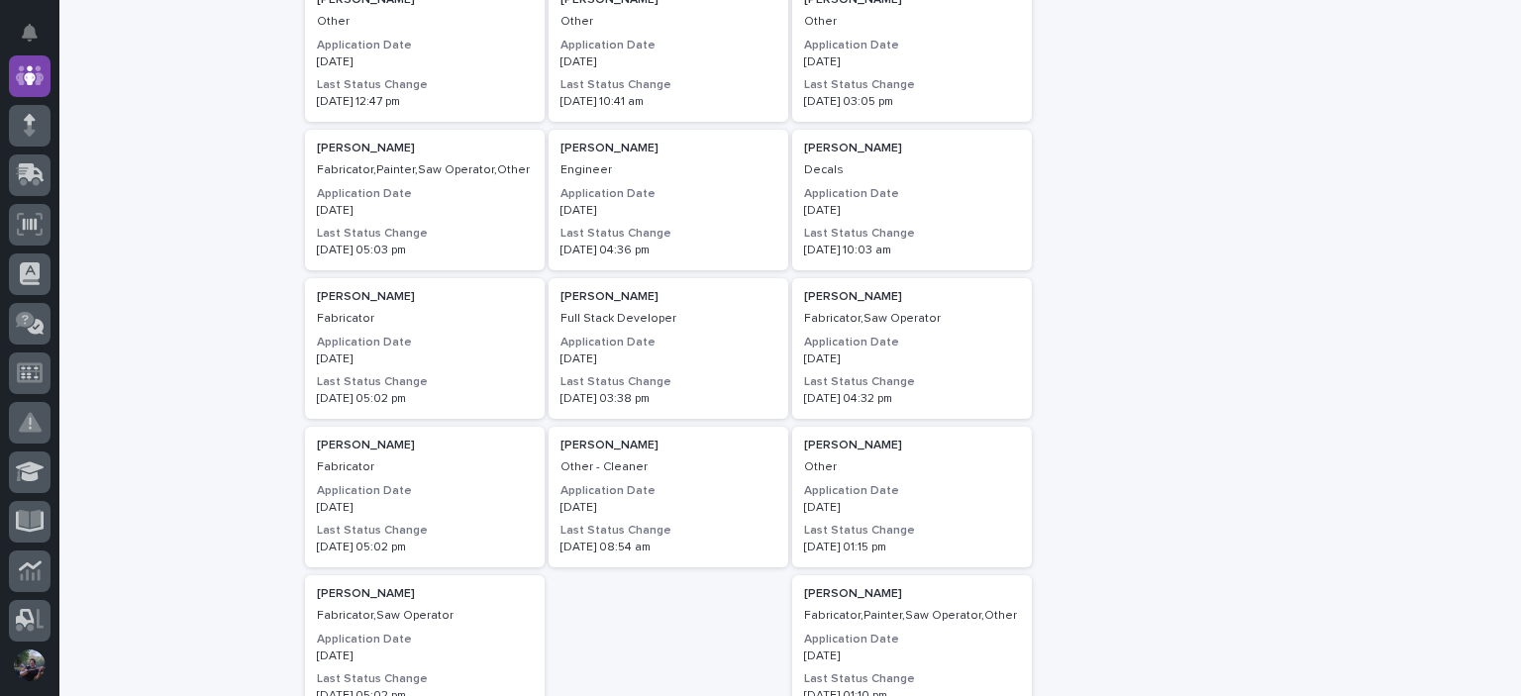
click at [590, 306] on h2 "Madhav Neupane" at bounding box center [669, 297] width 228 height 26
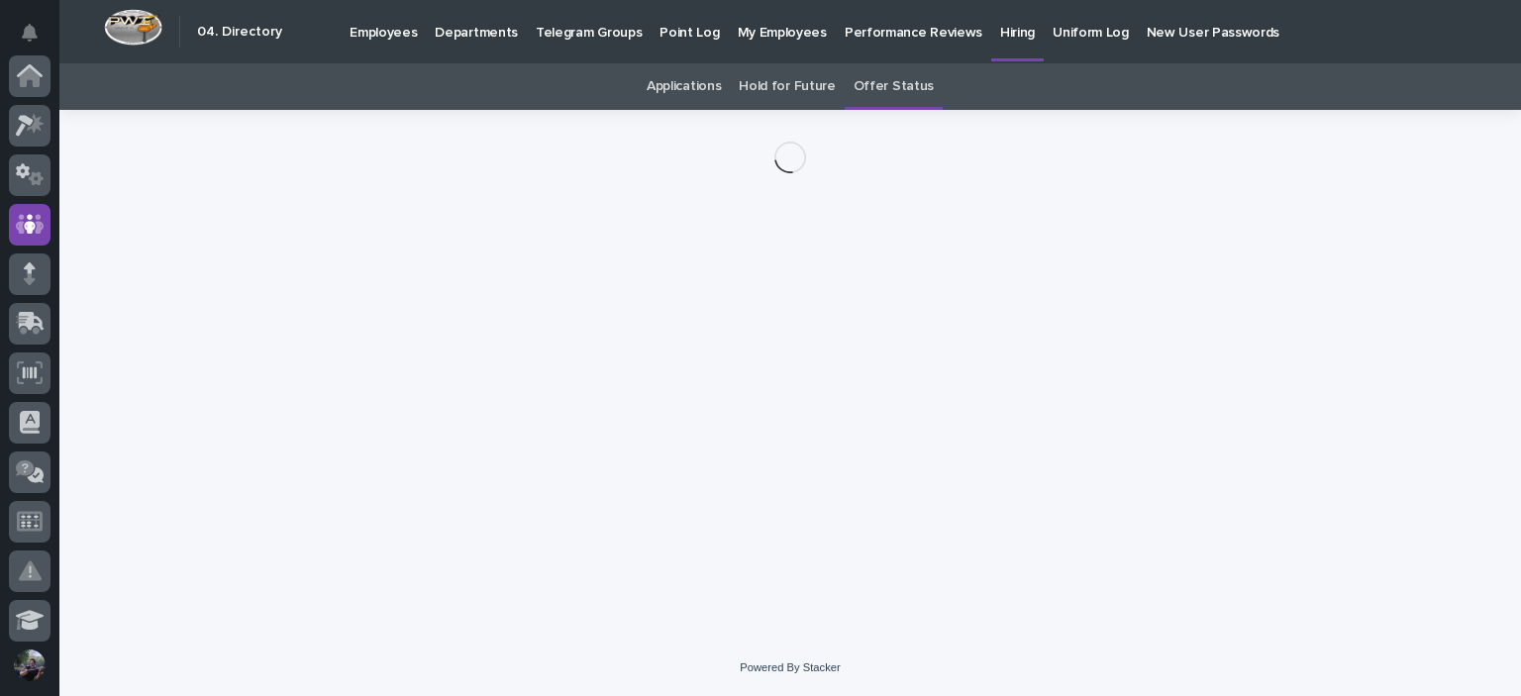
scroll to position [149, 0]
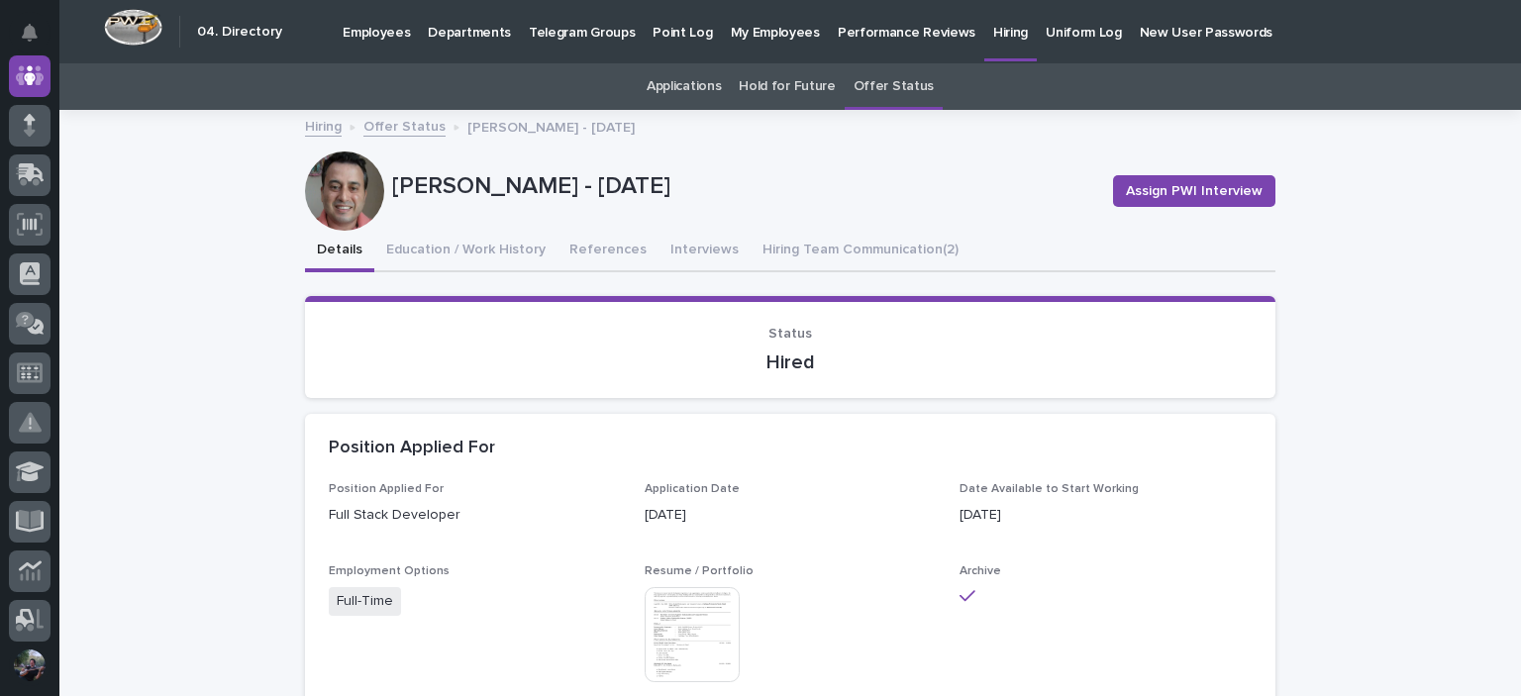
click at [331, 202] on div at bounding box center [344, 191] width 79 height 79
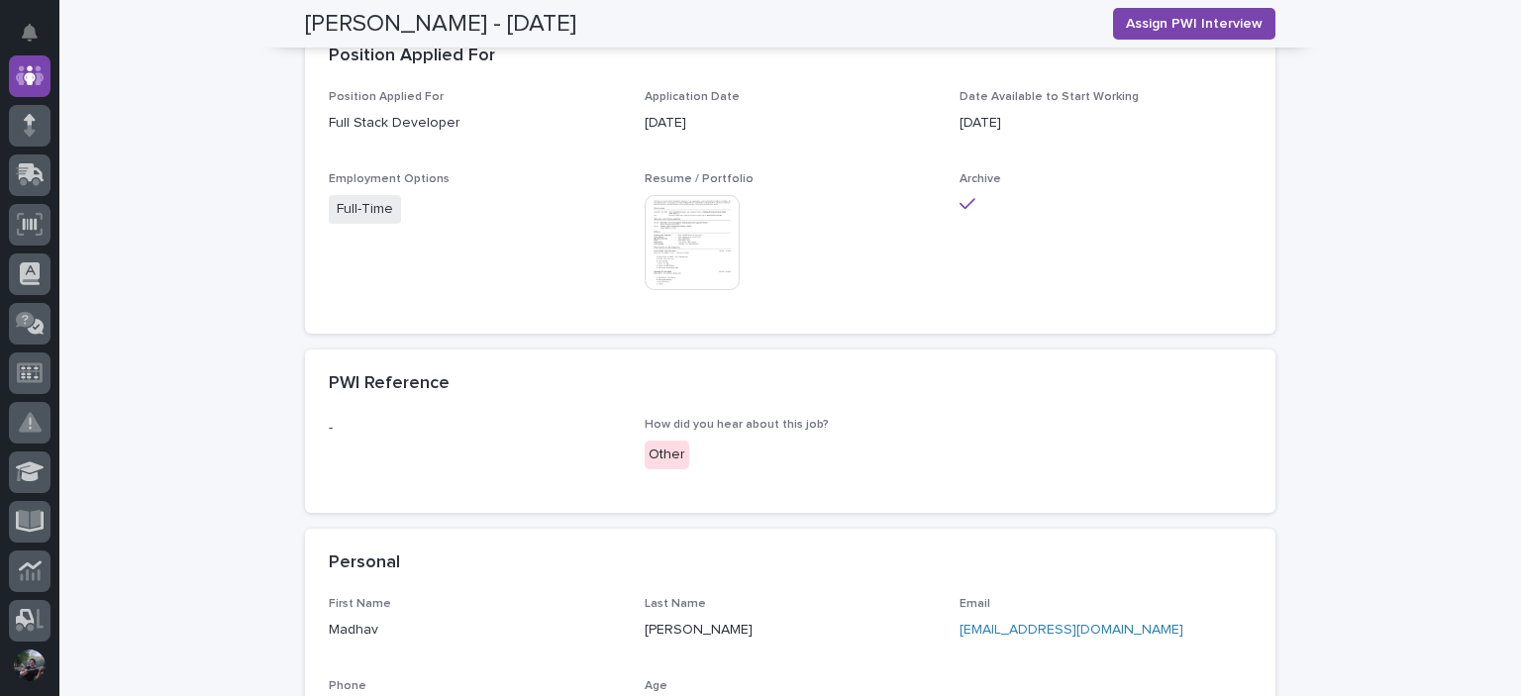
scroll to position [198, 0]
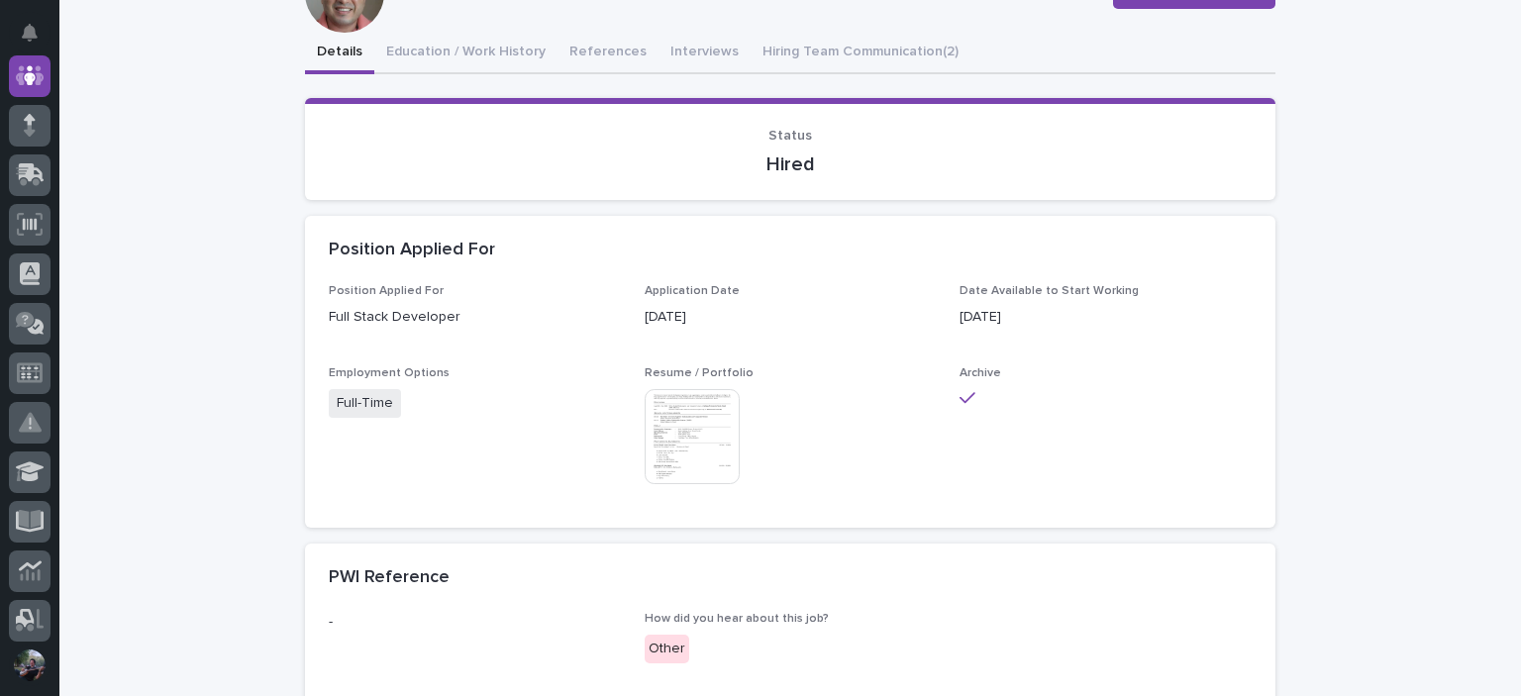
click at [698, 454] on img at bounding box center [692, 436] width 95 height 95
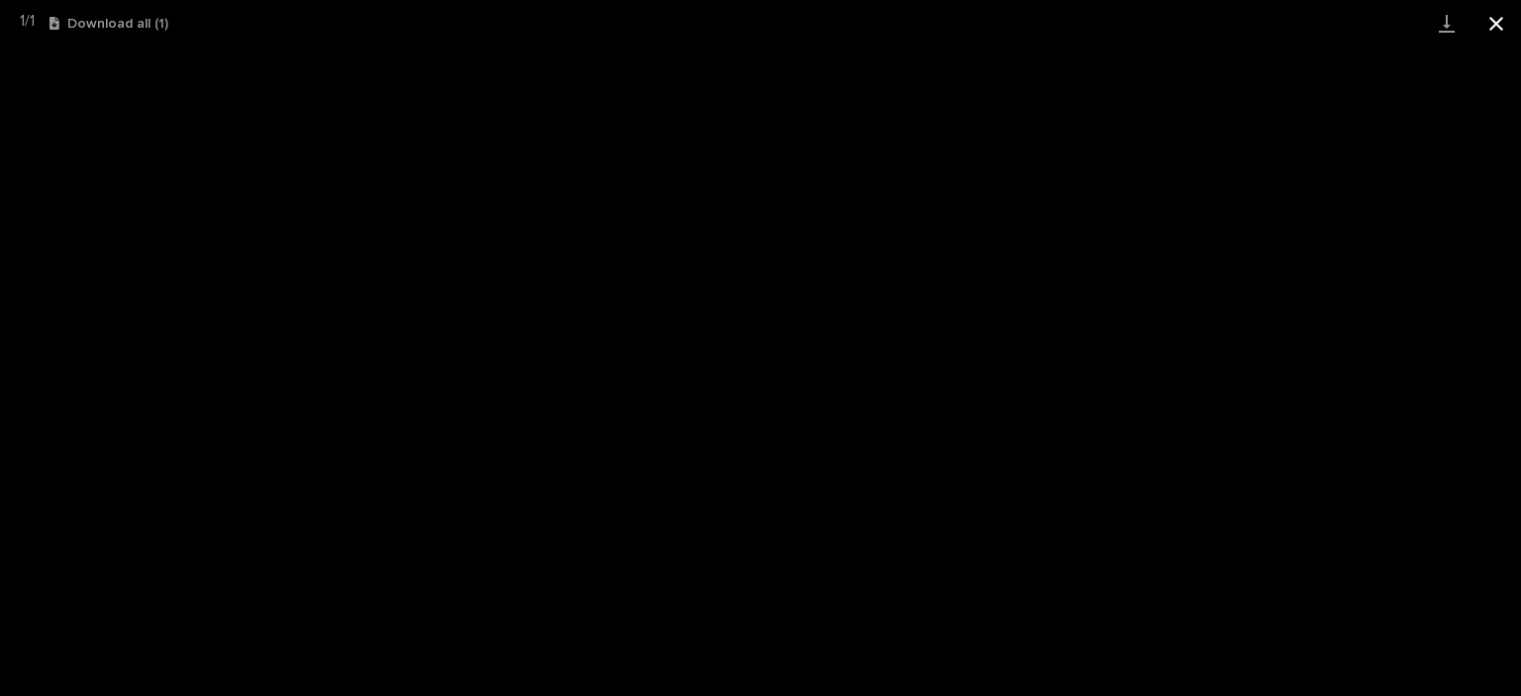
click at [1500, 22] on button "Close gallery" at bounding box center [1497, 23] width 50 height 47
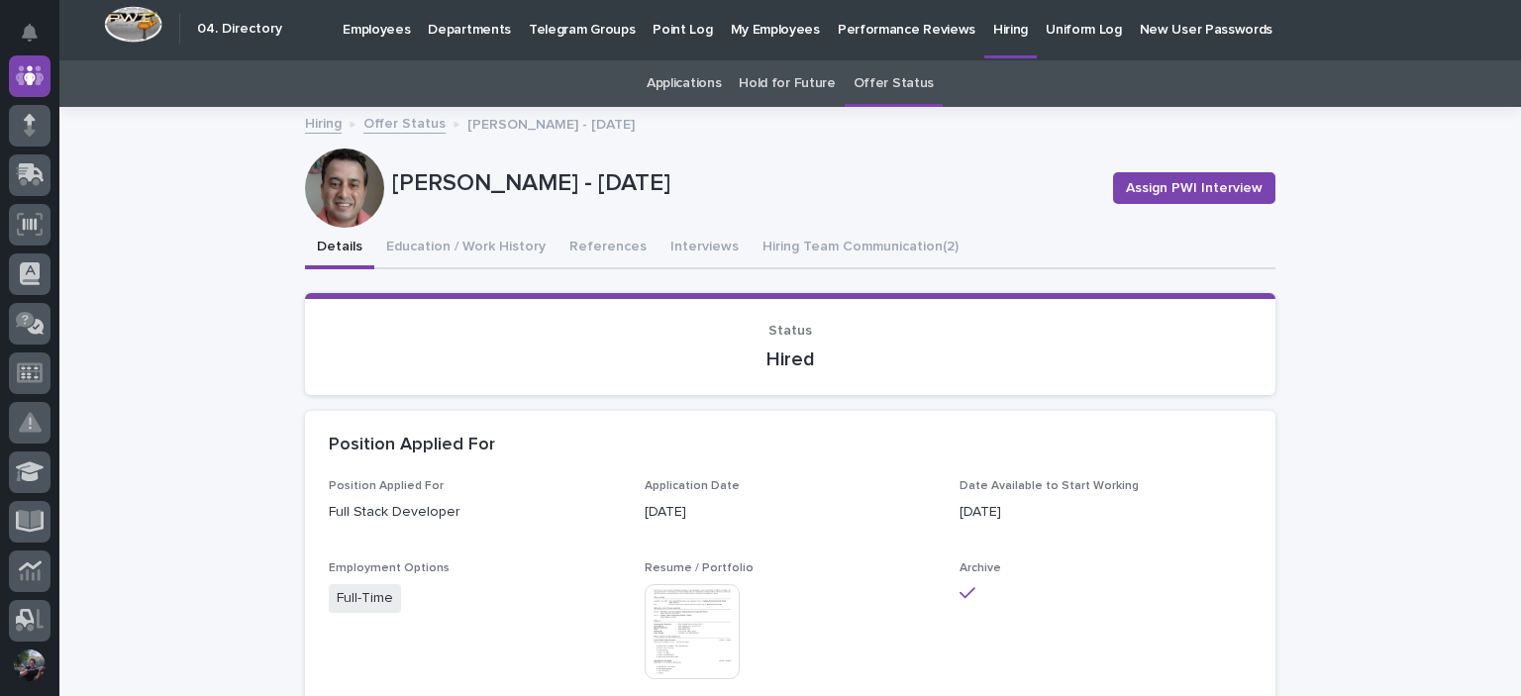
scroll to position [0, 0]
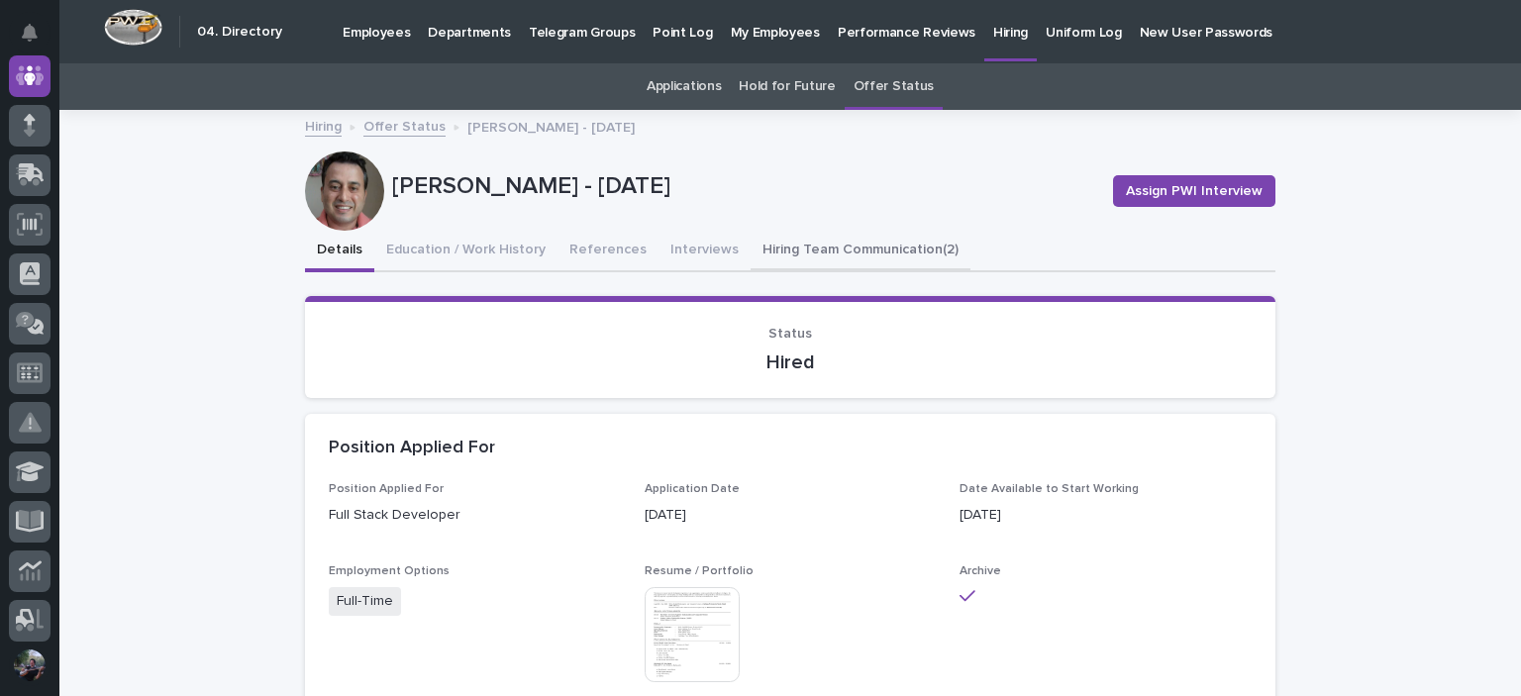
click at [811, 257] on button "Hiring Team Communication (2)" at bounding box center [861, 252] width 220 height 42
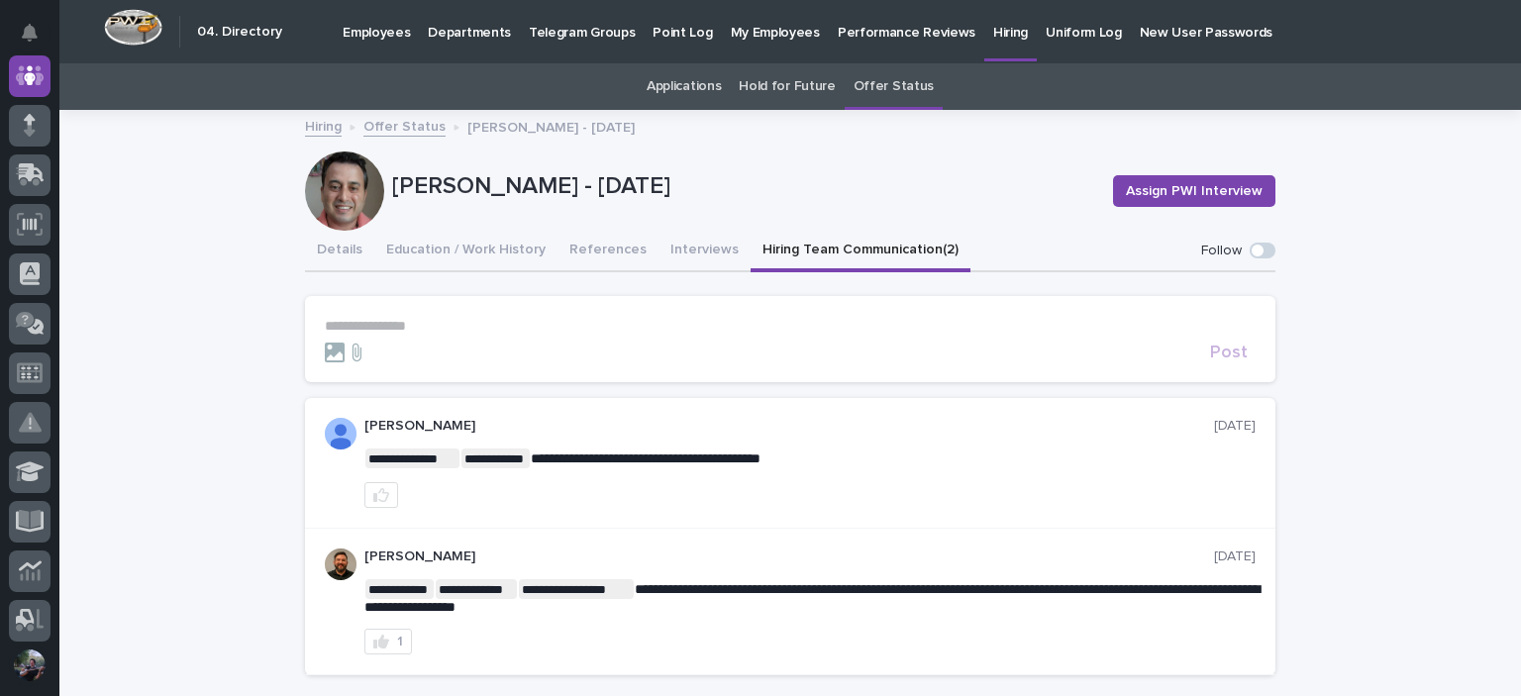
click at [994, 38] on p "Hiring" at bounding box center [1011, 21] width 35 height 42
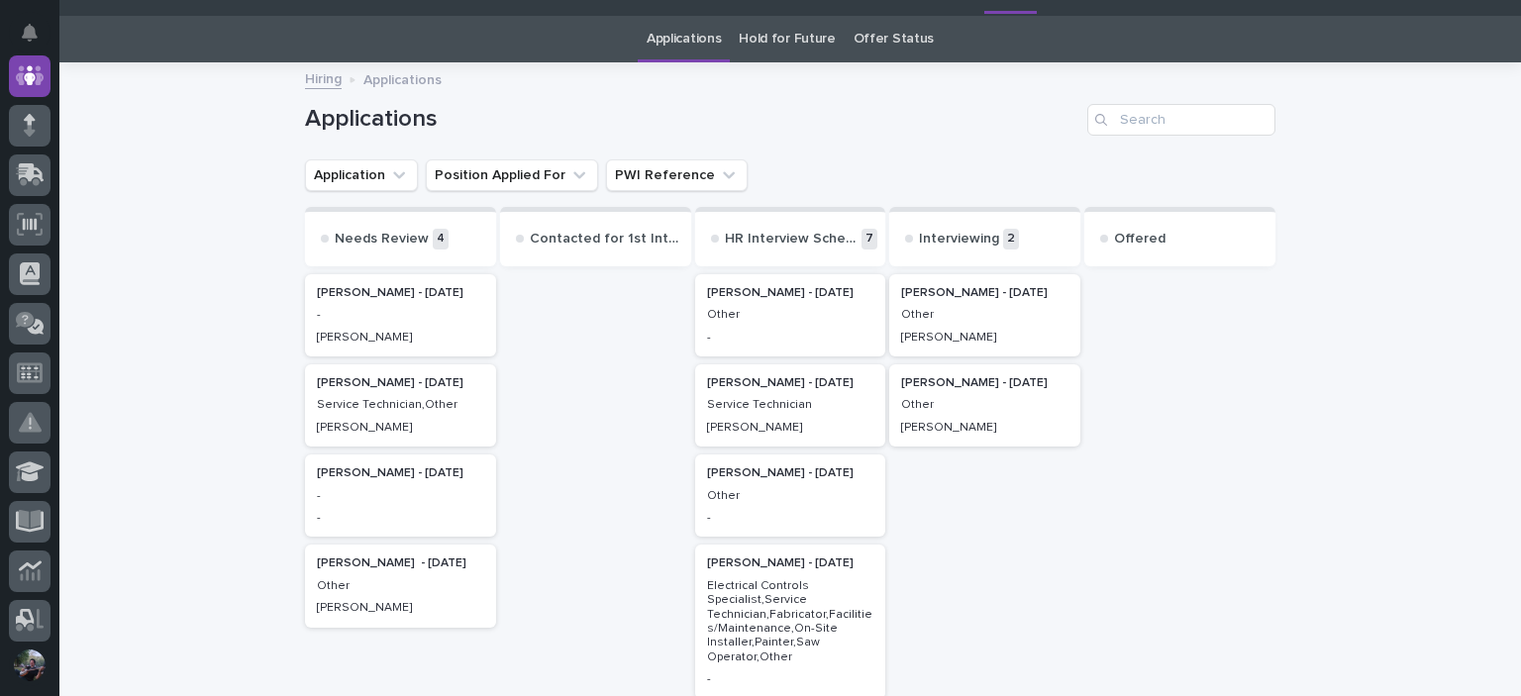
scroll to position [65, 0]
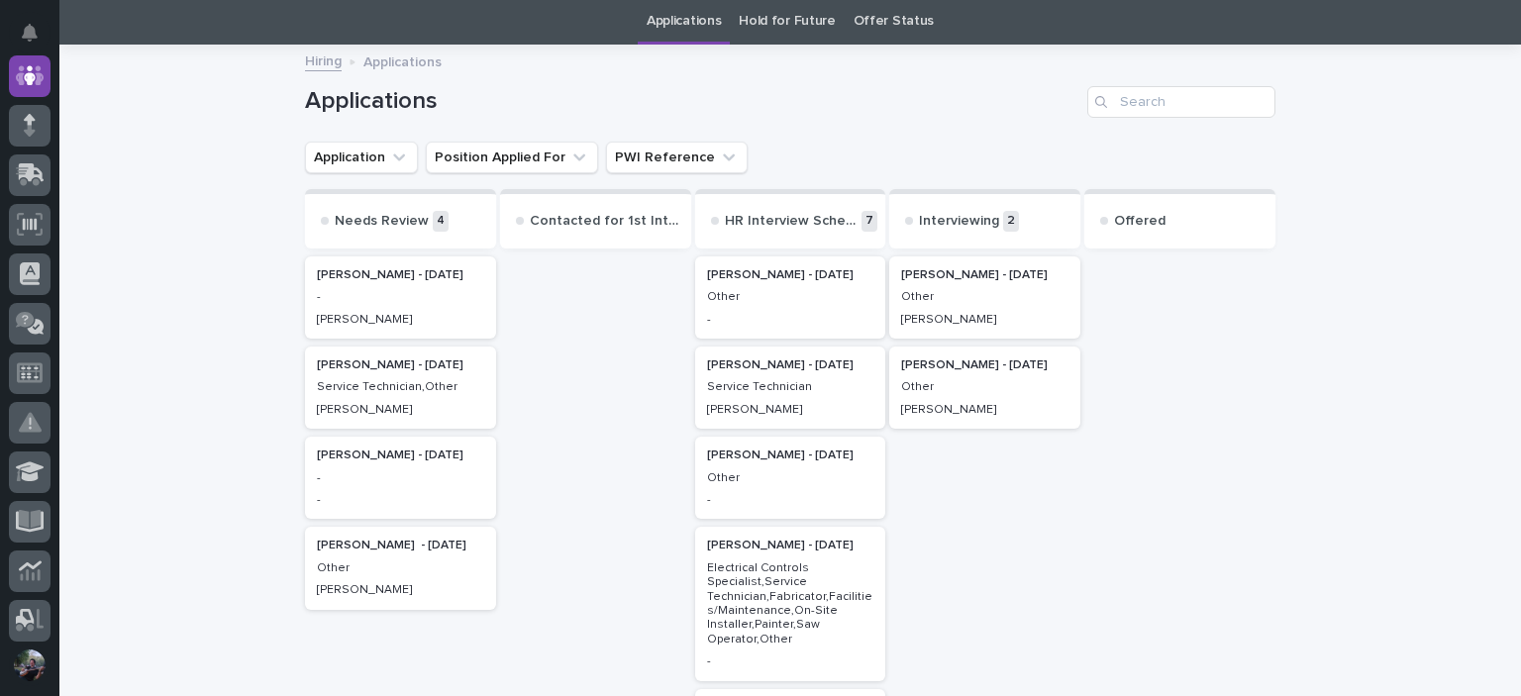
click at [865, 32] on link "Offer Status" at bounding box center [894, 21] width 80 height 47
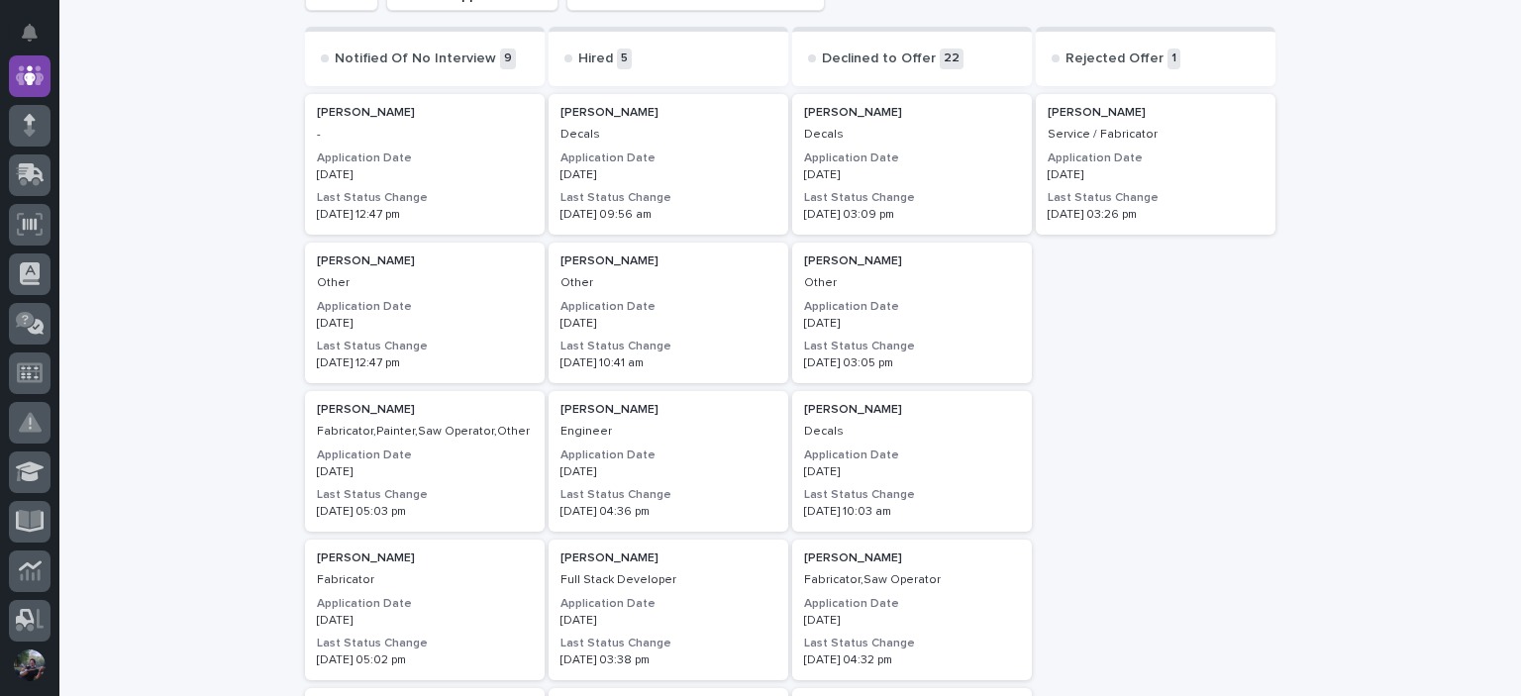
scroll to position [726, 0]
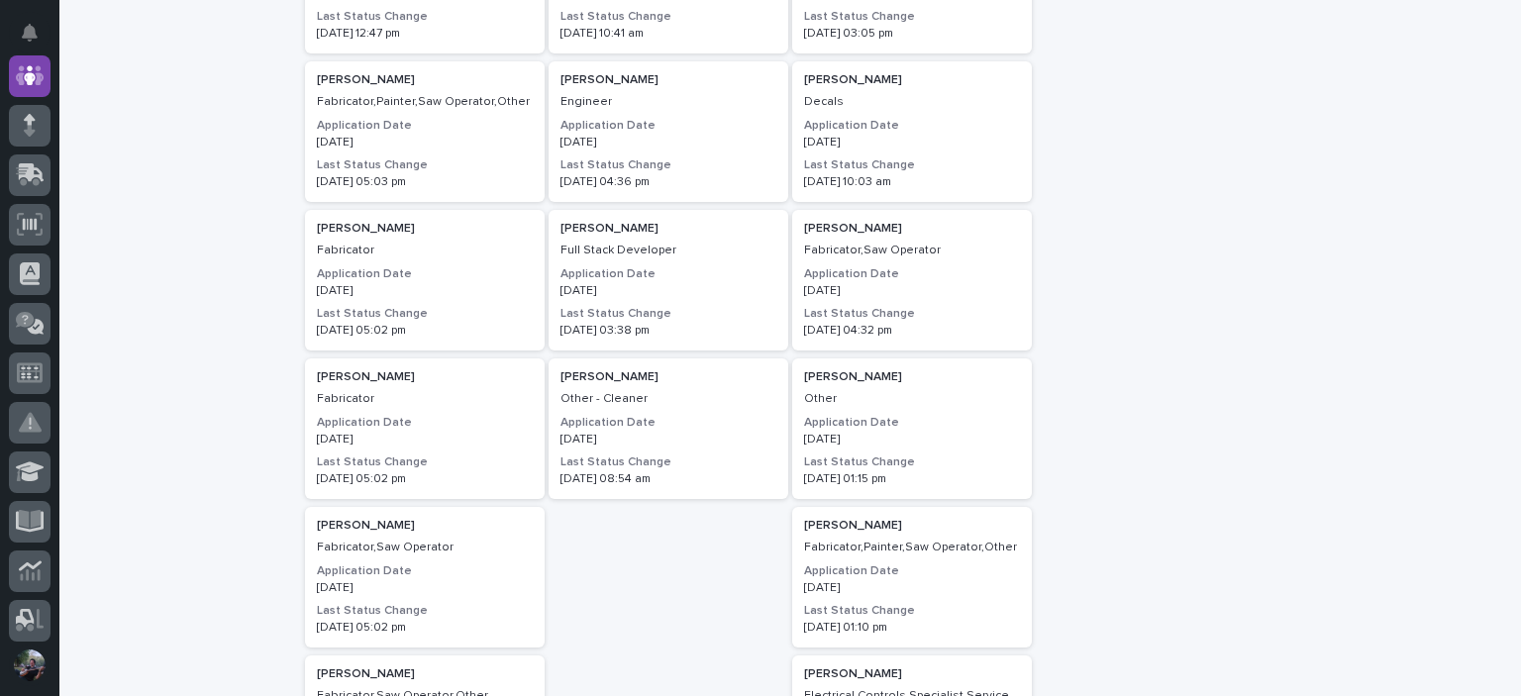
click at [638, 444] on p "07/11/2024" at bounding box center [669, 440] width 216 height 14
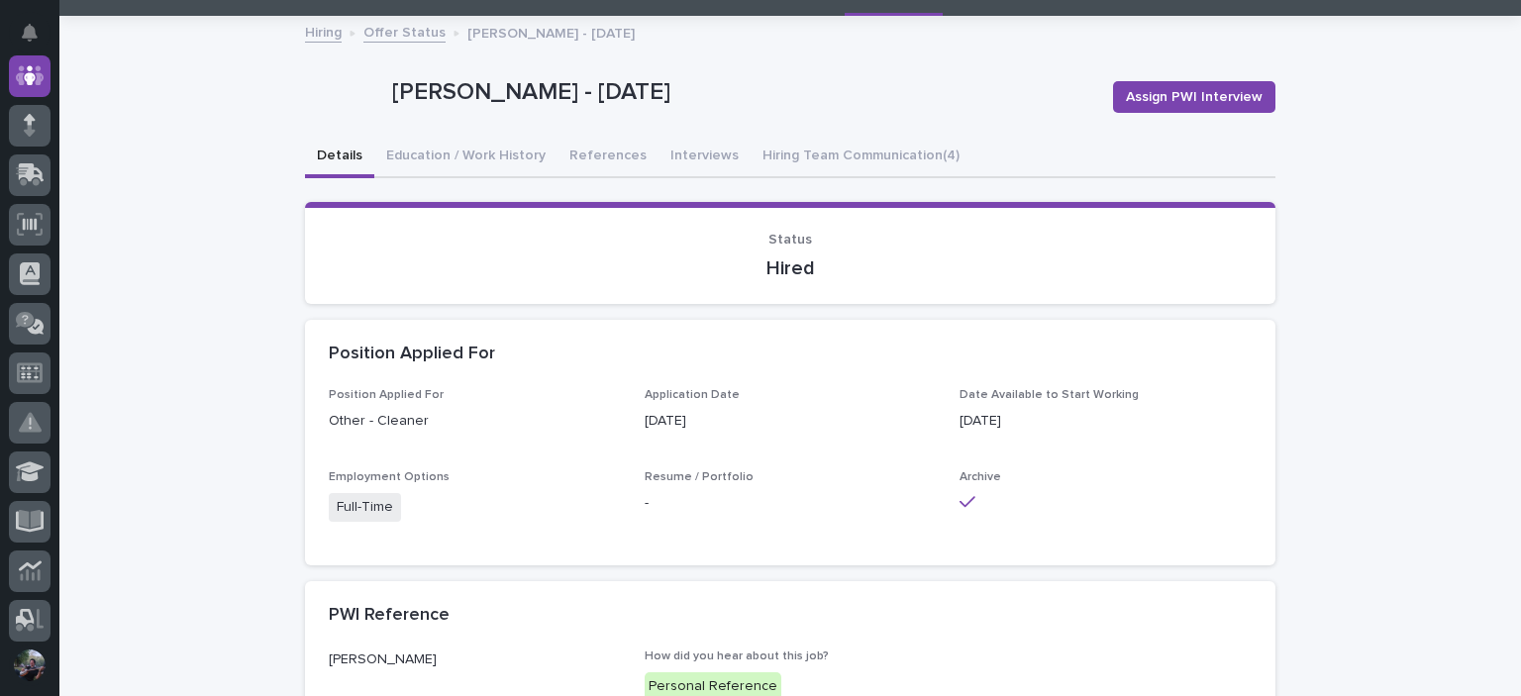
scroll to position [65, 0]
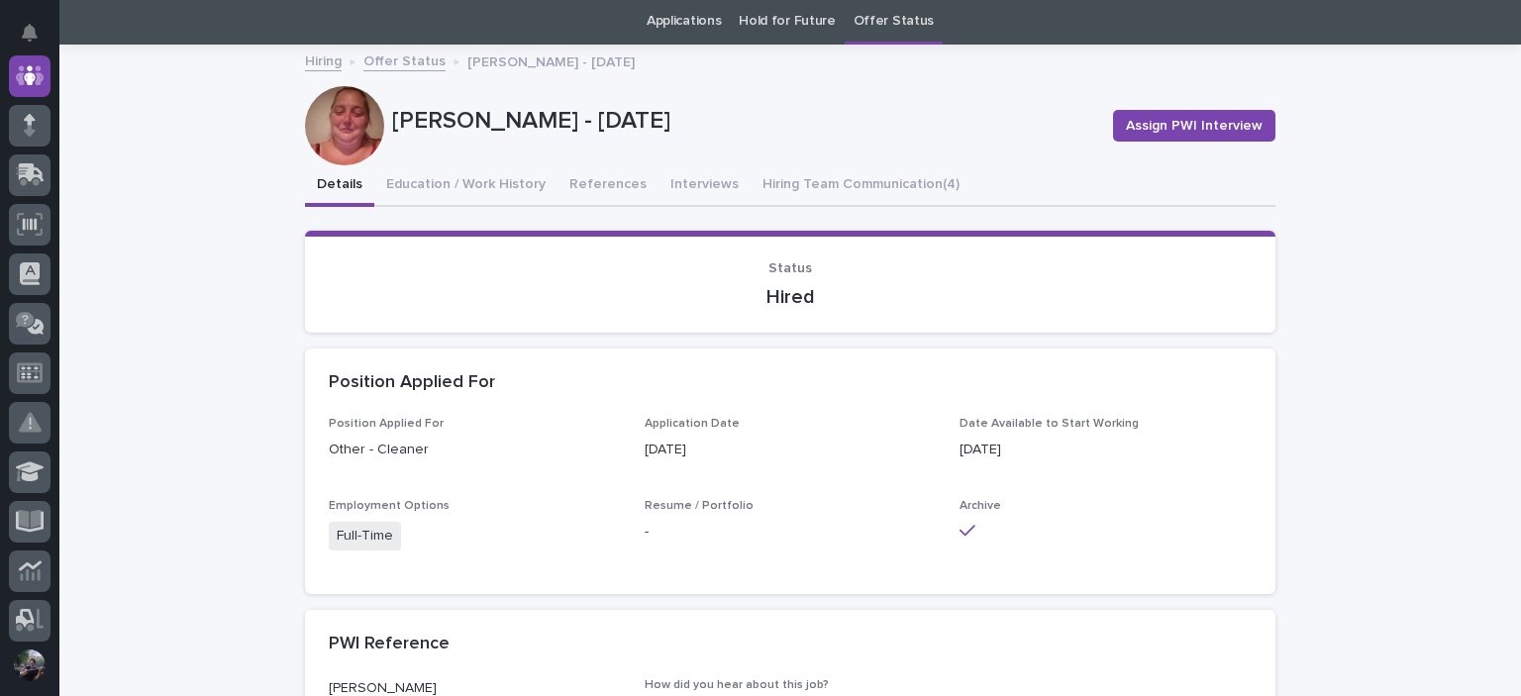
click at [357, 133] on div at bounding box center [344, 125] width 79 height 79
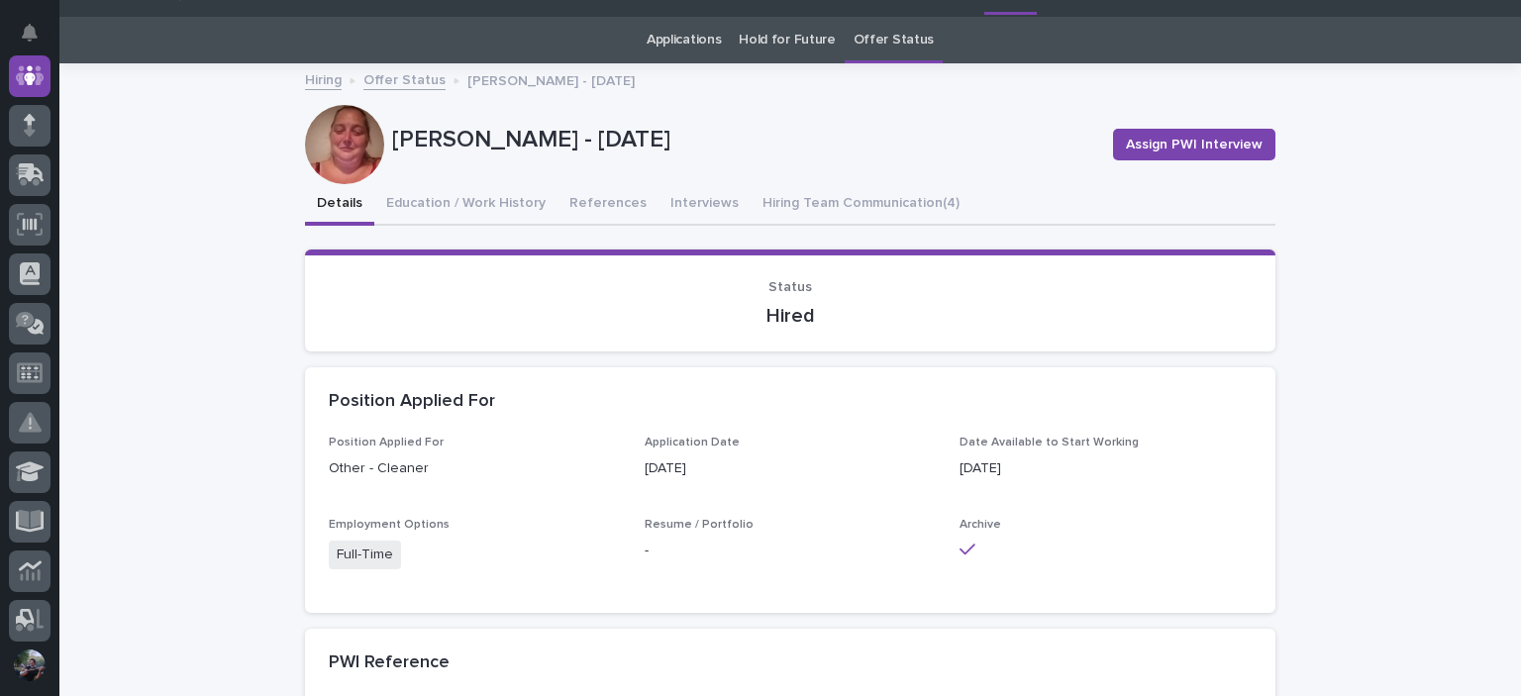
scroll to position [0, 0]
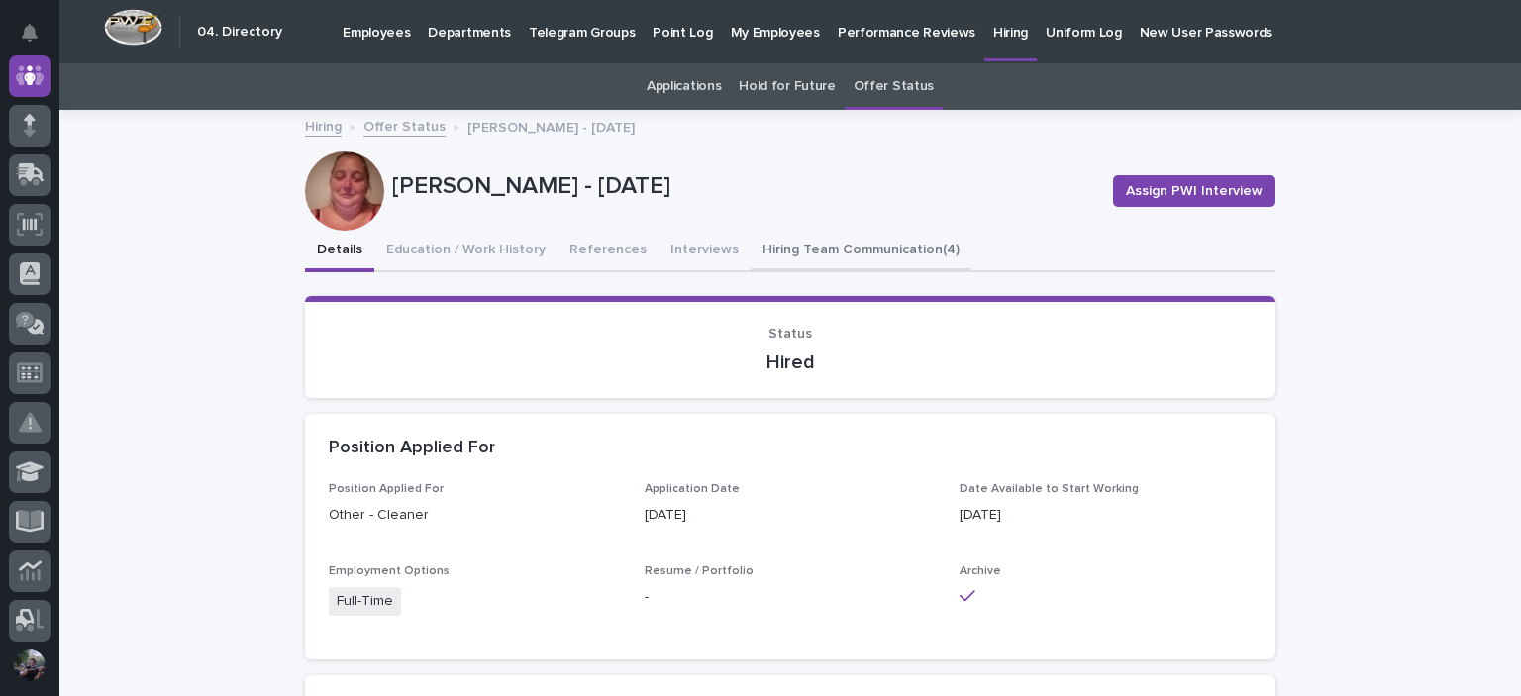
click at [863, 261] on button "Hiring Team Communication (4)" at bounding box center [861, 252] width 221 height 42
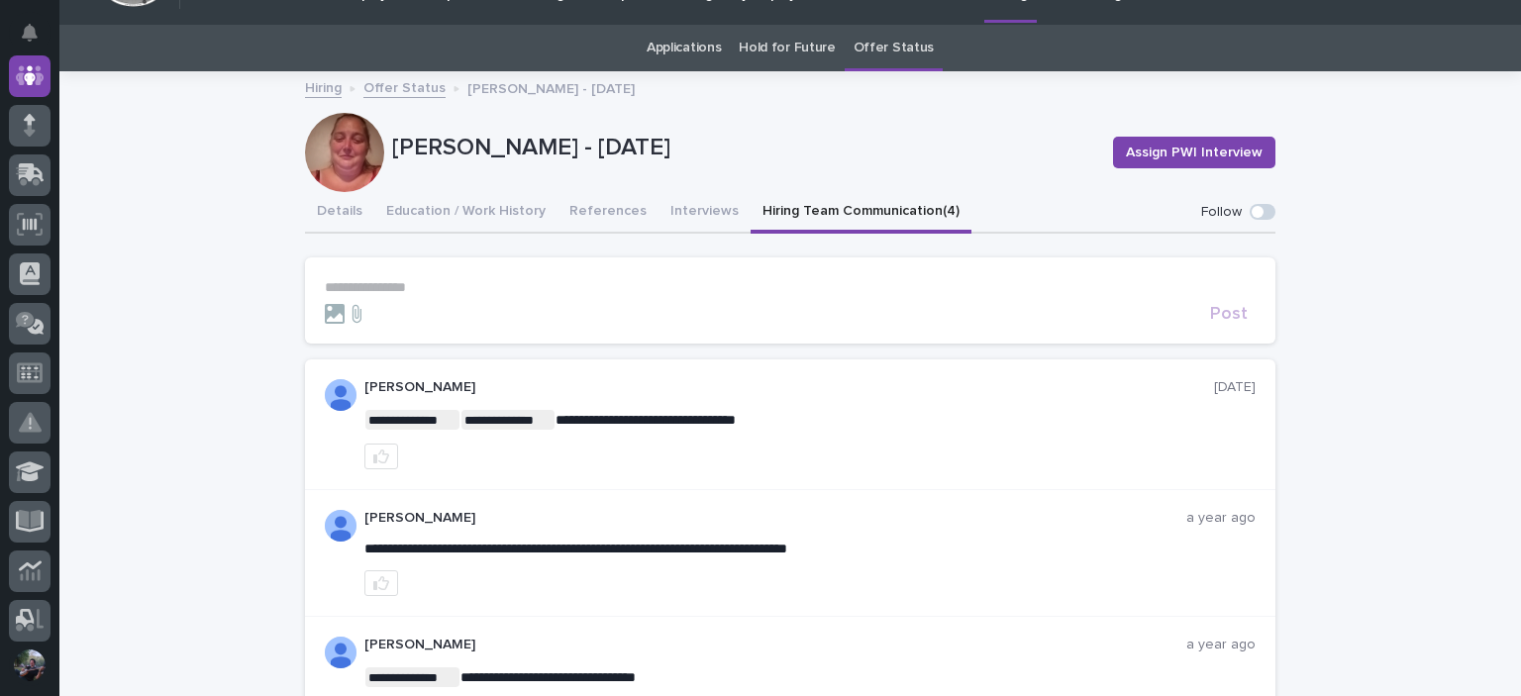
scroll to position [65, 0]
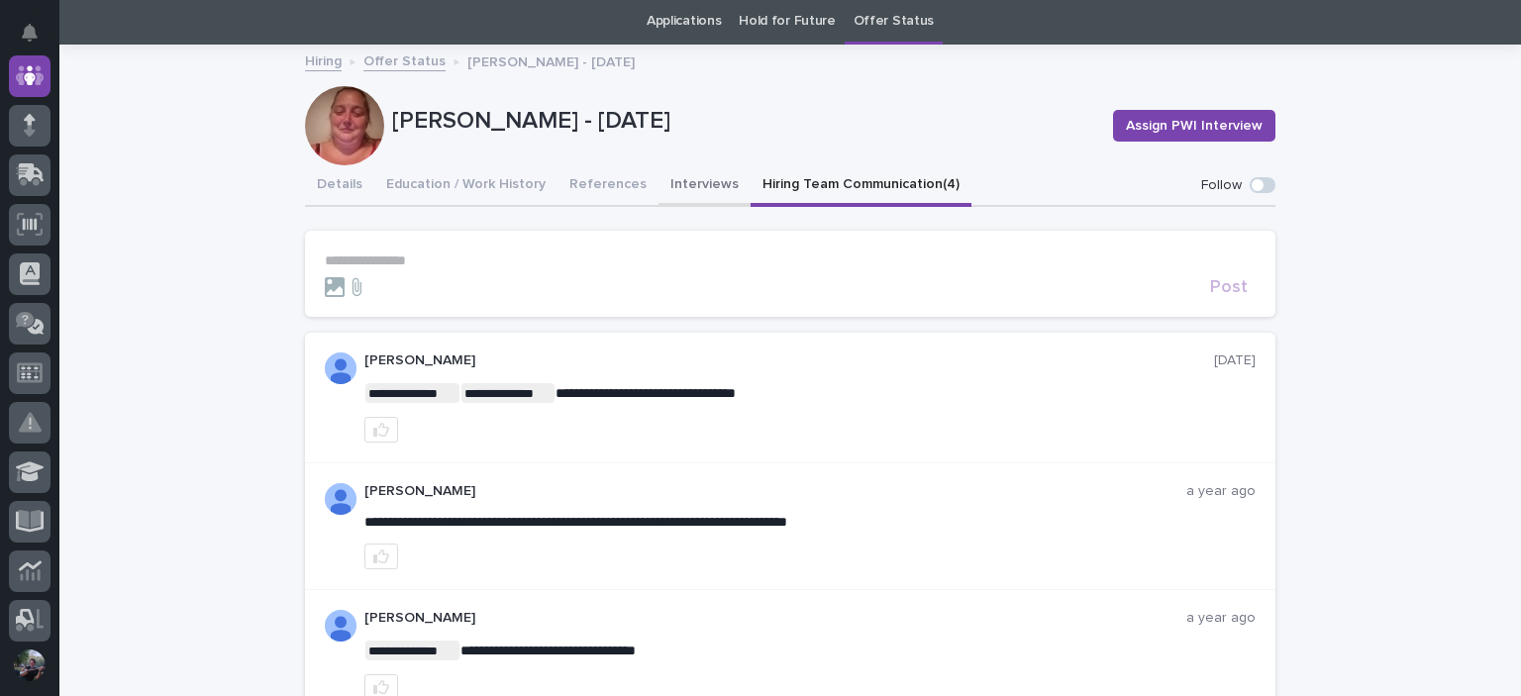
click at [695, 199] on button "Interviews" at bounding box center [705, 186] width 92 height 42
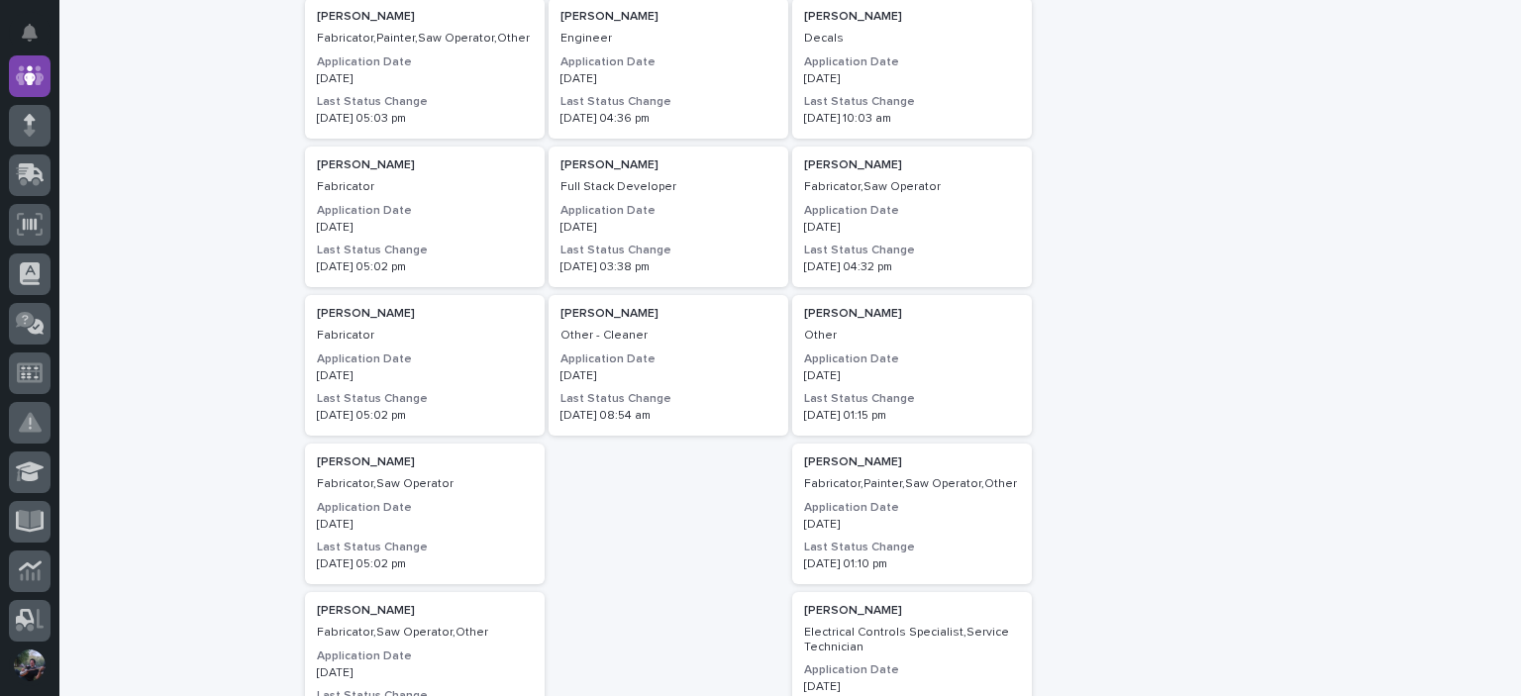
scroll to position [327, 0]
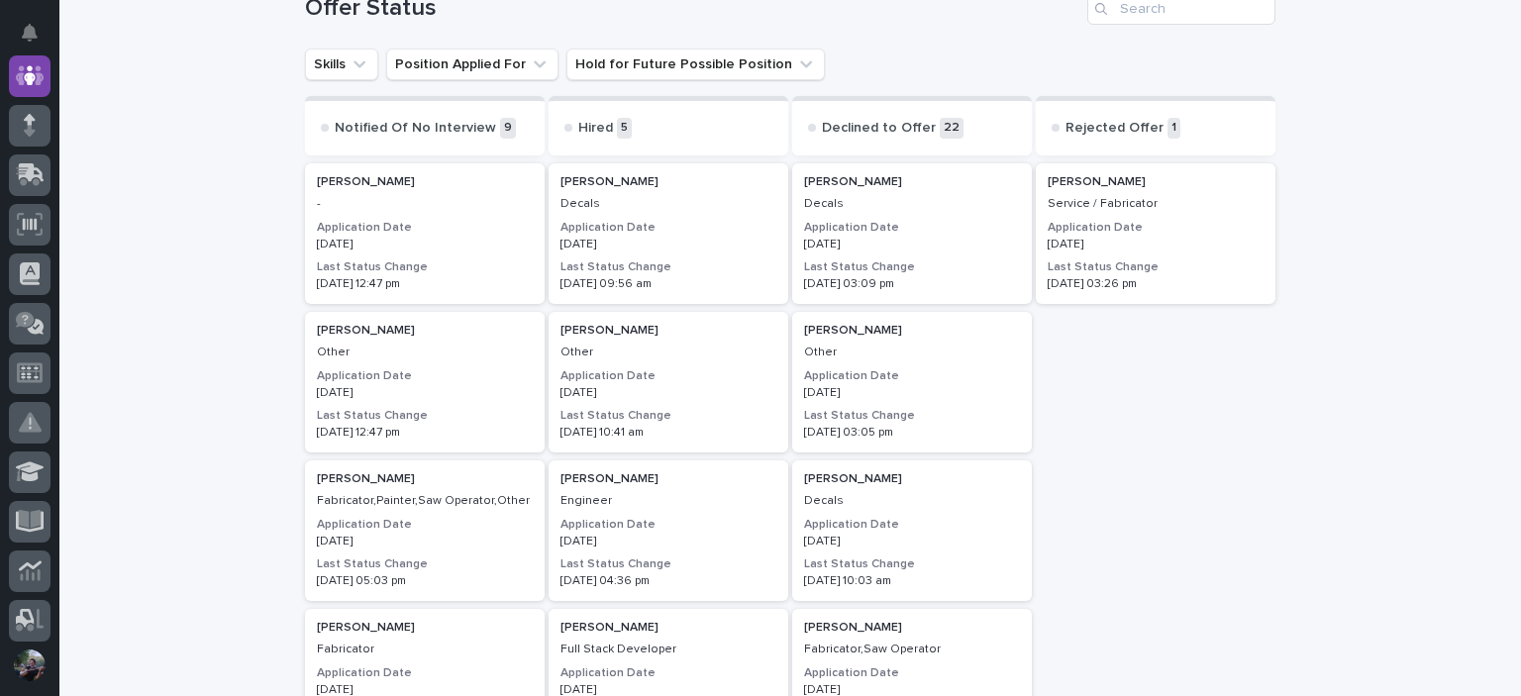
click at [353, 218] on div "Hayden Blair - Application Date 07/12/2025 Last Status Change 08/15/2025 12:47 …" at bounding box center [425, 233] width 240 height 141
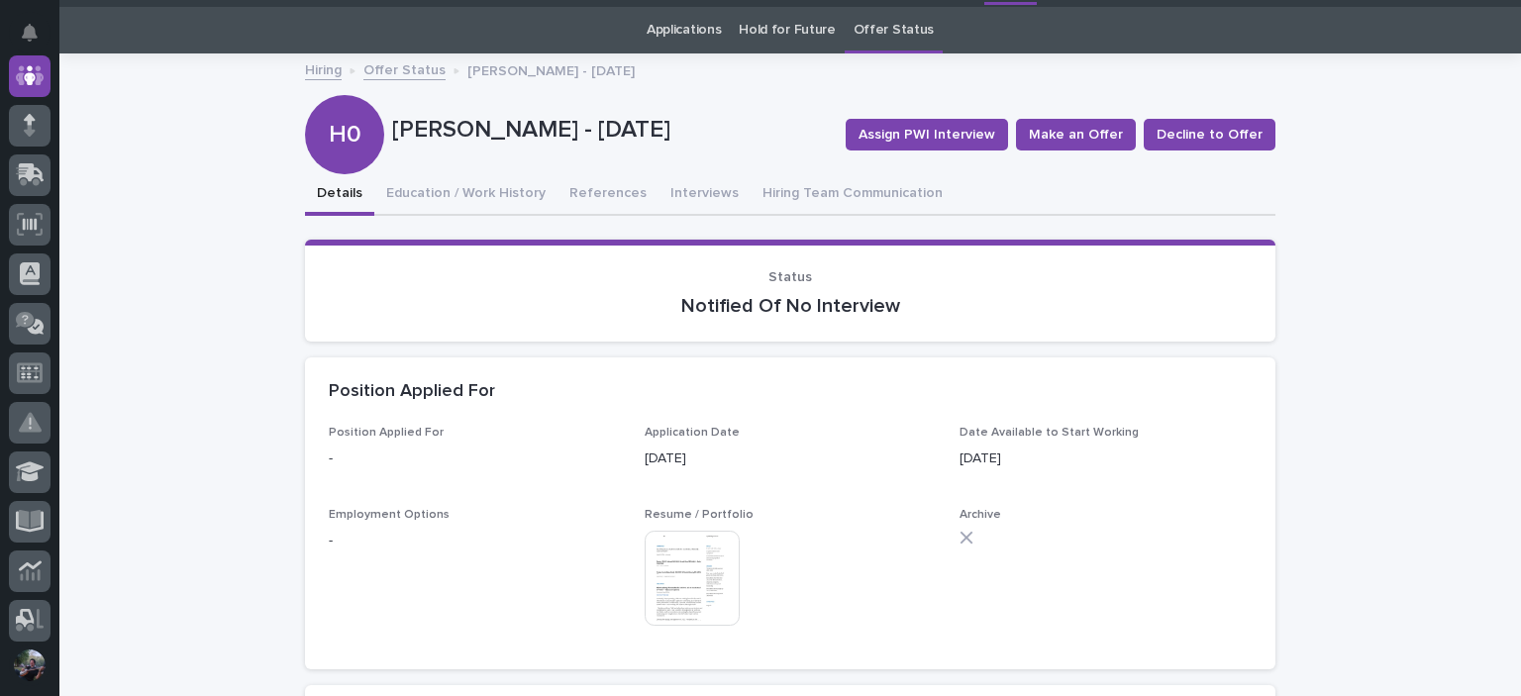
scroll to position [198, 0]
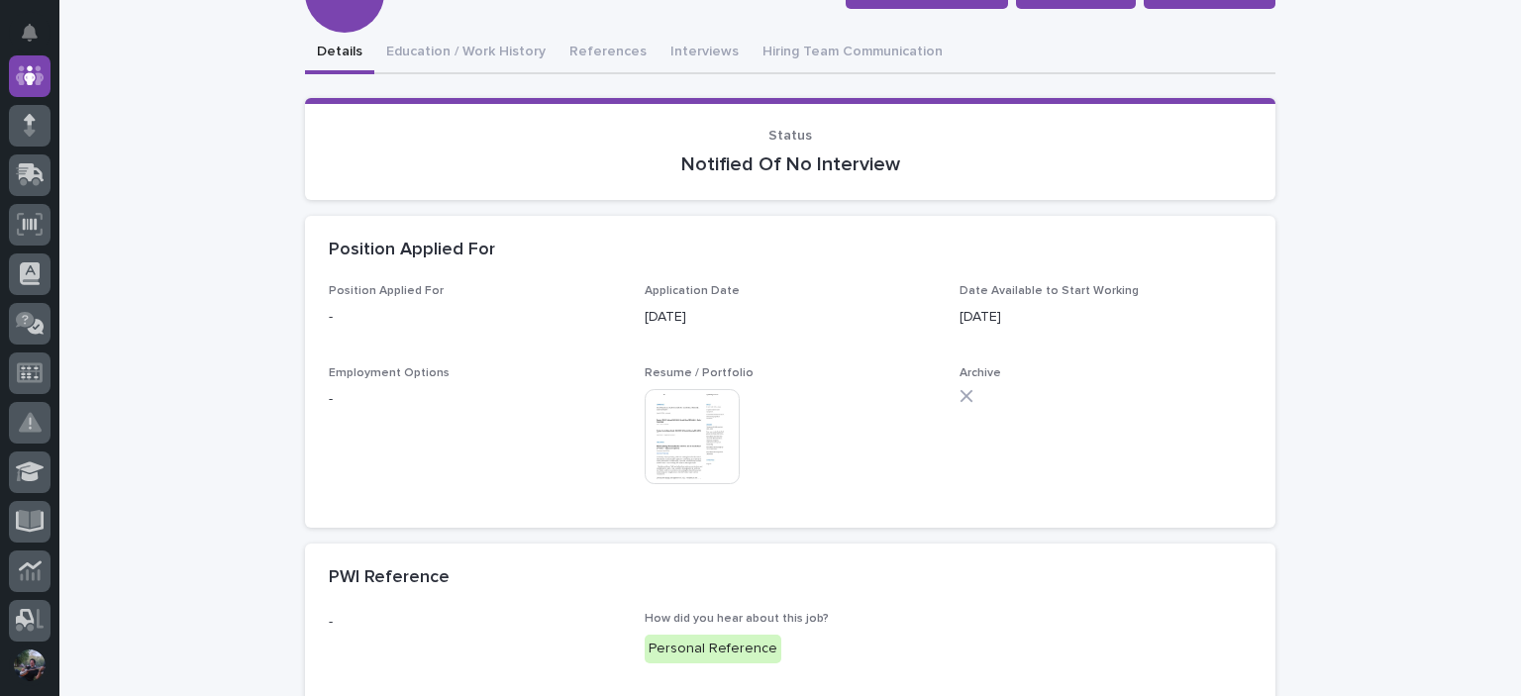
click at [698, 425] on img at bounding box center [692, 436] width 95 height 95
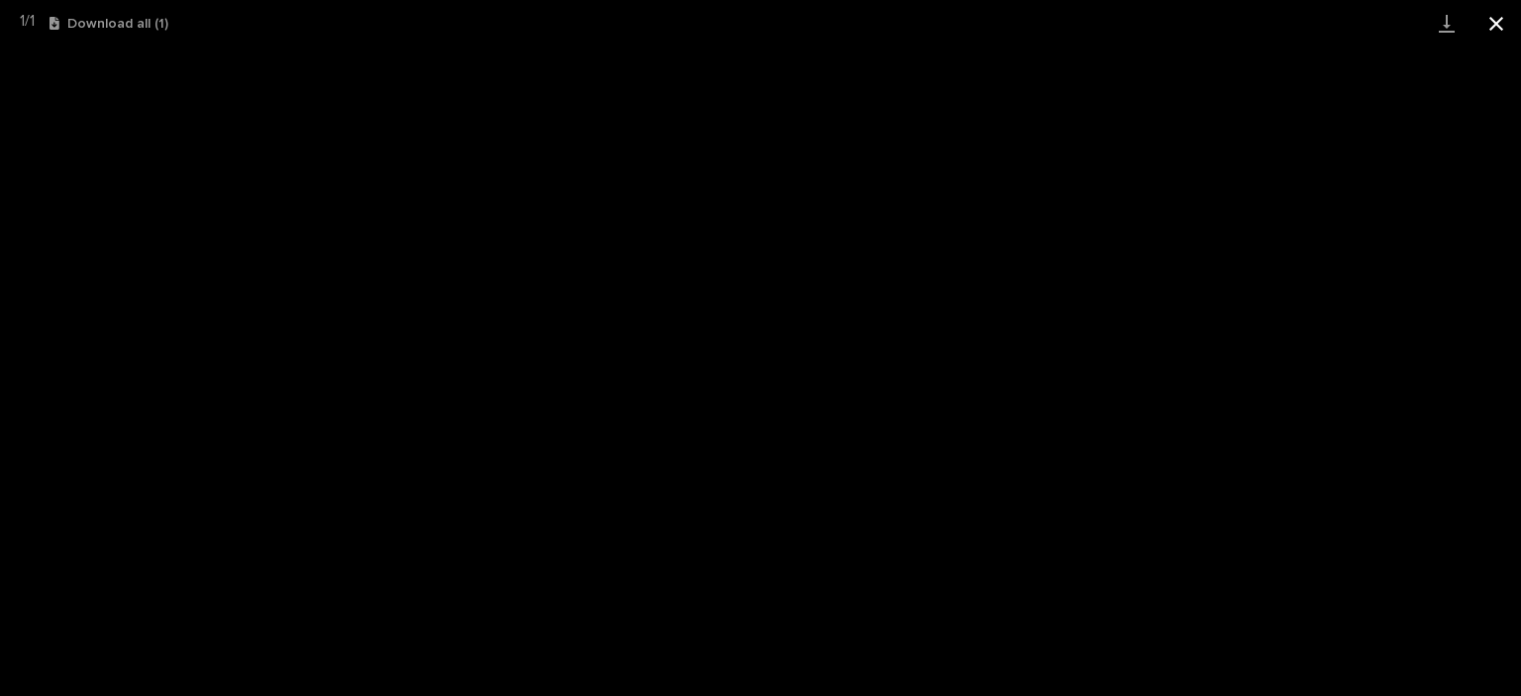
click at [1499, 19] on button "Close gallery" at bounding box center [1497, 23] width 50 height 47
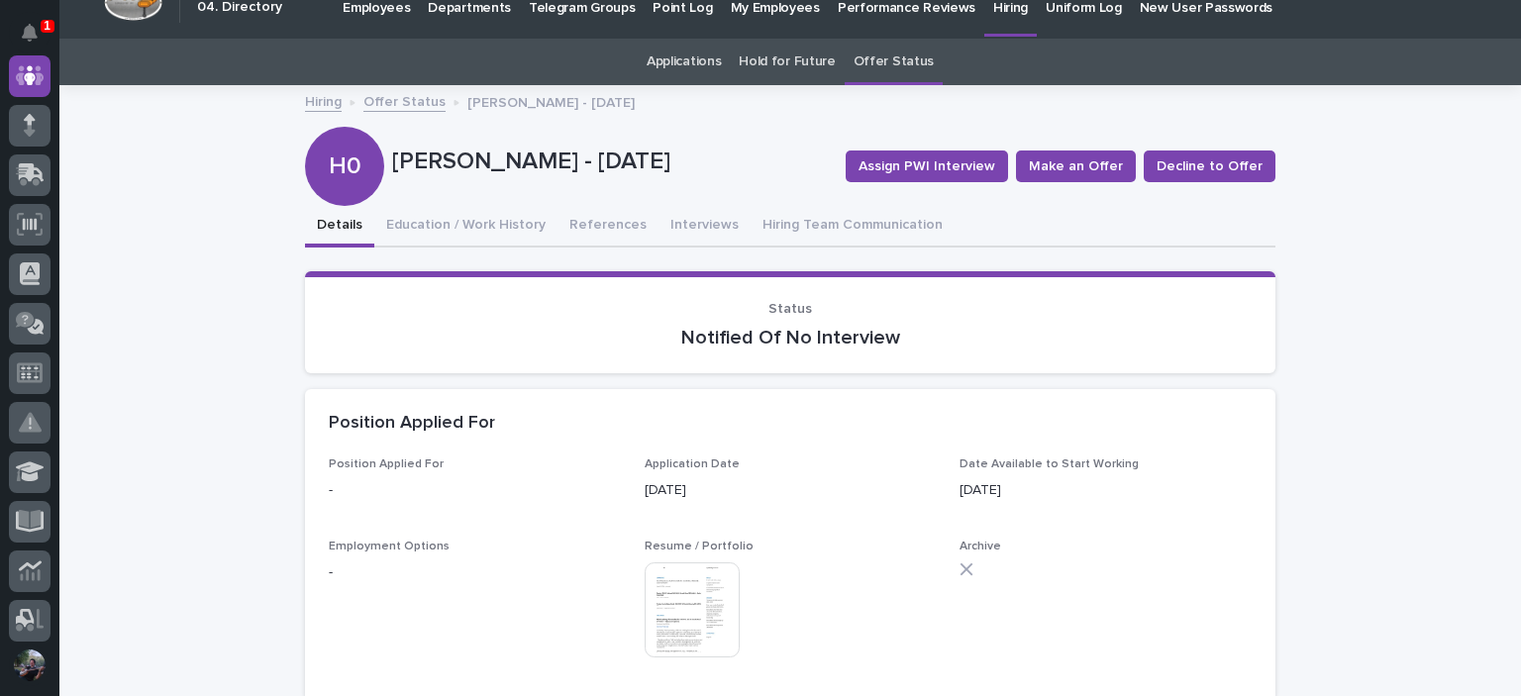
scroll to position [0, 0]
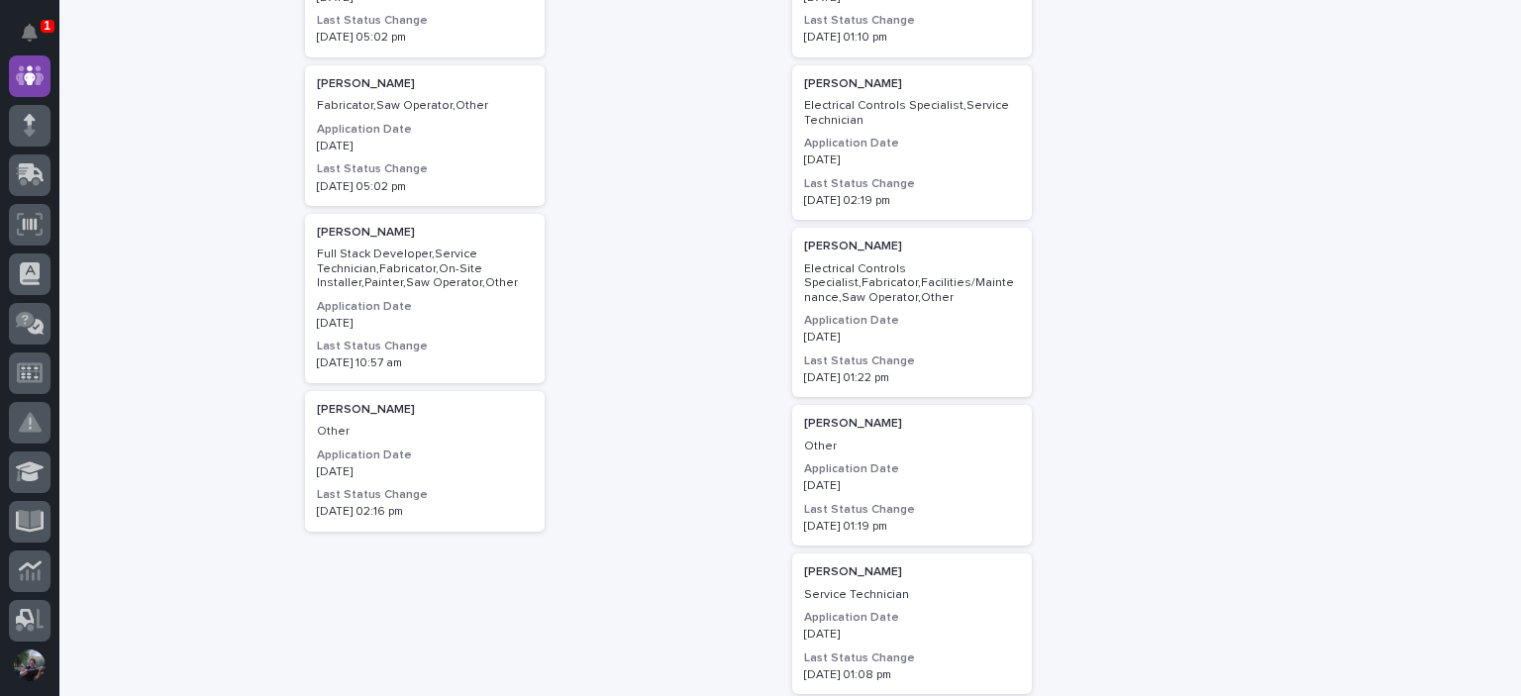
scroll to position [1317, 0]
click at [403, 279] on p "Full Stack Developer,Service Technician,Fabricator,On-Site Installer,Painter,Sa…" at bounding box center [425, 268] width 216 height 43
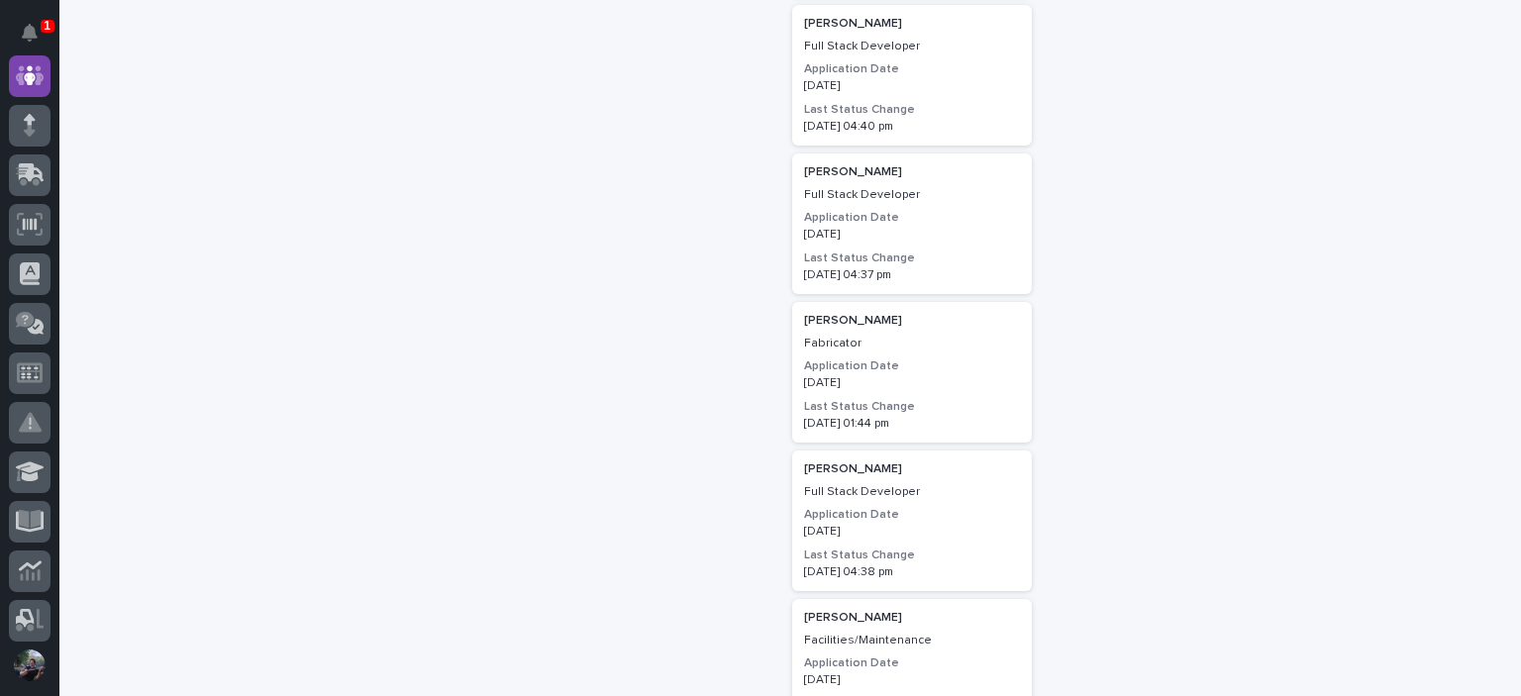
scroll to position [3087, 0]
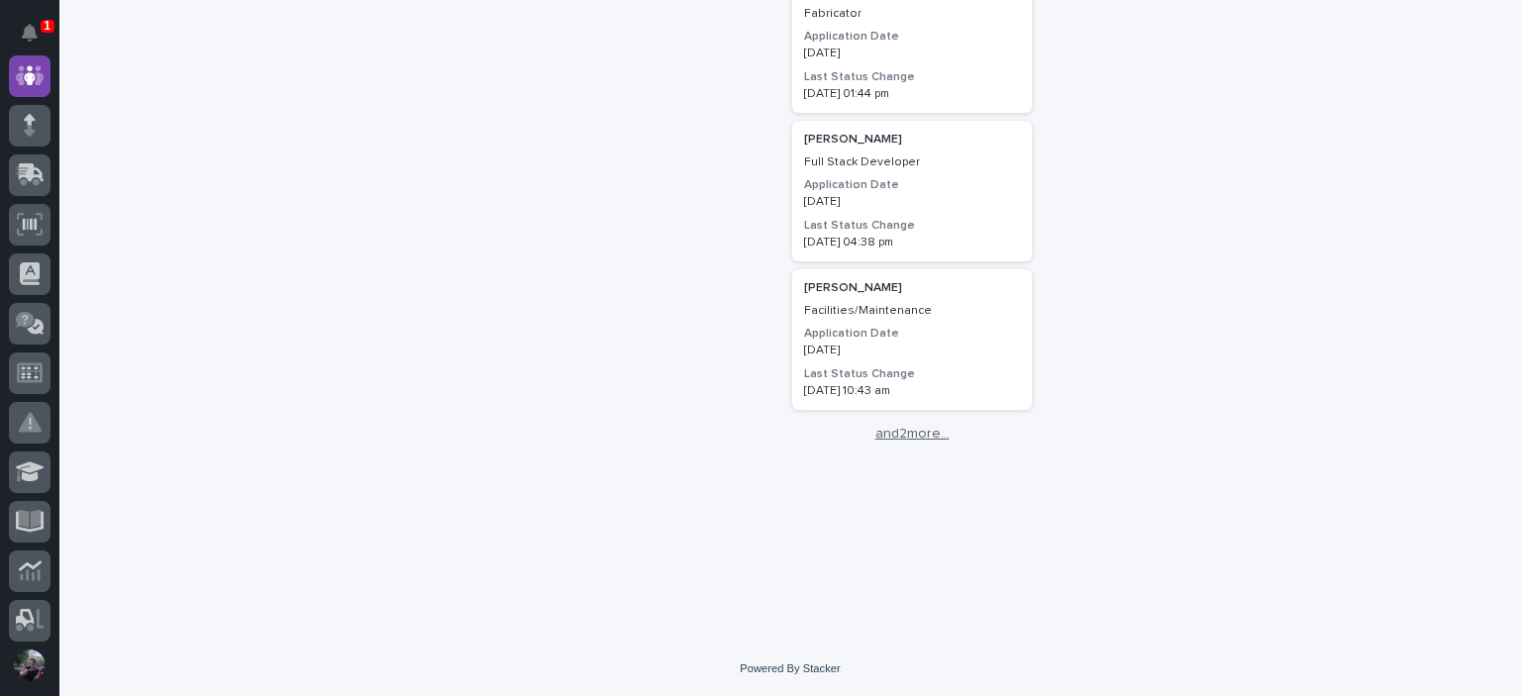
click at [882, 433] on link "and 2 more..." at bounding box center [912, 434] width 240 height 17
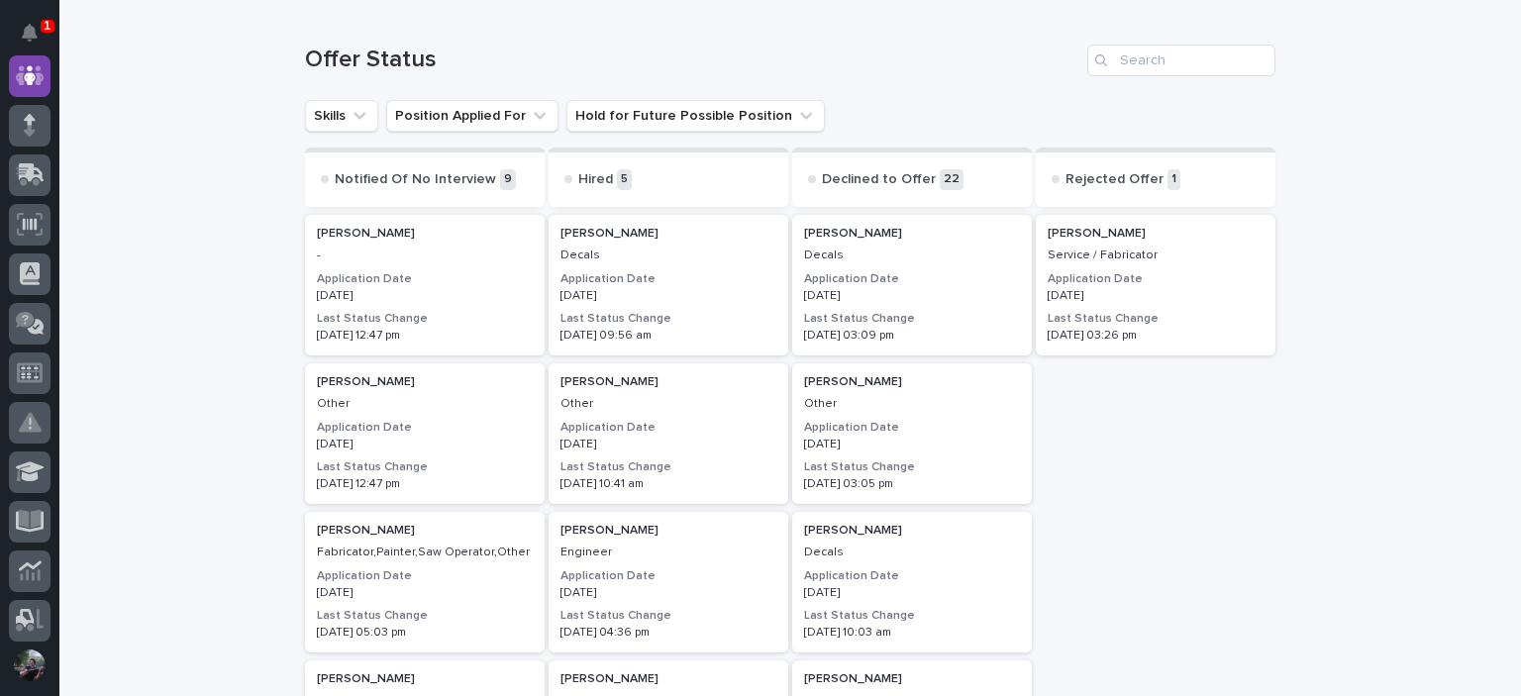
scroll to position [462, 0]
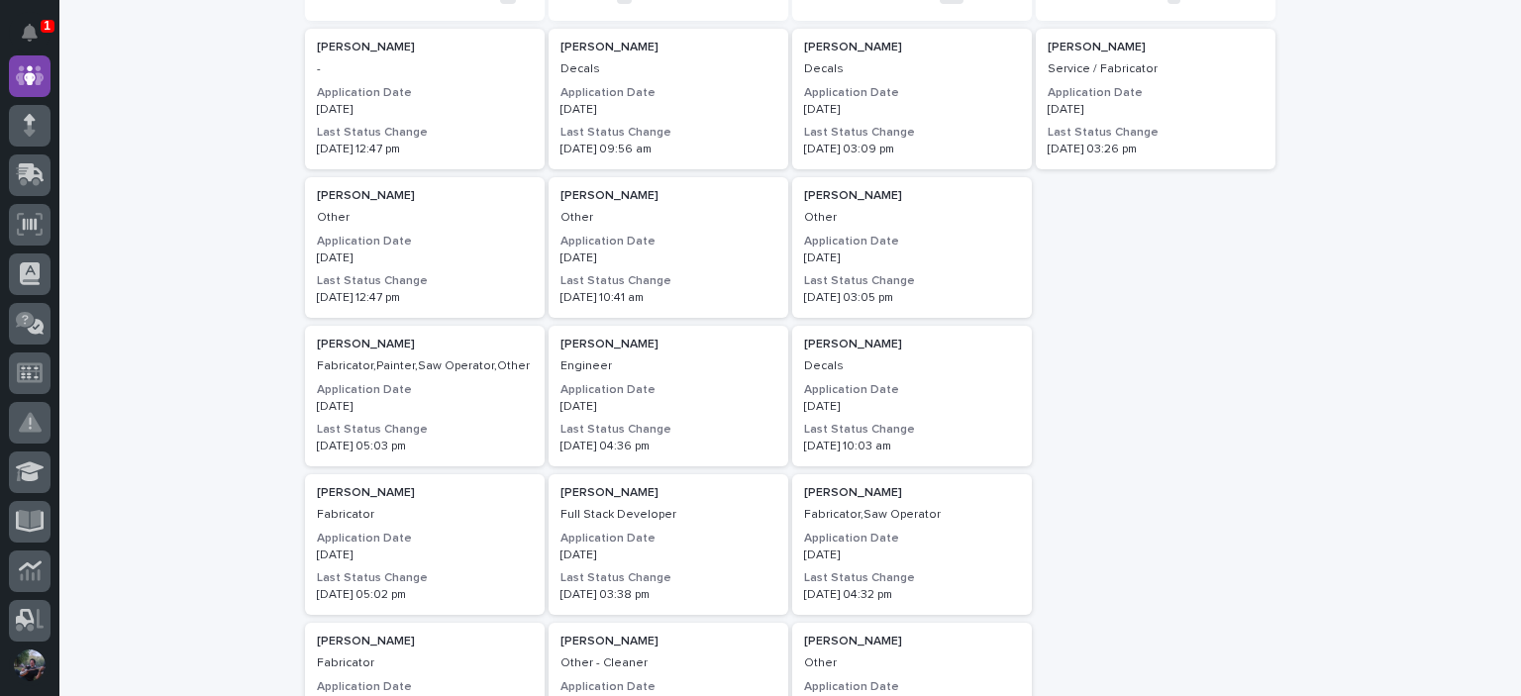
click at [900, 400] on p "07/17/2025" at bounding box center [912, 407] width 216 height 14
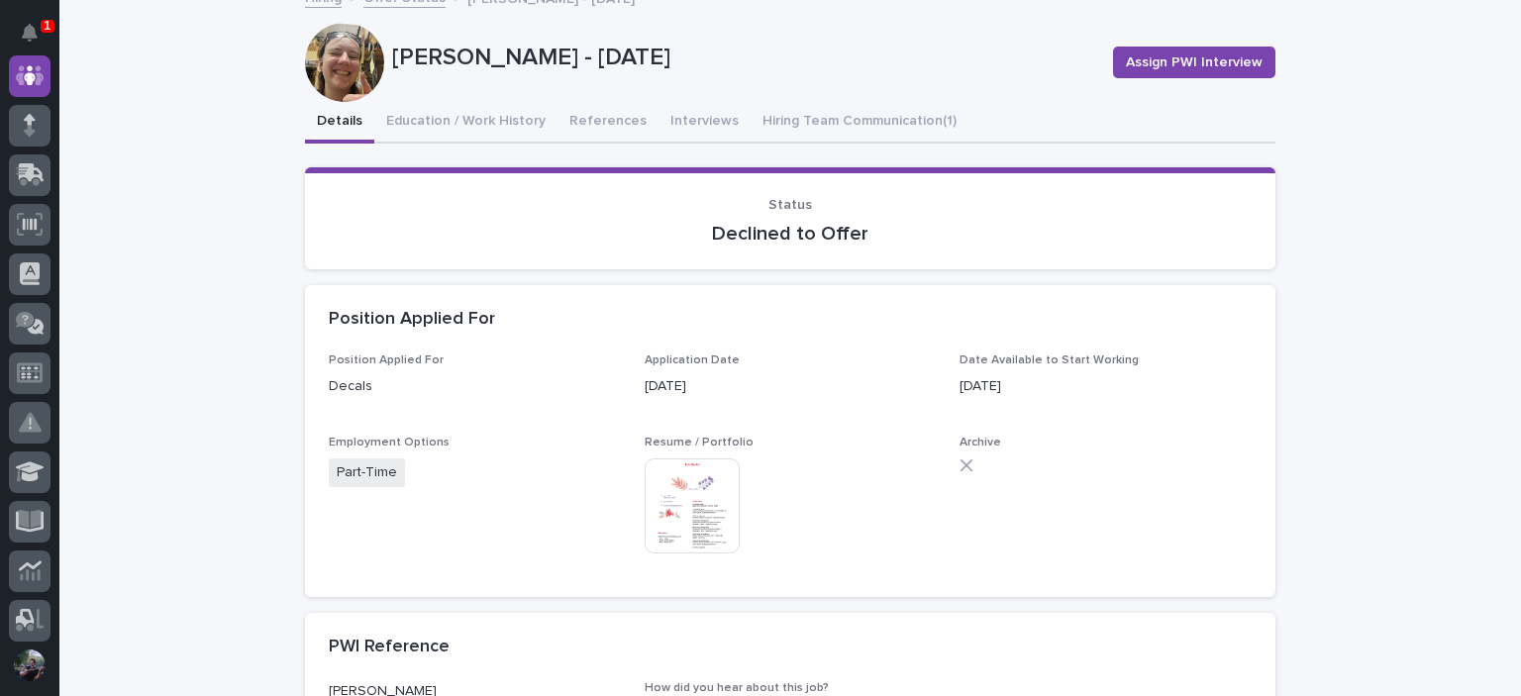
scroll to position [263, 0]
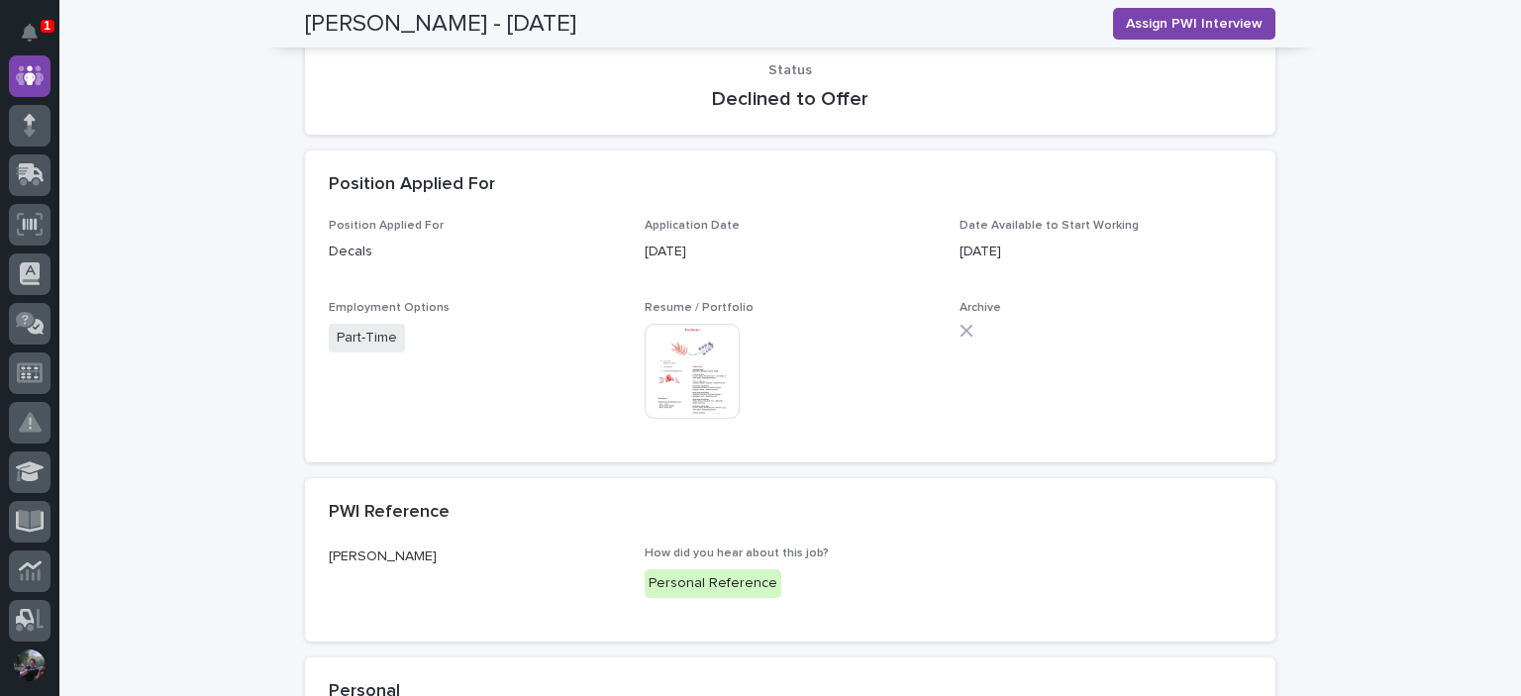
click at [695, 365] on img at bounding box center [692, 371] width 95 height 95
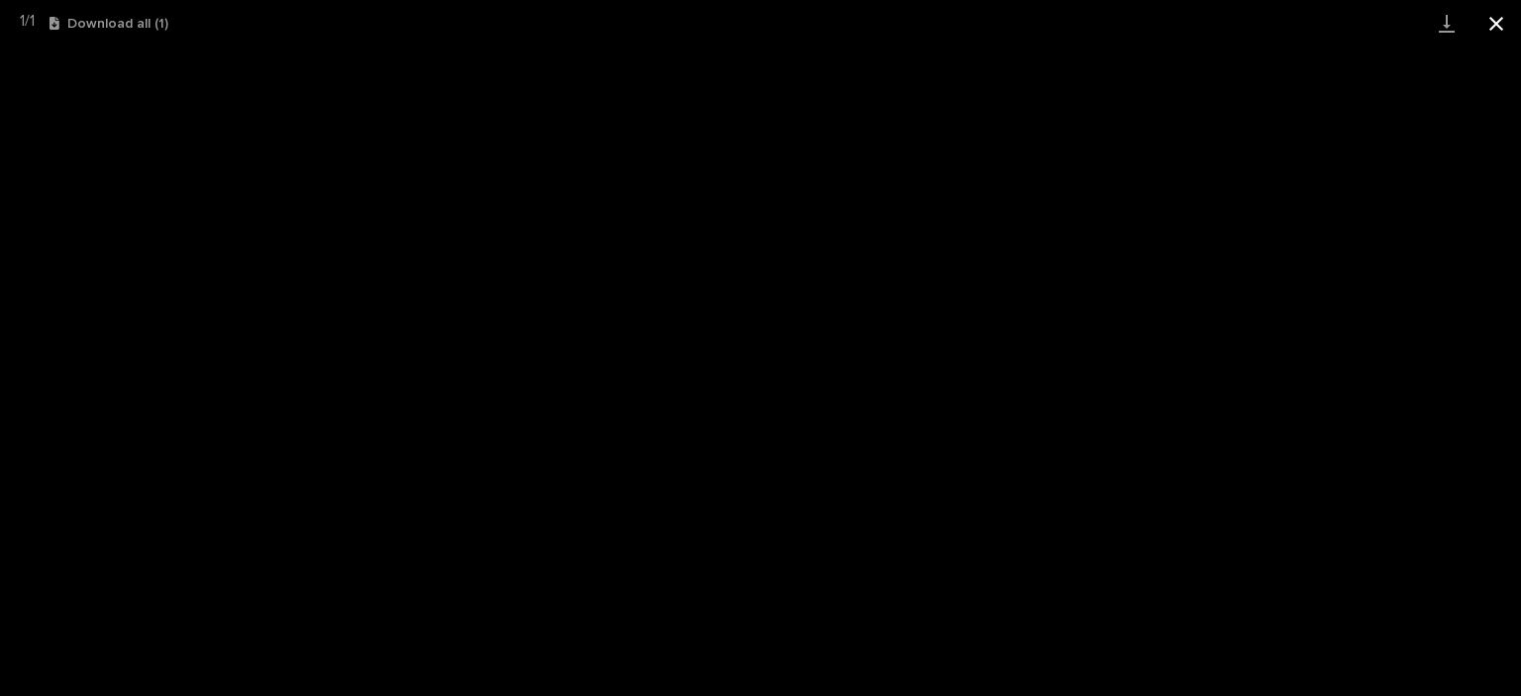
click at [1484, 37] on button "Close gallery" at bounding box center [1497, 23] width 50 height 47
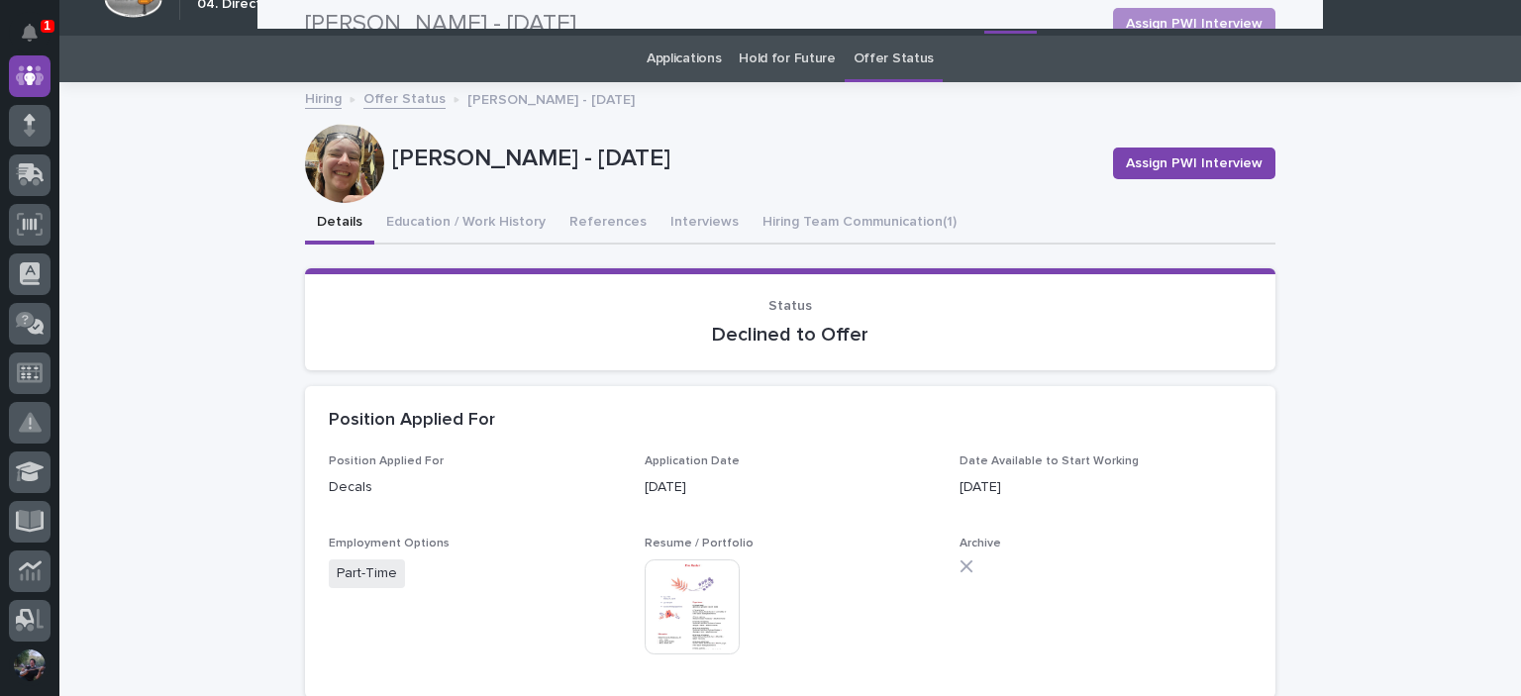
scroll to position [0, 0]
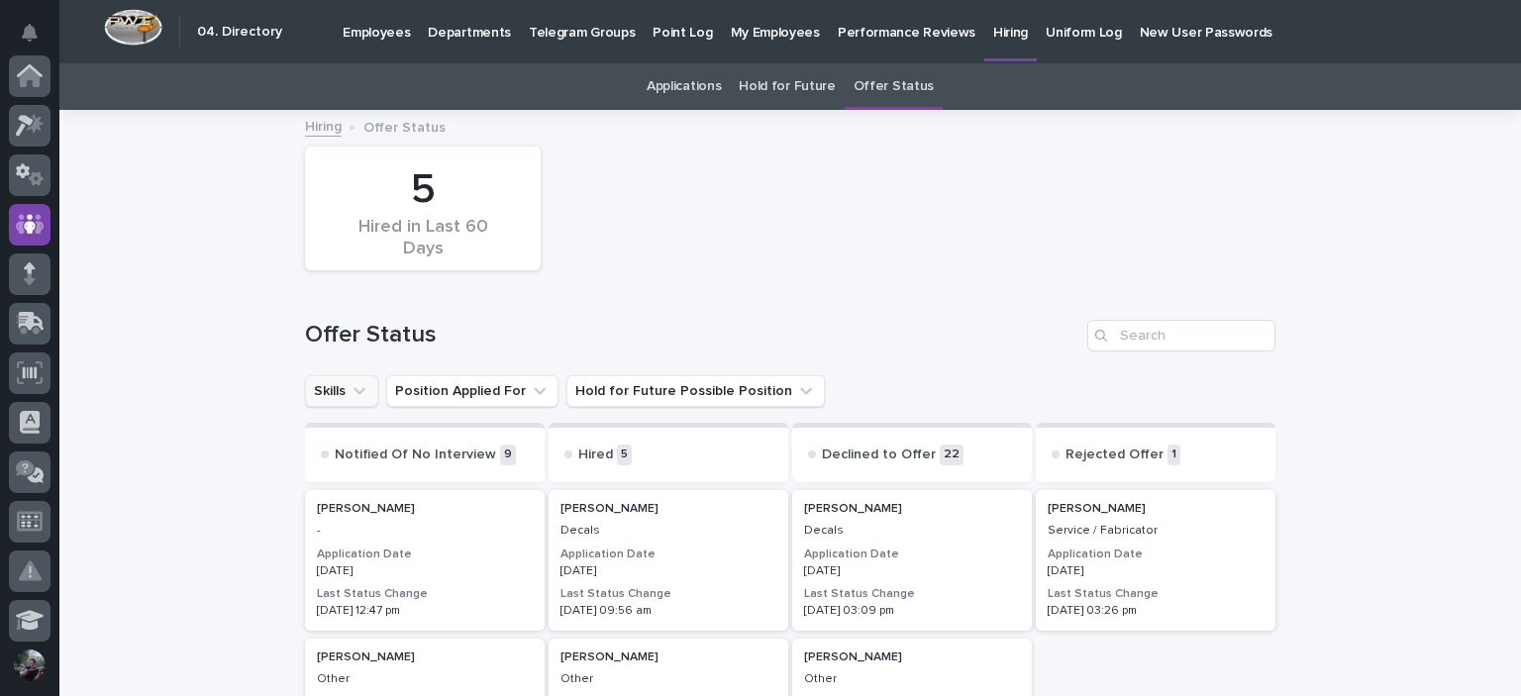
scroll to position [63, 0]
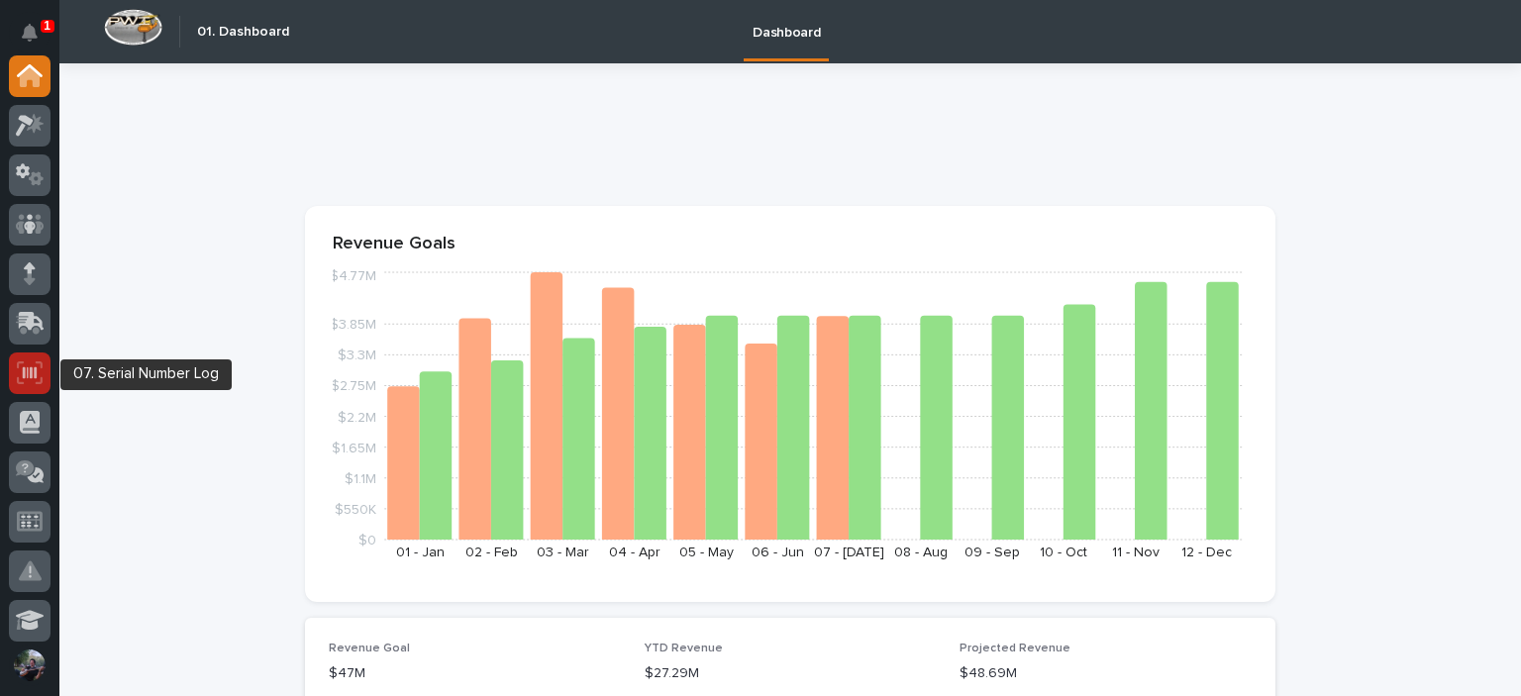
click at [38, 385] on div at bounding box center [30, 374] width 42 height 42
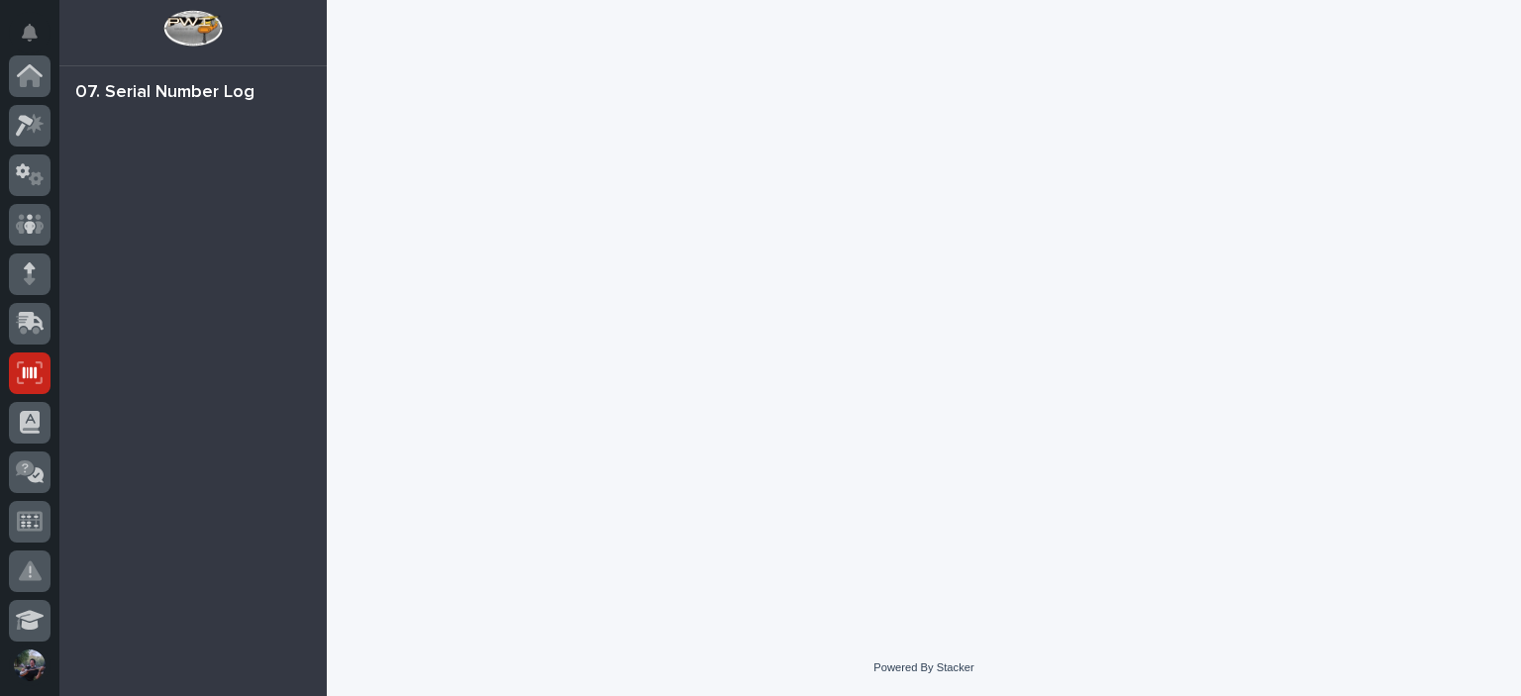
scroll to position [297, 0]
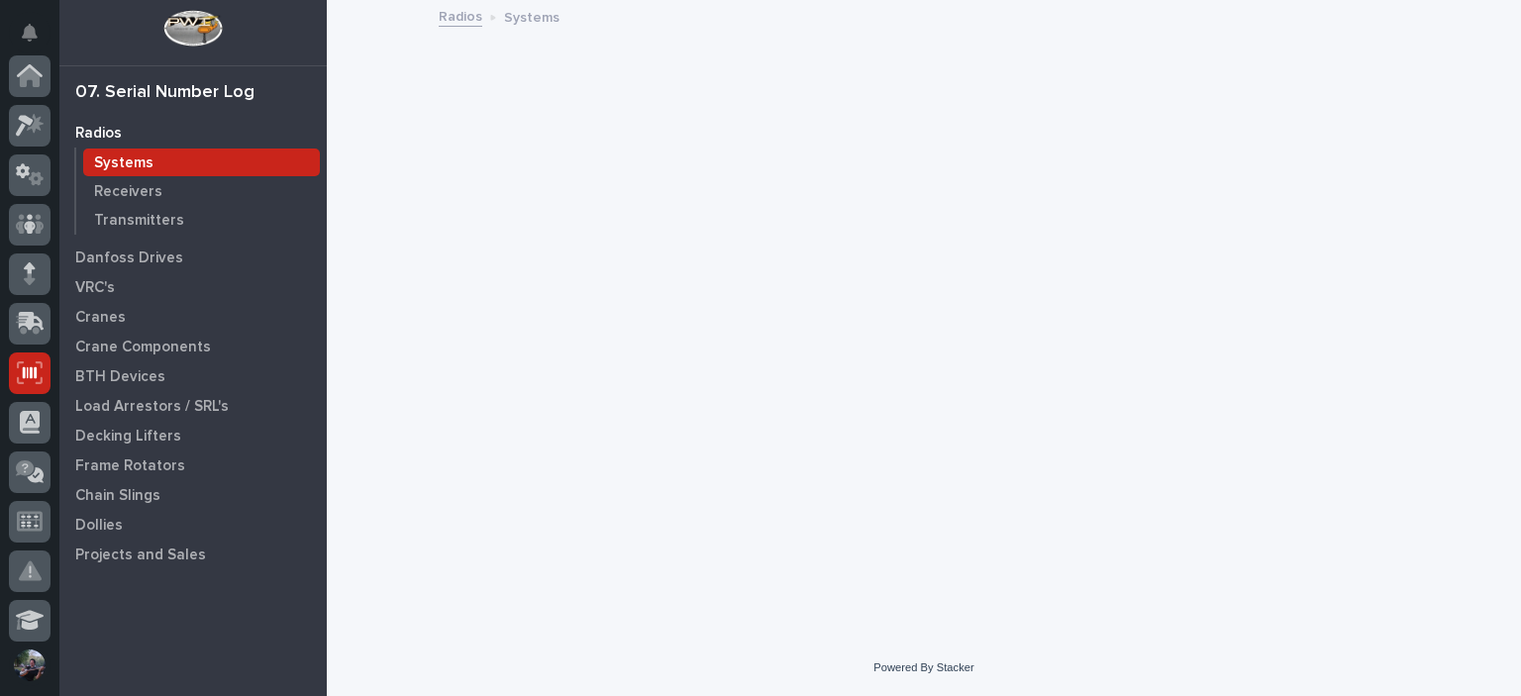
scroll to position [297, 0]
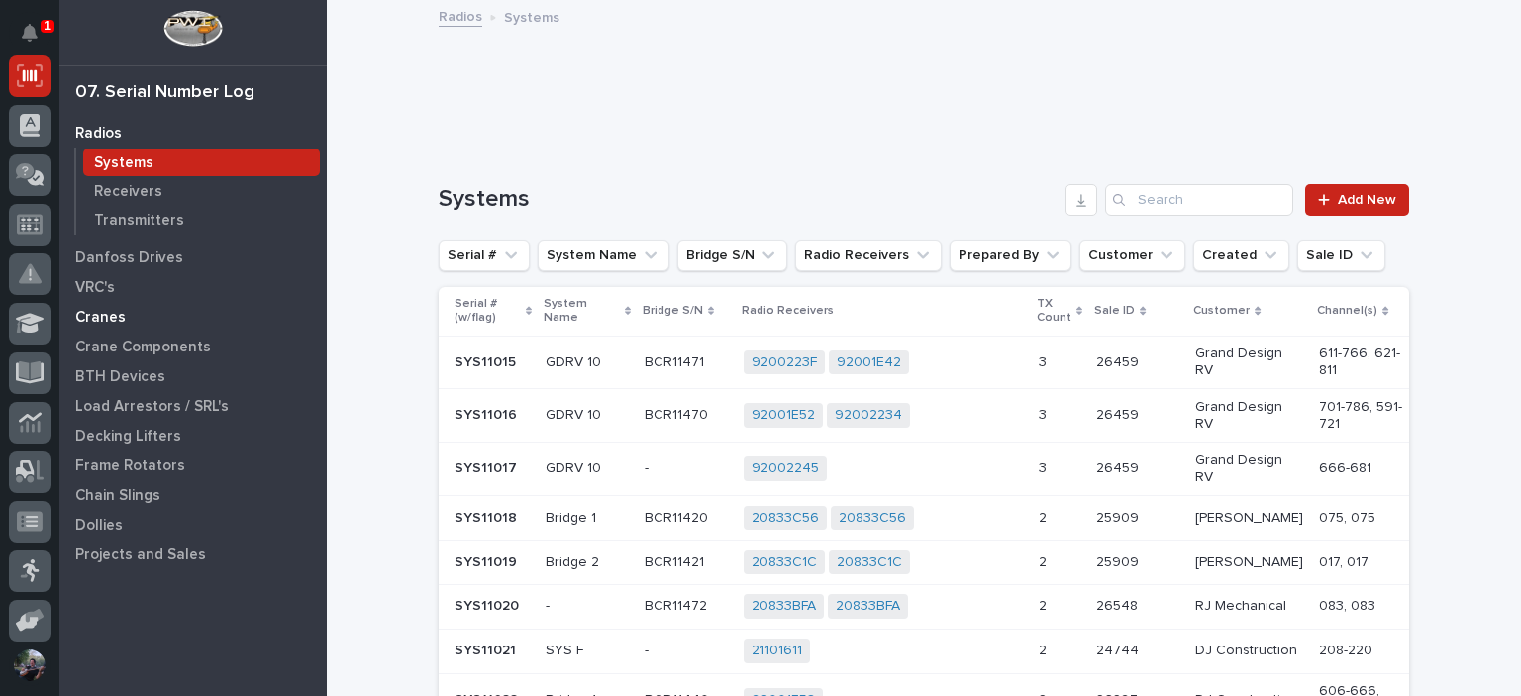
click at [113, 315] on p "Cranes" at bounding box center [100, 318] width 51 height 18
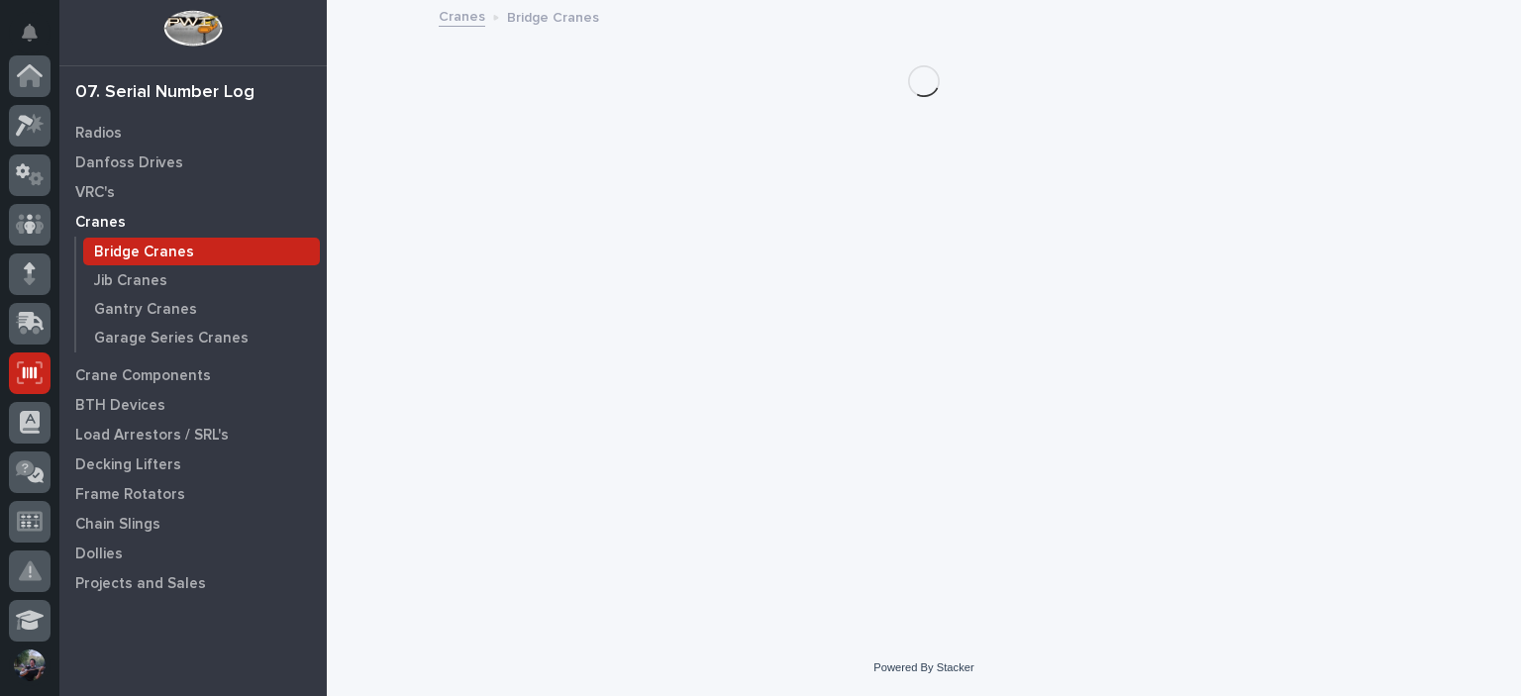
scroll to position [297, 0]
